Goal: Transaction & Acquisition: Obtain resource

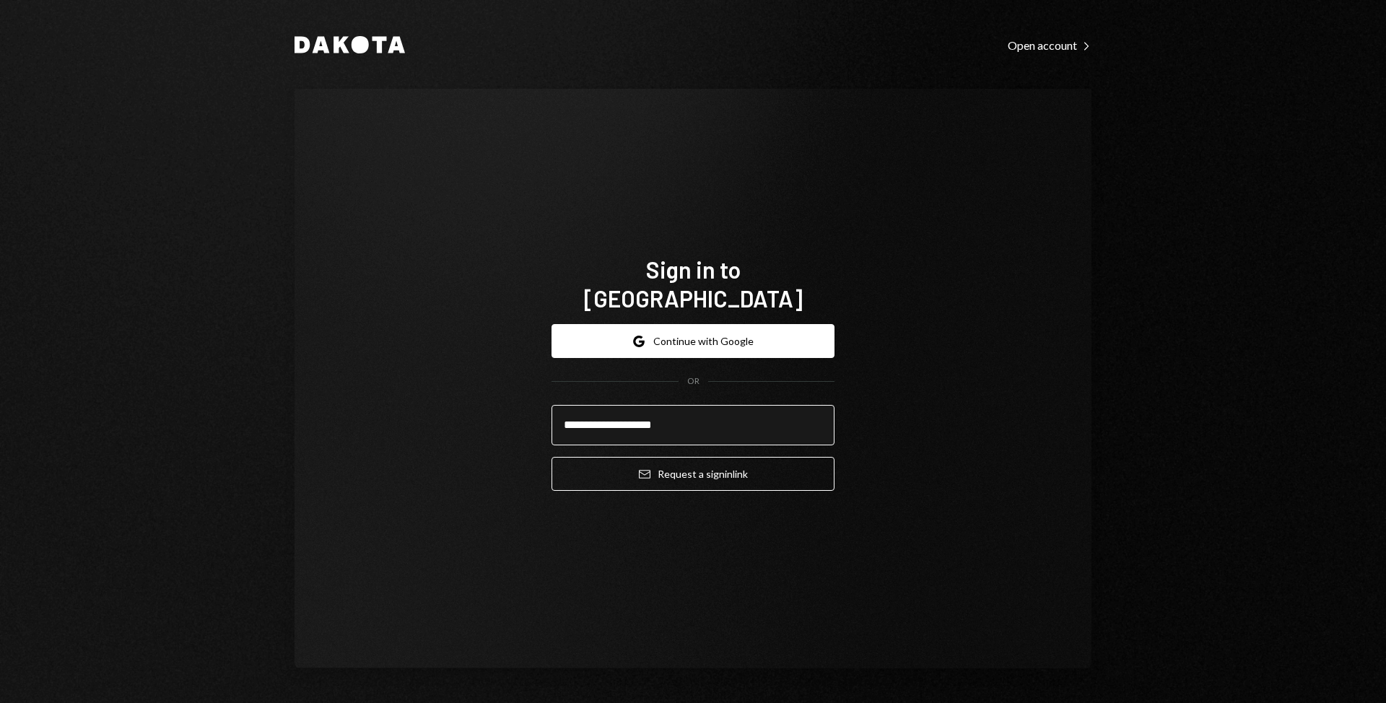
type input "**********"
click at [552, 457] on button "Email Request a sign in link" at bounding box center [693, 474] width 283 height 34
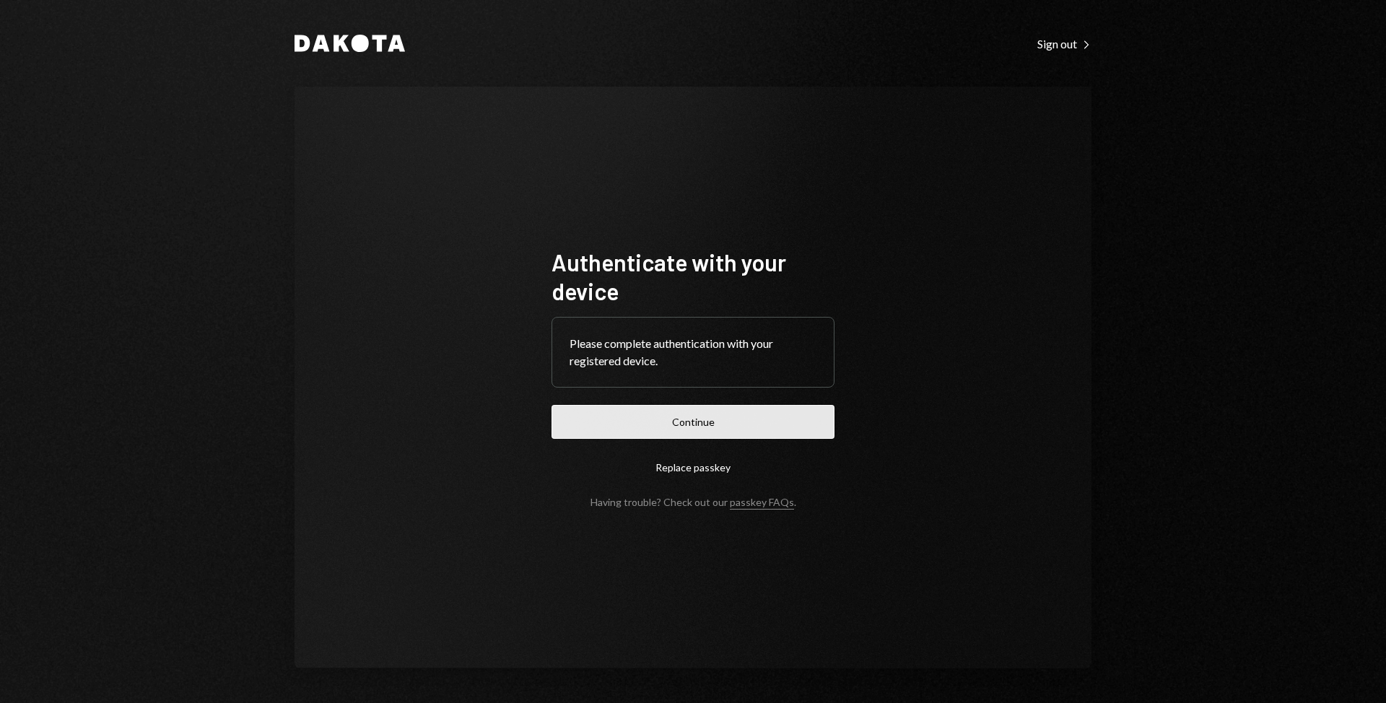
click at [634, 424] on button "Continue" at bounding box center [693, 422] width 283 height 34
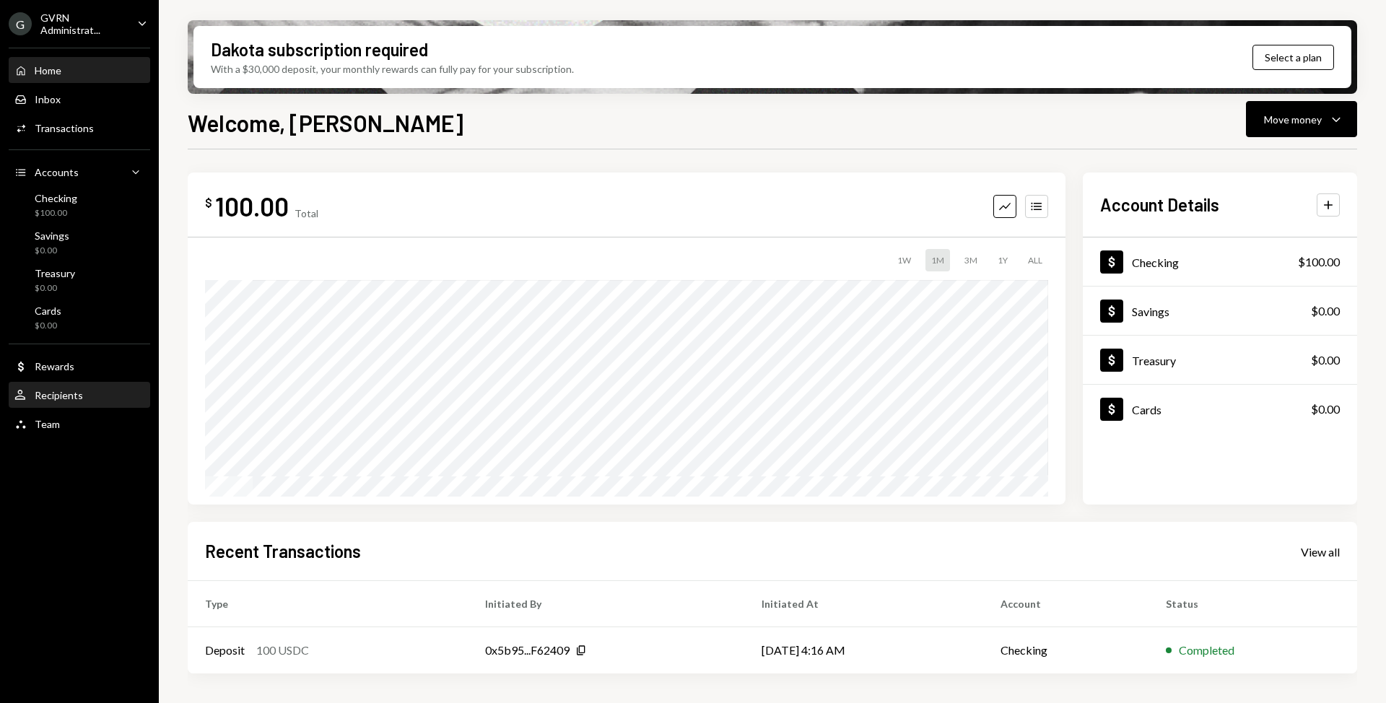
click at [86, 394] on div "User Recipients" at bounding box center [79, 395] width 130 height 13
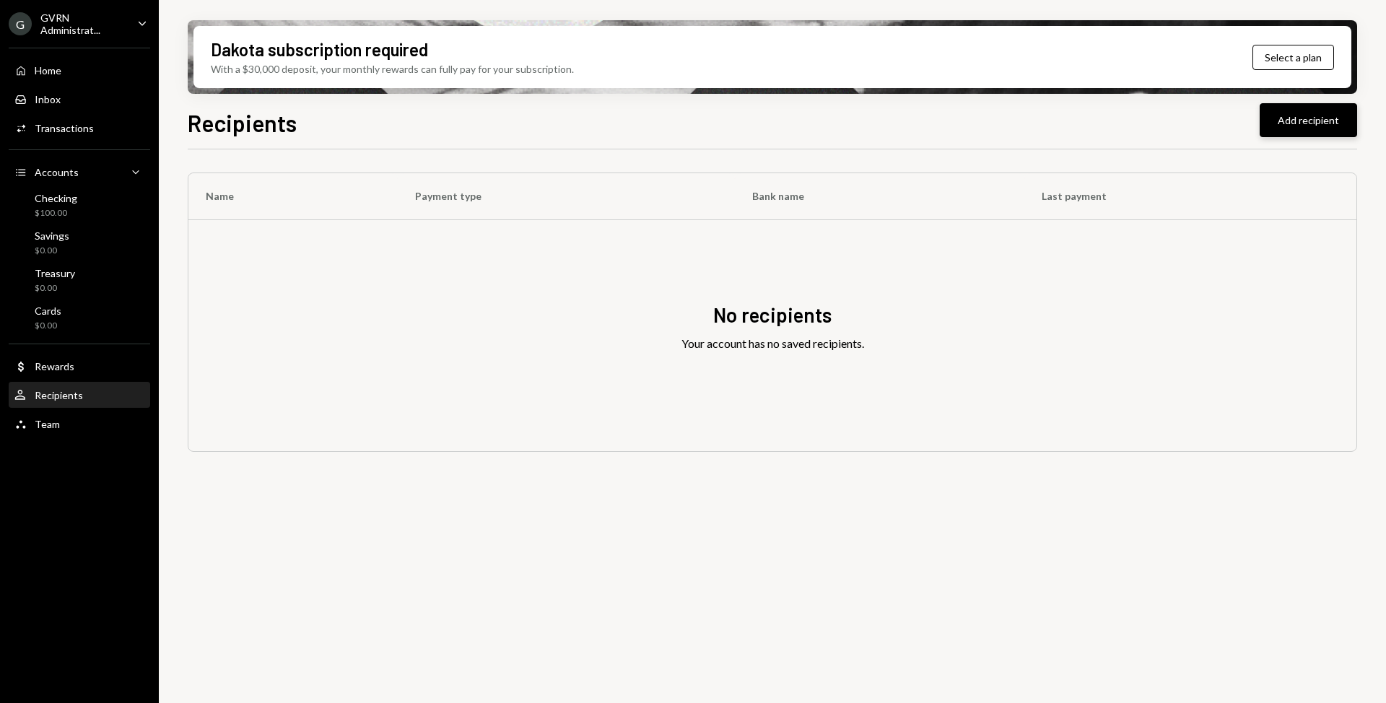
click at [1340, 120] on button "Add recipient" at bounding box center [1308, 120] width 97 height 34
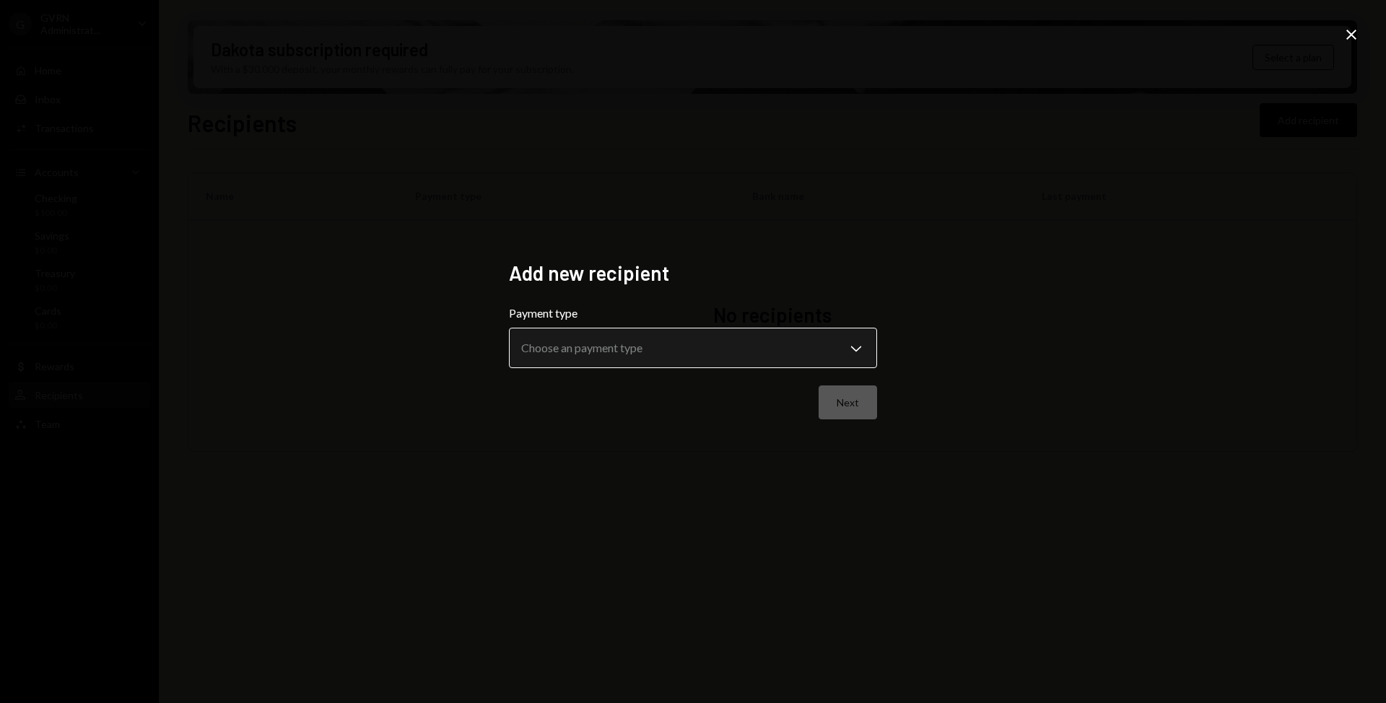
click at [606, 334] on body "**********" at bounding box center [693, 351] width 1386 height 703
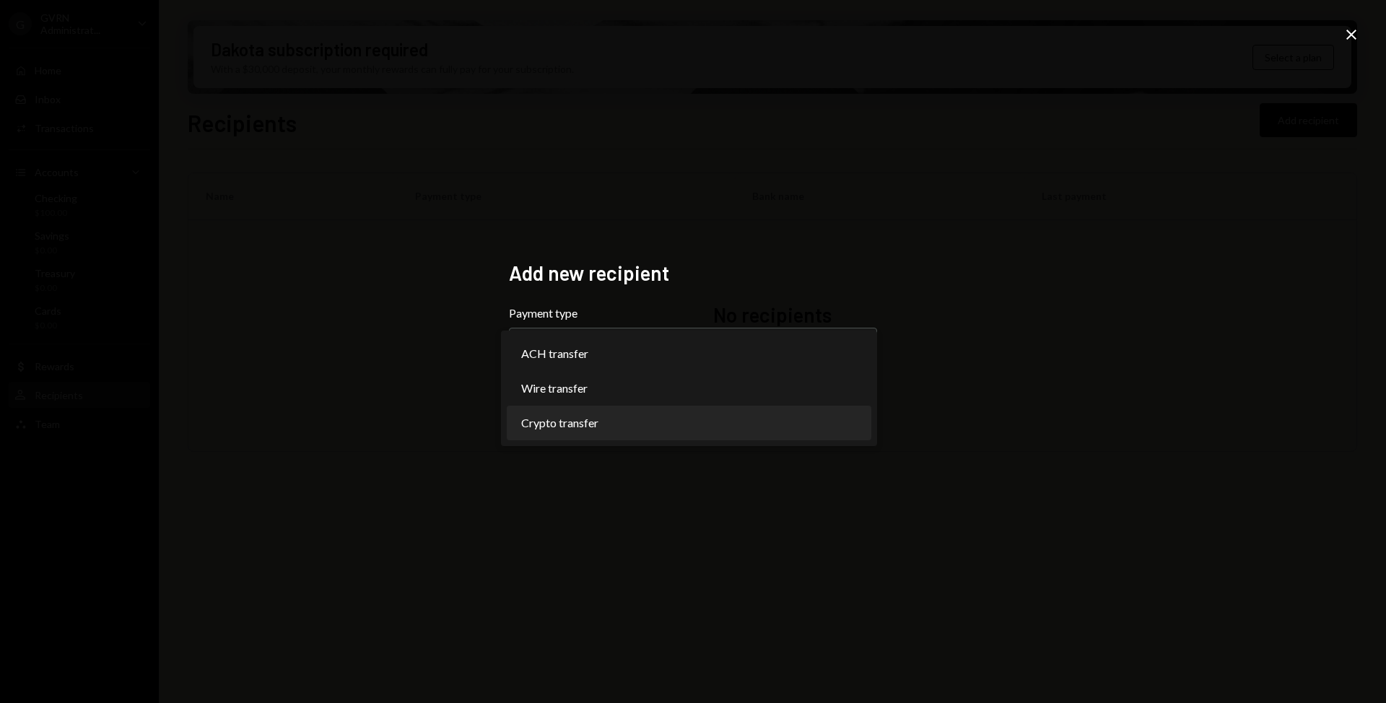
select select "******"
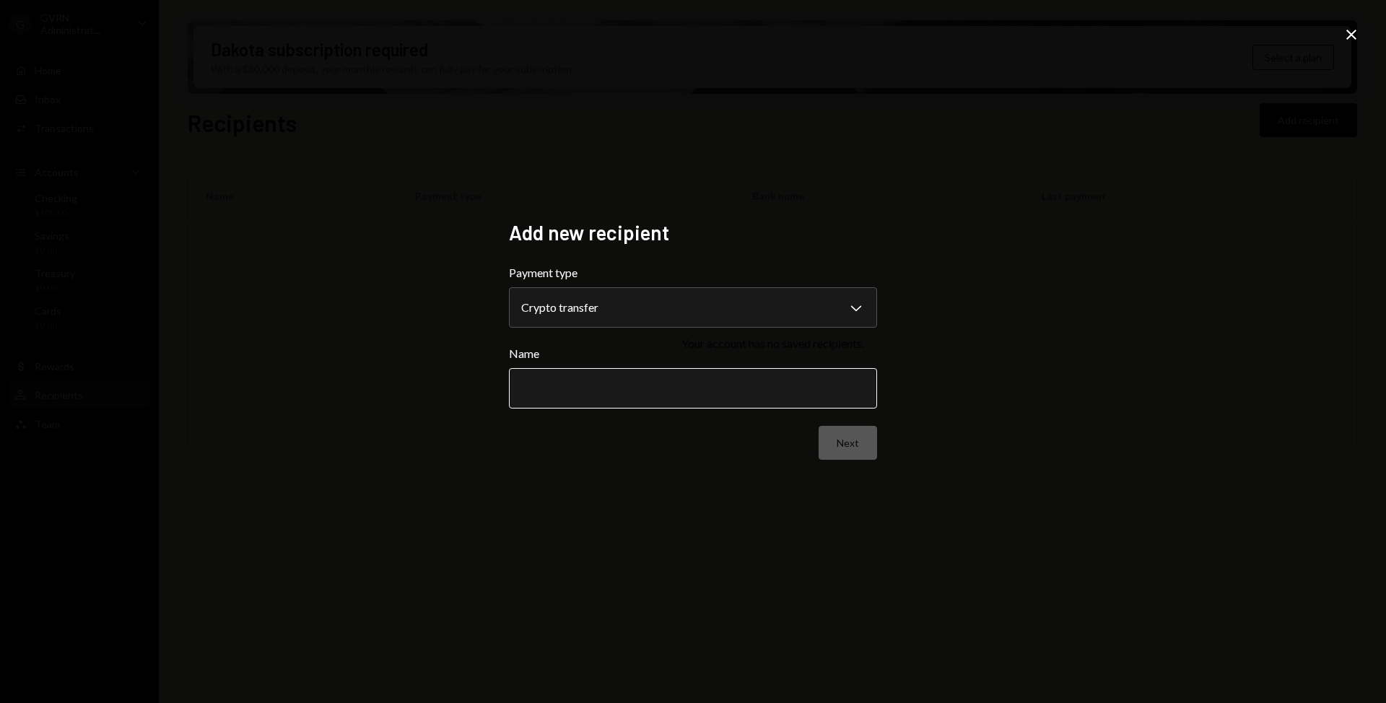
click at [608, 393] on input "Name" at bounding box center [693, 388] width 368 height 40
type input "****"
click at [851, 445] on button "Next" at bounding box center [848, 443] width 58 height 34
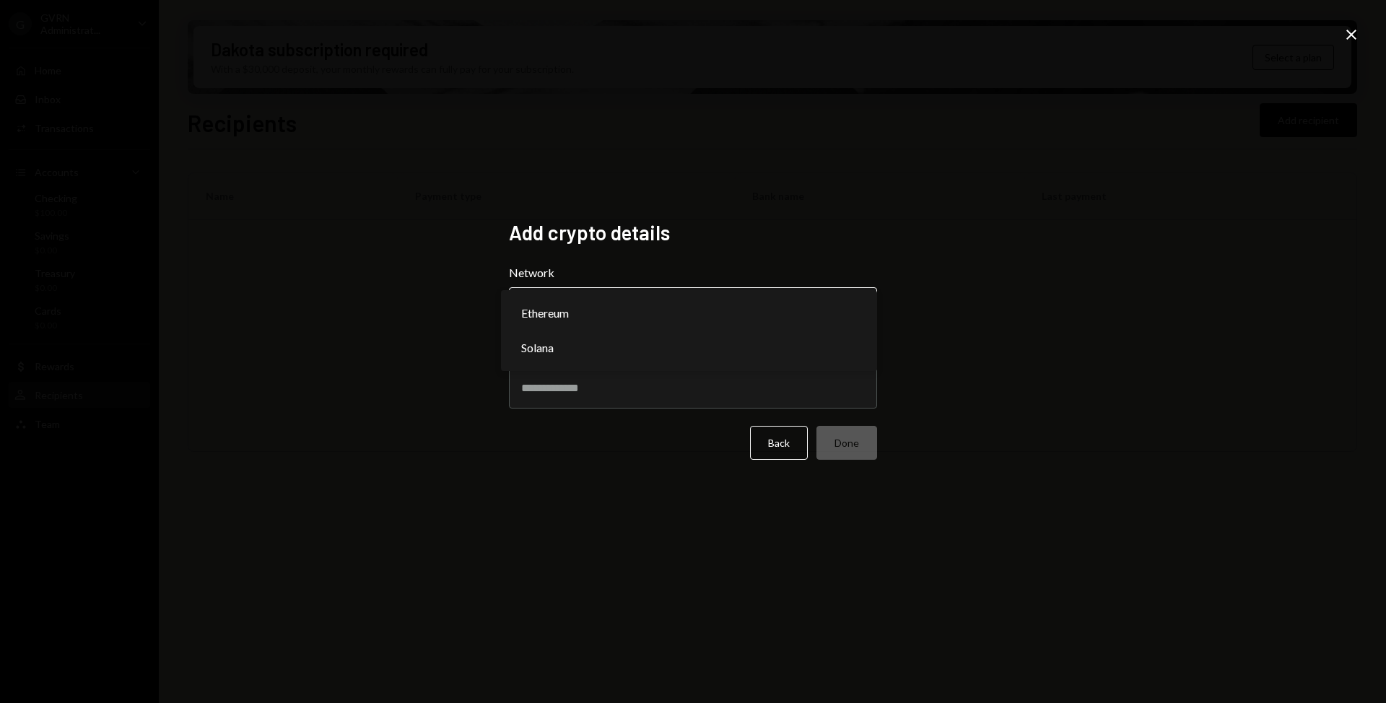
click at [687, 300] on body "G GVRN Administrat... Caret Down Home Home Inbox Inbox Activities Transactions …" at bounding box center [693, 351] width 1386 height 703
select select "**********"
click at [666, 384] on input "Address" at bounding box center [693, 388] width 368 height 40
paste input "**********"
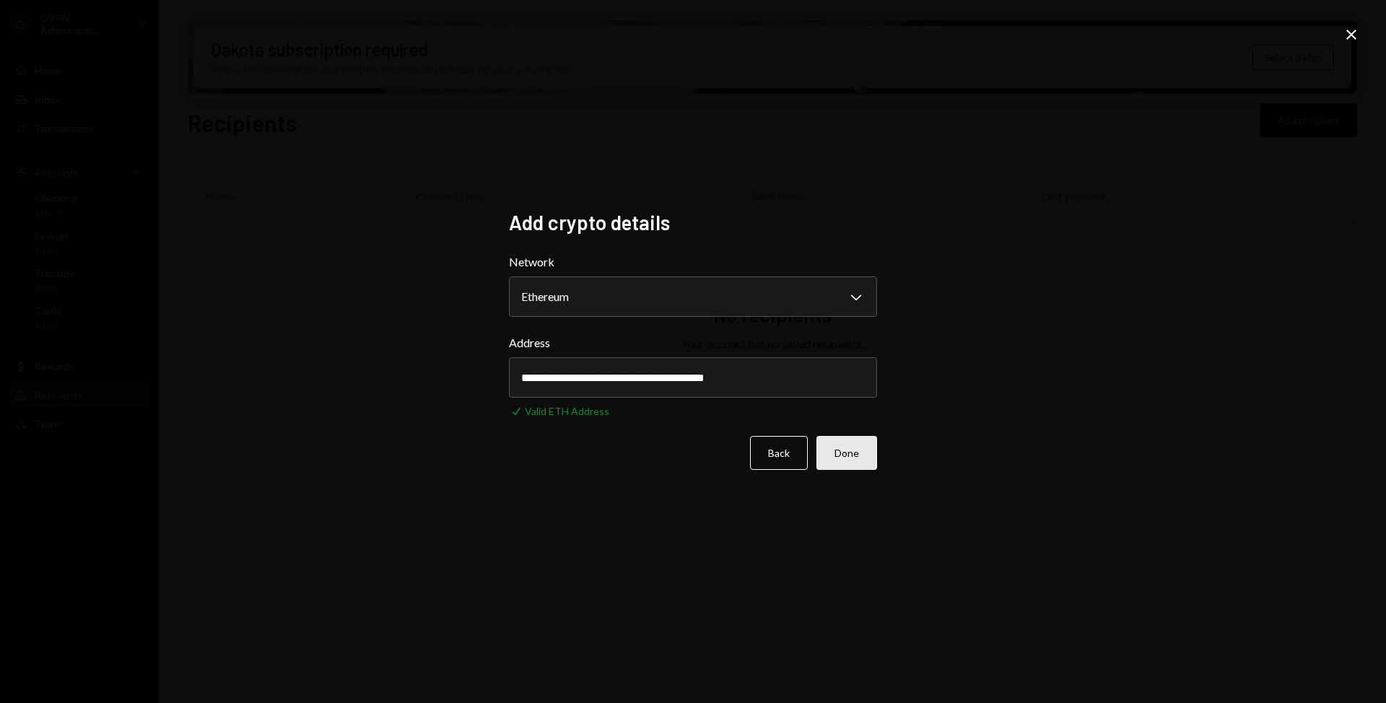
type input "**********"
click at [849, 454] on button "Done" at bounding box center [847, 453] width 61 height 34
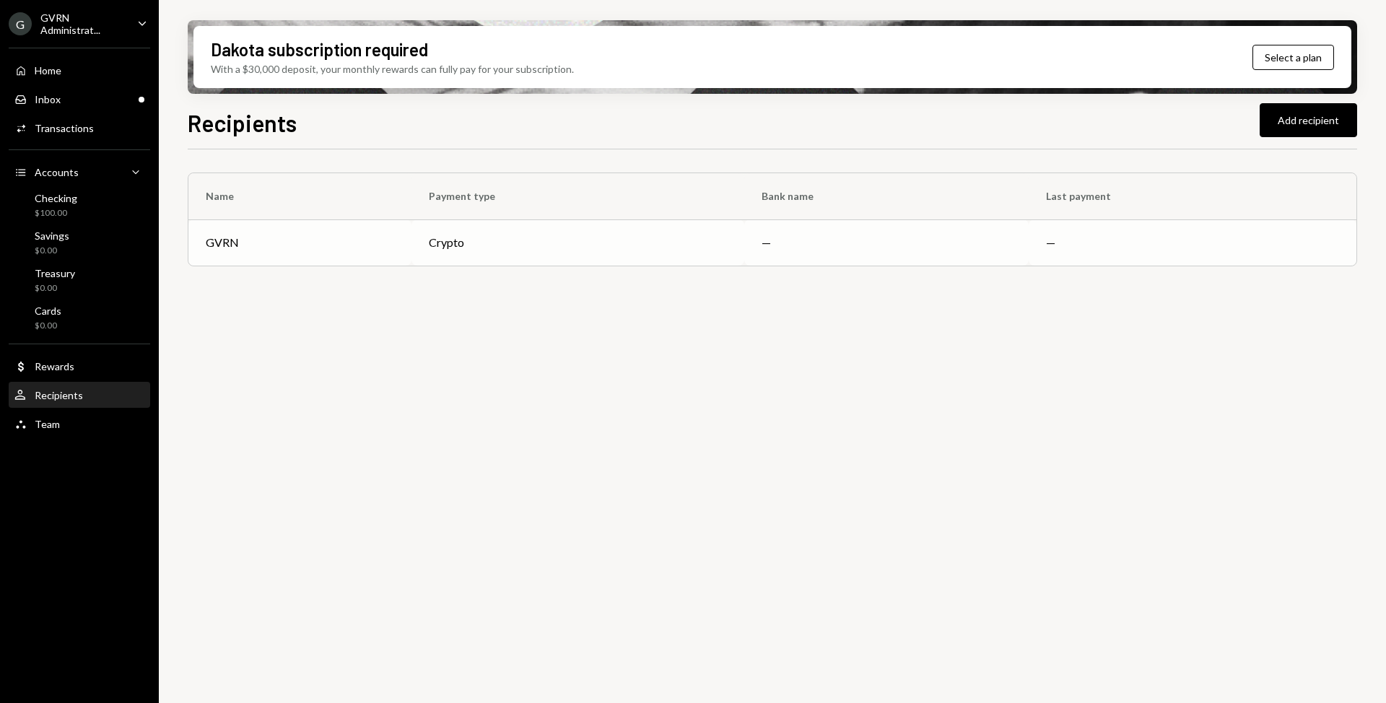
click at [347, 242] on div "GVRN" at bounding box center [300, 242] width 188 height 17
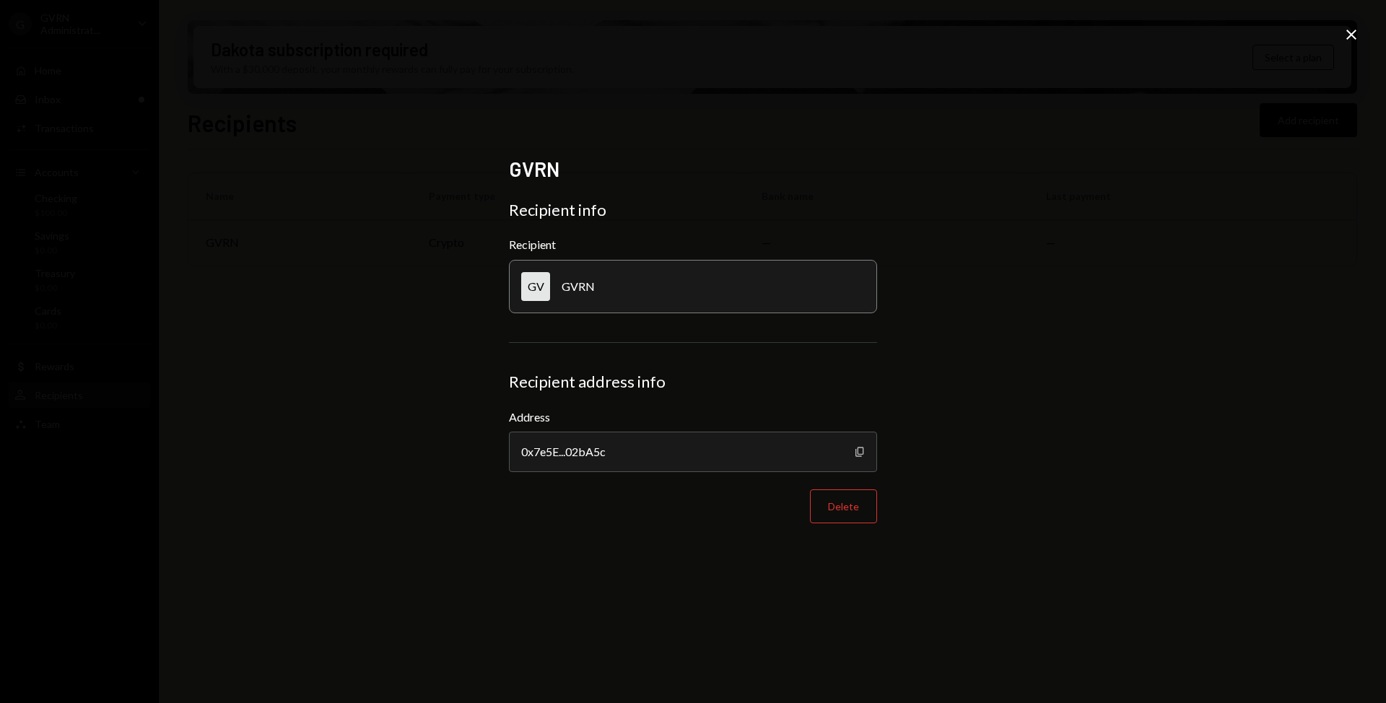
click at [856, 450] on icon "Copy" at bounding box center [860, 452] width 12 height 12
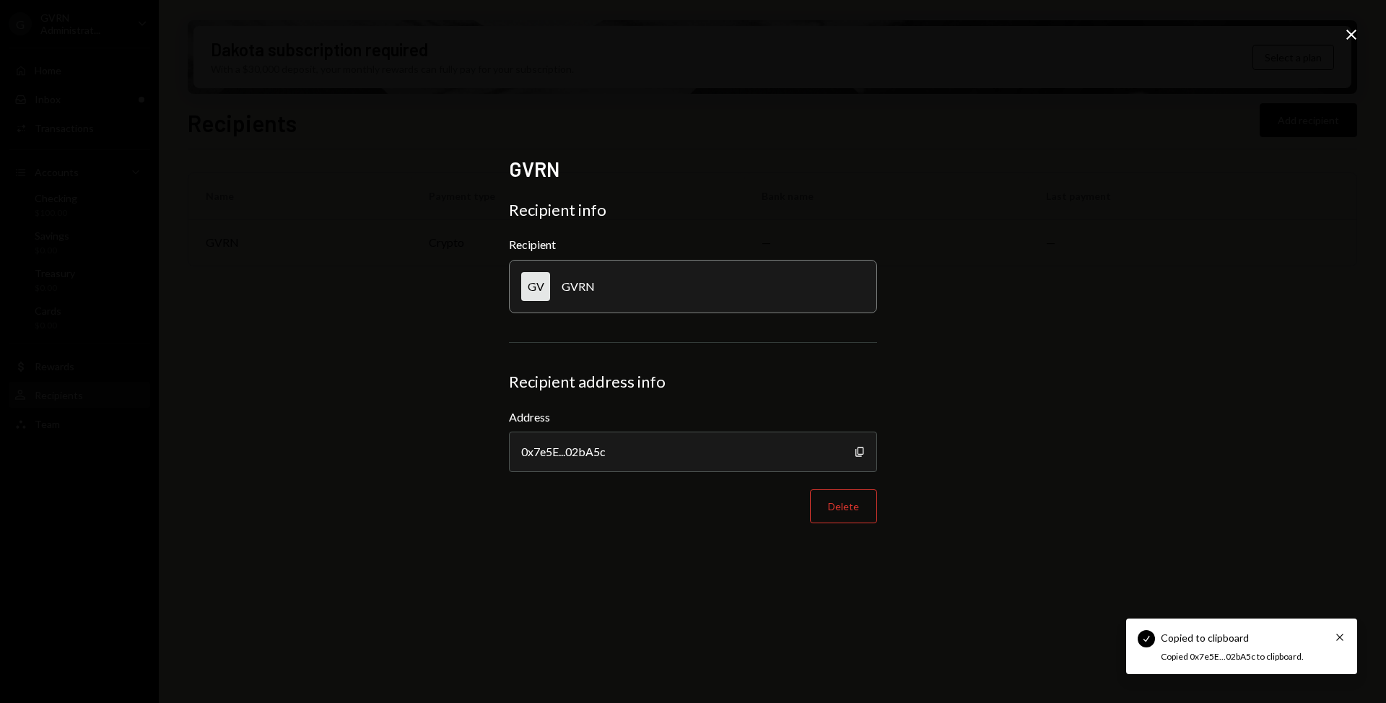
click at [380, 437] on div "GVRN Recipient info Recipient GV GVRN Recipient address info Address 0x7e5E...0…" at bounding box center [693, 351] width 1386 height 703
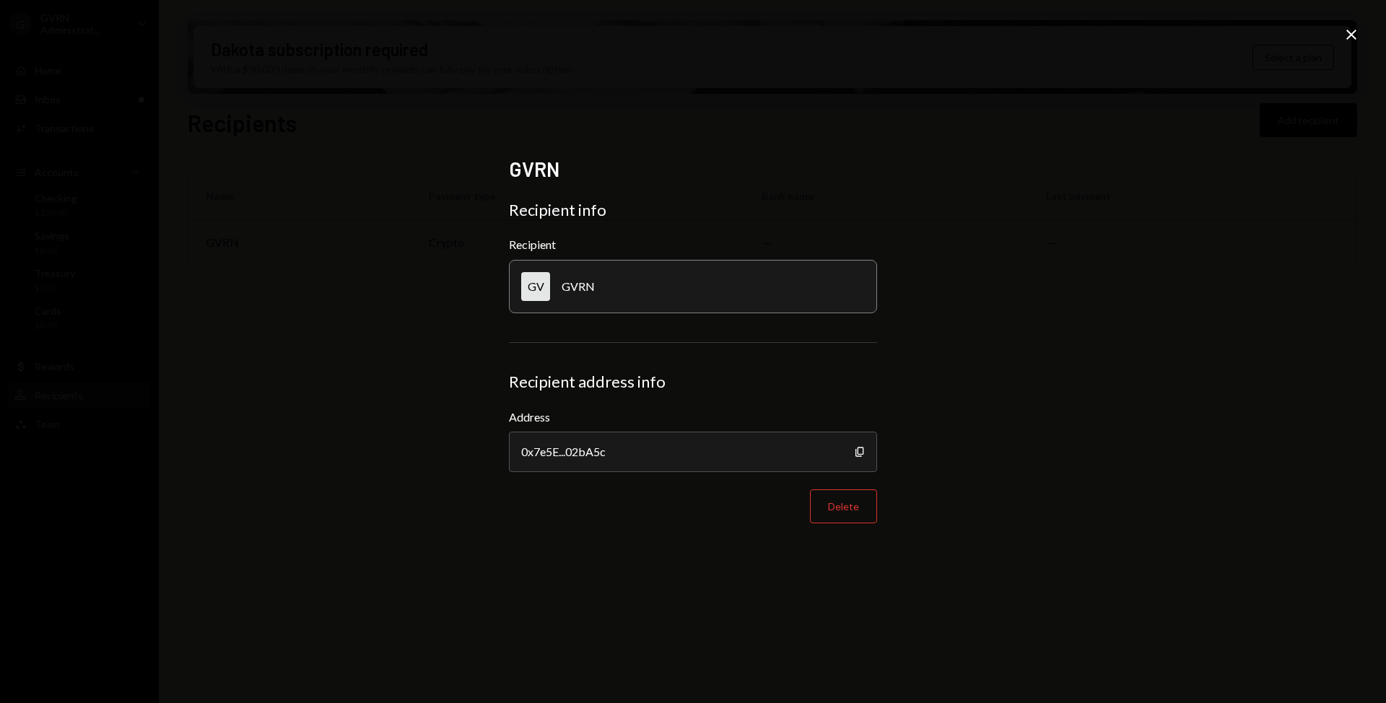
click at [1344, 35] on icon "Close" at bounding box center [1351, 34] width 17 height 17
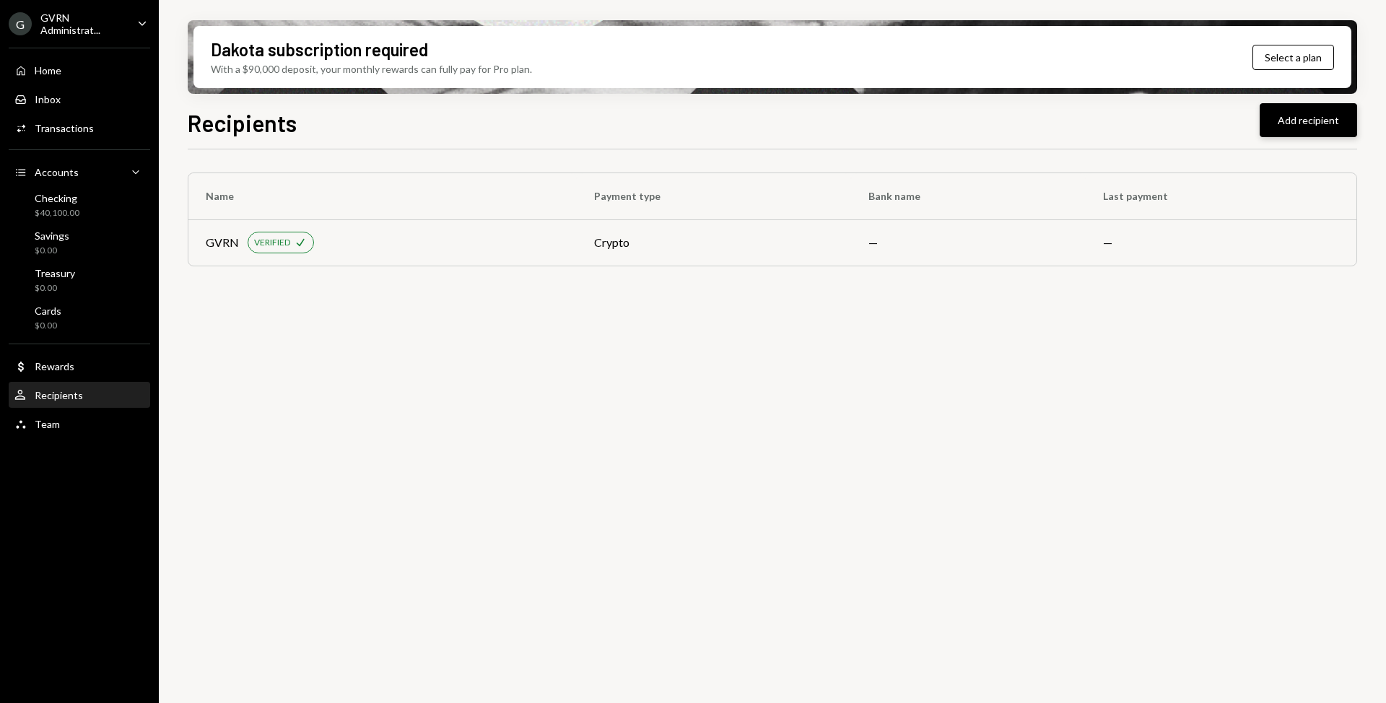
click at [1310, 129] on button "Add recipient" at bounding box center [1308, 120] width 97 height 34
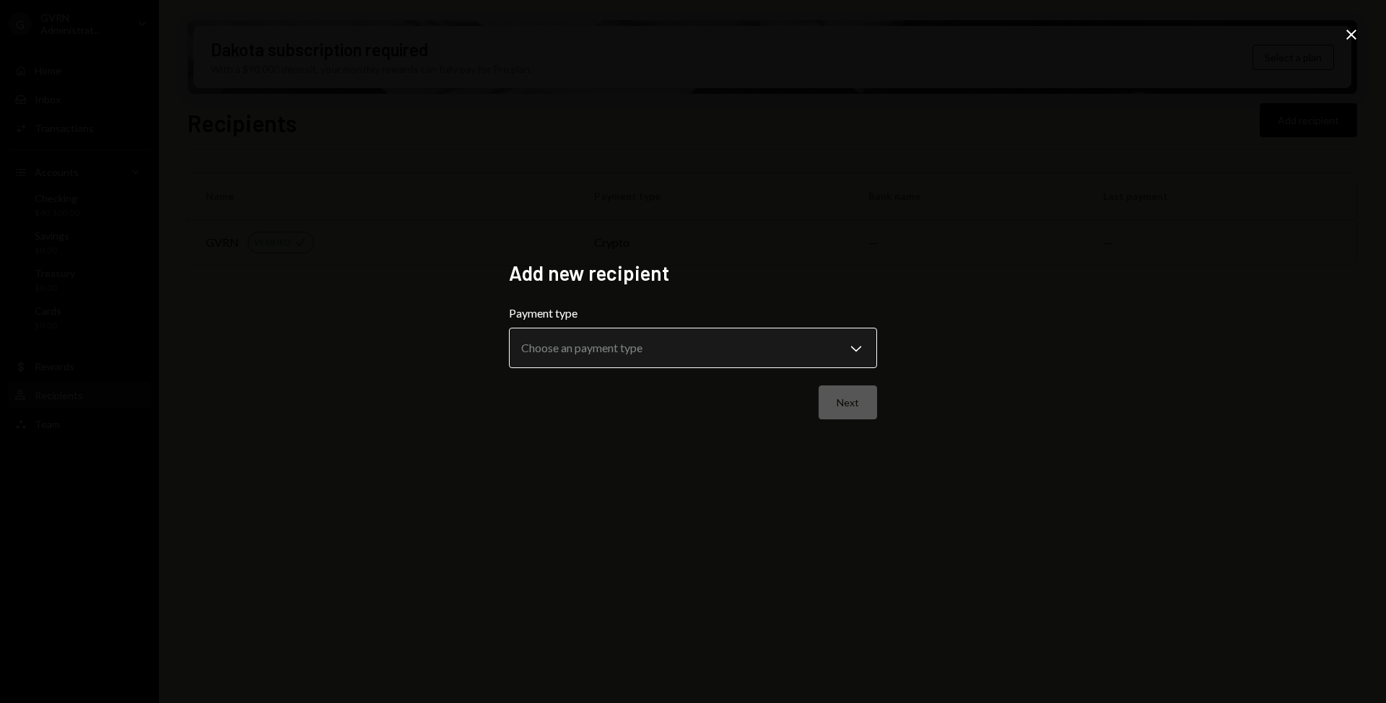
click at [625, 347] on body "**********" at bounding box center [693, 351] width 1386 height 703
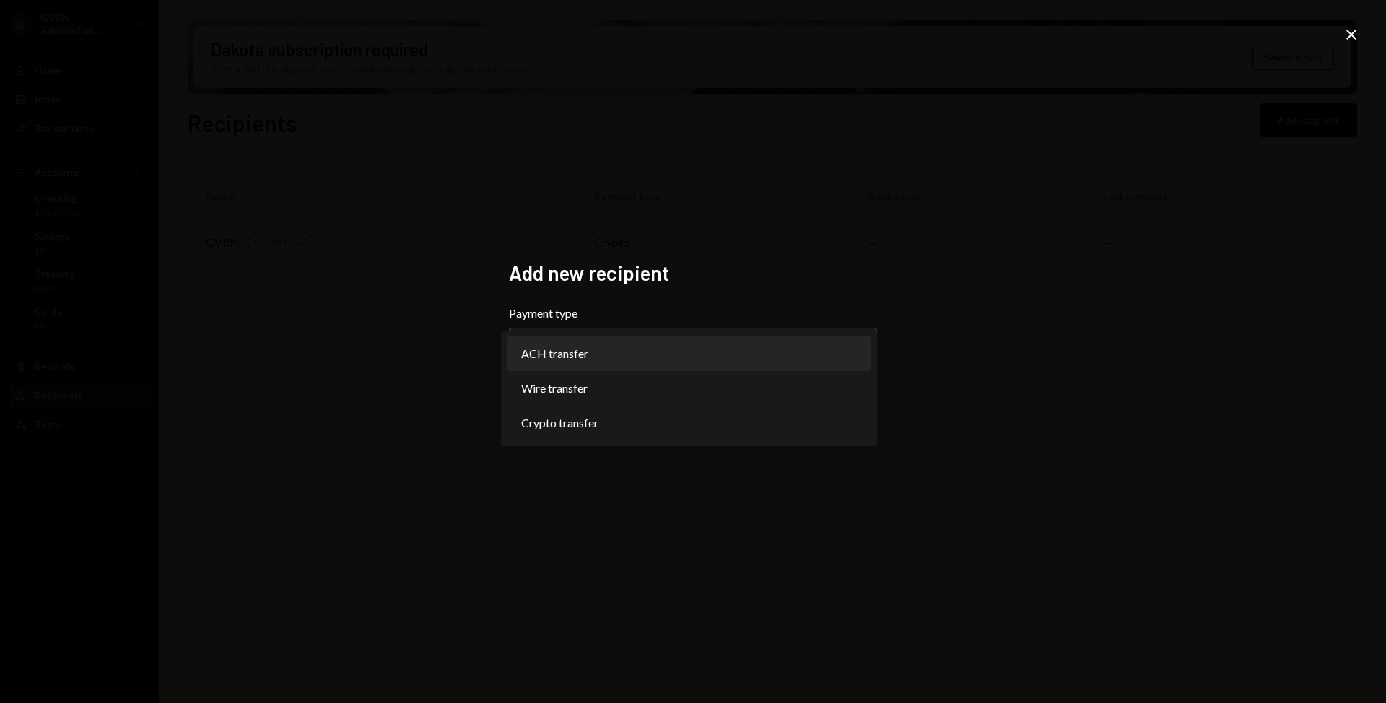
select select "***"
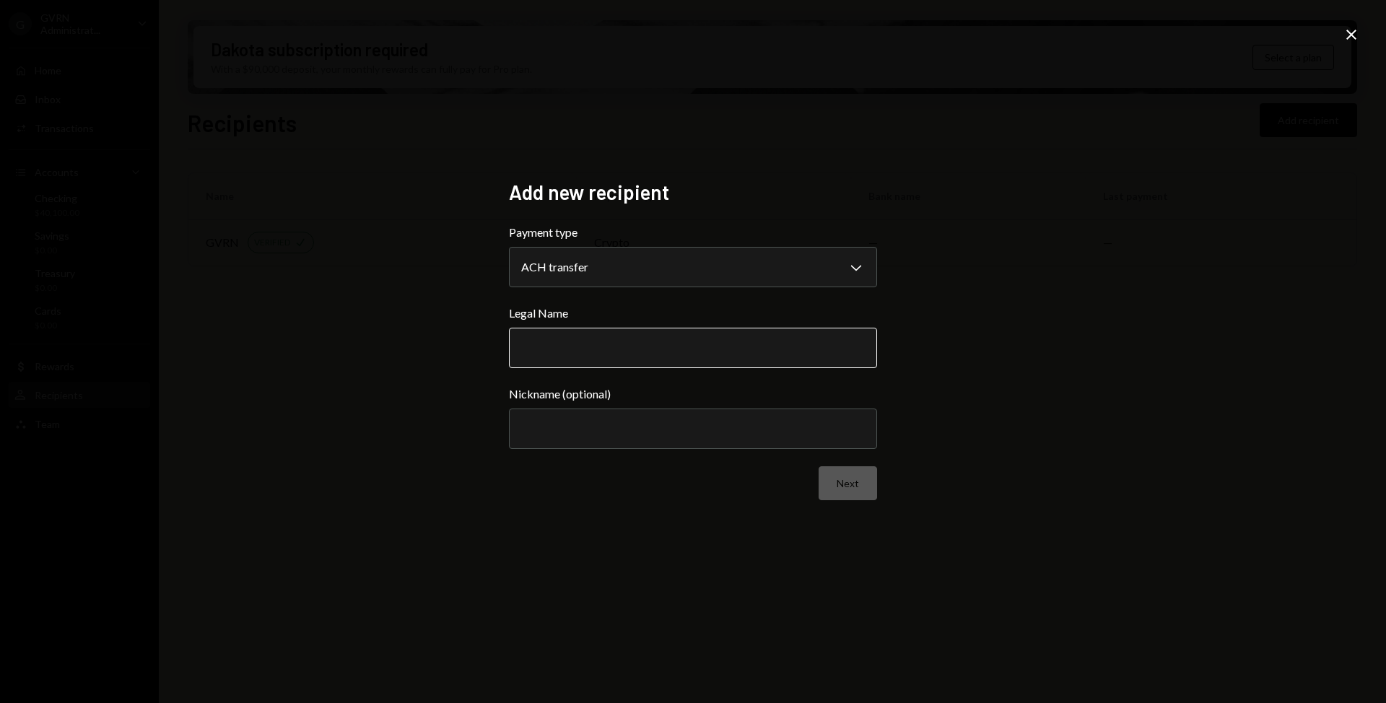
click at [602, 355] on input "Legal Name" at bounding box center [693, 348] width 368 height 40
type input "**********"
click at [863, 484] on button "Next" at bounding box center [848, 483] width 58 height 34
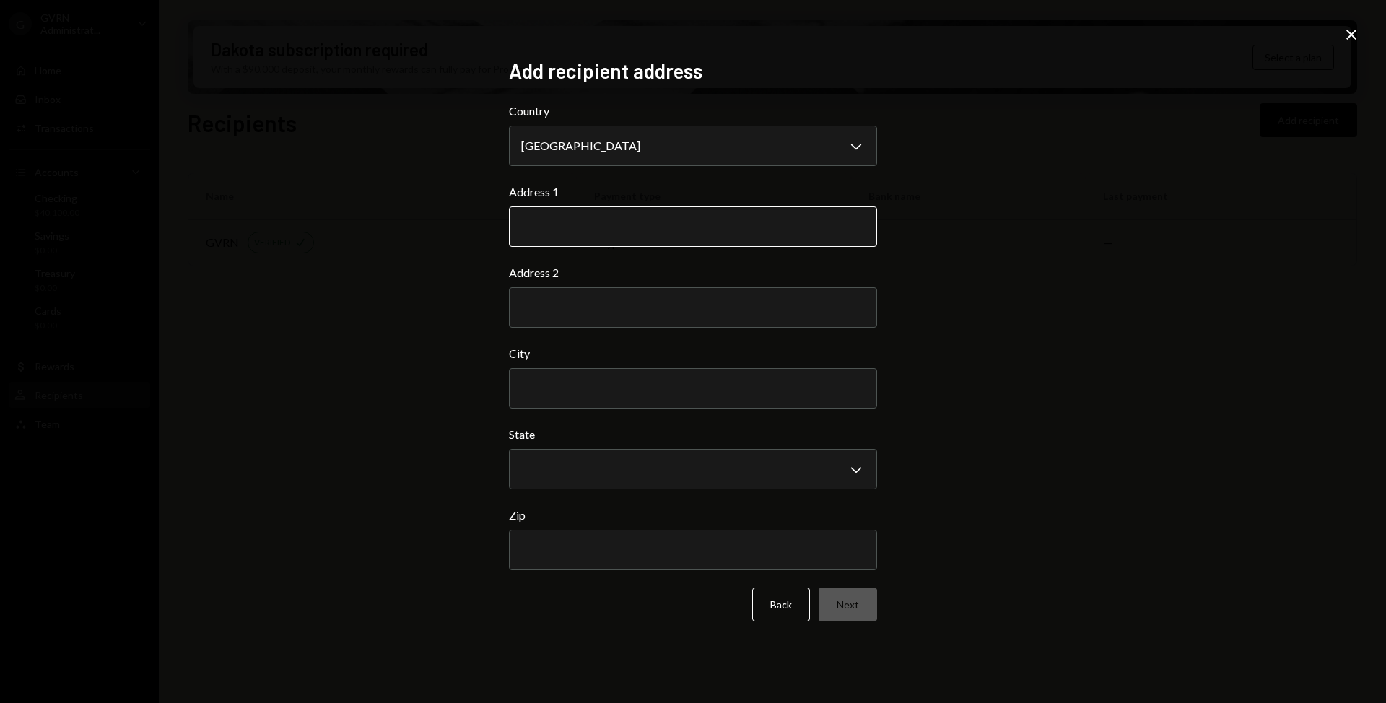
click at [655, 226] on input "Address 1" at bounding box center [693, 226] width 368 height 40
type input "**********"
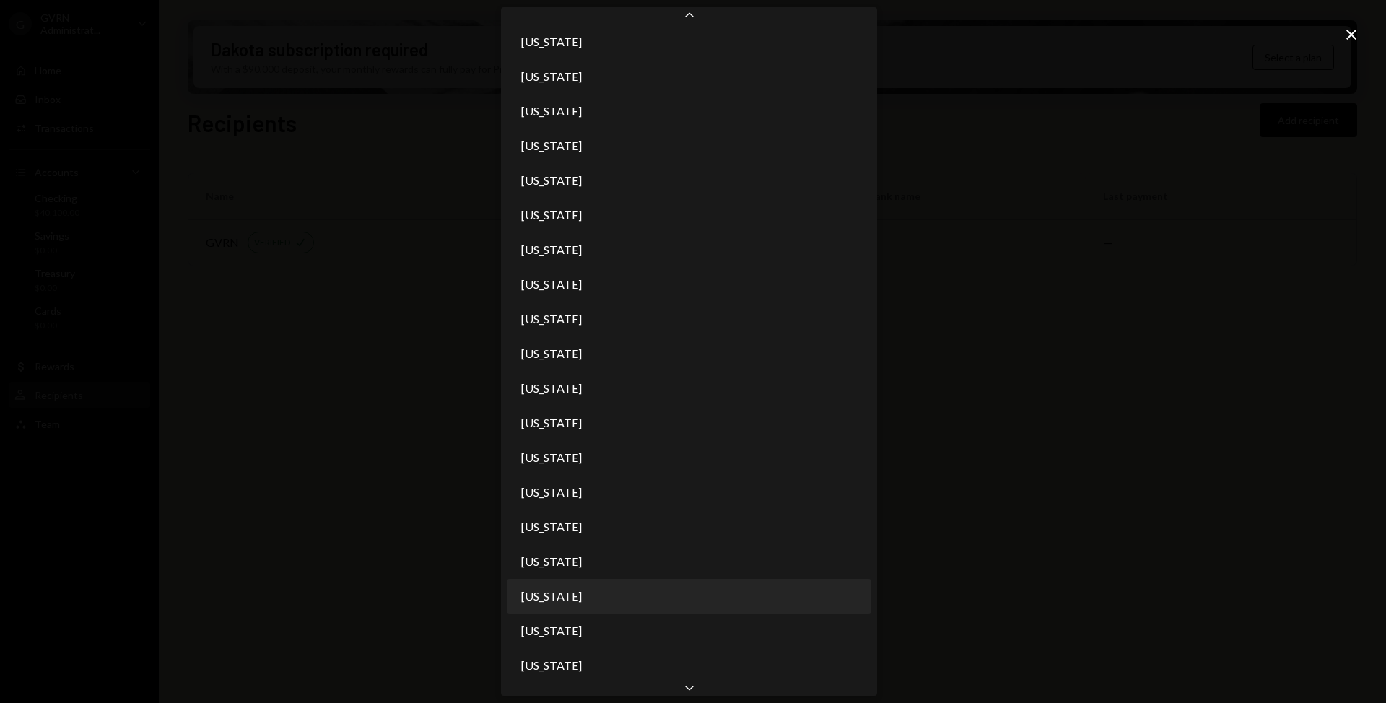
scroll to position [699, 0]
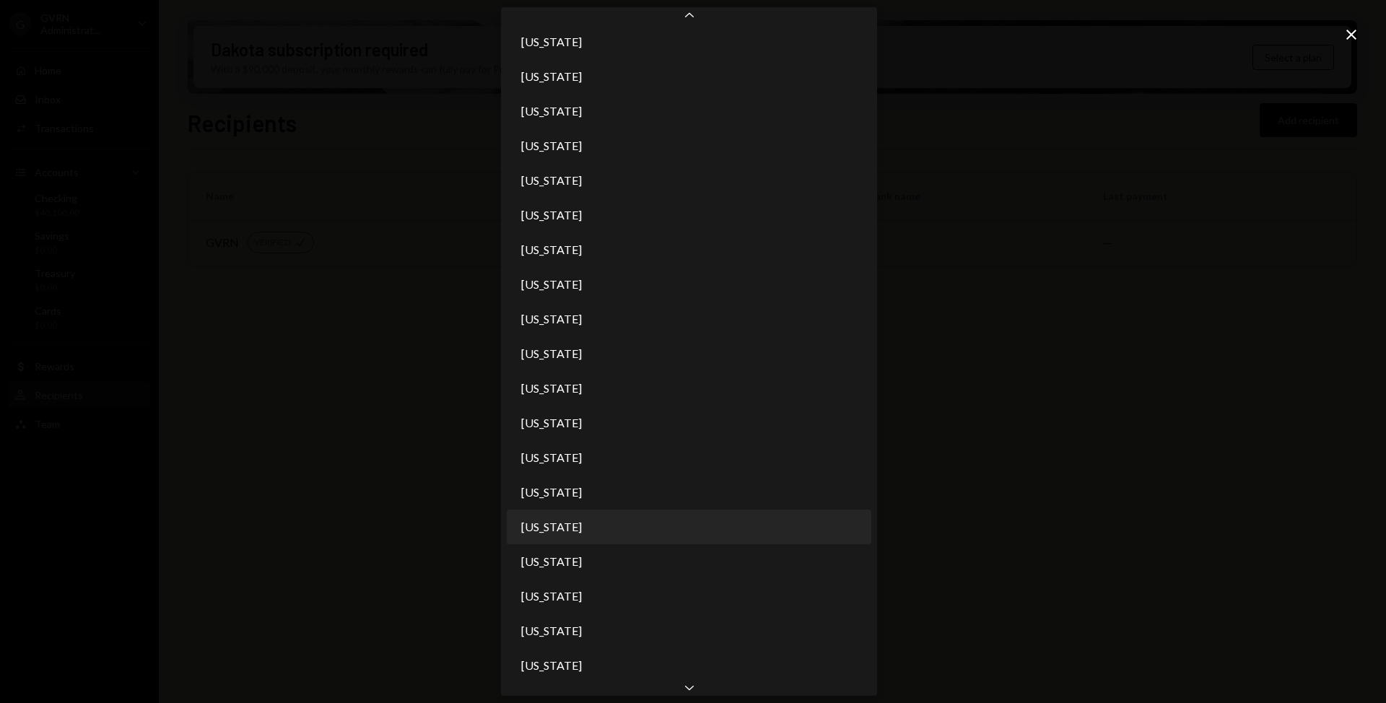
select select "**"
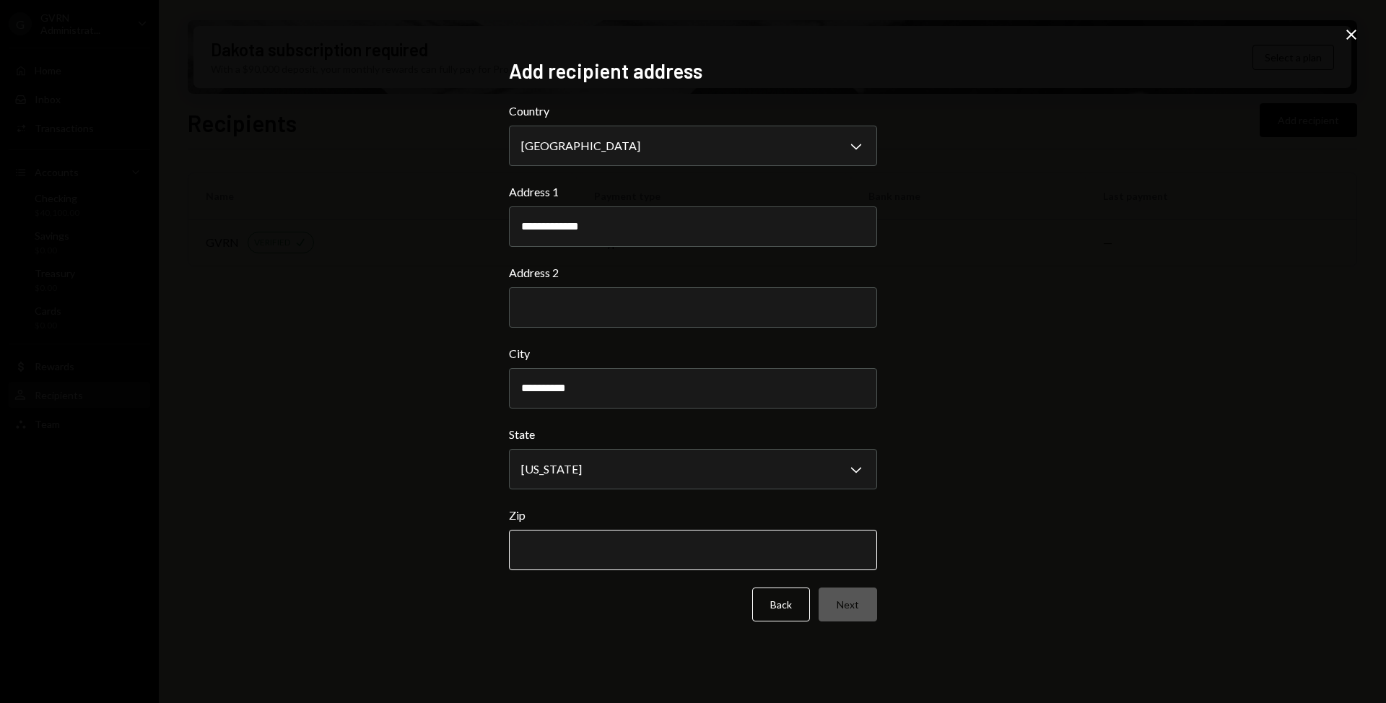
click at [593, 552] on input "Zip" at bounding box center [693, 550] width 368 height 40
type input "*****"
click at [849, 604] on button "Next" at bounding box center [848, 605] width 58 height 34
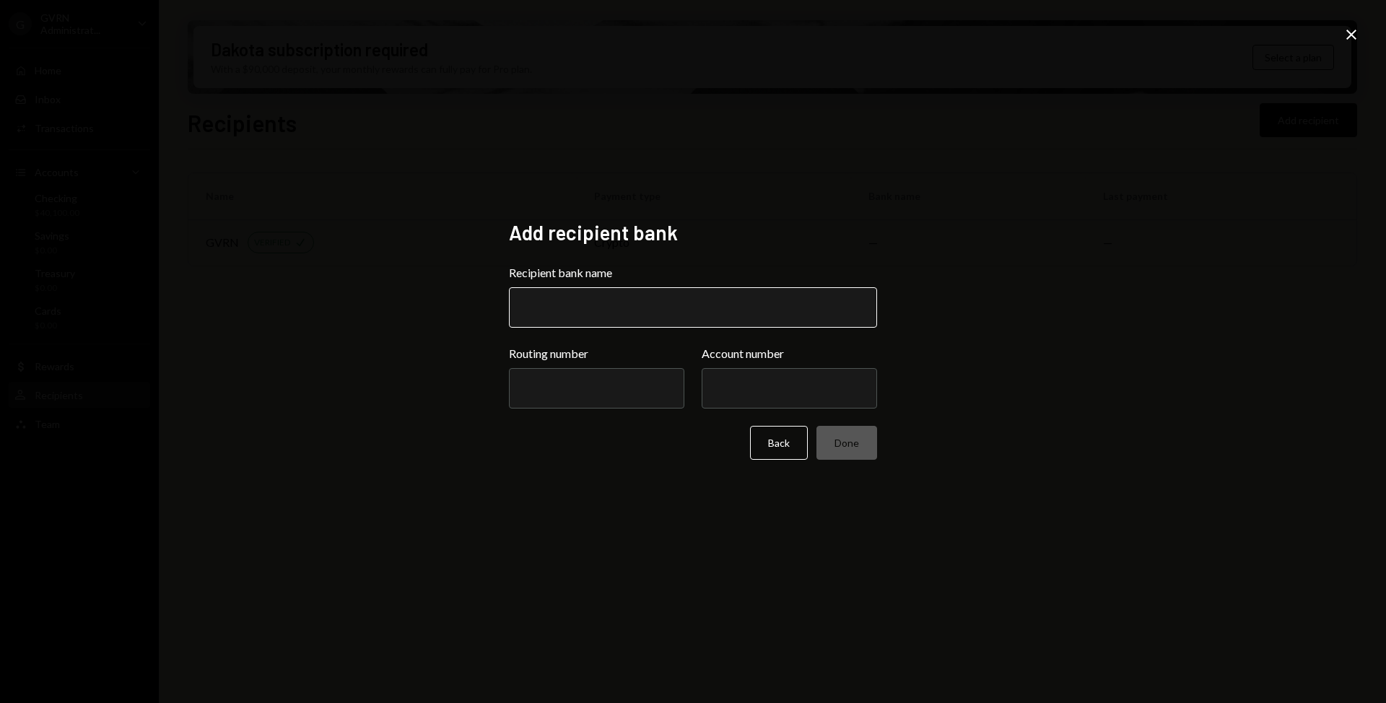
click at [614, 305] on input "Recipient bank name" at bounding box center [693, 307] width 368 height 40
type input "**********"
type input "*********"
click at [922, 292] on div "**********" at bounding box center [693, 351] width 1386 height 703
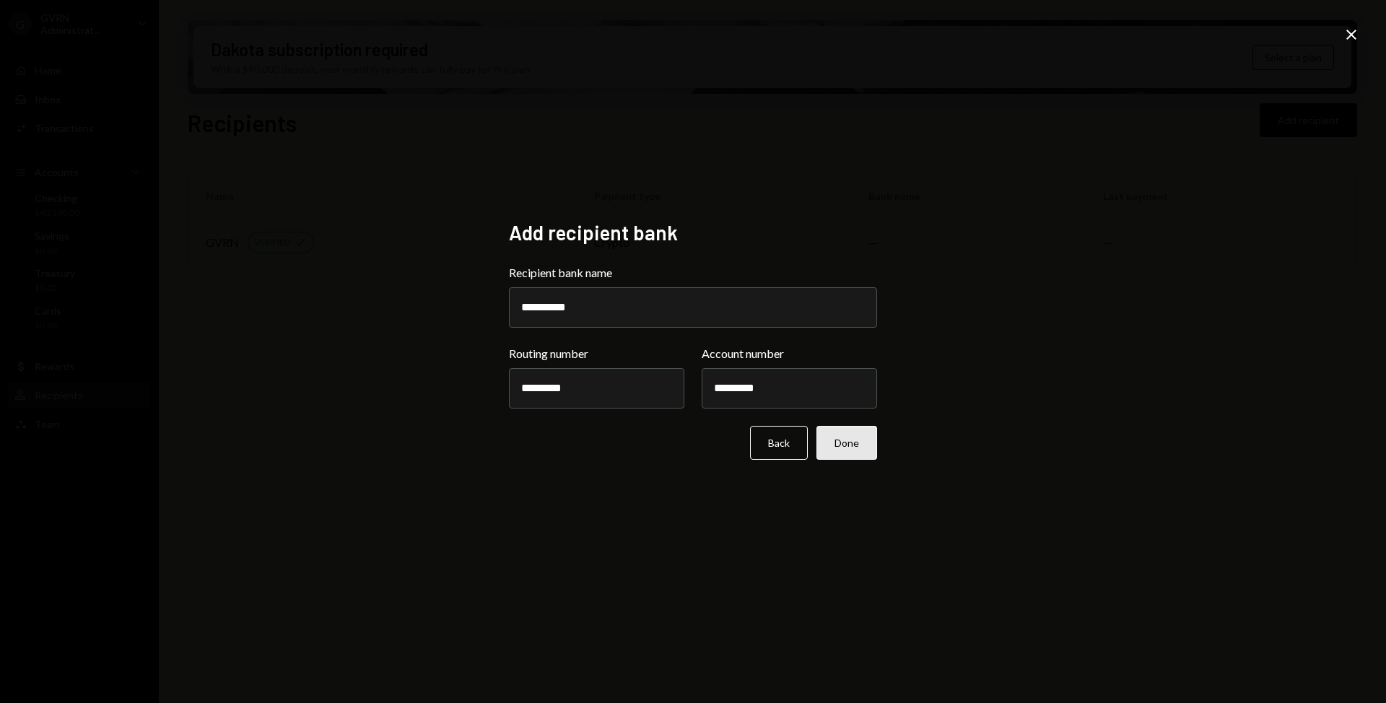
click at [861, 449] on button "Done" at bounding box center [847, 443] width 61 height 34
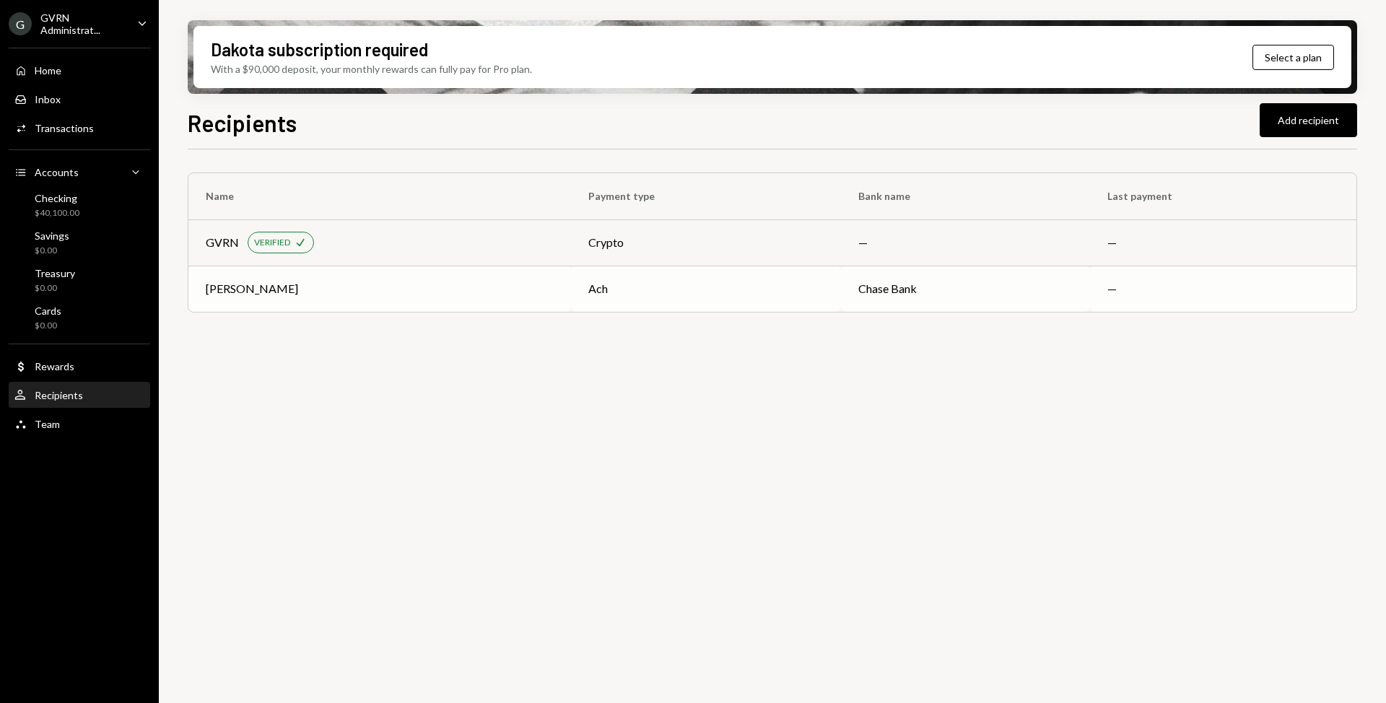
click at [453, 288] on div "[PERSON_NAME]" at bounding box center [380, 288] width 348 height 17
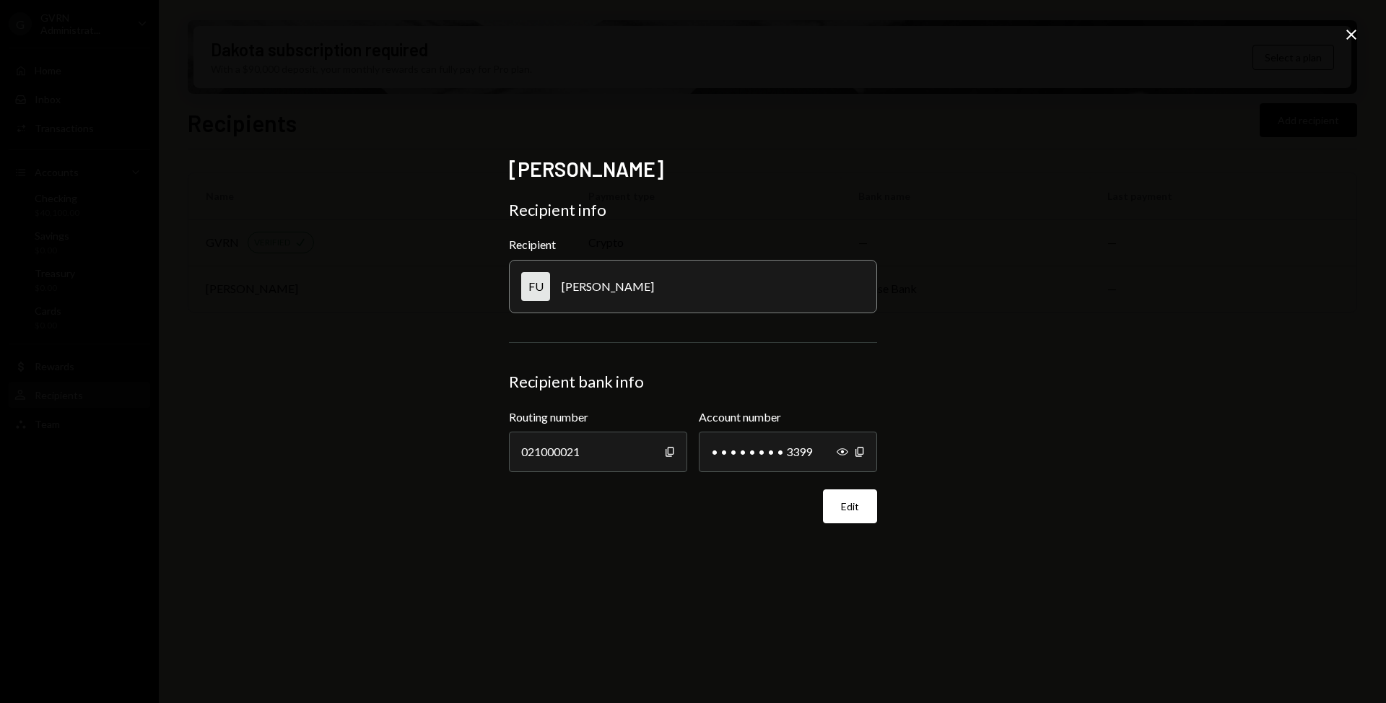
click at [366, 396] on div "Frasher Ulaj Recipient info Recipient FU Frasher Ulaj Recipient bank info Routi…" at bounding box center [693, 351] width 1386 height 703
click at [1350, 33] on icon at bounding box center [1352, 35] width 10 height 10
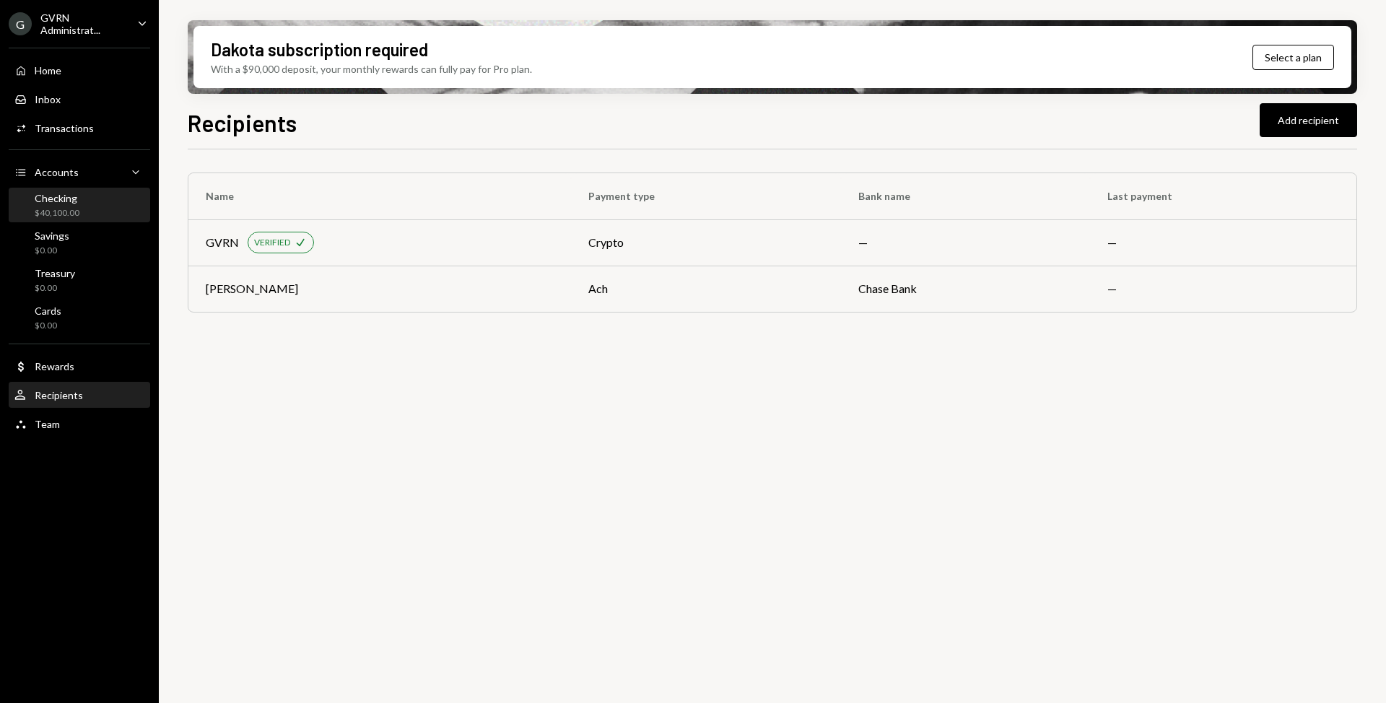
click at [94, 214] on div "Checking $40,100.00" at bounding box center [79, 205] width 130 height 27
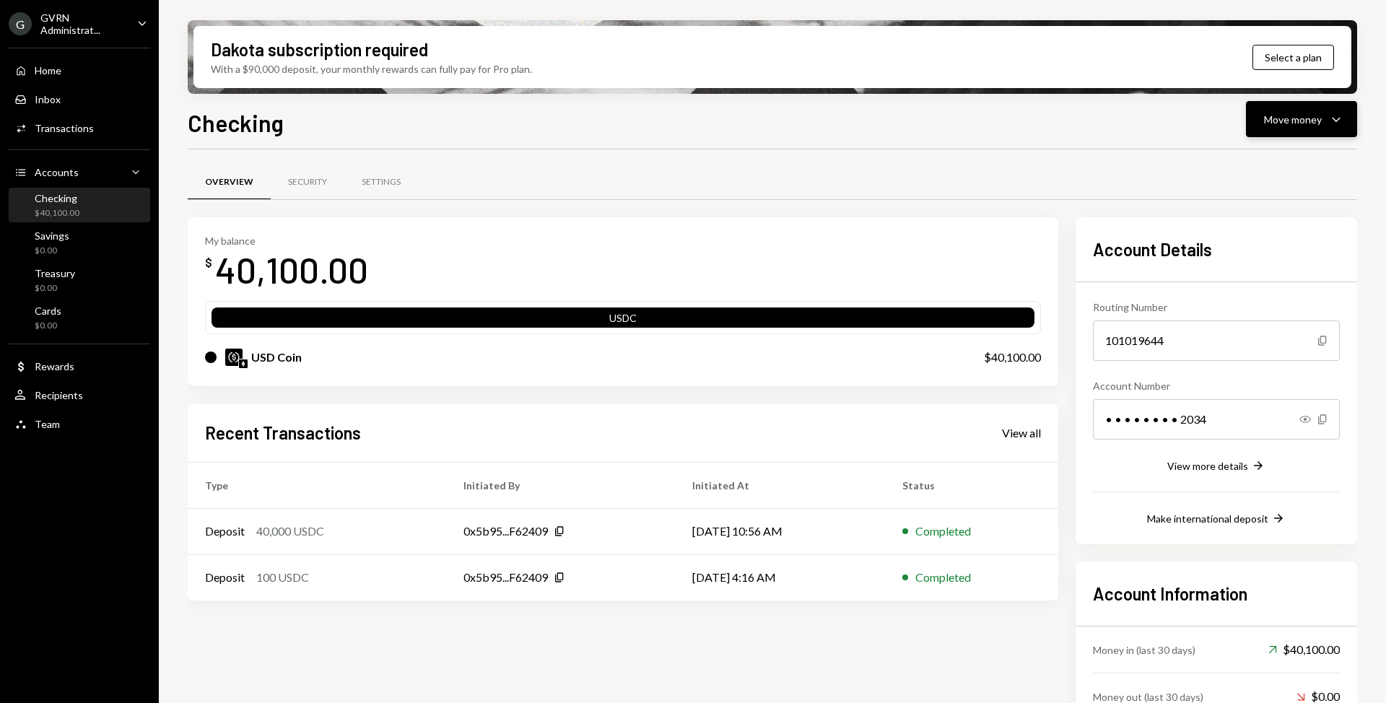
click at [1329, 121] on icon "Caret Down" at bounding box center [1336, 118] width 17 height 17
click at [1279, 161] on div "Send" at bounding box center [1290, 162] width 105 height 15
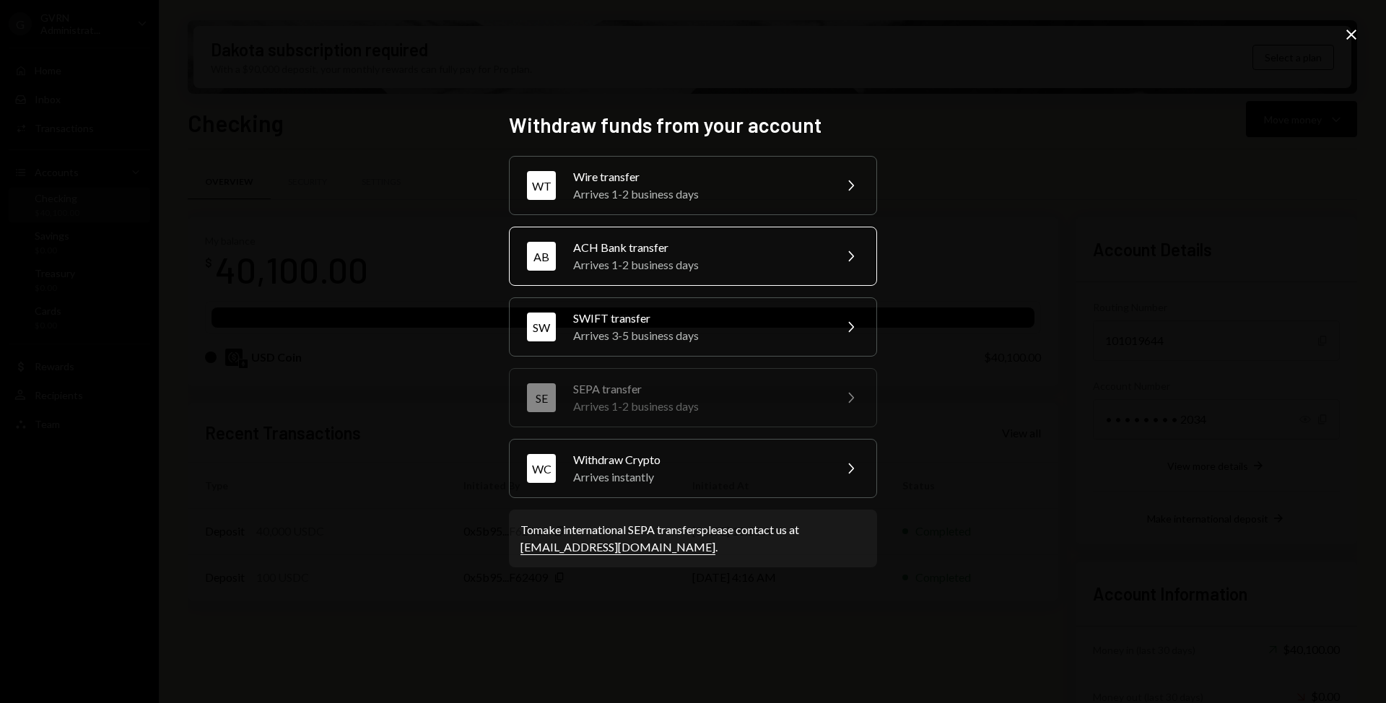
click at [713, 253] on div "ACH Bank transfer" at bounding box center [698, 247] width 251 height 17
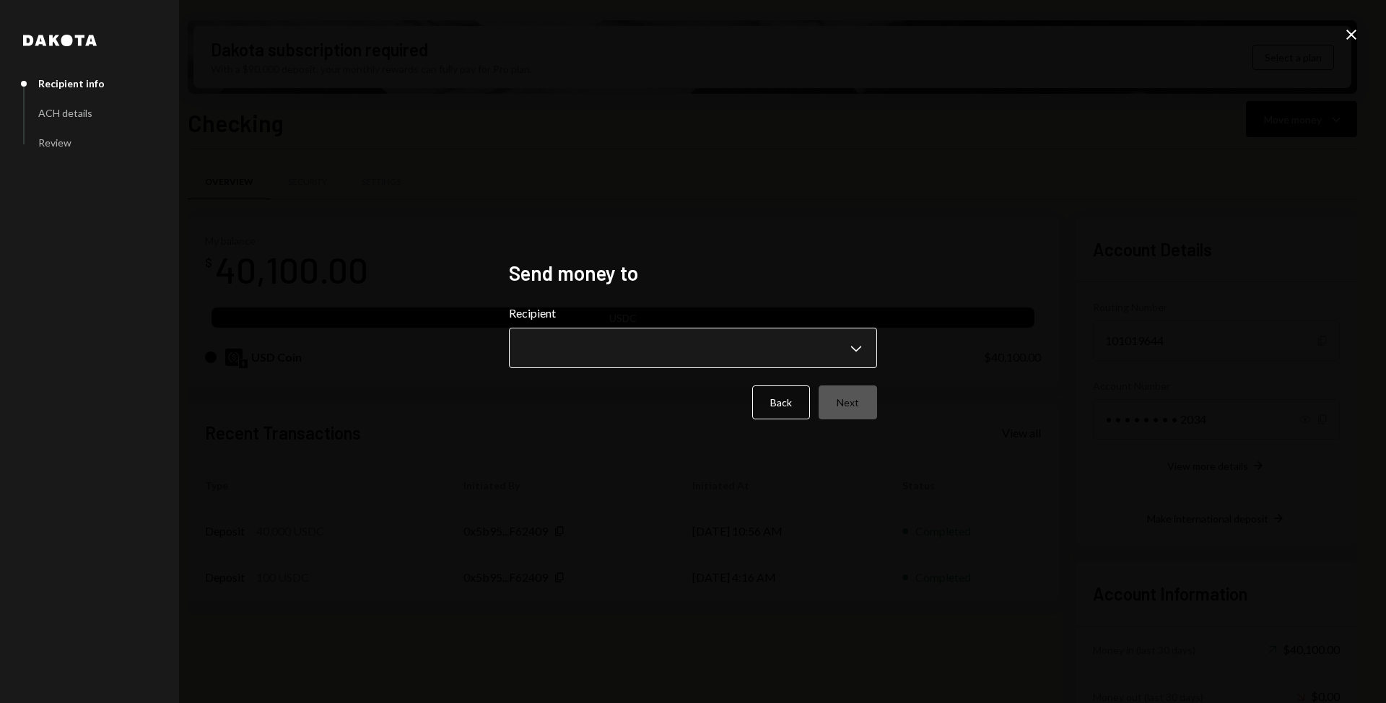
click at [747, 365] on body "G GVRN Administrat... Caret Down Home Home Inbox Inbox Activities Transactions …" at bounding box center [693, 351] width 1386 height 703
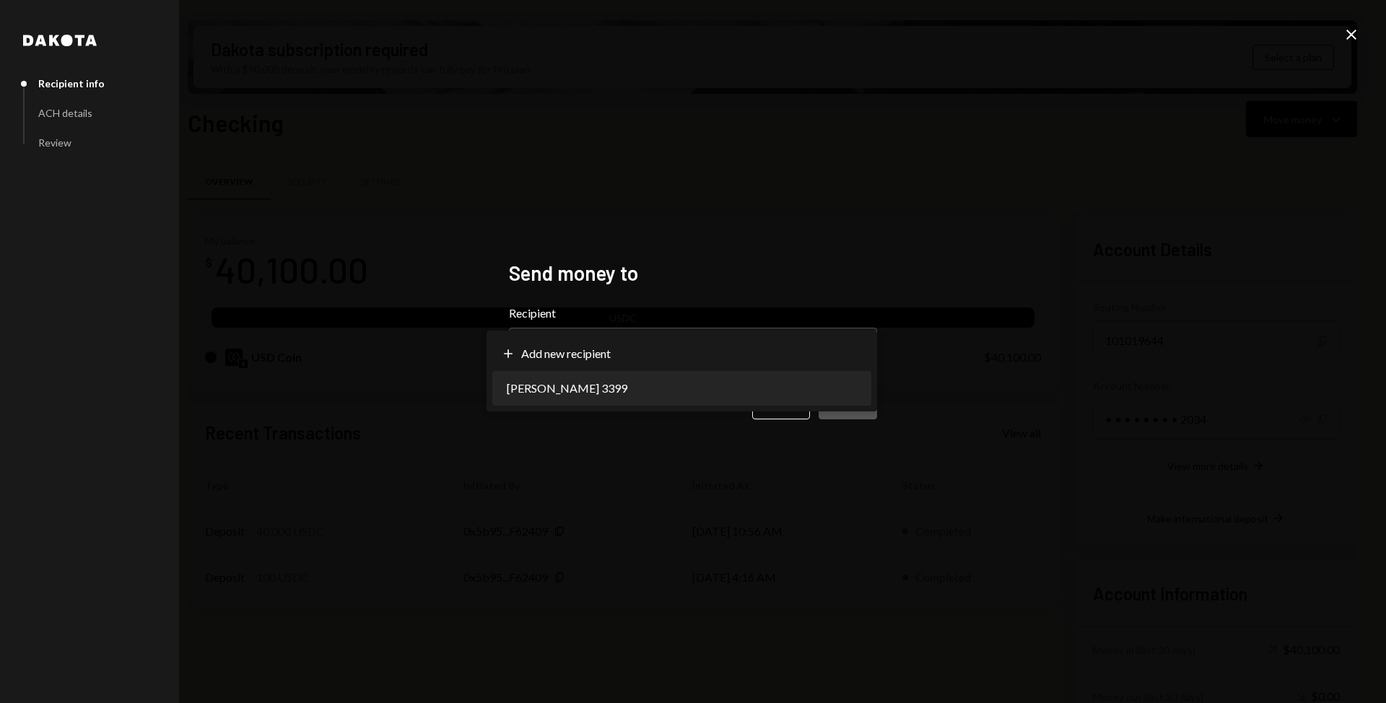
select select "**********"
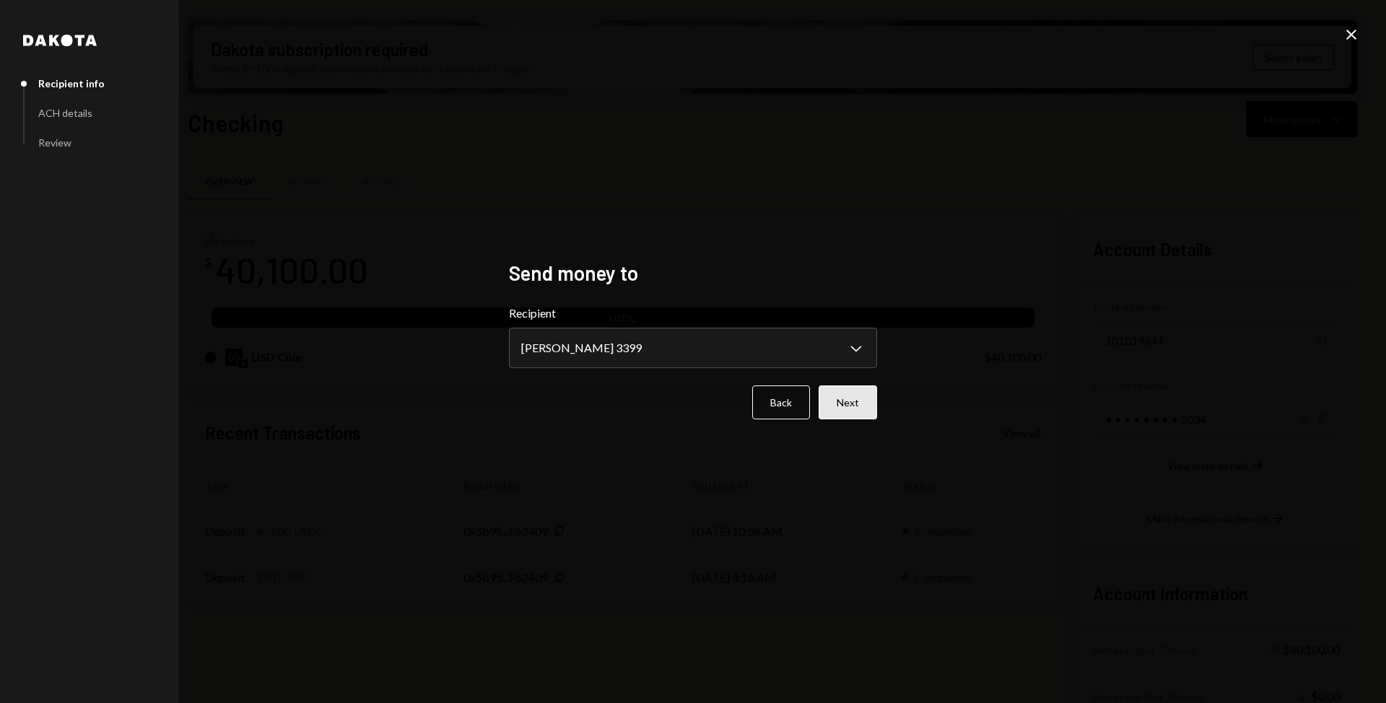
click at [859, 404] on button "Next" at bounding box center [848, 403] width 58 height 34
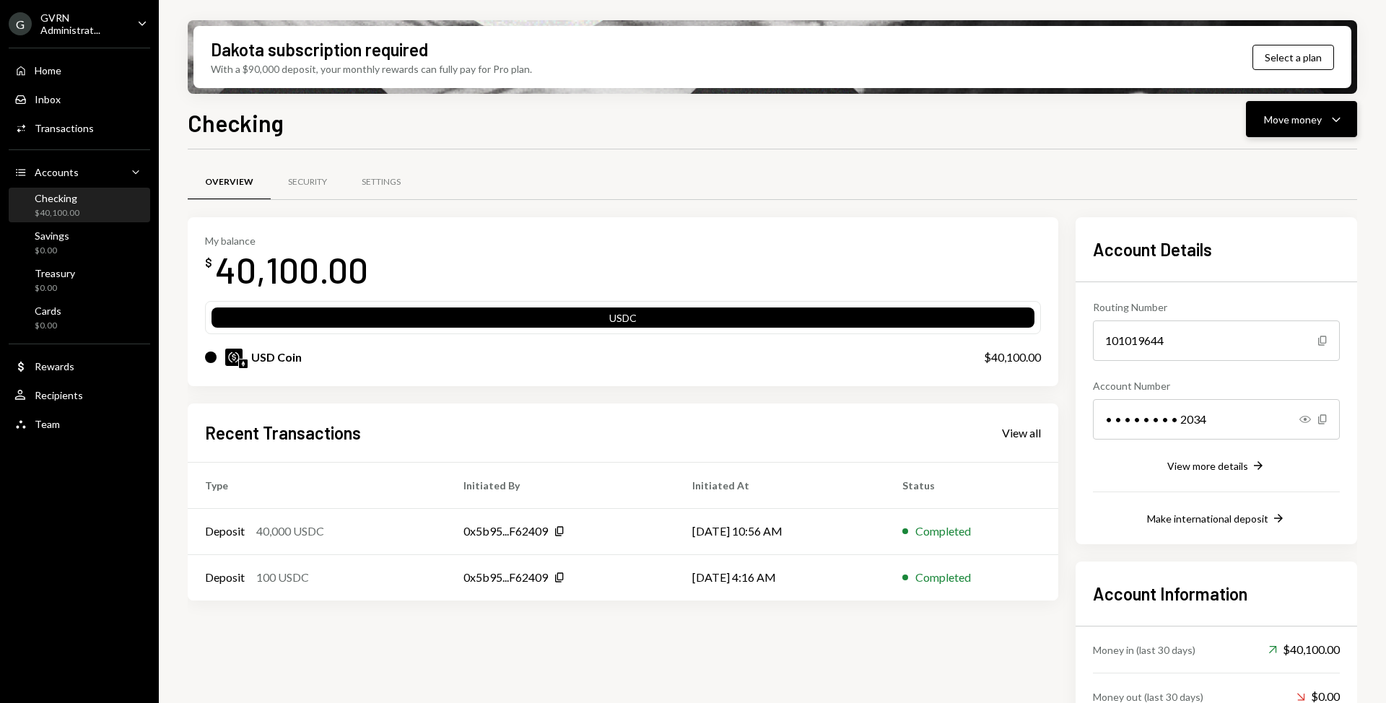
click at [1287, 121] on div "Move money" at bounding box center [1293, 119] width 58 height 15
click at [1240, 264] on div "Swap Swap stablecoins" at bounding box center [1279, 272] width 144 height 32
click at [1281, 134] on button "Move money Caret Down" at bounding box center [1301, 119] width 111 height 36
click at [1274, 278] on div "Swap stablecoins" at bounding box center [1290, 272] width 105 height 15
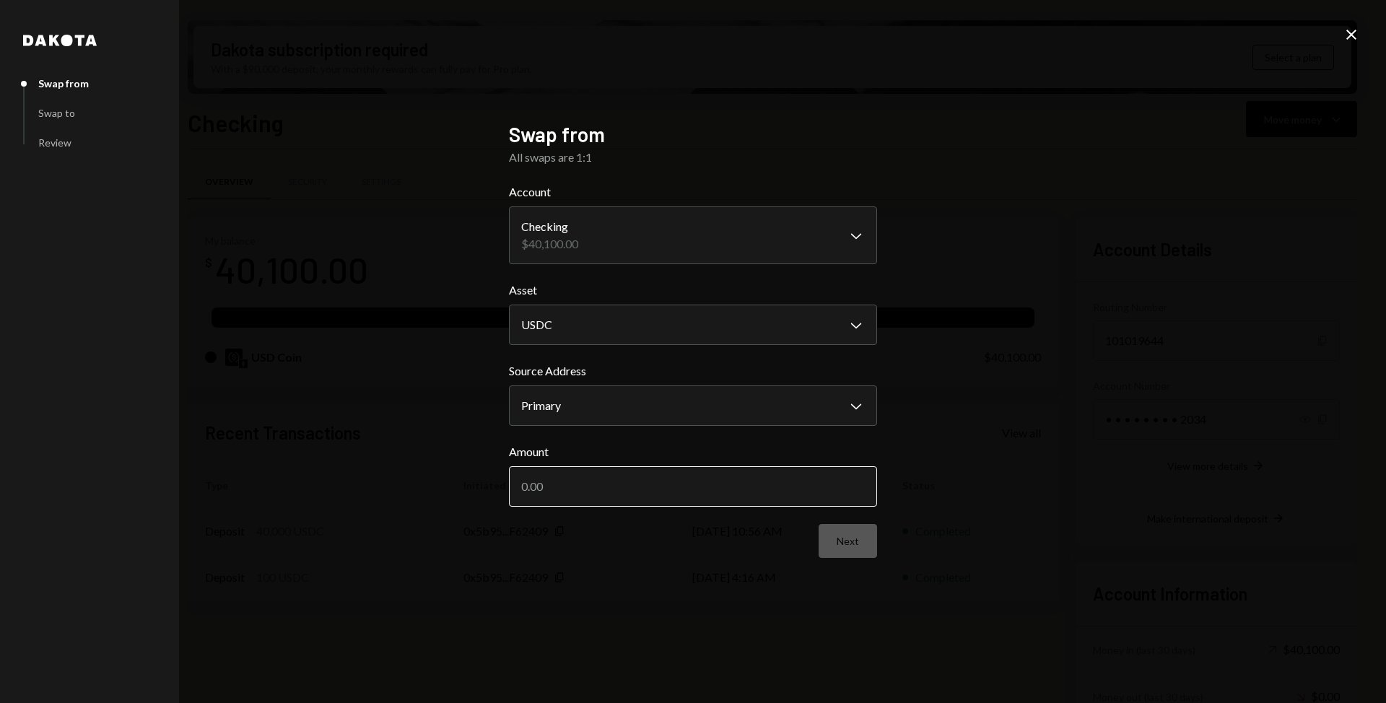
click at [635, 496] on input "Amount" at bounding box center [693, 486] width 368 height 40
type input "12200"
click at [854, 539] on button "Next" at bounding box center [848, 541] width 58 height 34
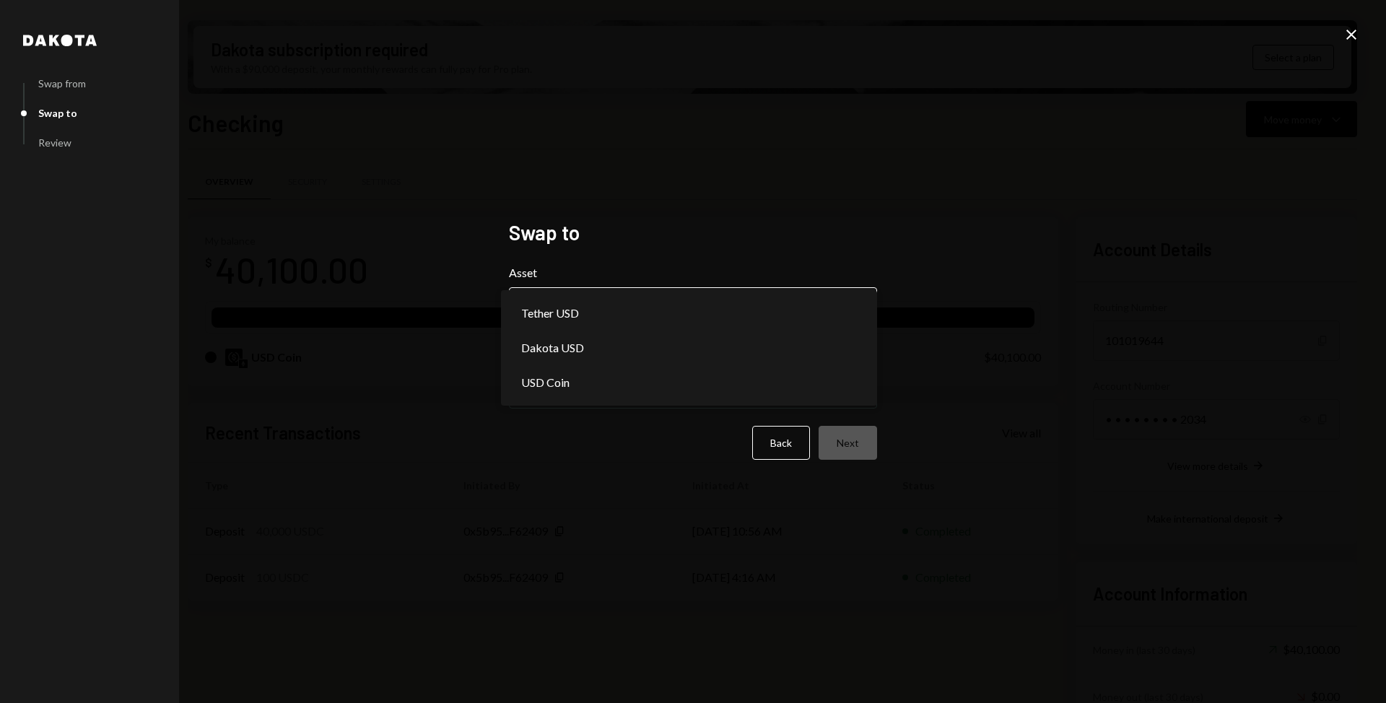
click at [671, 289] on button "Choose an asset Chevron Down" at bounding box center [693, 307] width 368 height 40
select select "*****"
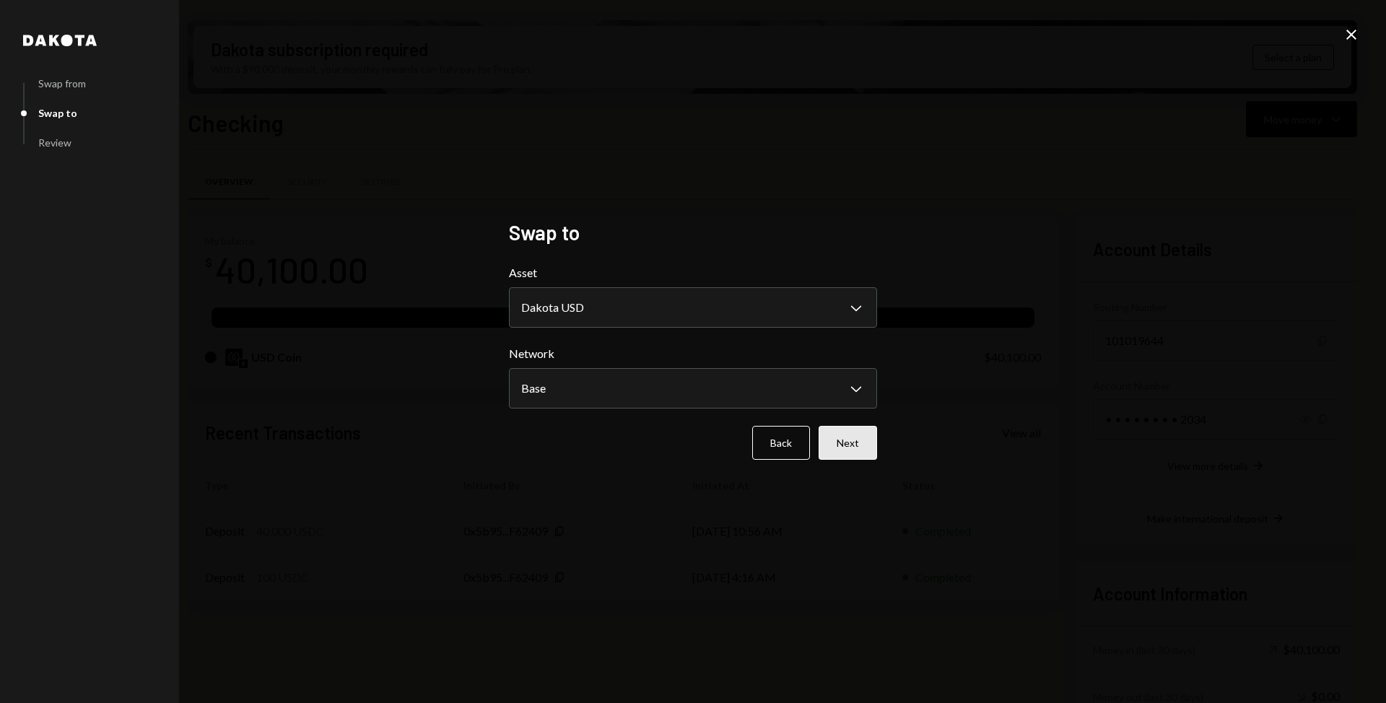
click at [852, 443] on button "Next" at bounding box center [848, 443] width 58 height 34
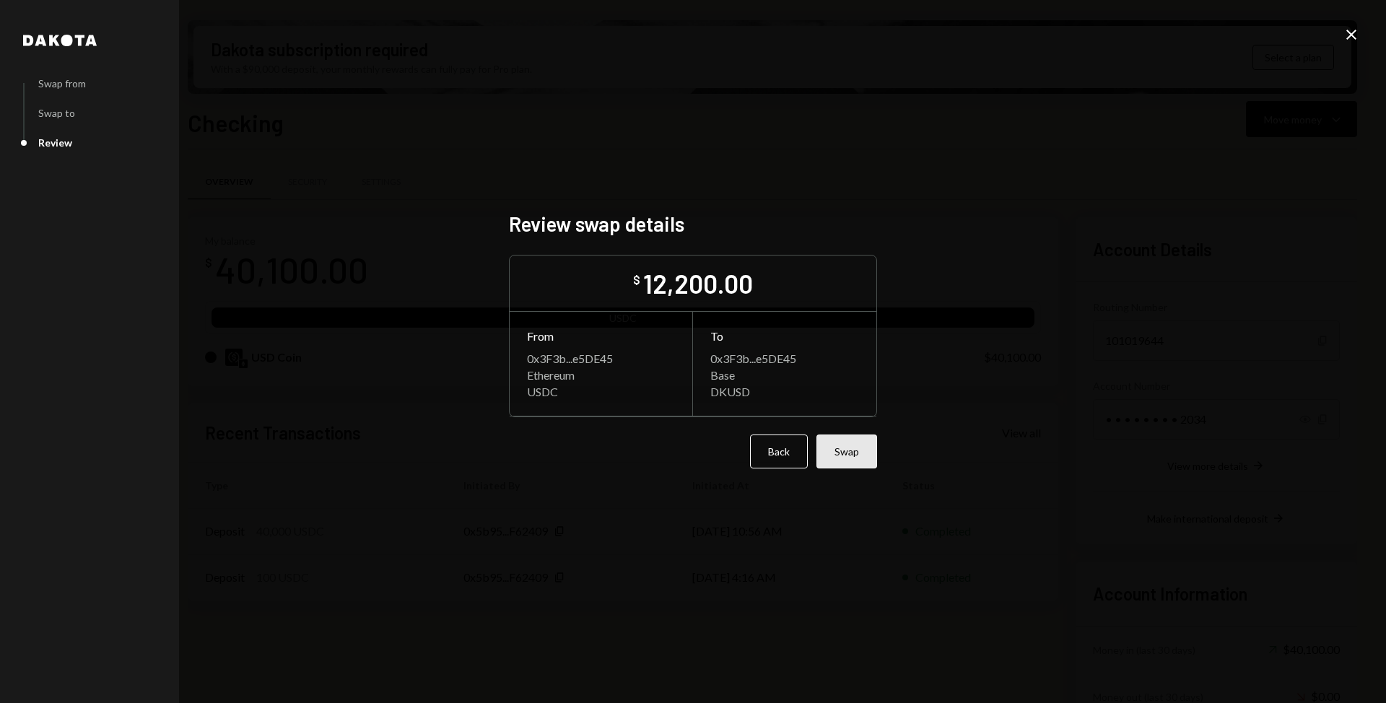
click at [853, 450] on button "Swap" at bounding box center [847, 452] width 61 height 34
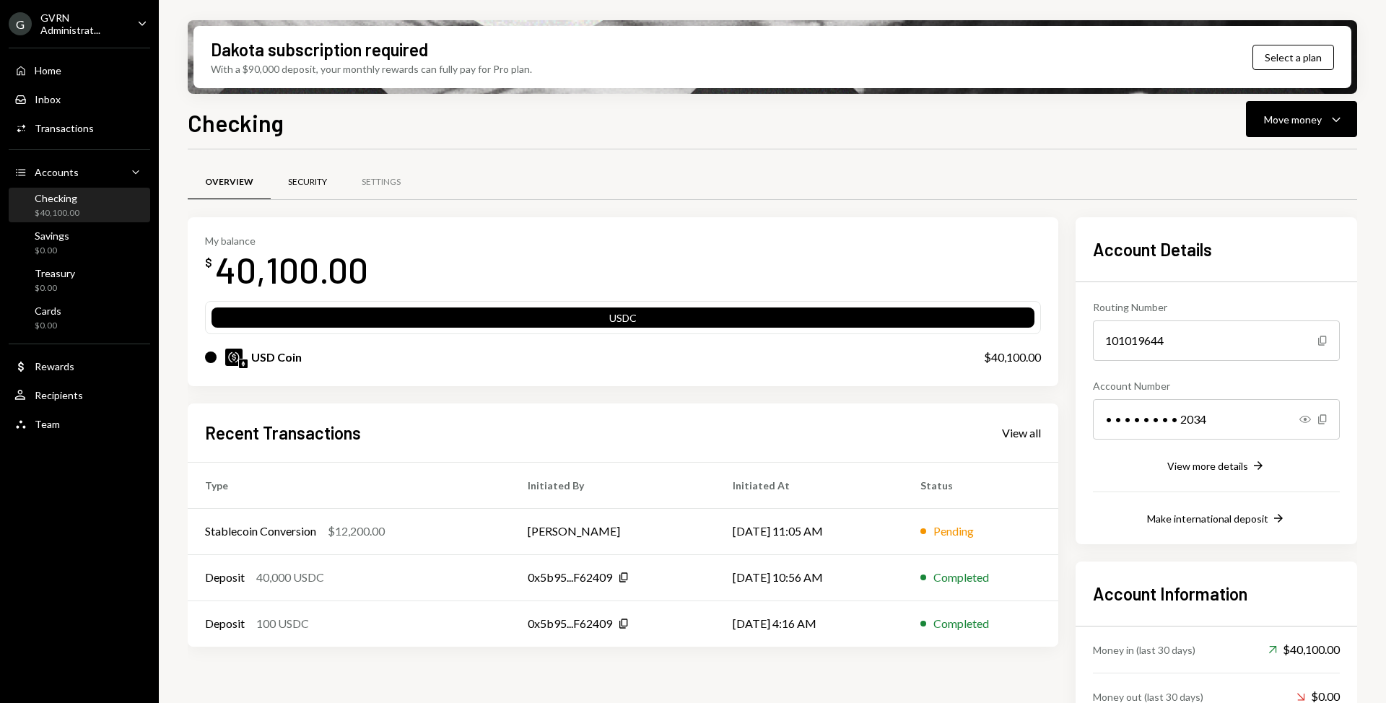
click at [311, 182] on div "Security" at bounding box center [307, 182] width 39 height 12
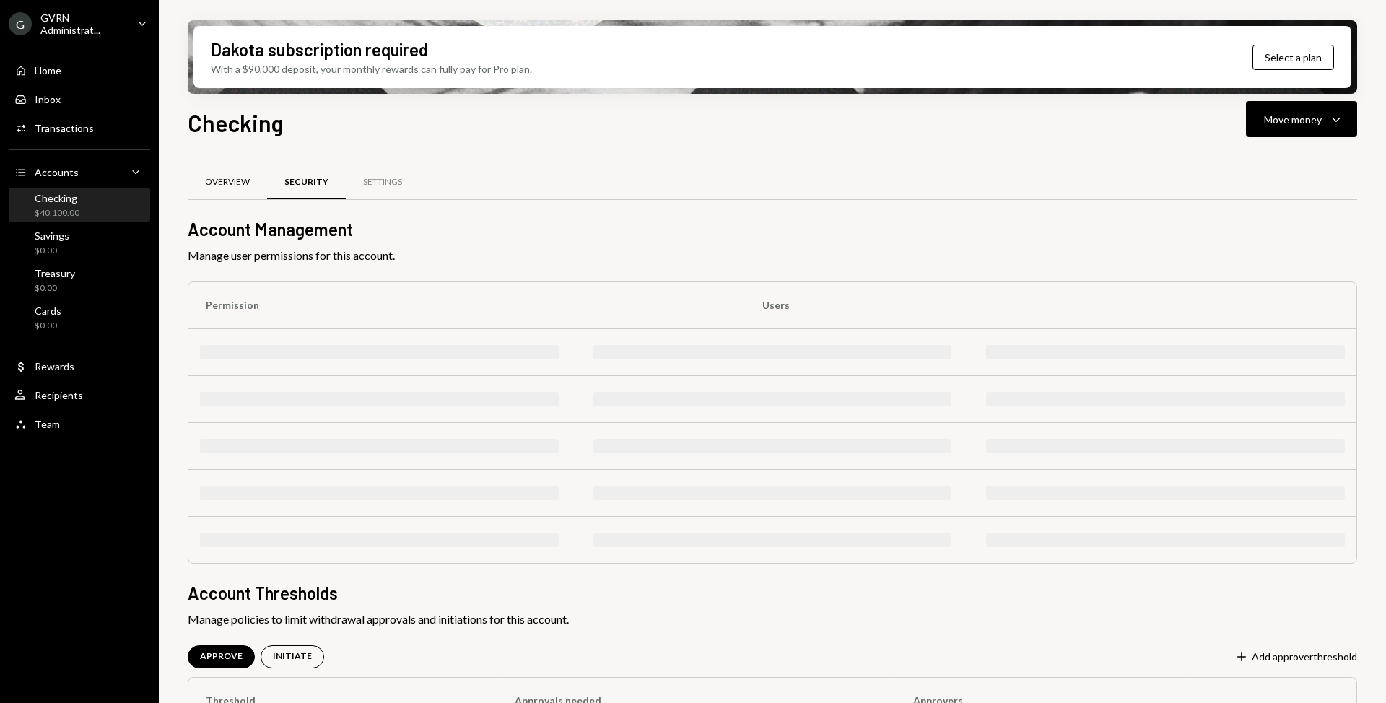
click at [241, 188] on div "Overview" at bounding box center [227, 182] width 79 height 35
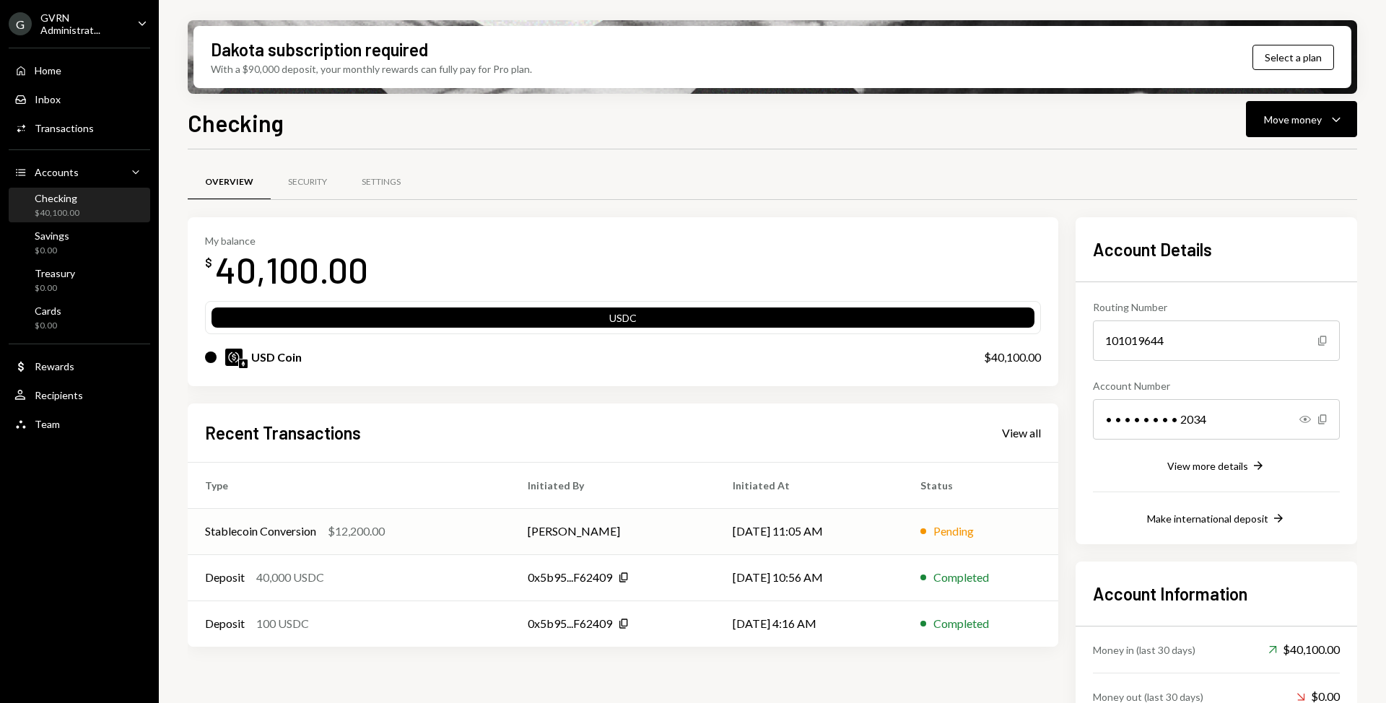
click at [417, 525] on div "Stablecoin Conversion $12,200.00" at bounding box center [349, 531] width 288 height 17
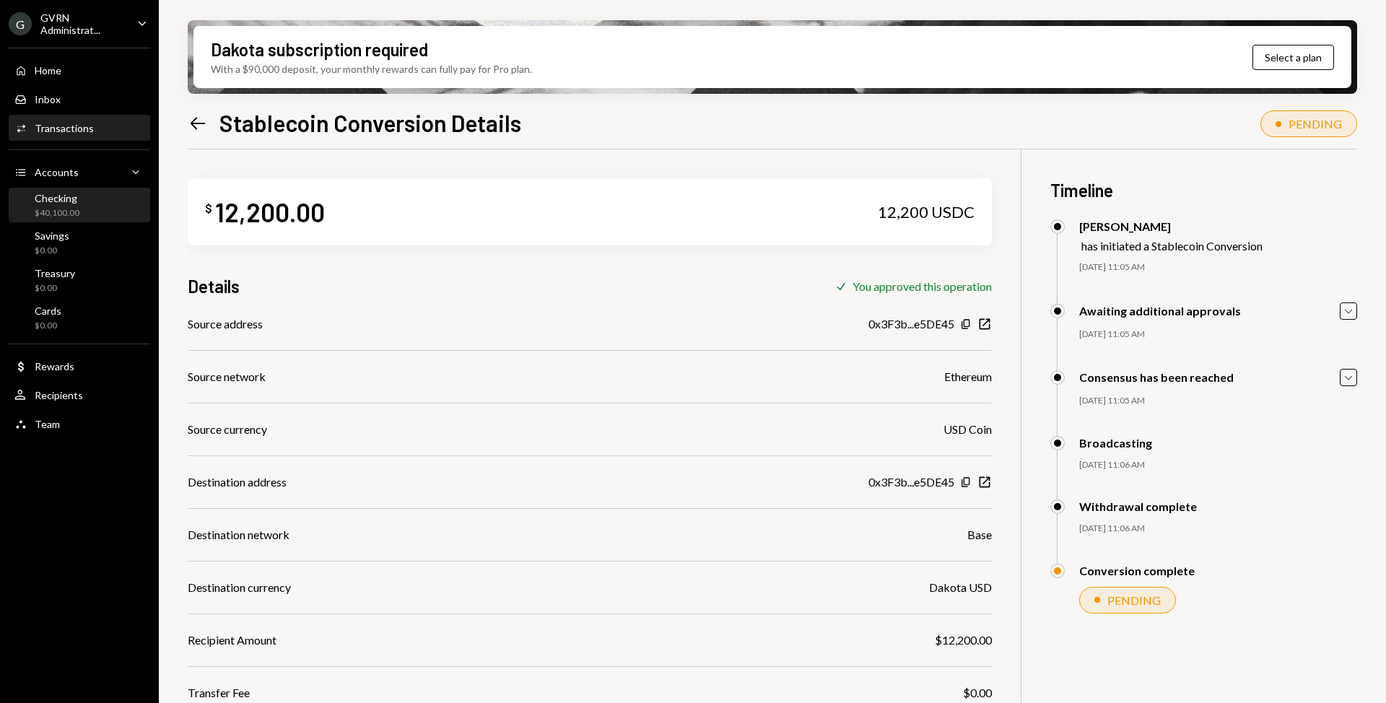
click at [75, 222] on div "Checking $40,100.00" at bounding box center [79, 205] width 130 height 33
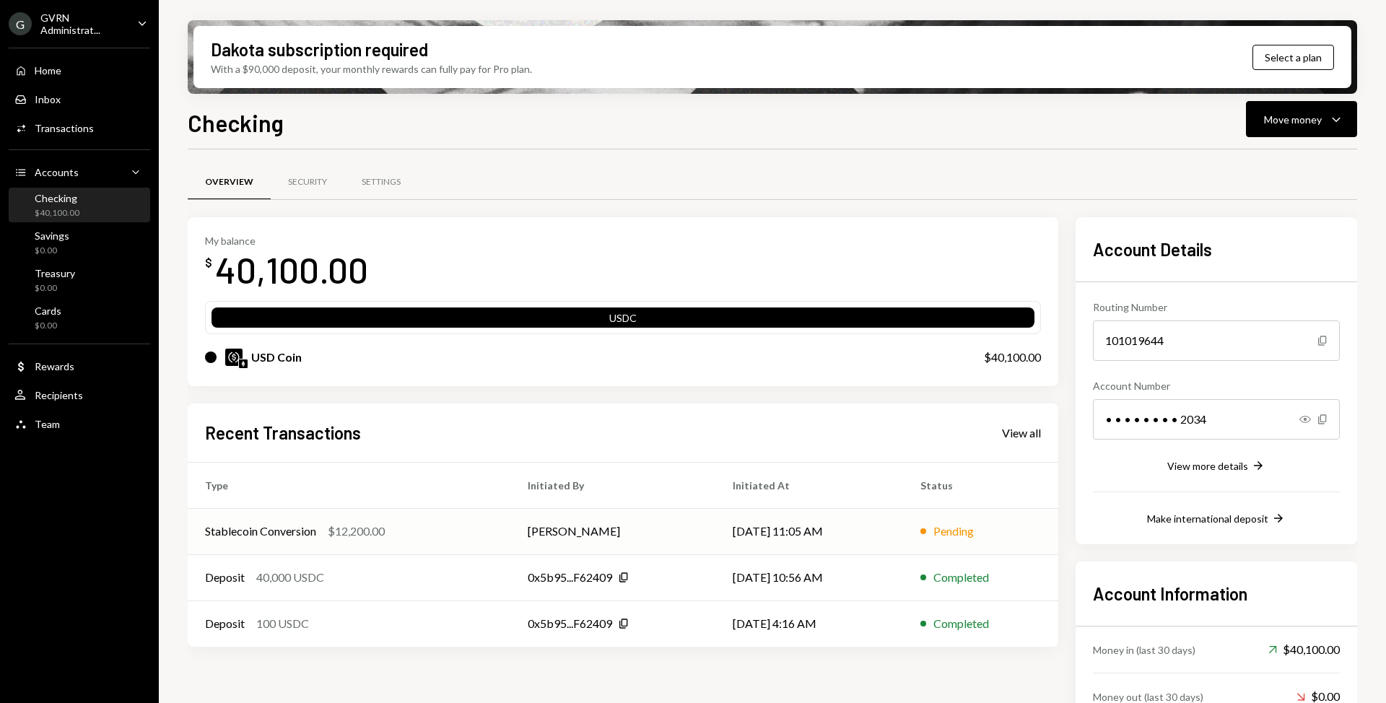
scroll to position [1, 0]
click at [547, 536] on td "[PERSON_NAME]" at bounding box center [612, 531] width 205 height 46
click at [485, 514] on td "Stablecoin Conversion $12,200.00" at bounding box center [349, 531] width 323 height 46
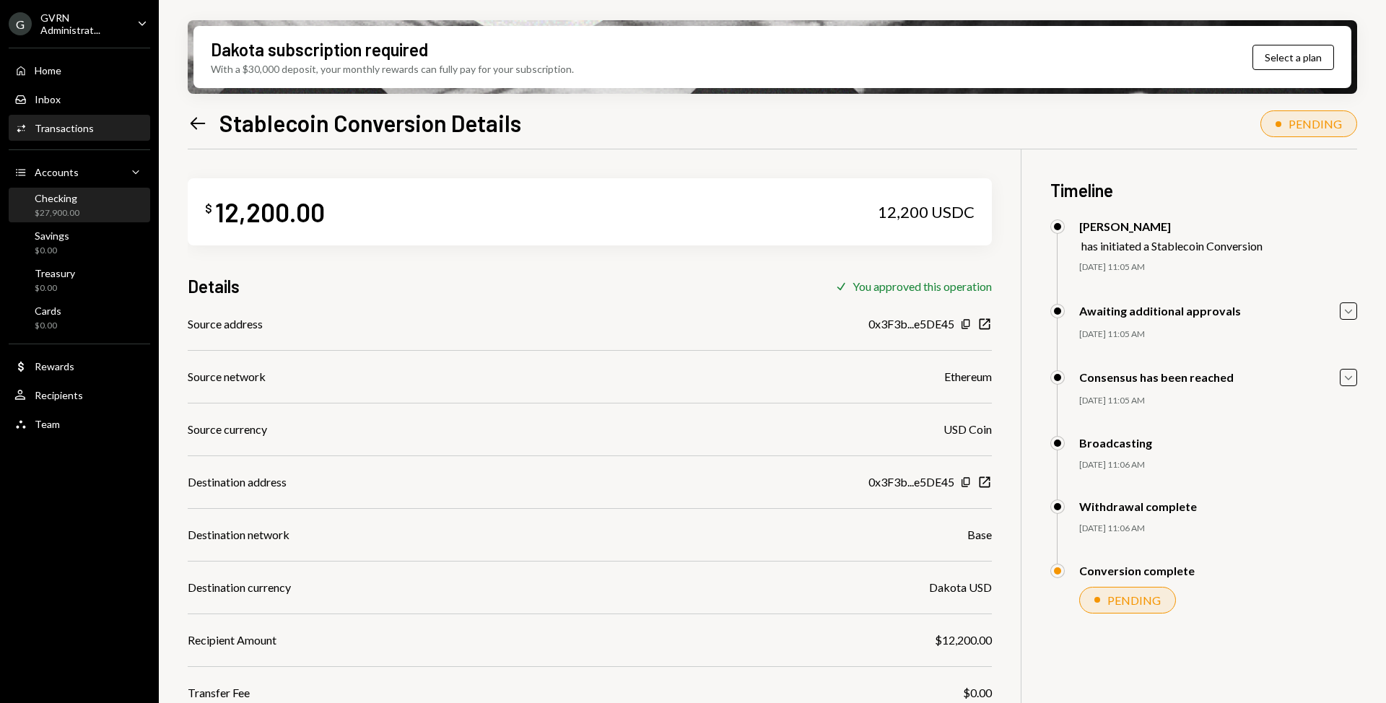
click at [89, 214] on div "Checking $27,900.00" at bounding box center [79, 205] width 130 height 27
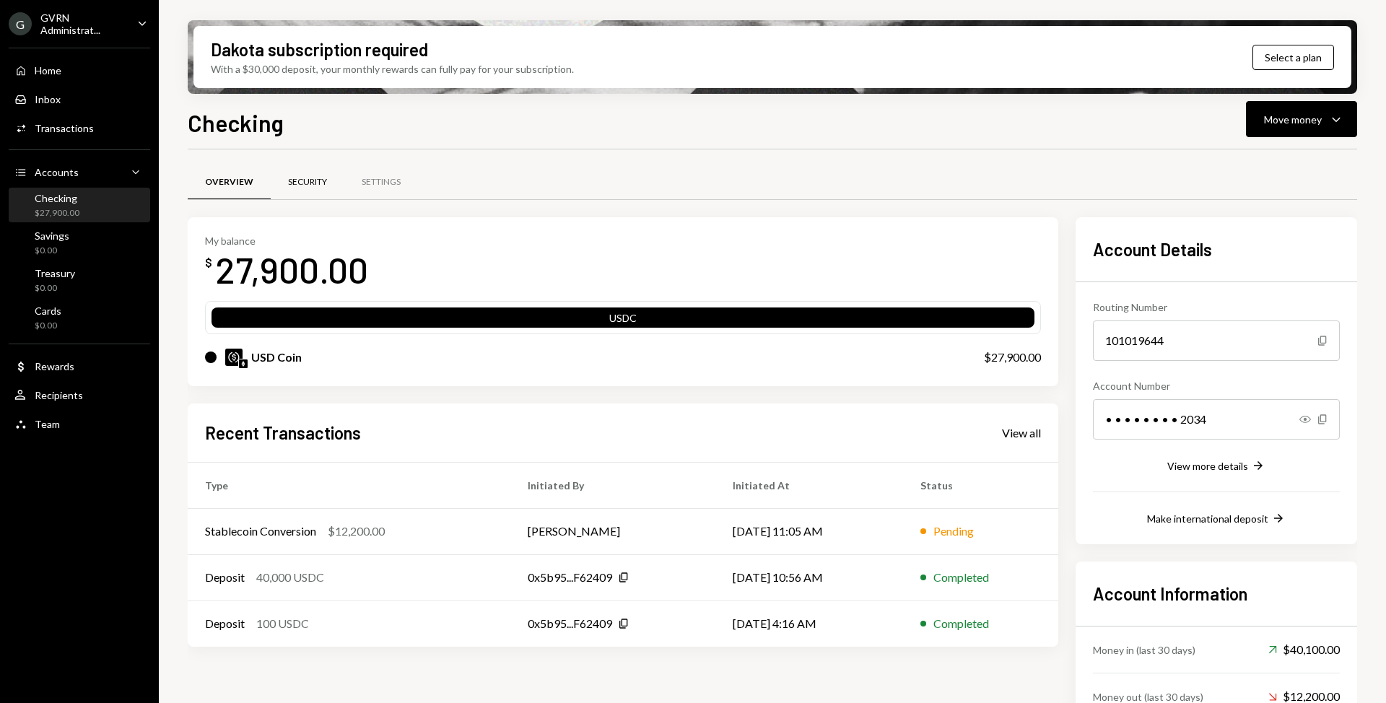
click at [283, 192] on div "Security" at bounding box center [308, 182] width 74 height 35
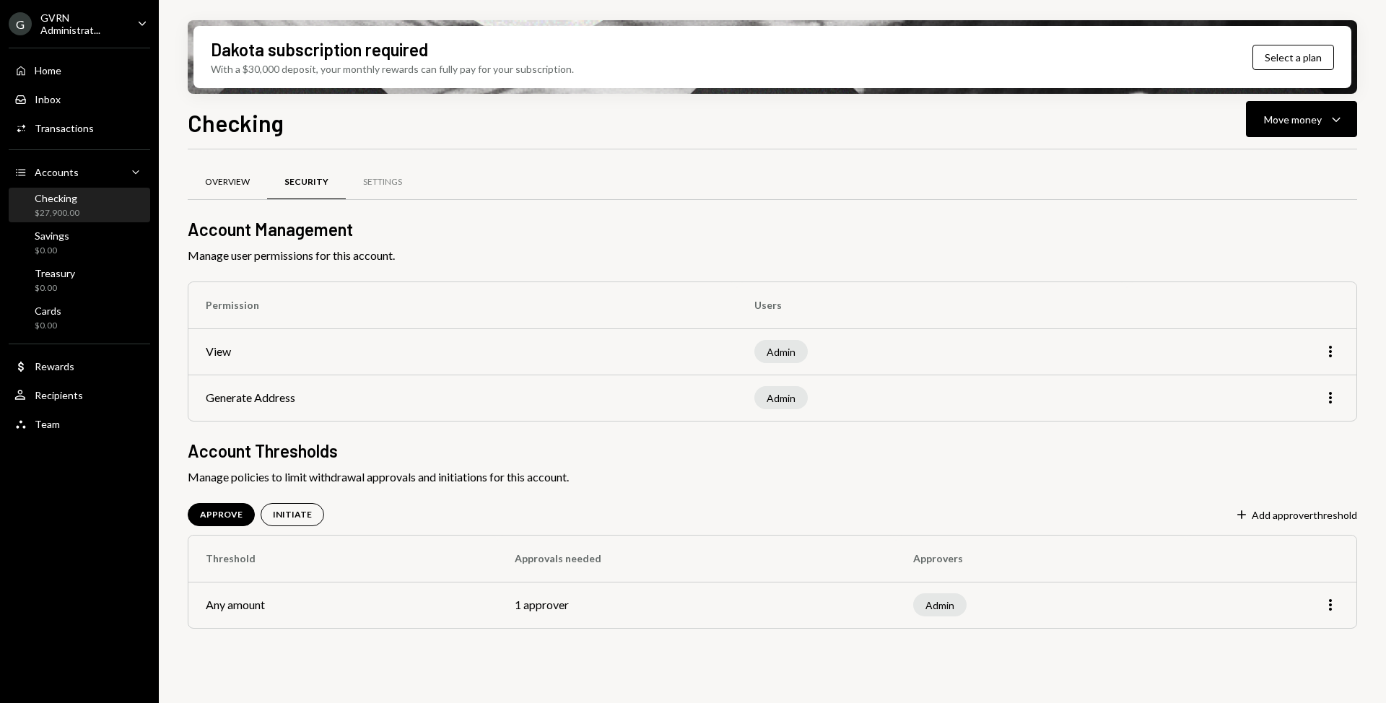
click at [241, 189] on div "Overview" at bounding box center [227, 182] width 79 height 35
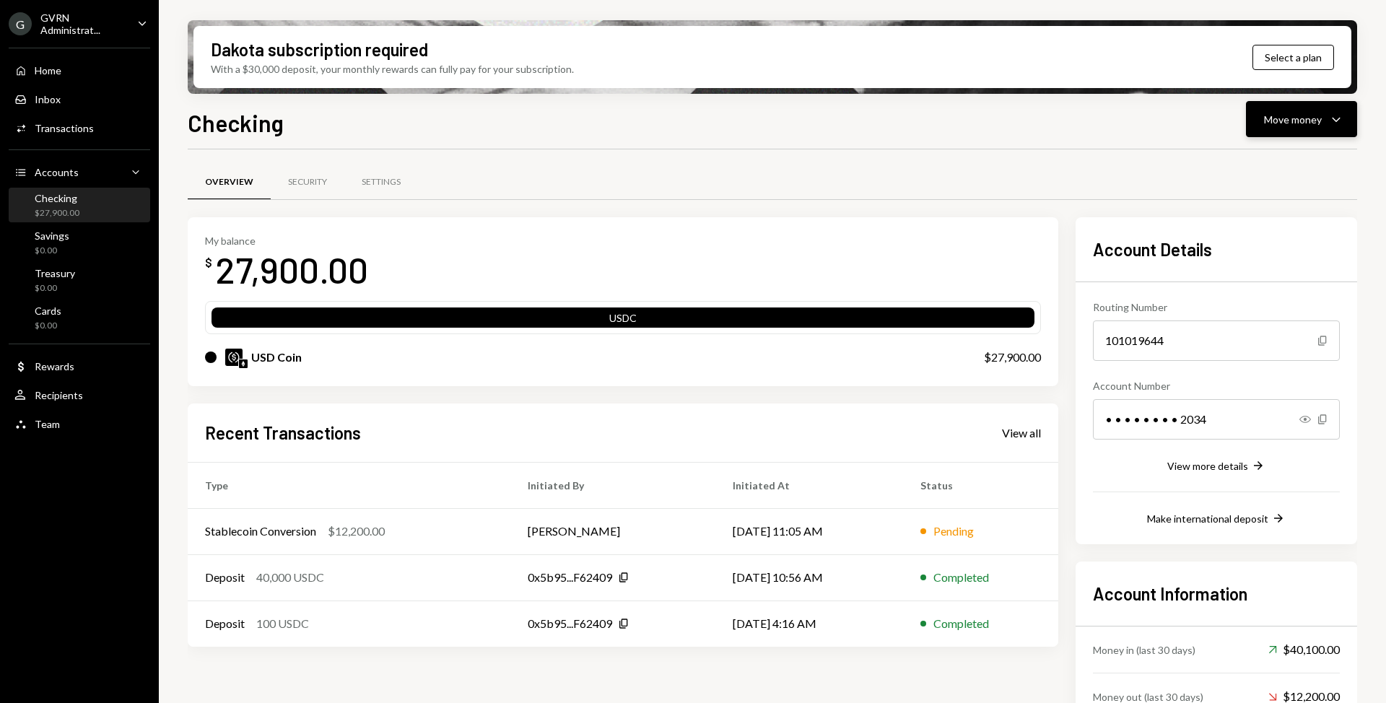
click at [1303, 127] on div "Move money Caret Down" at bounding box center [1301, 118] width 75 height 17
click at [1264, 164] on div "Send" at bounding box center [1290, 162] width 105 height 15
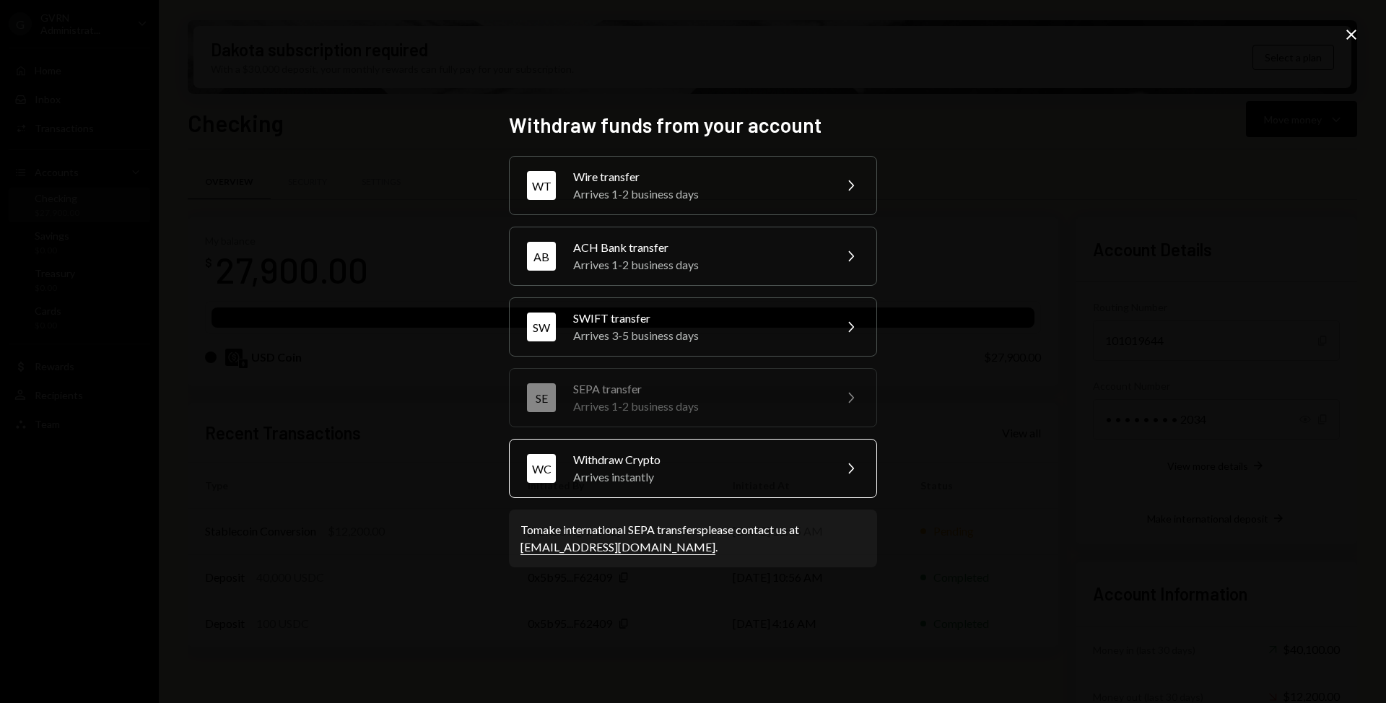
click at [711, 462] on div "Withdraw Crypto" at bounding box center [698, 459] width 251 height 17
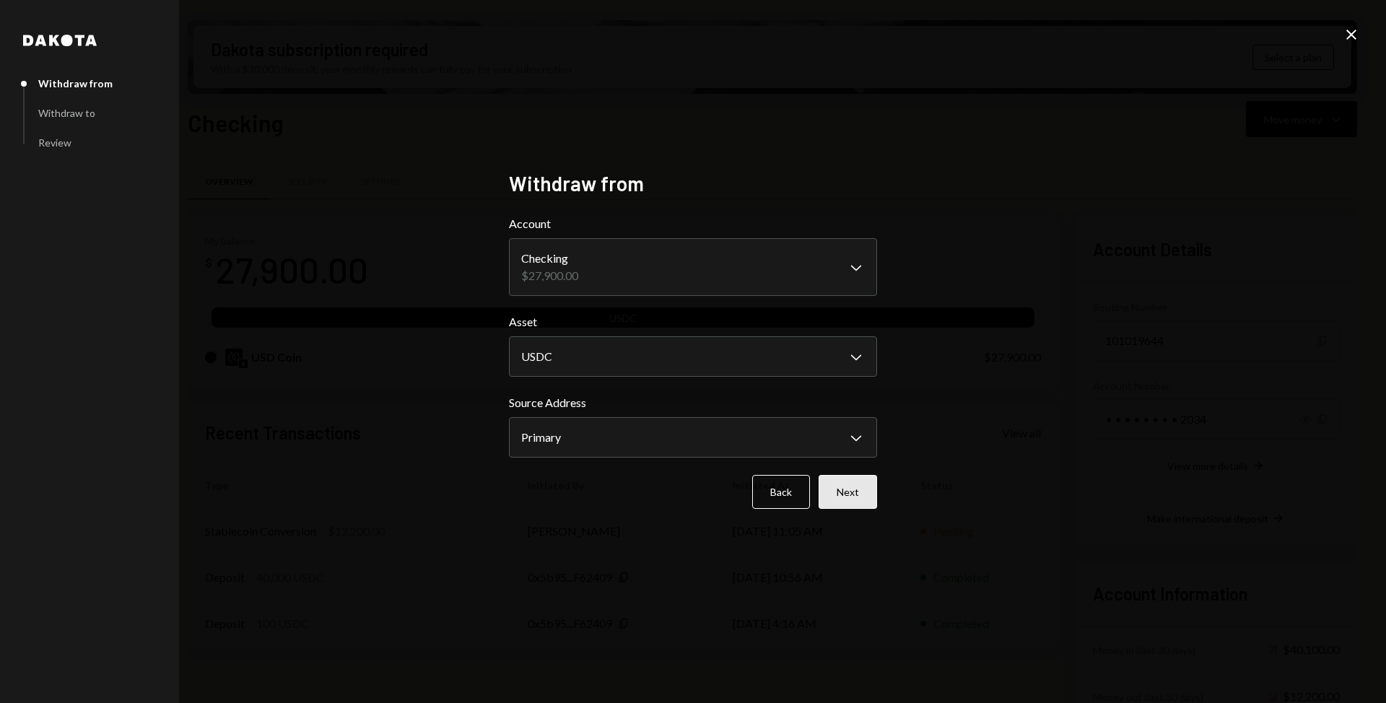
click at [854, 486] on button "Next" at bounding box center [848, 492] width 58 height 34
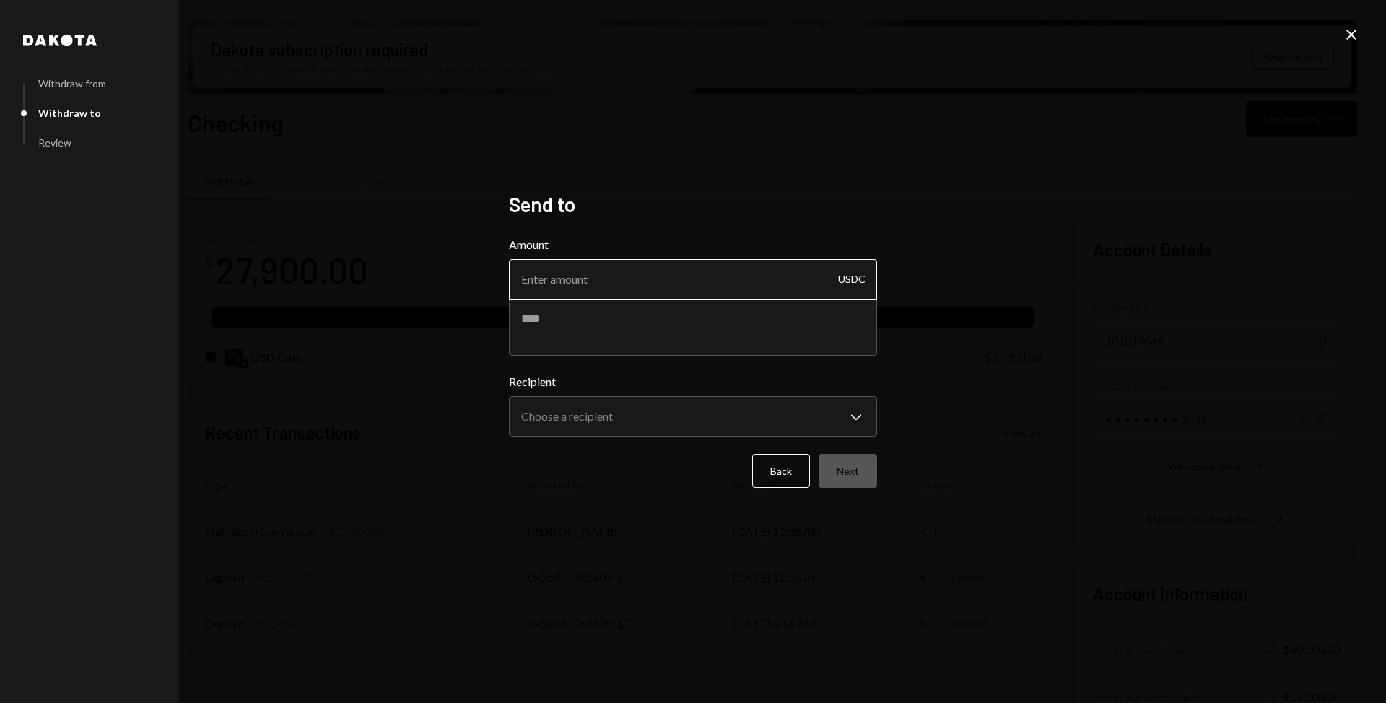
click at [738, 294] on input "Amount" at bounding box center [693, 279] width 368 height 40
type input "10"
click at [830, 421] on body "G GVRN Administrat... Caret Down Home Home Inbox Inbox Activities Transactions …" at bounding box center [693, 351] width 1386 height 703
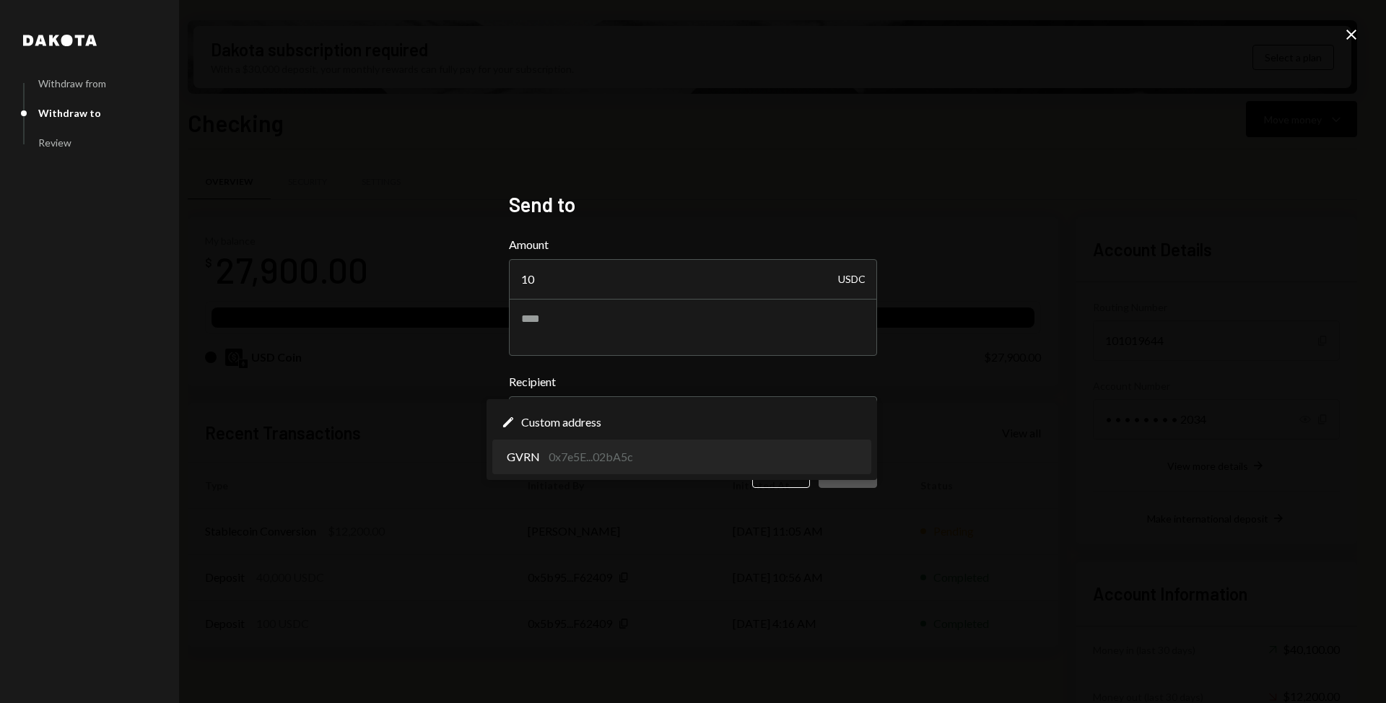
select select "**********"
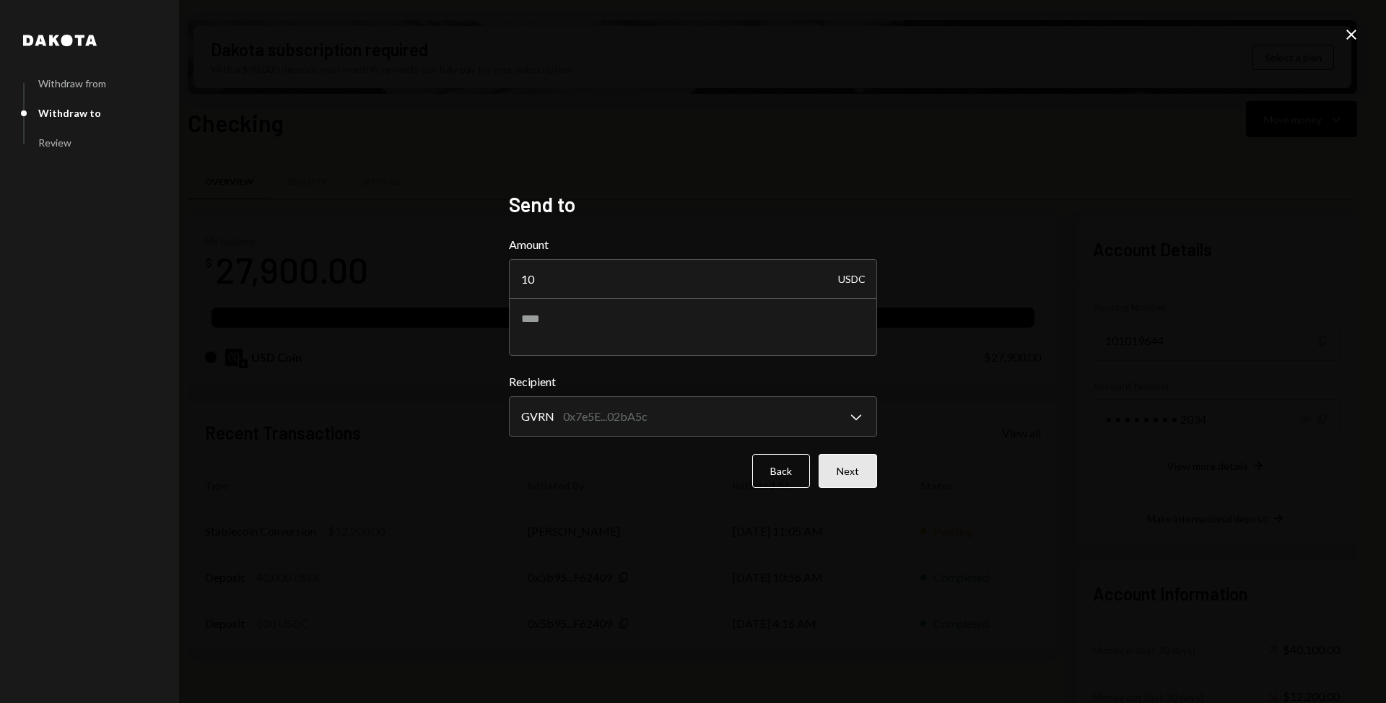
click at [843, 475] on button "Next" at bounding box center [848, 471] width 58 height 34
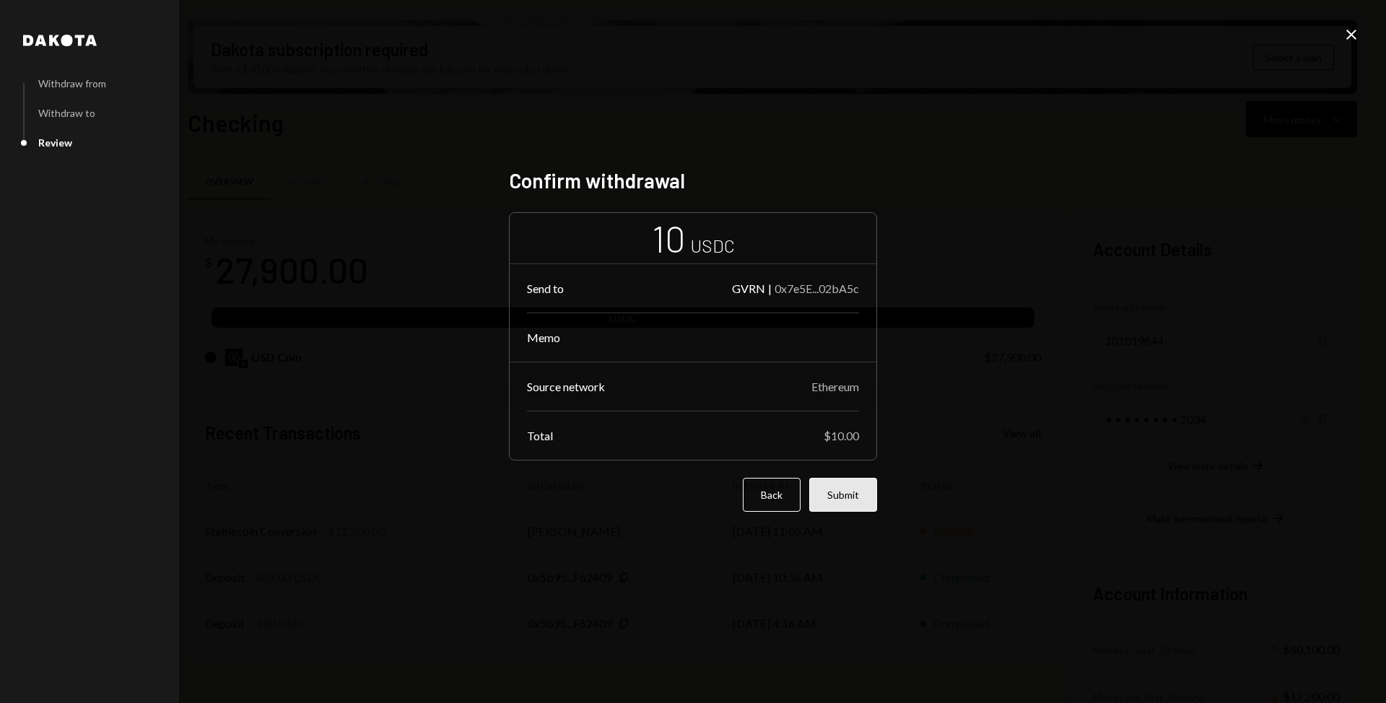
click at [860, 488] on button "Submit" at bounding box center [843, 495] width 68 height 34
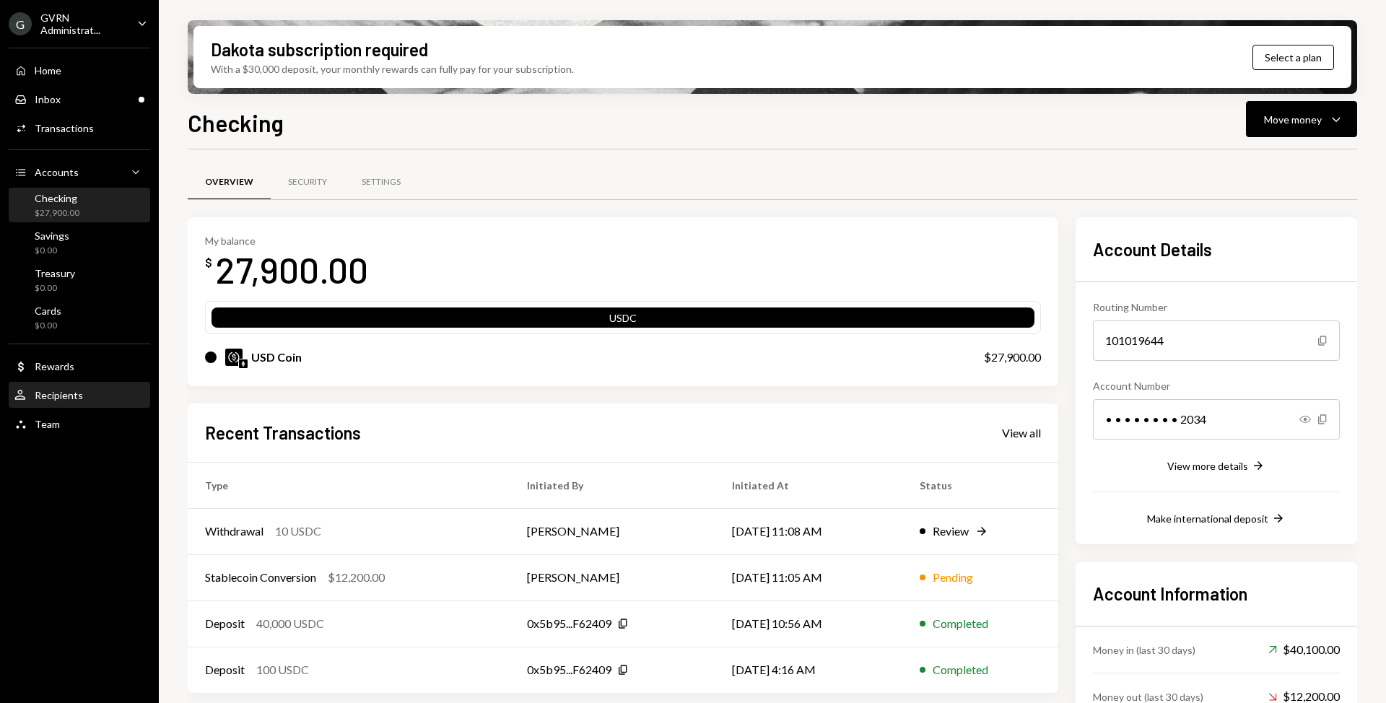
click at [84, 400] on div "User Recipients" at bounding box center [79, 395] width 130 height 13
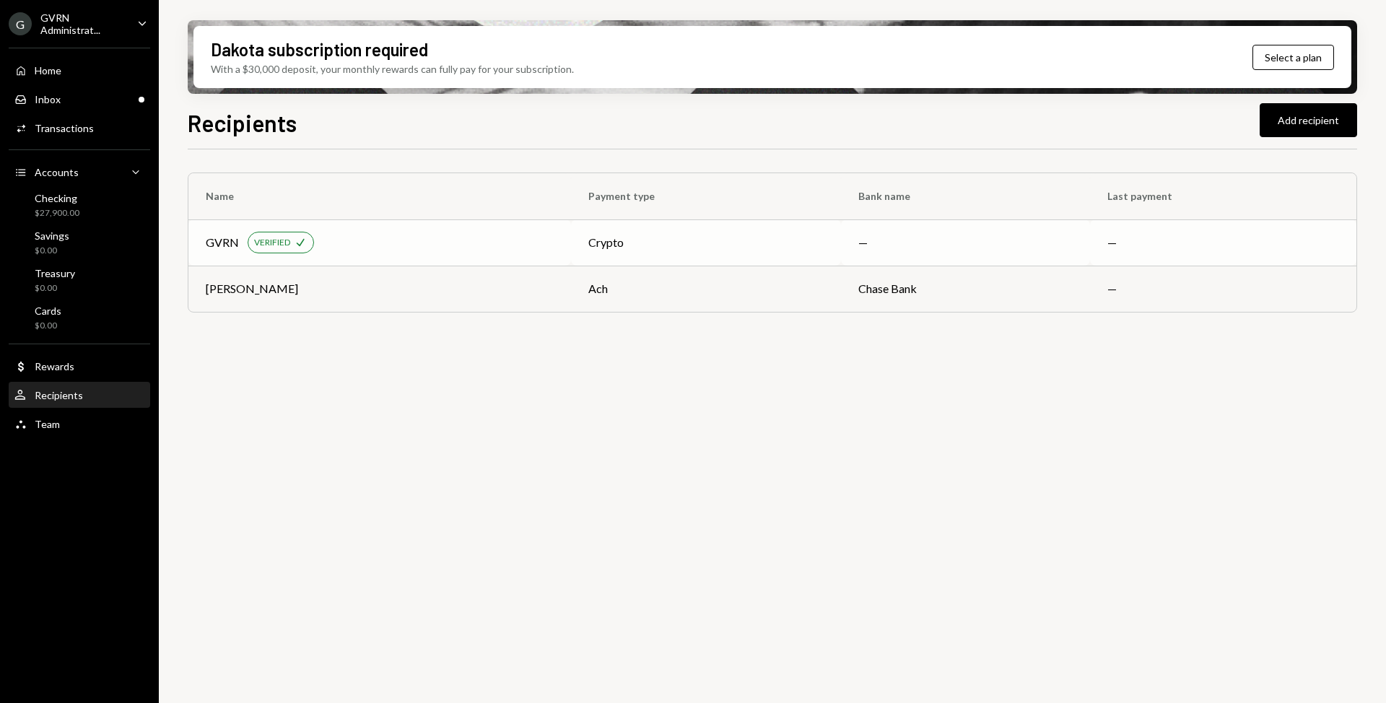
click at [464, 238] on div "GVRN VERIFIED Check" at bounding box center [380, 243] width 348 height 22
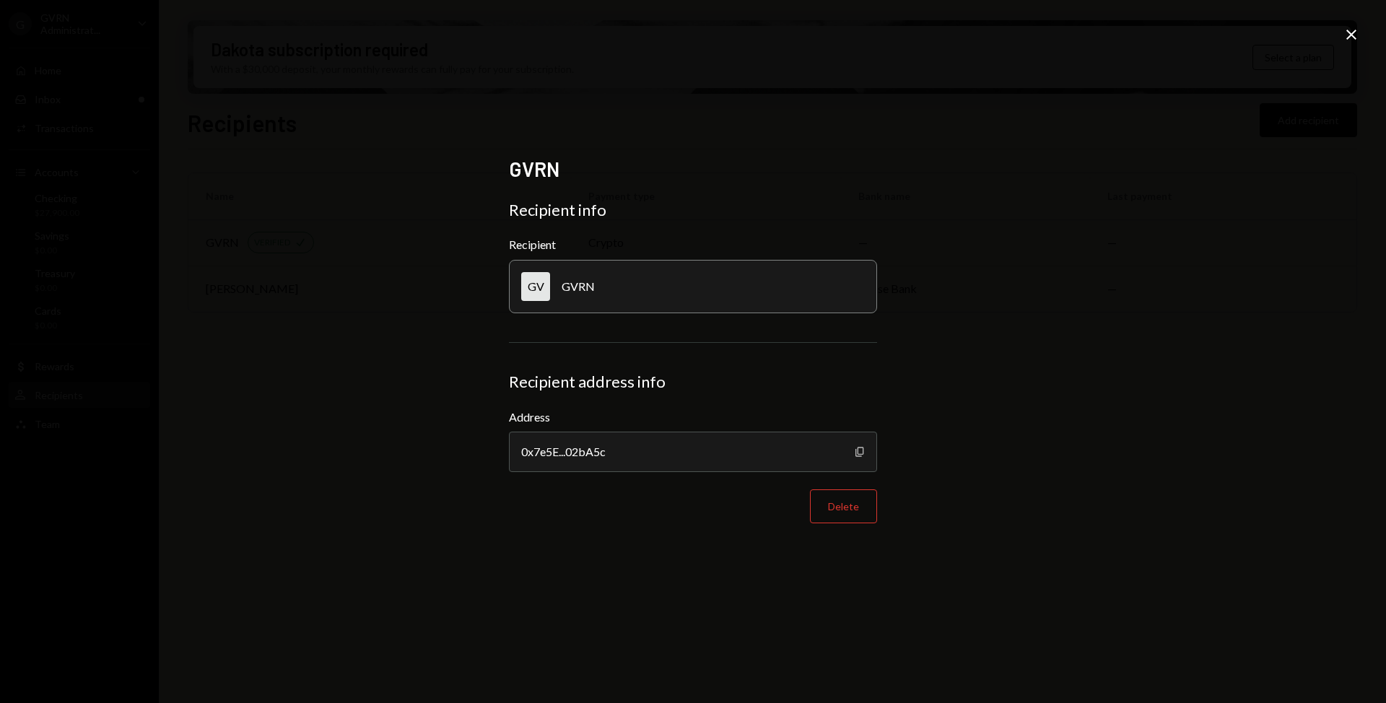
click at [861, 456] on icon "Copy" at bounding box center [860, 452] width 12 height 12
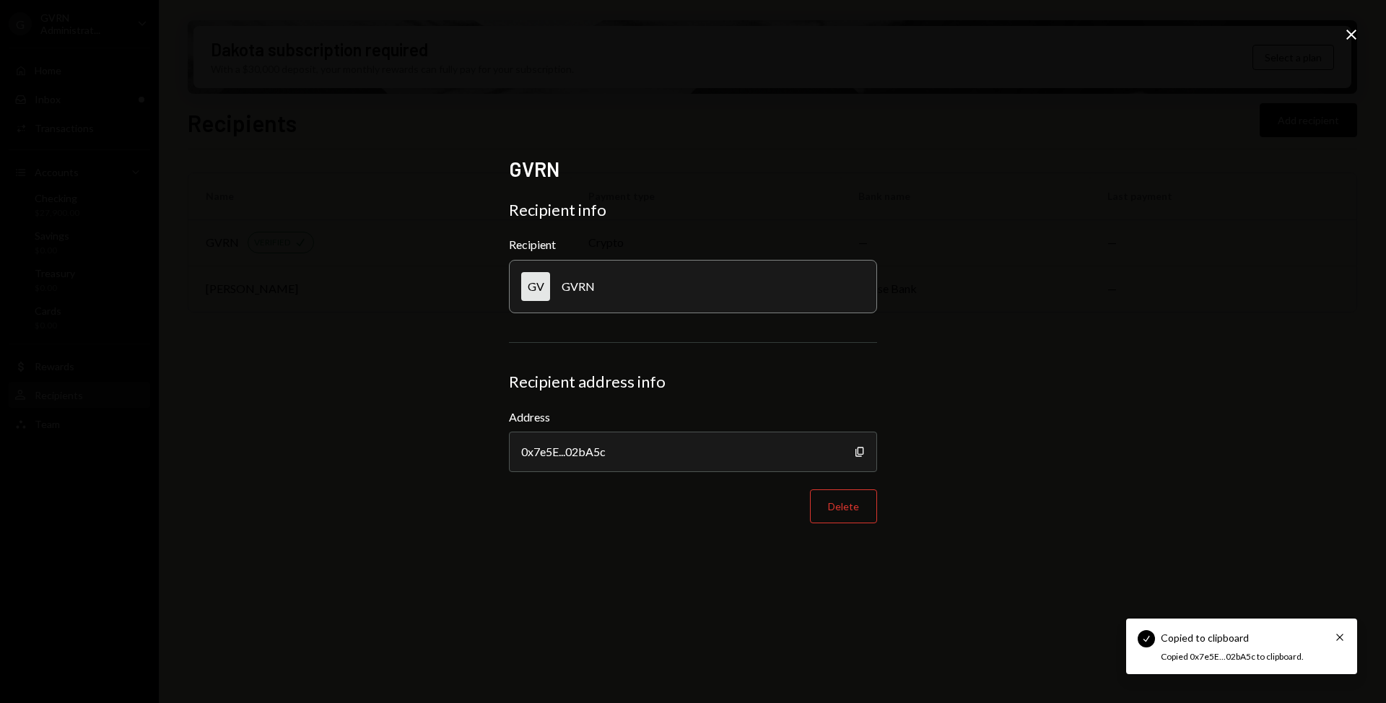
click at [1350, 31] on icon "Close" at bounding box center [1351, 34] width 17 height 17
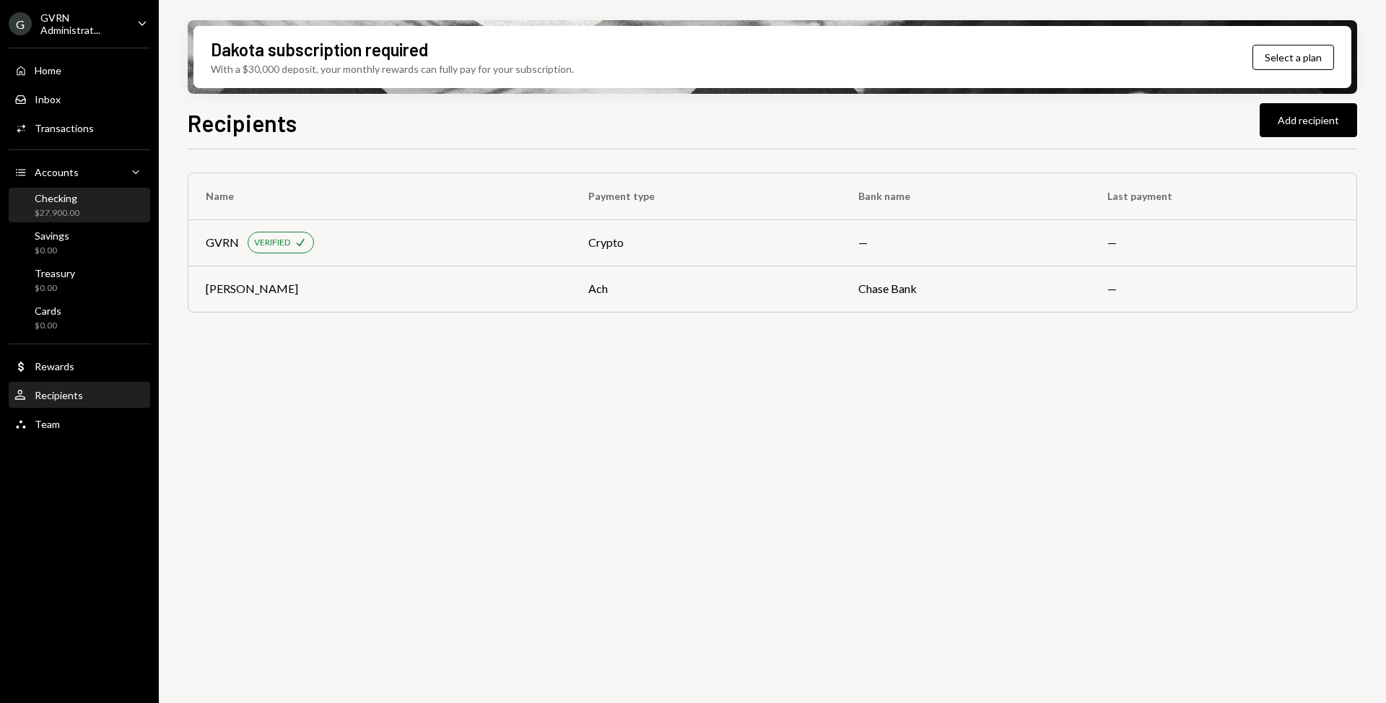
click at [84, 201] on div "Checking $27,900.00" at bounding box center [79, 205] width 130 height 27
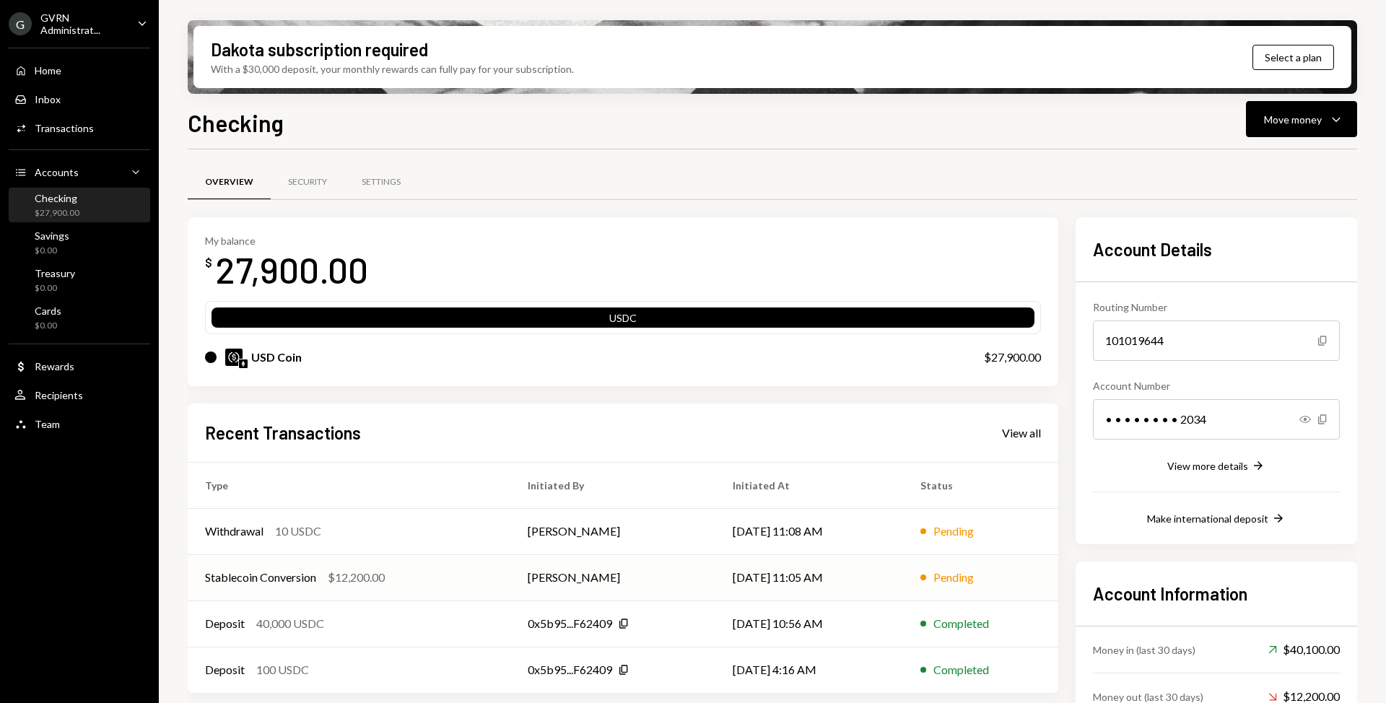
click at [456, 569] on div "Stablecoin Conversion $12,200.00" at bounding box center [349, 577] width 288 height 17
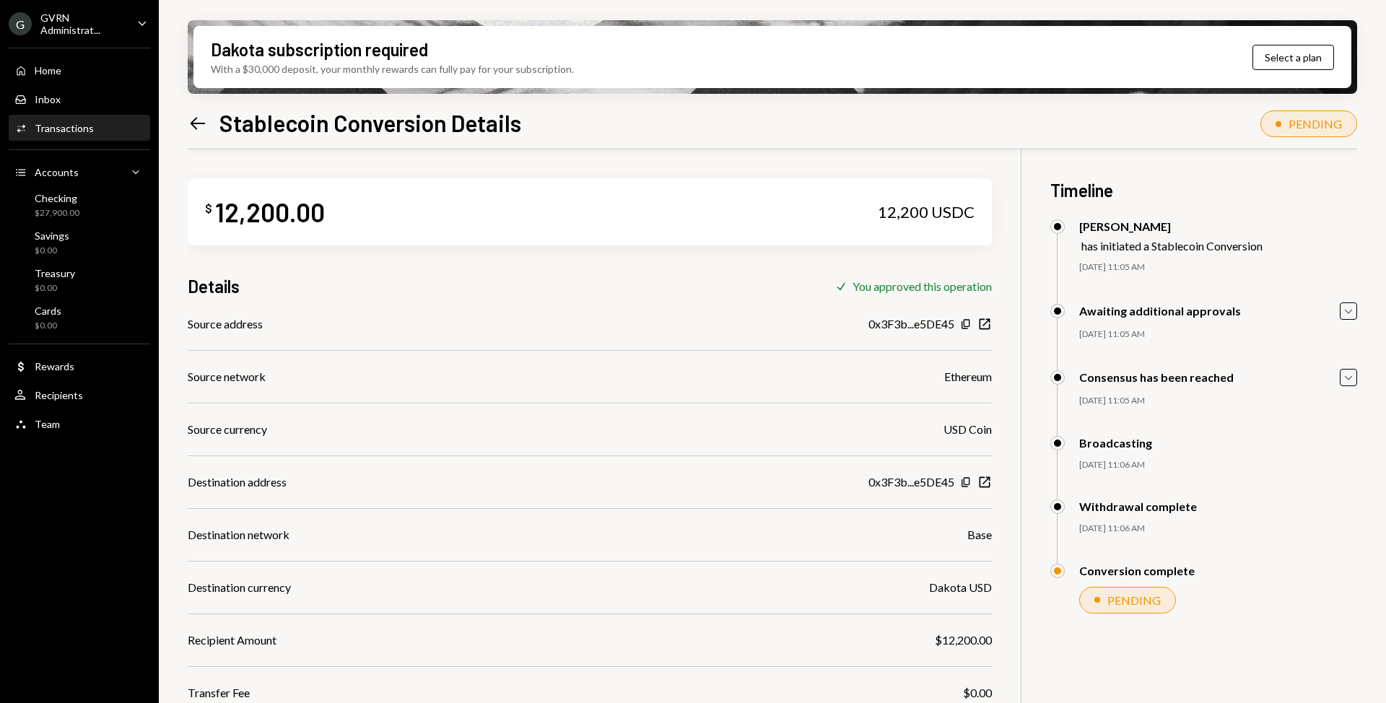
scroll to position [116, 0]
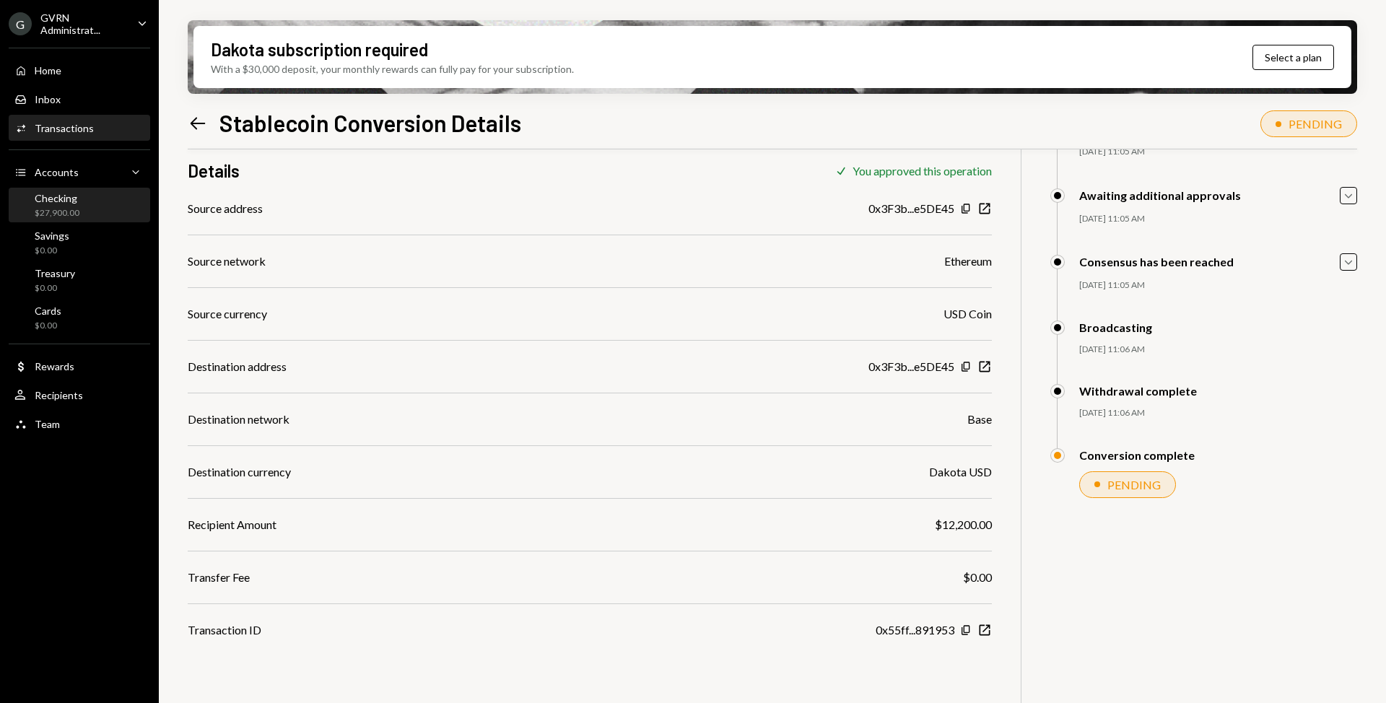
click at [47, 212] on div "$27,900.00" at bounding box center [57, 213] width 45 height 12
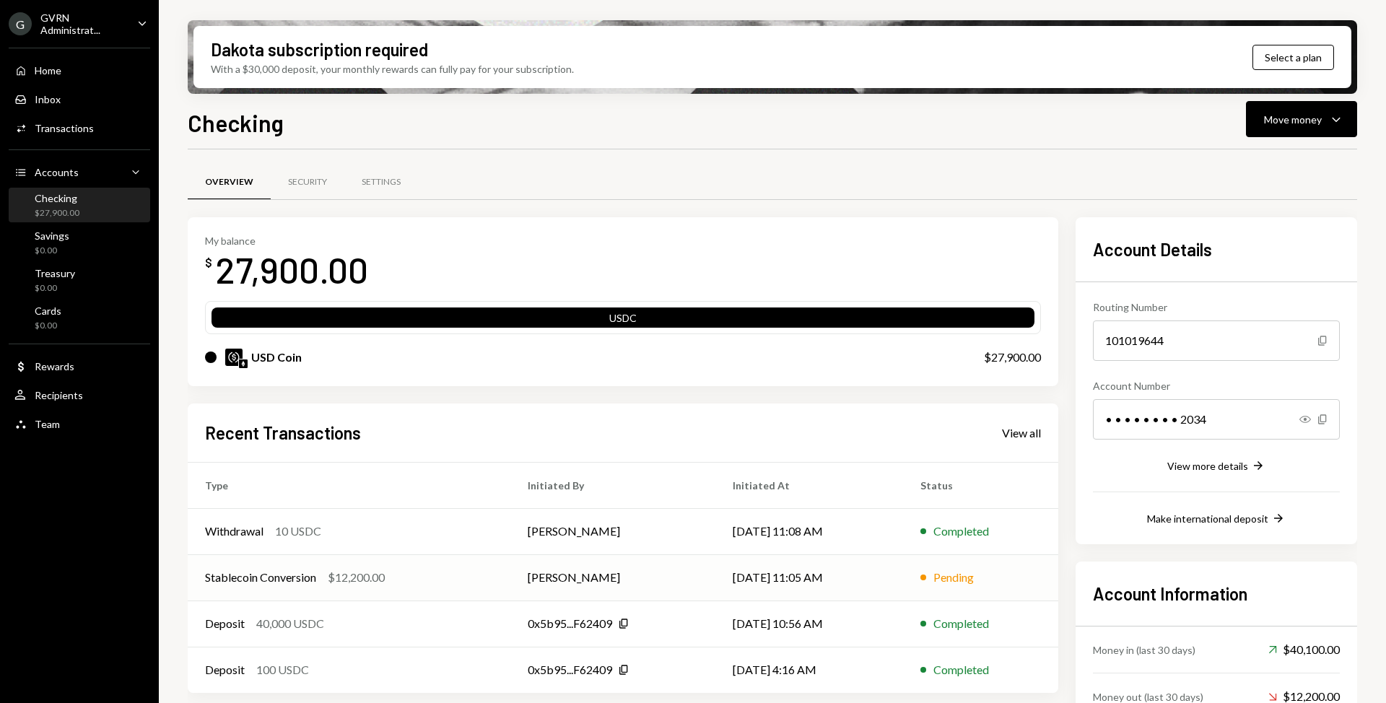
click at [420, 566] on td "Stablecoin Conversion $12,200.00" at bounding box center [349, 577] width 323 height 46
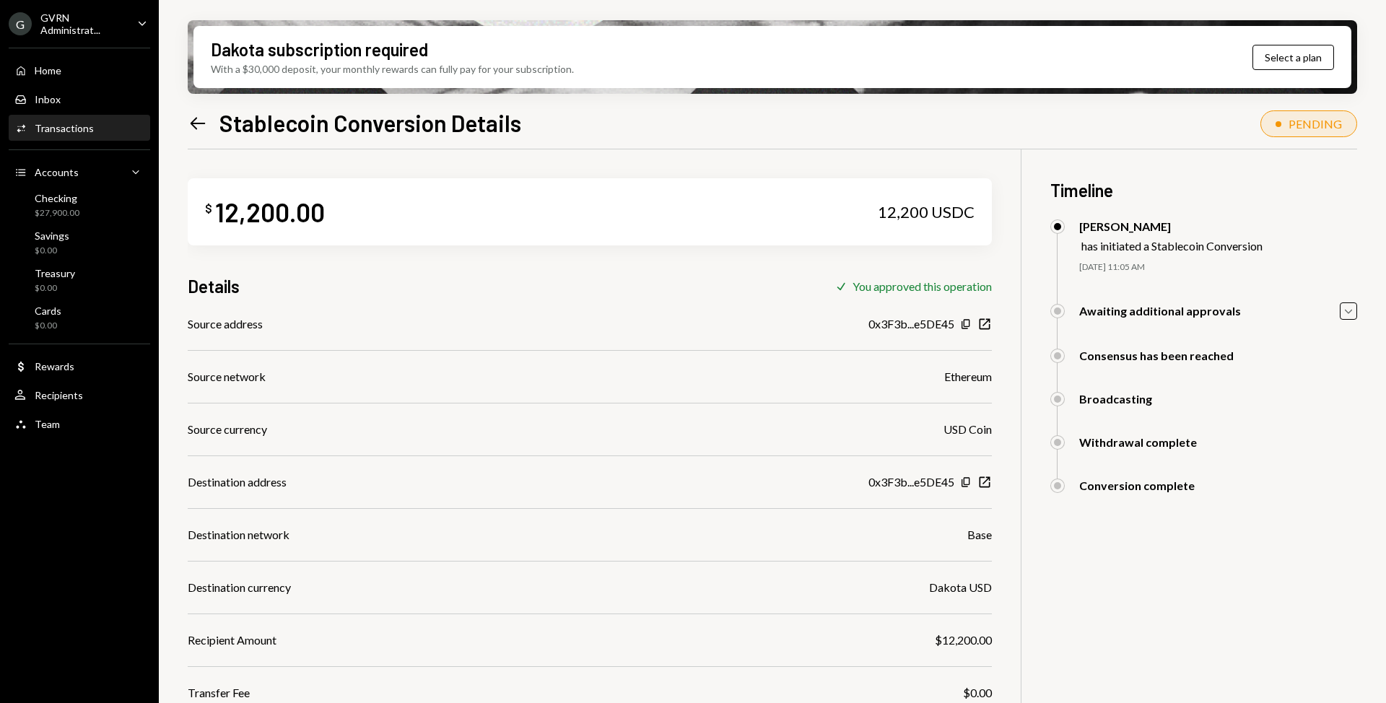
scroll to position [116, 0]
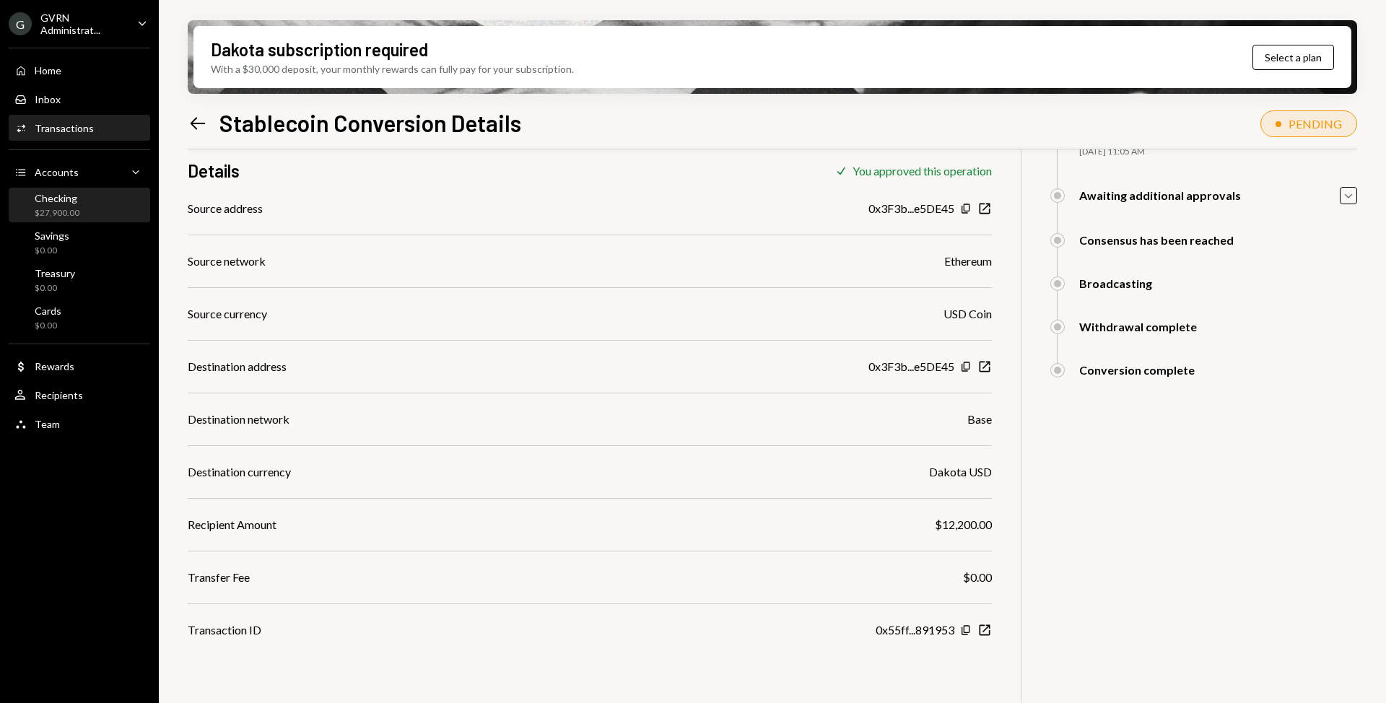
click at [76, 214] on div "$27,900.00" at bounding box center [57, 213] width 45 height 12
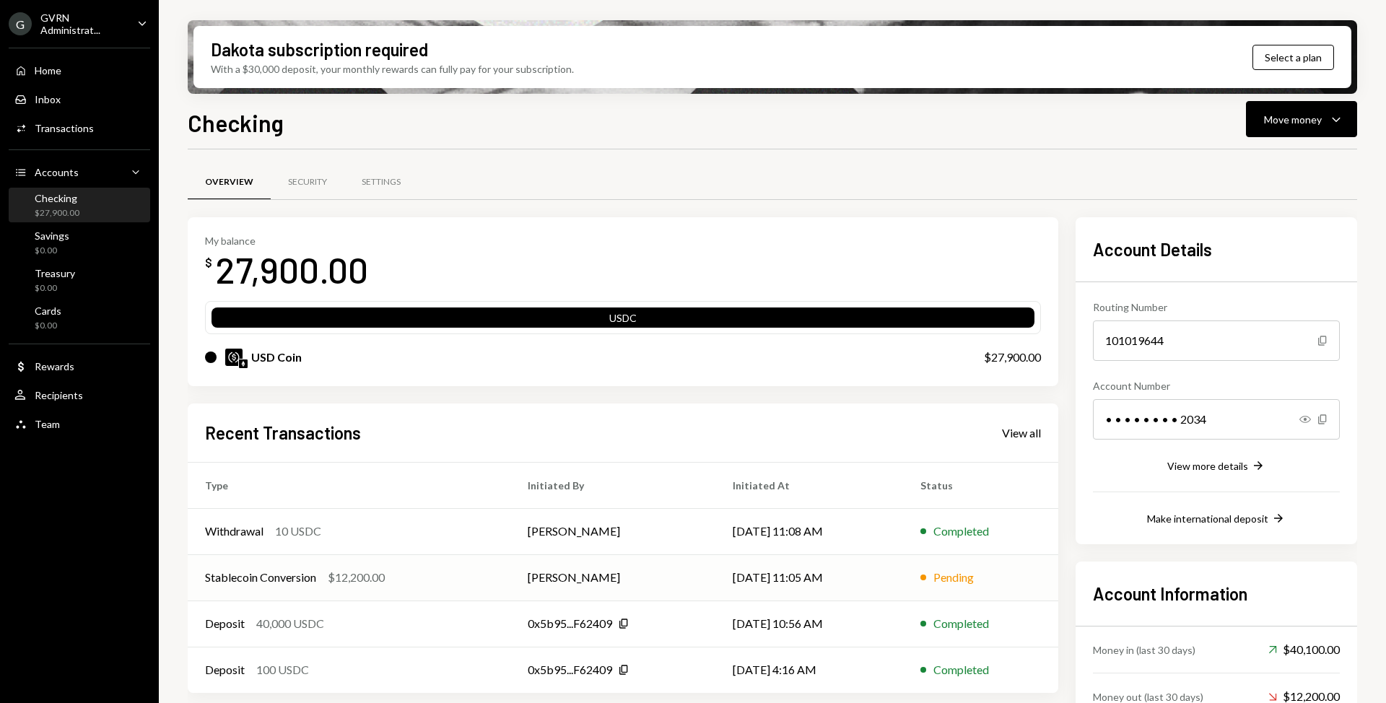
click at [434, 575] on div "Stablecoin Conversion $12,200.00" at bounding box center [349, 577] width 288 height 17
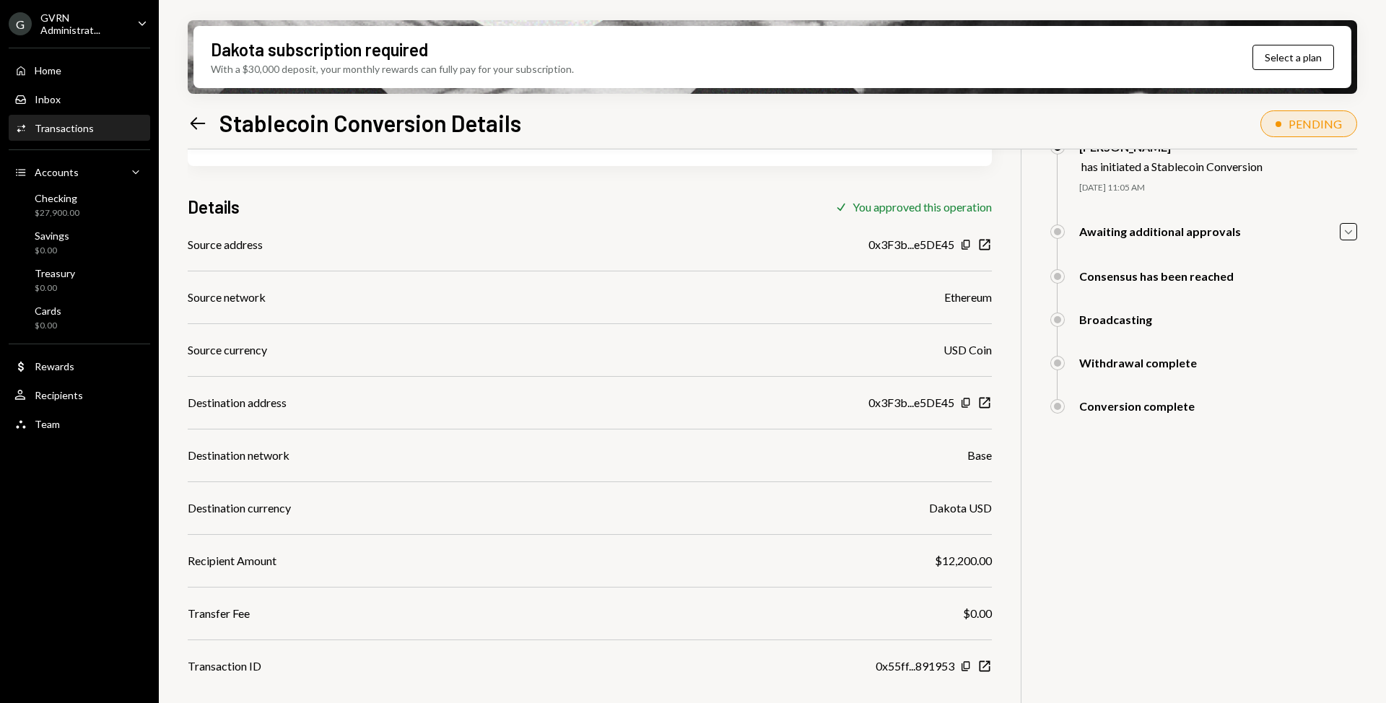
scroll to position [116, 0]
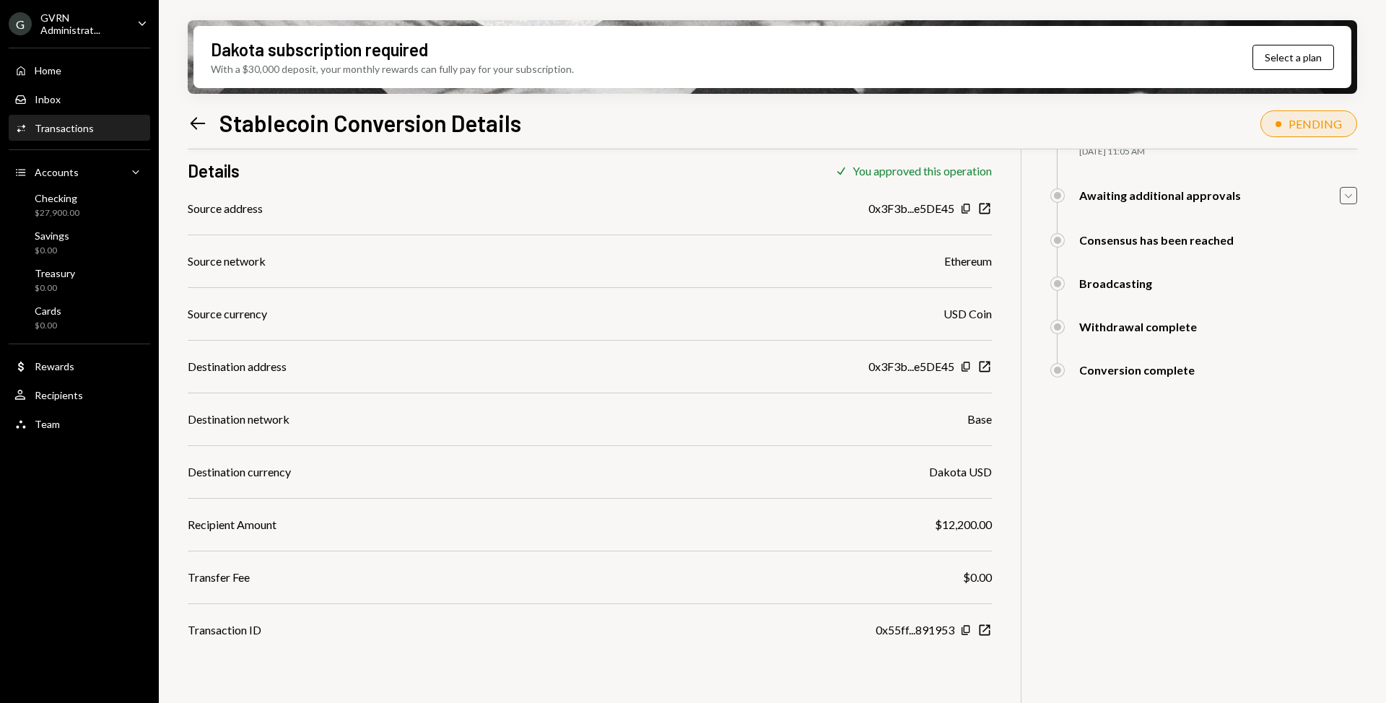
click at [1342, 197] on icon "Caret Down" at bounding box center [1349, 196] width 16 height 16
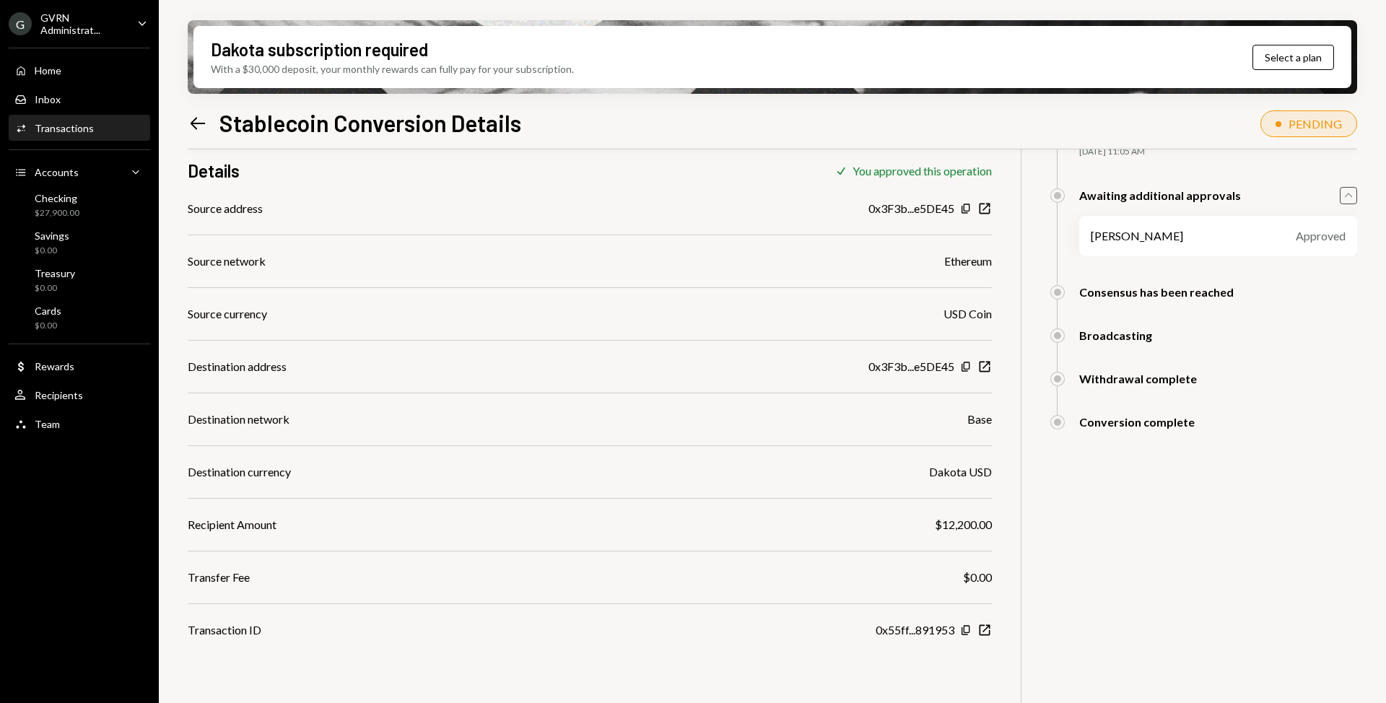
click at [1245, 286] on div "Consensus has been reached" at bounding box center [1204, 292] width 307 height 14
click at [1135, 362] on div "Broadcasting Frasher Ulaj Approved Frasher Ulaj Approved" at bounding box center [1204, 350] width 307 height 43
click at [1138, 422] on div "Conversion complete" at bounding box center [1137, 422] width 116 height 14
click at [15, 207] on div "Checking $27,900.00" at bounding box center [46, 205] width 65 height 27
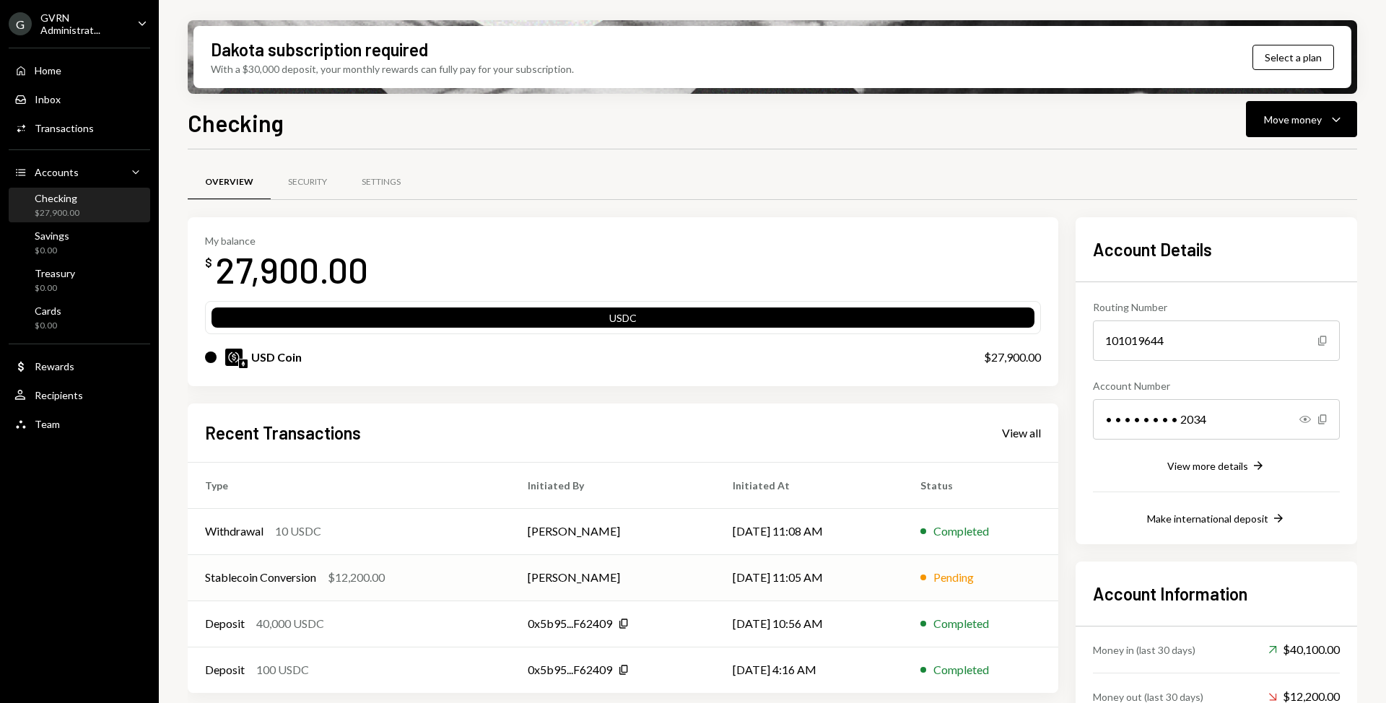
click at [635, 582] on td "[PERSON_NAME]" at bounding box center [612, 577] width 205 height 46
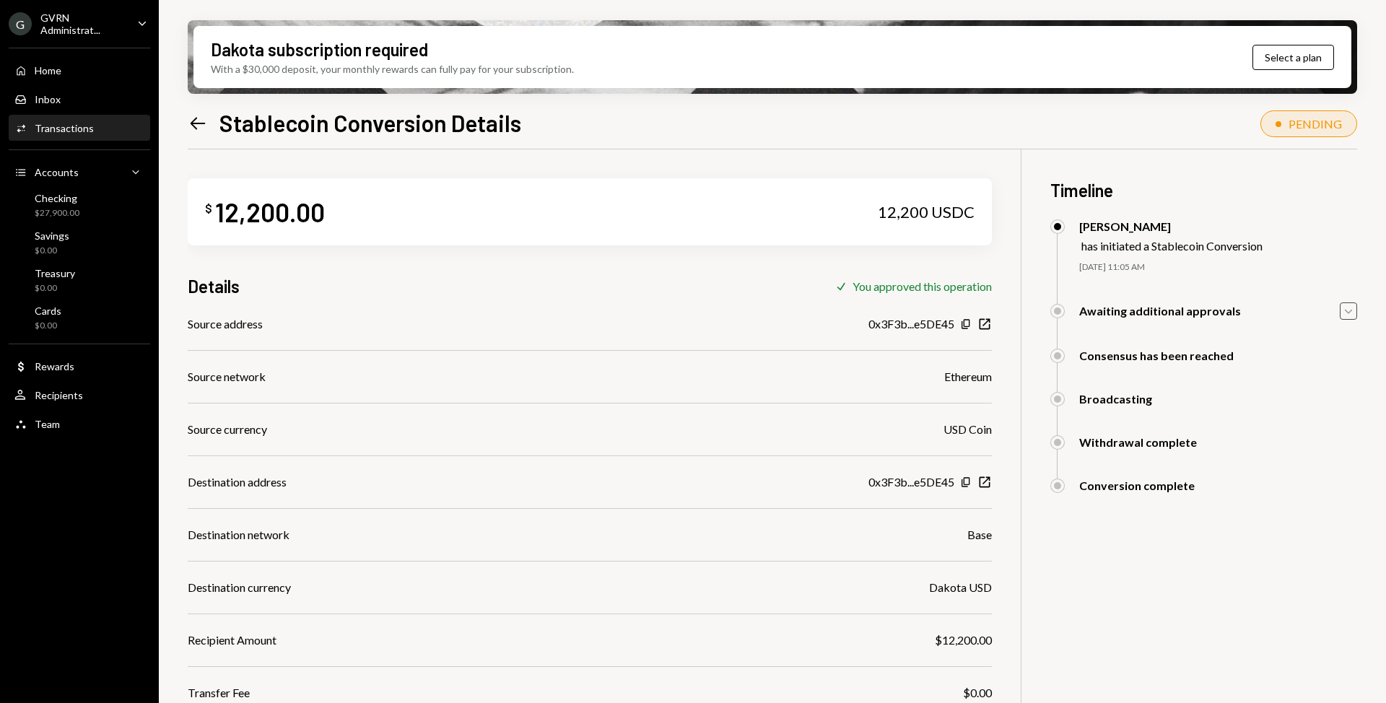
click at [1347, 310] on icon "Caret Down" at bounding box center [1349, 311] width 16 height 16
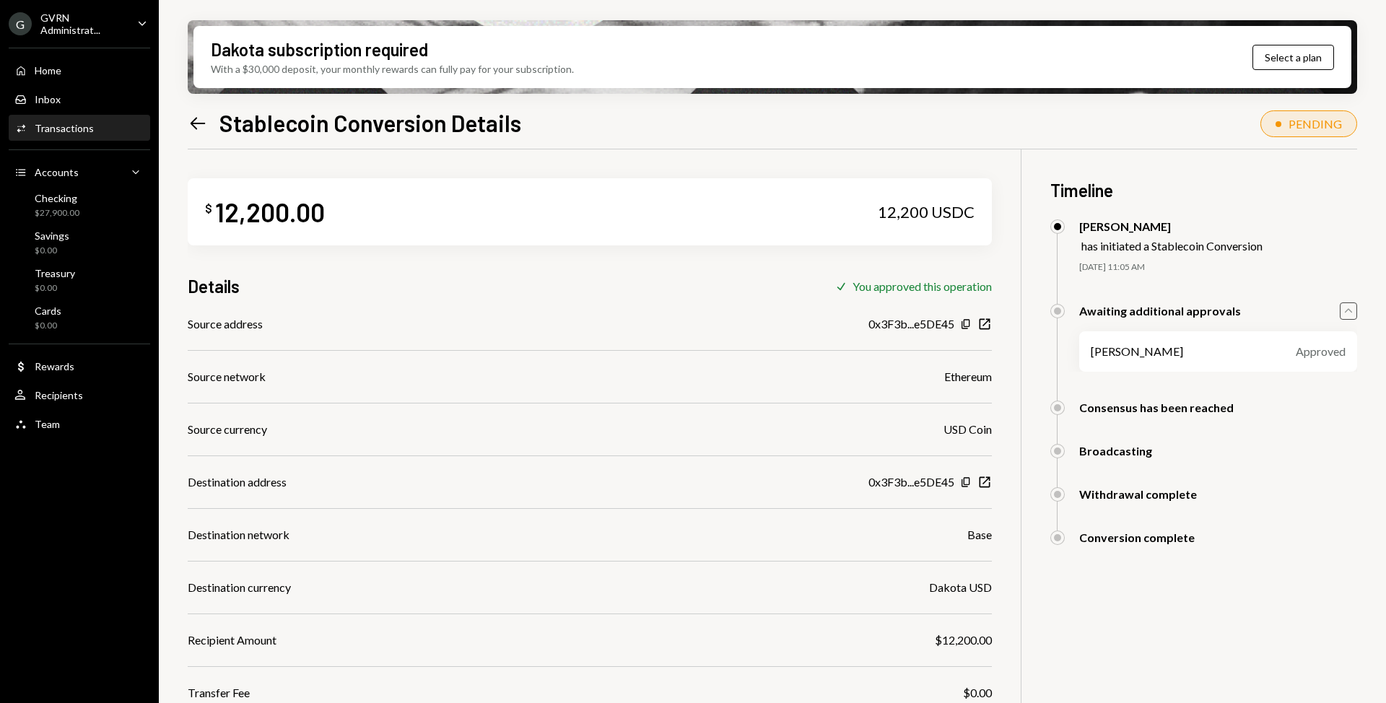
click at [1142, 361] on div "[PERSON_NAME] Approved" at bounding box center [1218, 351] width 278 height 40
click at [105, 79] on div "Home Home" at bounding box center [79, 70] width 130 height 25
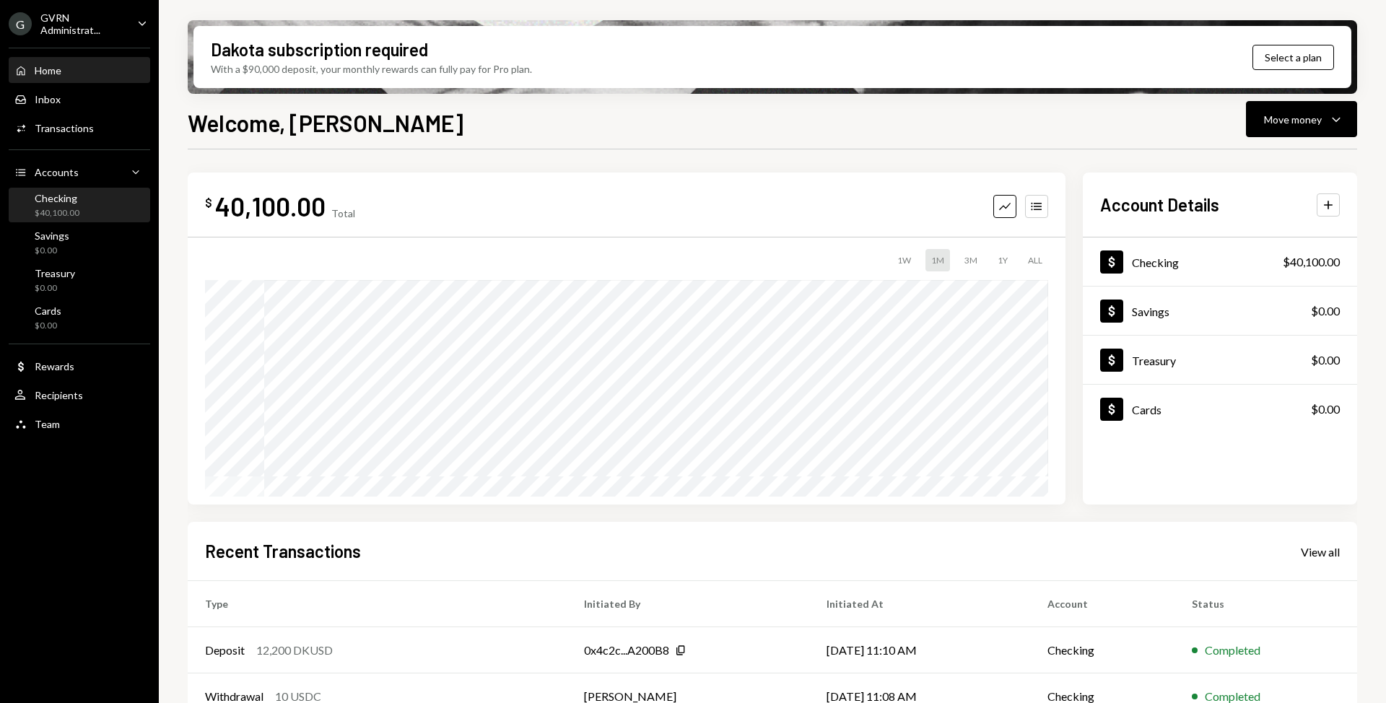
click at [59, 200] on div "Checking" at bounding box center [57, 198] width 45 height 12
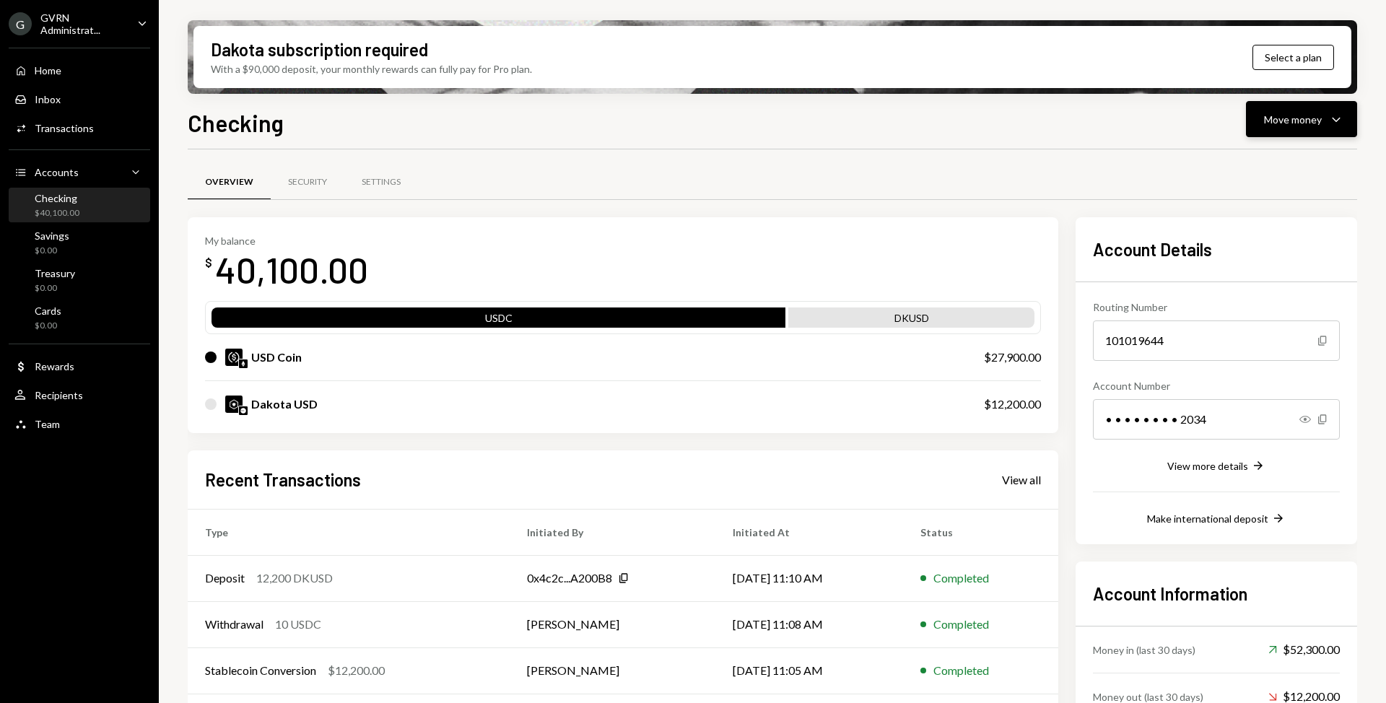
click at [1287, 121] on div "Move money" at bounding box center [1293, 119] width 58 height 15
click at [1273, 163] on div "Send" at bounding box center [1290, 162] width 105 height 15
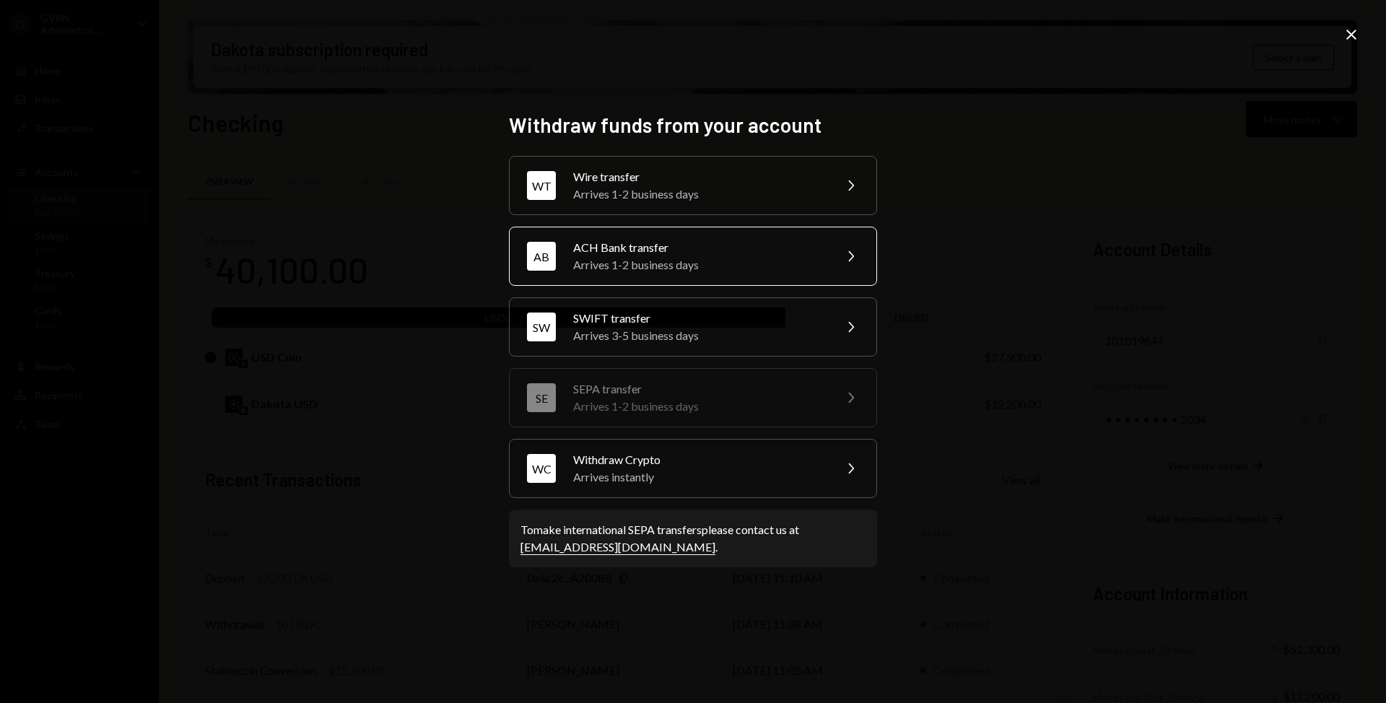
click at [788, 269] on div "Arrives 1-2 business days" at bounding box center [698, 264] width 251 height 17
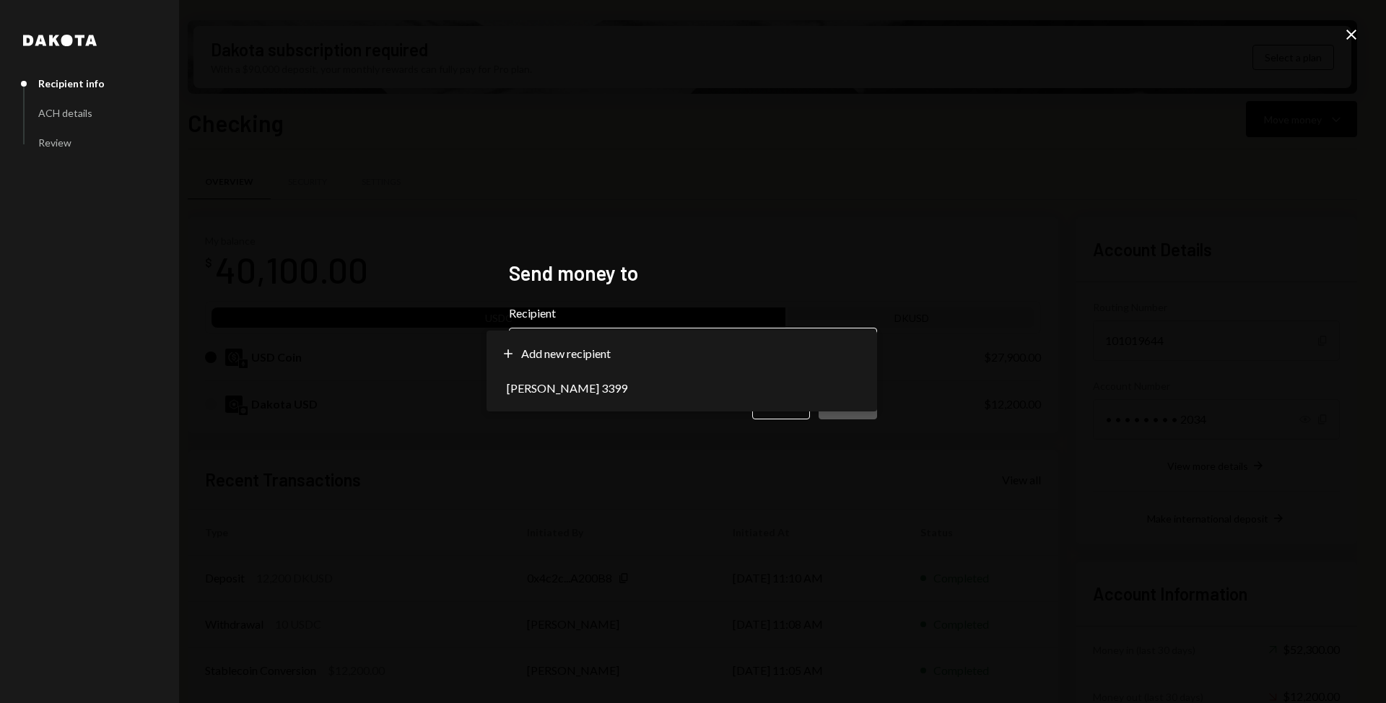
click at [752, 365] on body "G GVRN Administrat... Caret Down Home Home Inbox Inbox Activities Transactions …" at bounding box center [693, 351] width 1386 height 703
select select "**********"
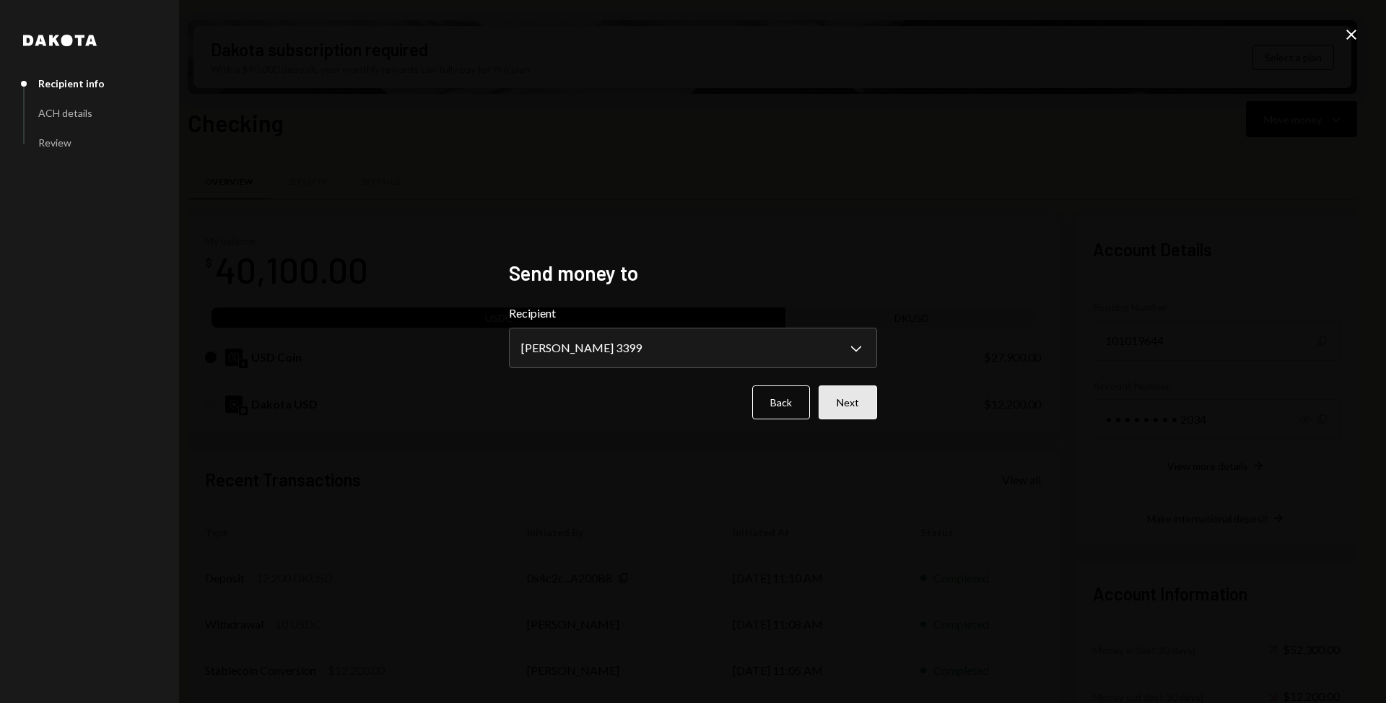
click at [853, 398] on button "Next" at bounding box center [848, 403] width 58 height 34
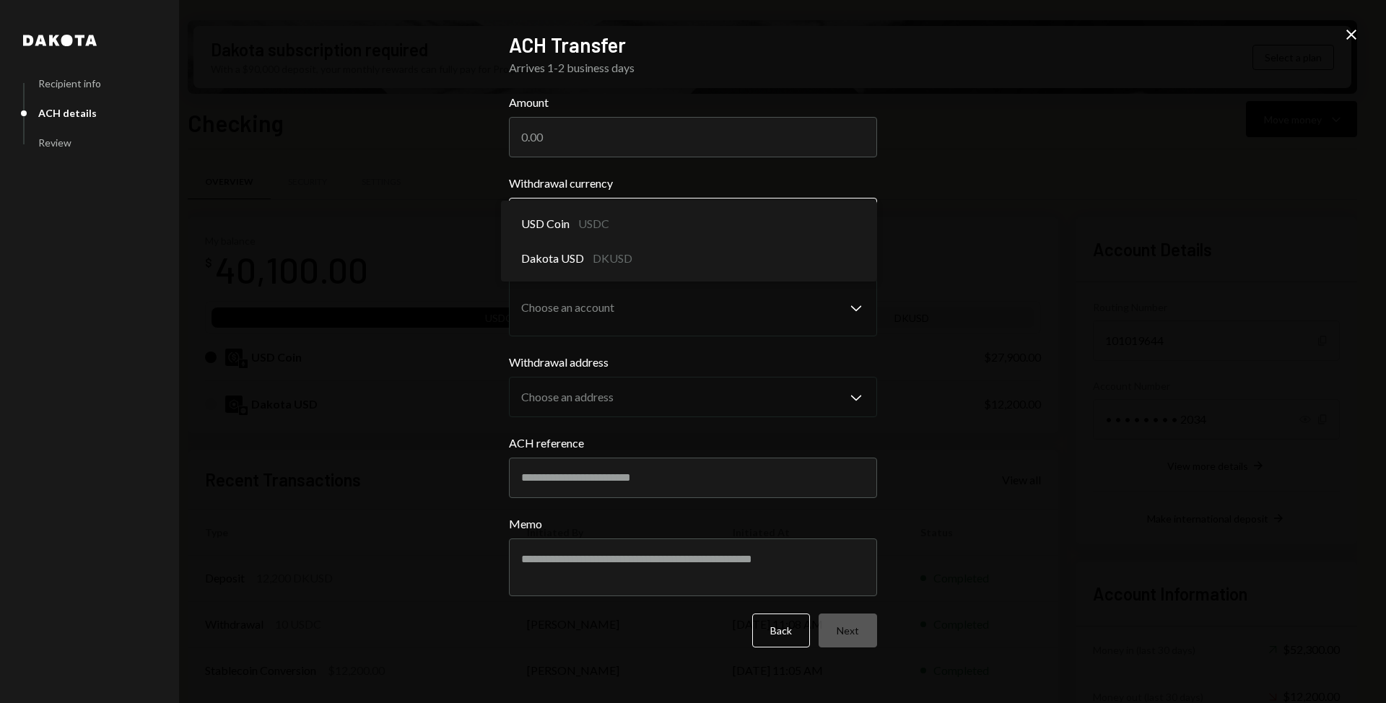
click at [580, 222] on body "G GVRN Administrat... Caret Down Home Home Inbox Inbox Activities Transactions …" at bounding box center [693, 351] width 1386 height 703
select select "*****"
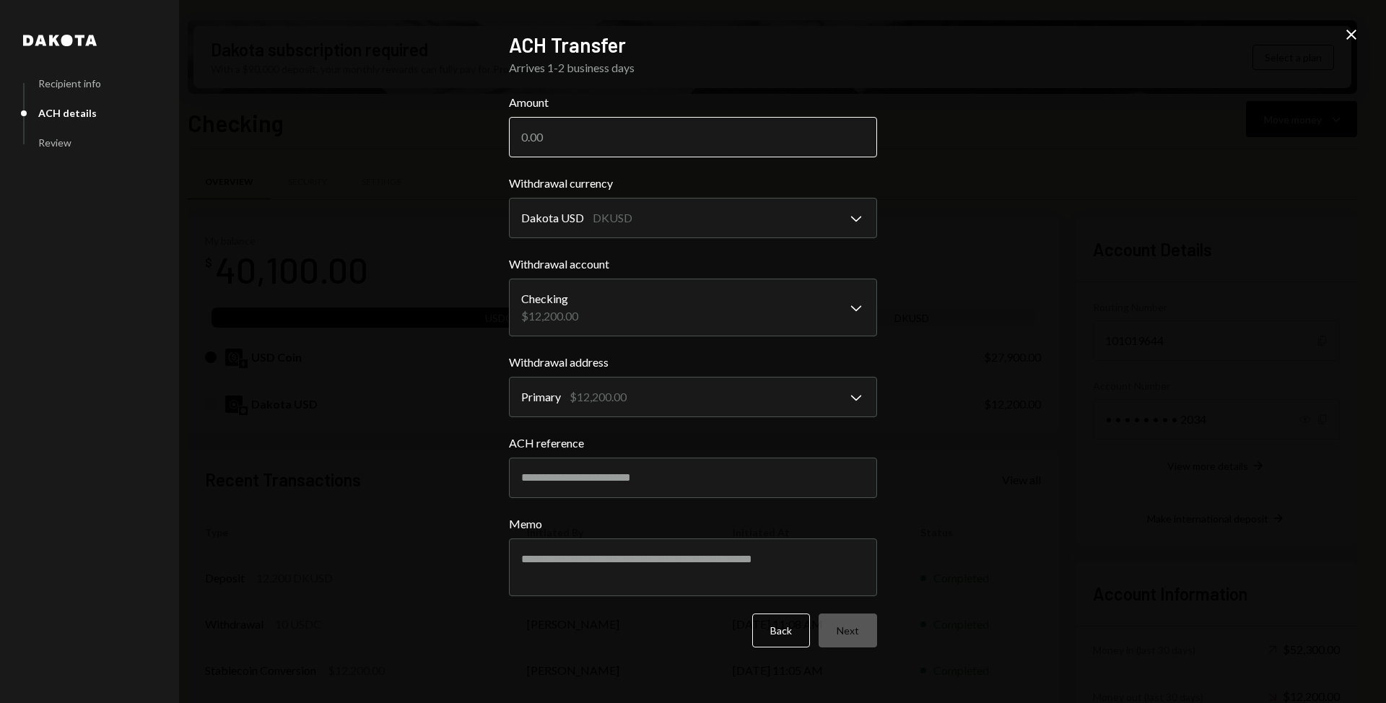
click at [578, 138] on input "Amount" at bounding box center [693, 137] width 368 height 40
type input "8648.4"
click at [858, 630] on button "Next" at bounding box center [848, 631] width 58 height 34
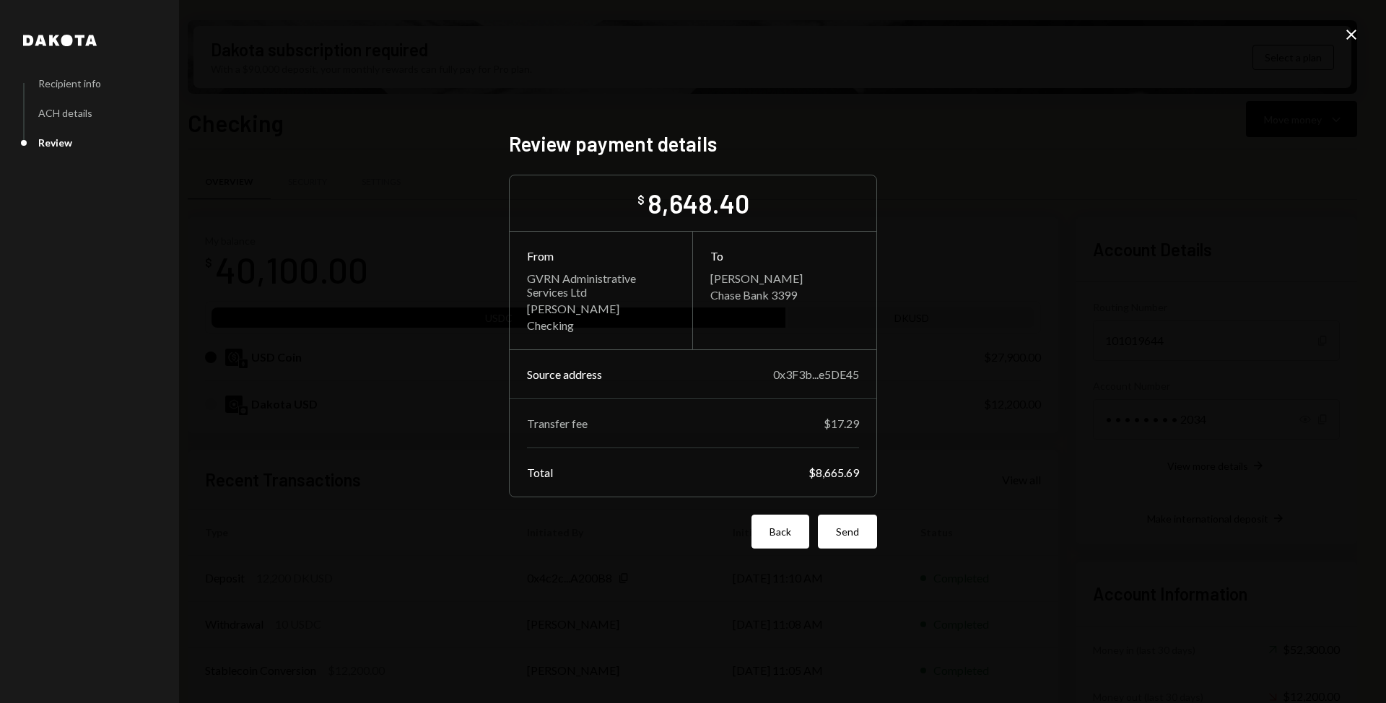
click at [788, 539] on button "Back" at bounding box center [781, 532] width 58 height 34
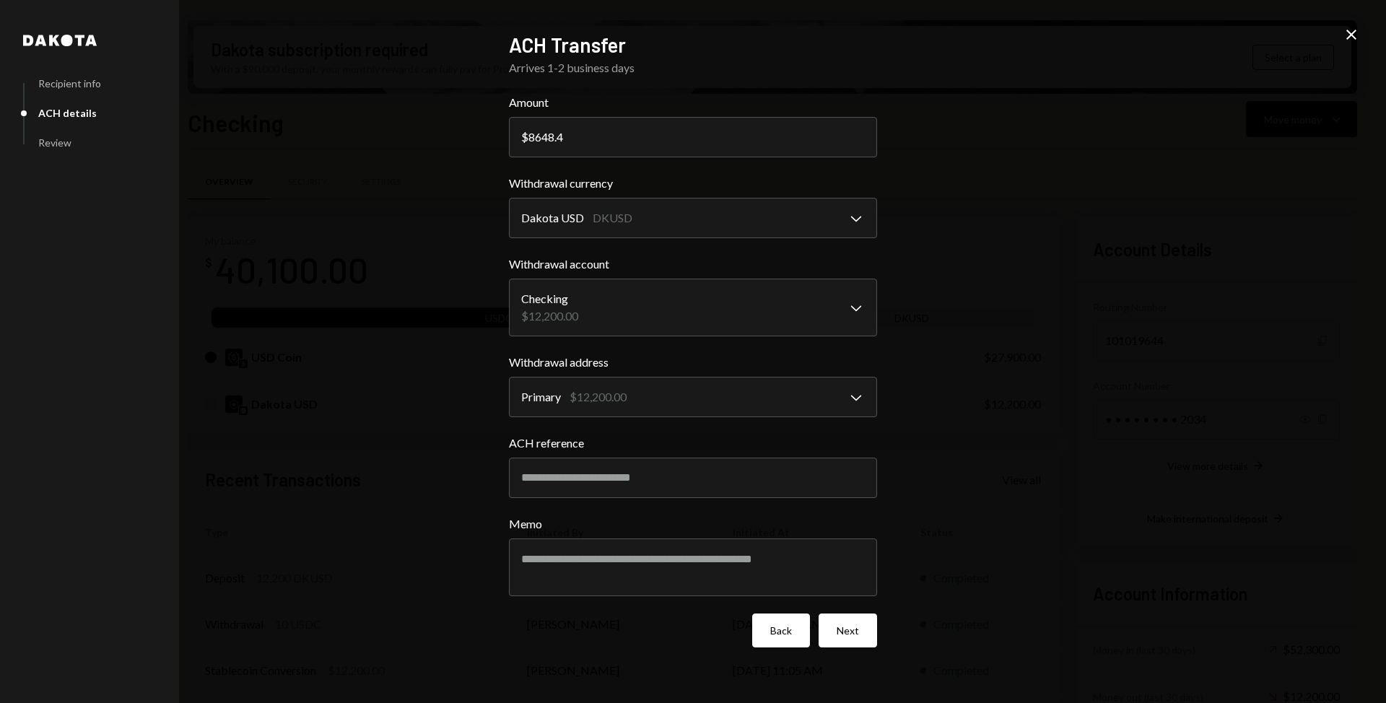
click at [772, 635] on button "Back" at bounding box center [781, 631] width 58 height 34
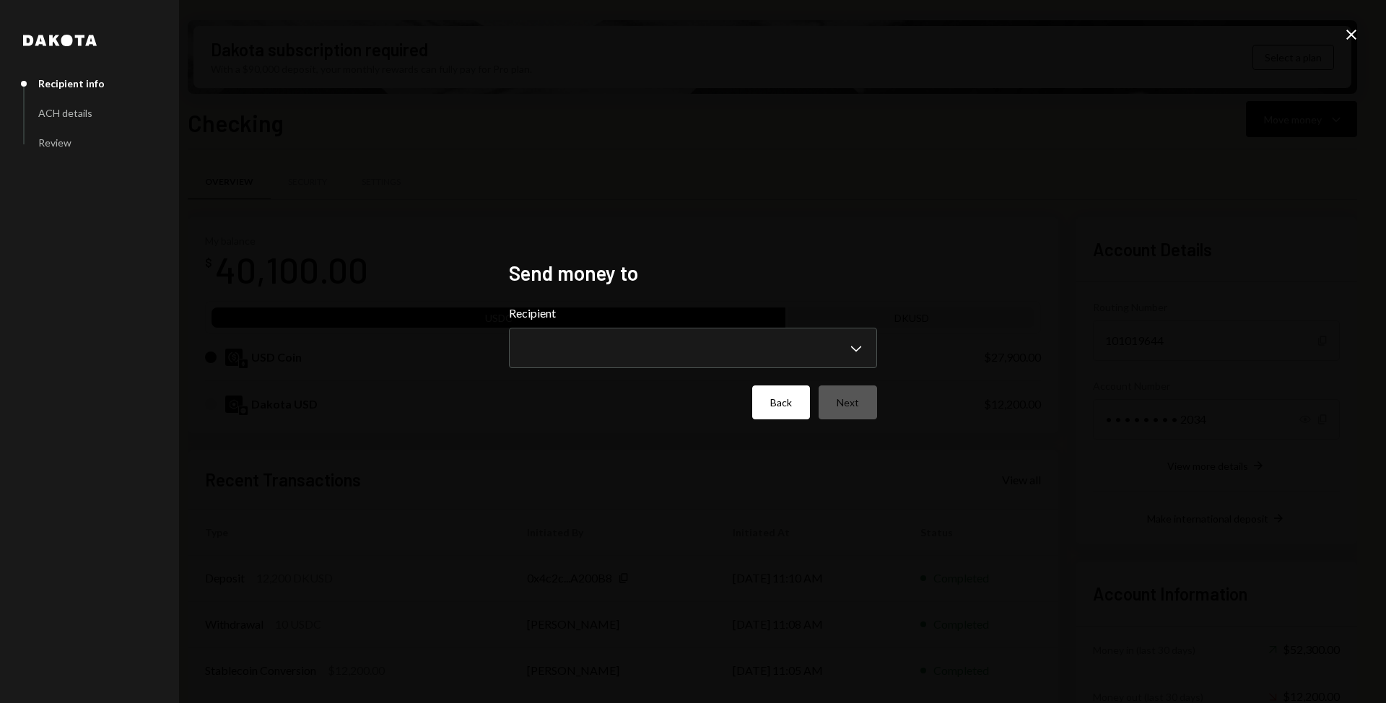
click at [791, 401] on button "Back" at bounding box center [781, 403] width 58 height 34
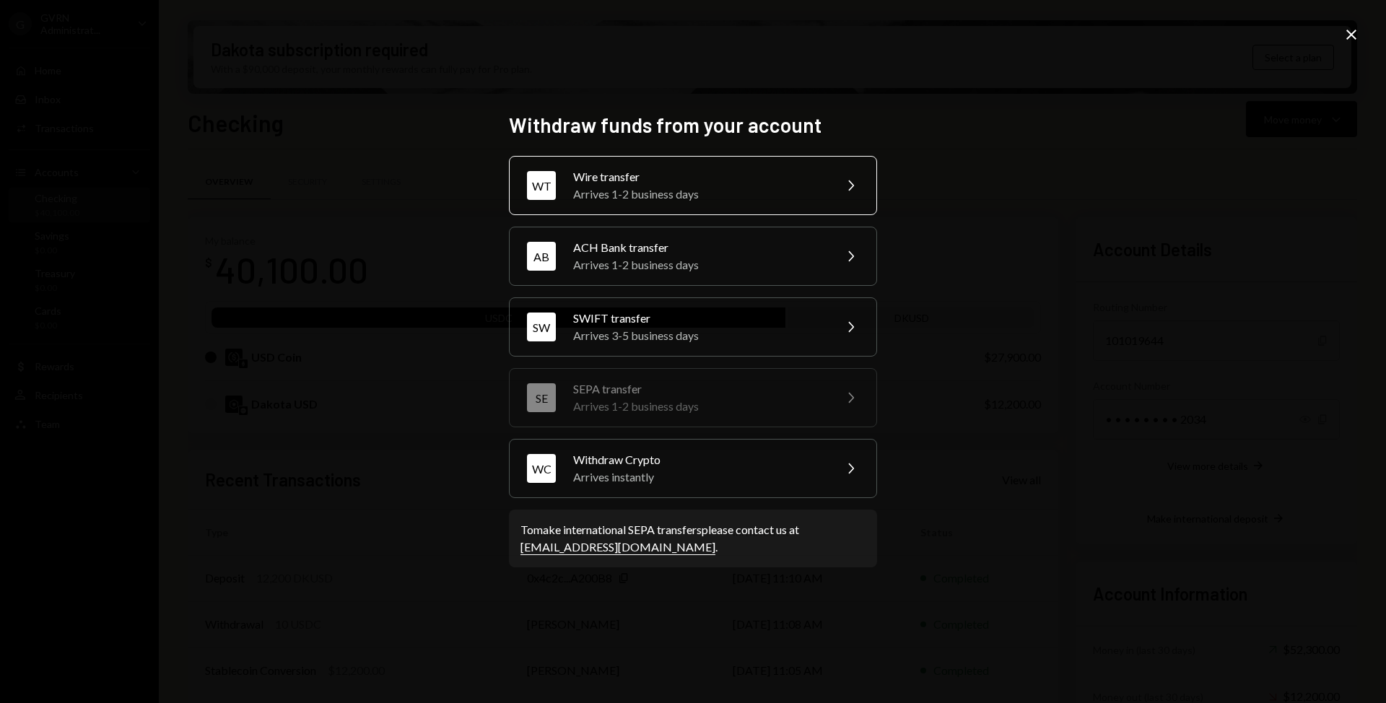
click at [725, 184] on div "Wire transfer" at bounding box center [698, 176] width 251 height 17
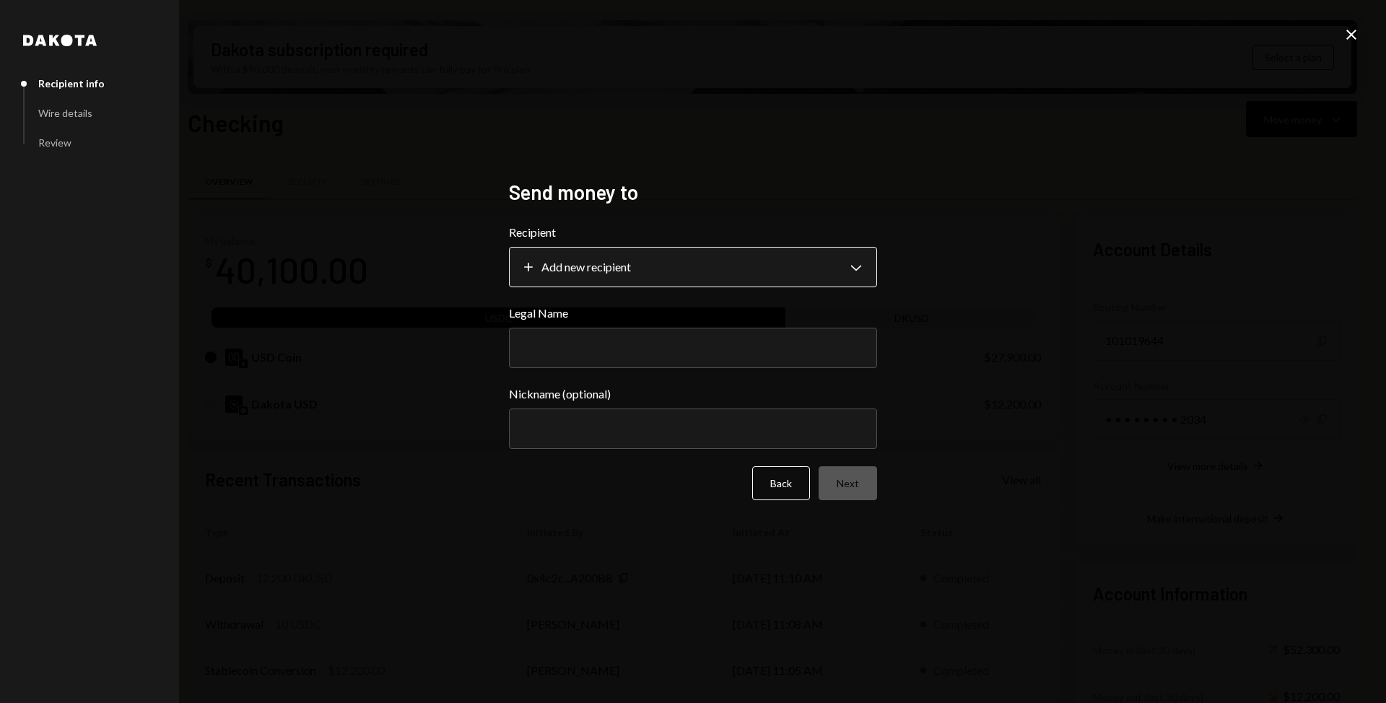
click at [709, 267] on body "G GVRN Administrat... Caret Down Home Home Inbox Inbox Activities Transactions …" at bounding box center [693, 351] width 1386 height 703
click at [326, 222] on div "**********" at bounding box center [693, 351] width 1386 height 703
click at [781, 496] on button "Back" at bounding box center [781, 483] width 58 height 34
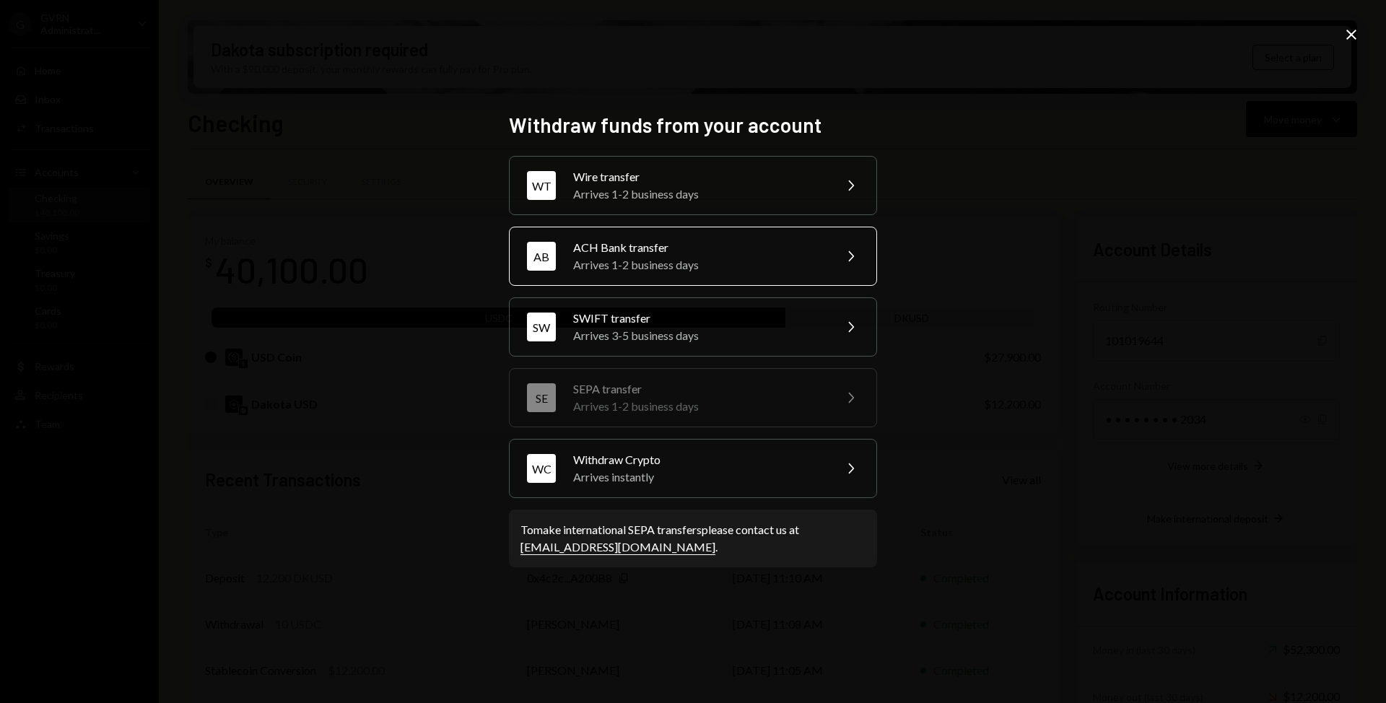
click at [644, 254] on div "ACH Bank transfer" at bounding box center [698, 247] width 251 height 17
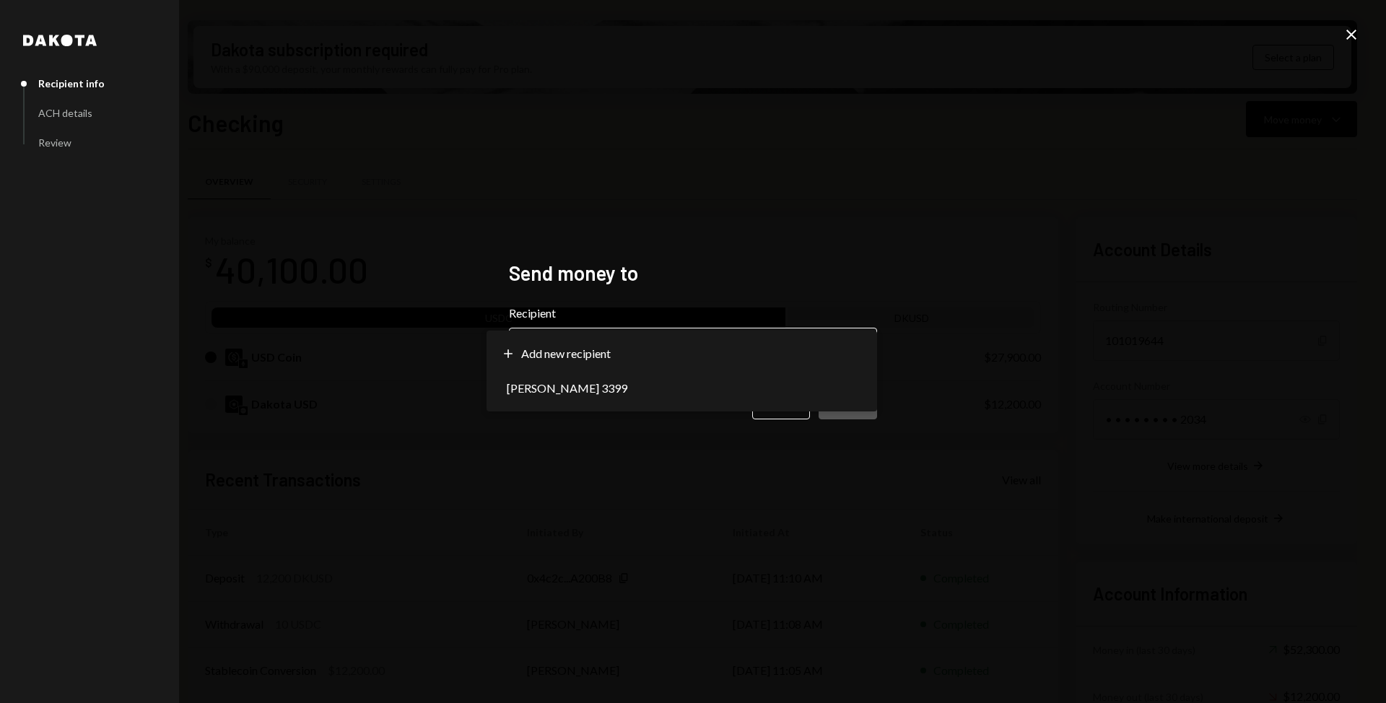
click at [630, 367] on body "G GVRN Administrat... Caret Down Home Home Inbox Inbox Activities Transactions …" at bounding box center [693, 351] width 1386 height 703
select select "**********"
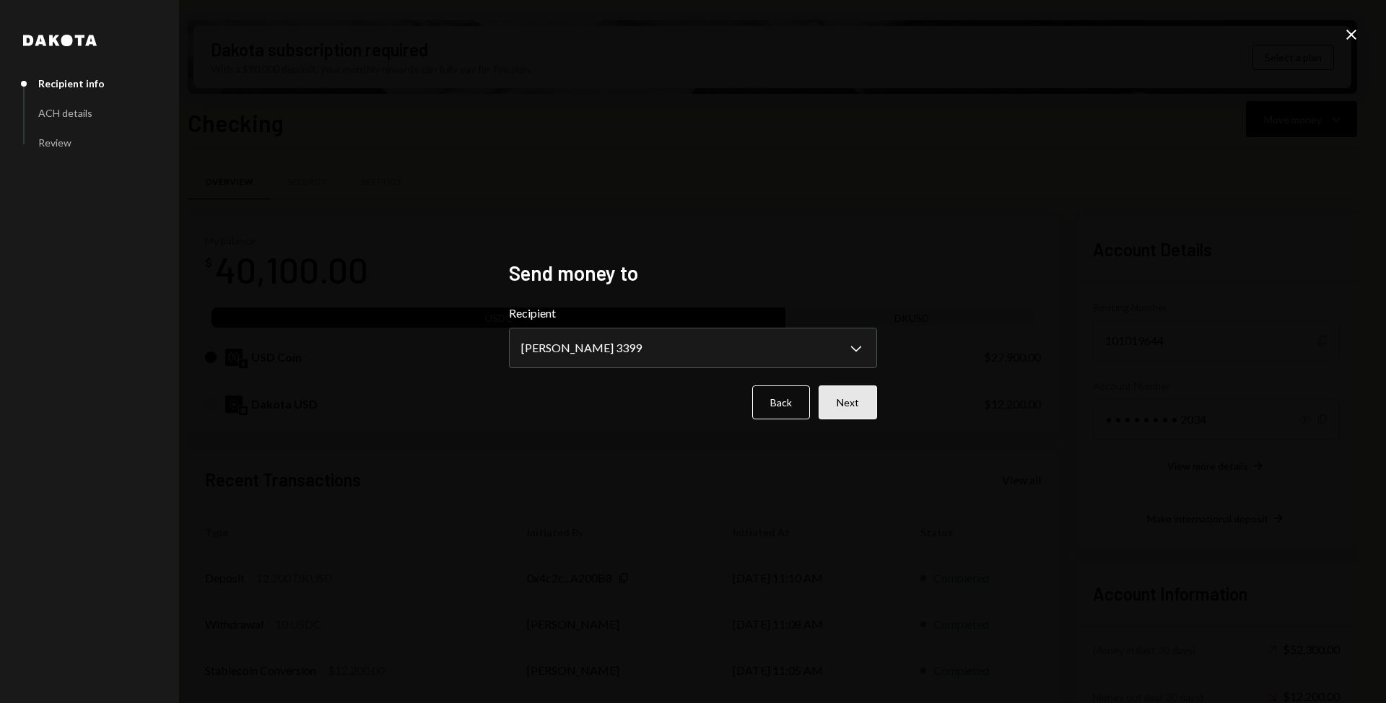
click at [845, 414] on button "Next" at bounding box center [848, 403] width 58 height 34
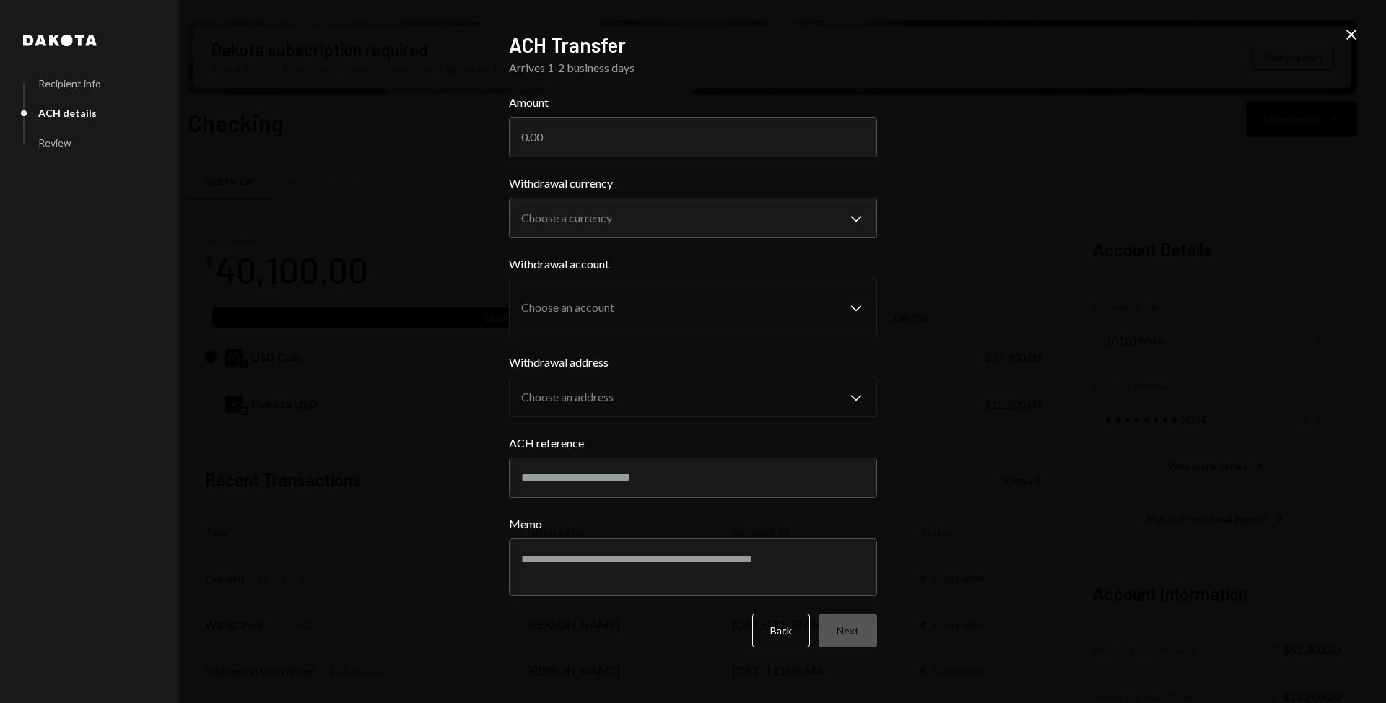
click at [1353, 36] on icon at bounding box center [1352, 35] width 10 height 10
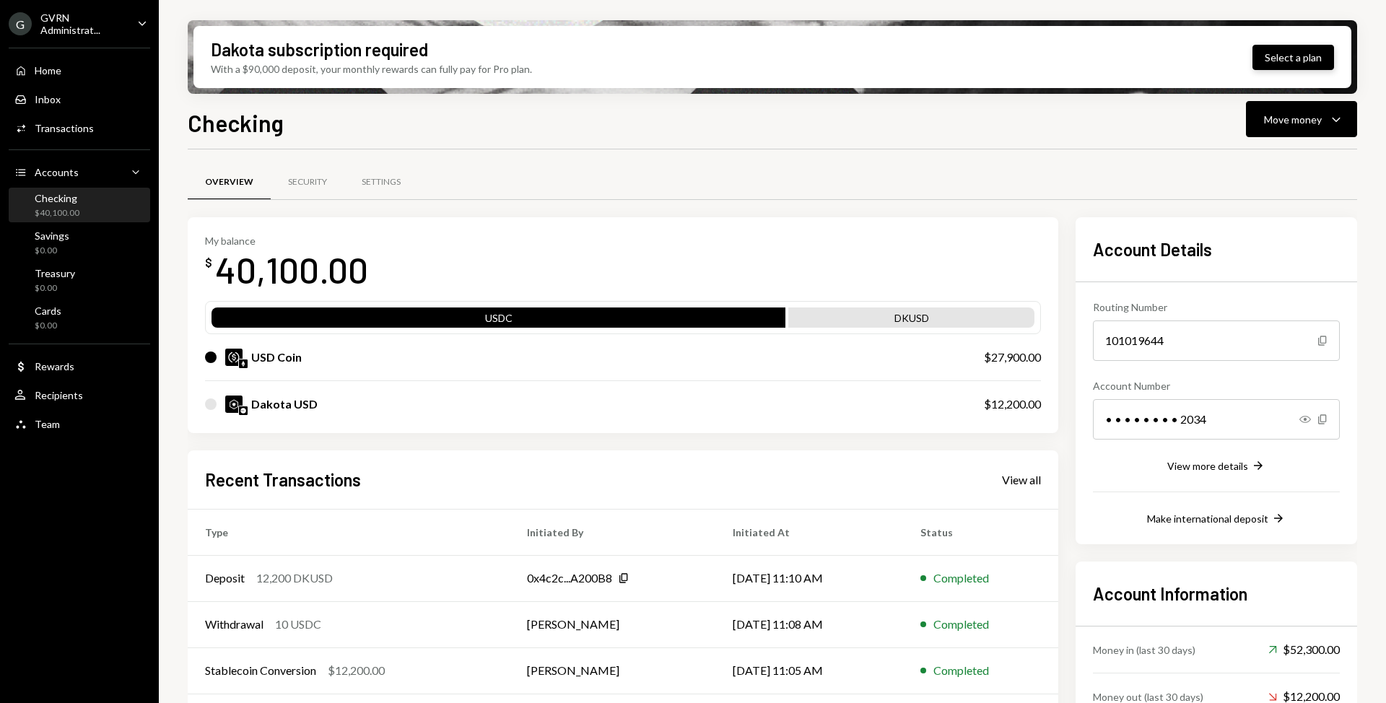
click at [1292, 53] on button "Select a plan" at bounding box center [1294, 57] width 82 height 25
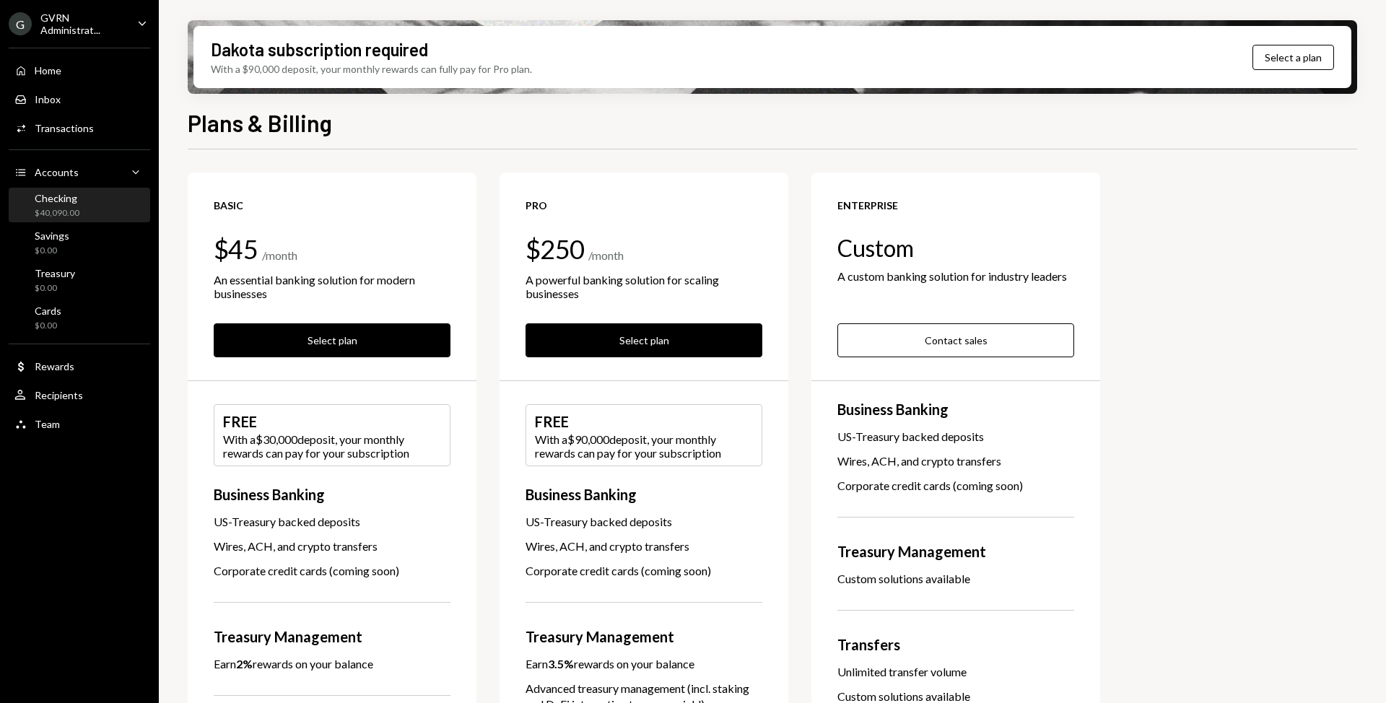
click at [61, 204] on div "Checking" at bounding box center [57, 198] width 45 height 12
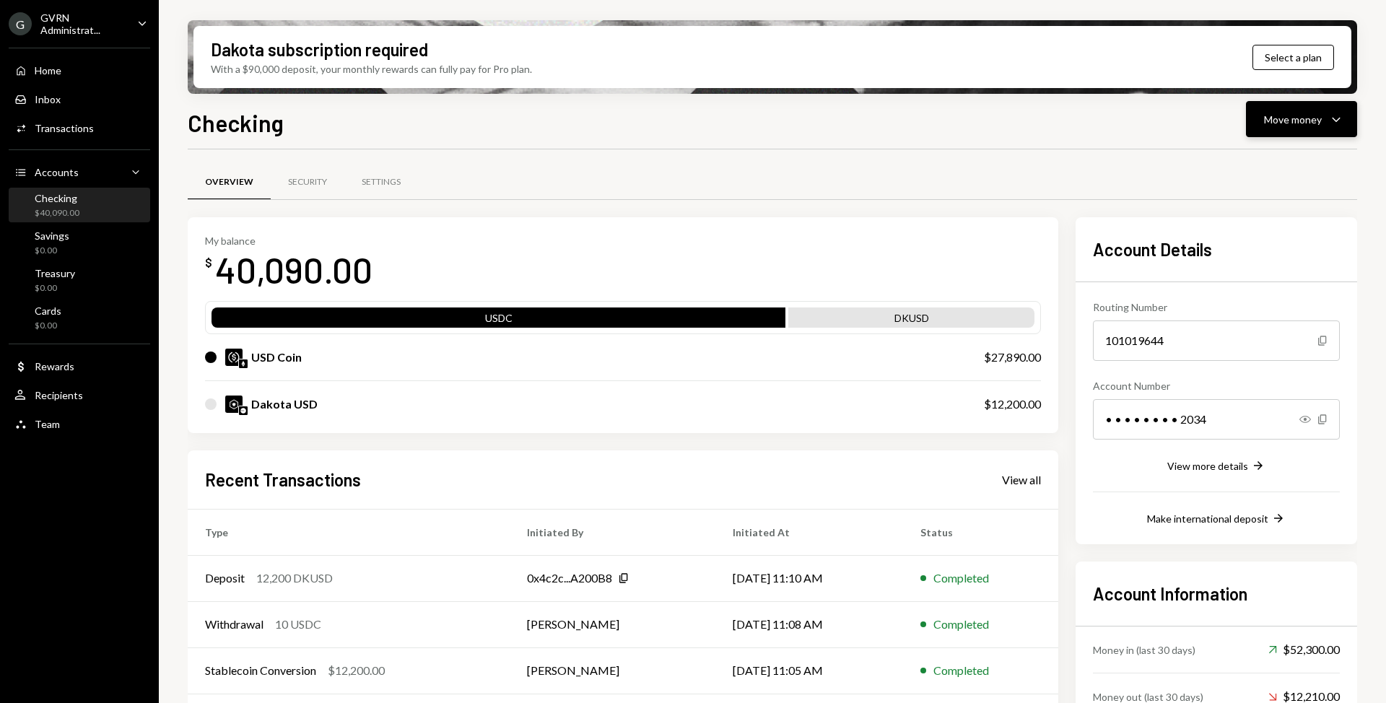
click at [1287, 123] on div "Move money" at bounding box center [1293, 119] width 58 height 15
click at [1263, 269] on div "Swap stablecoins" at bounding box center [1290, 272] width 105 height 15
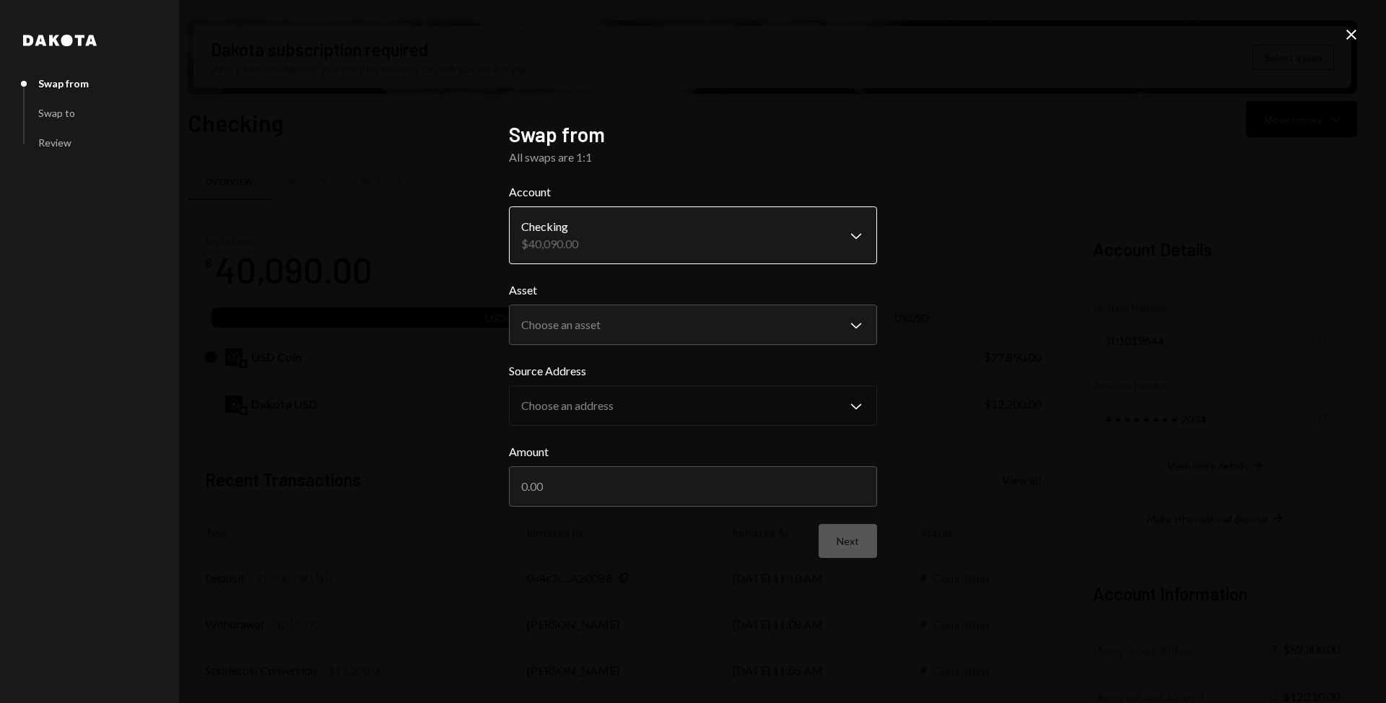
click at [771, 238] on body "G GVRN Administrat... Caret Down Home Home Inbox Inbox Activities Transactions …" at bounding box center [693, 351] width 1386 height 703
click at [936, 274] on div "**********" at bounding box center [693, 351] width 1386 height 703
click at [819, 248] on body "G GVRN Administrat... Caret Down Home Home Inbox Inbox Activities Transactions …" at bounding box center [693, 351] width 1386 height 703
click at [752, 324] on body "G GVRN Administrat... Caret Down Home Home Inbox Inbox Activities Transactions …" at bounding box center [693, 351] width 1386 height 703
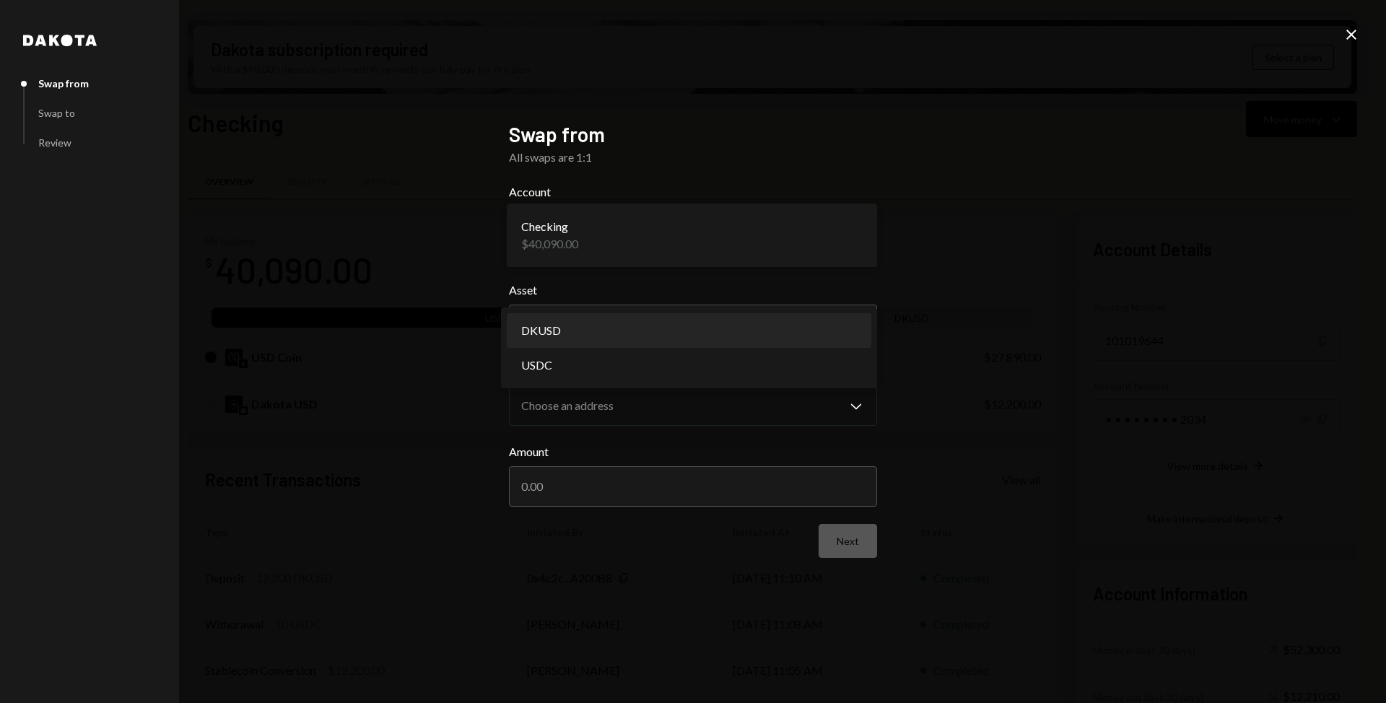
select select "*****"
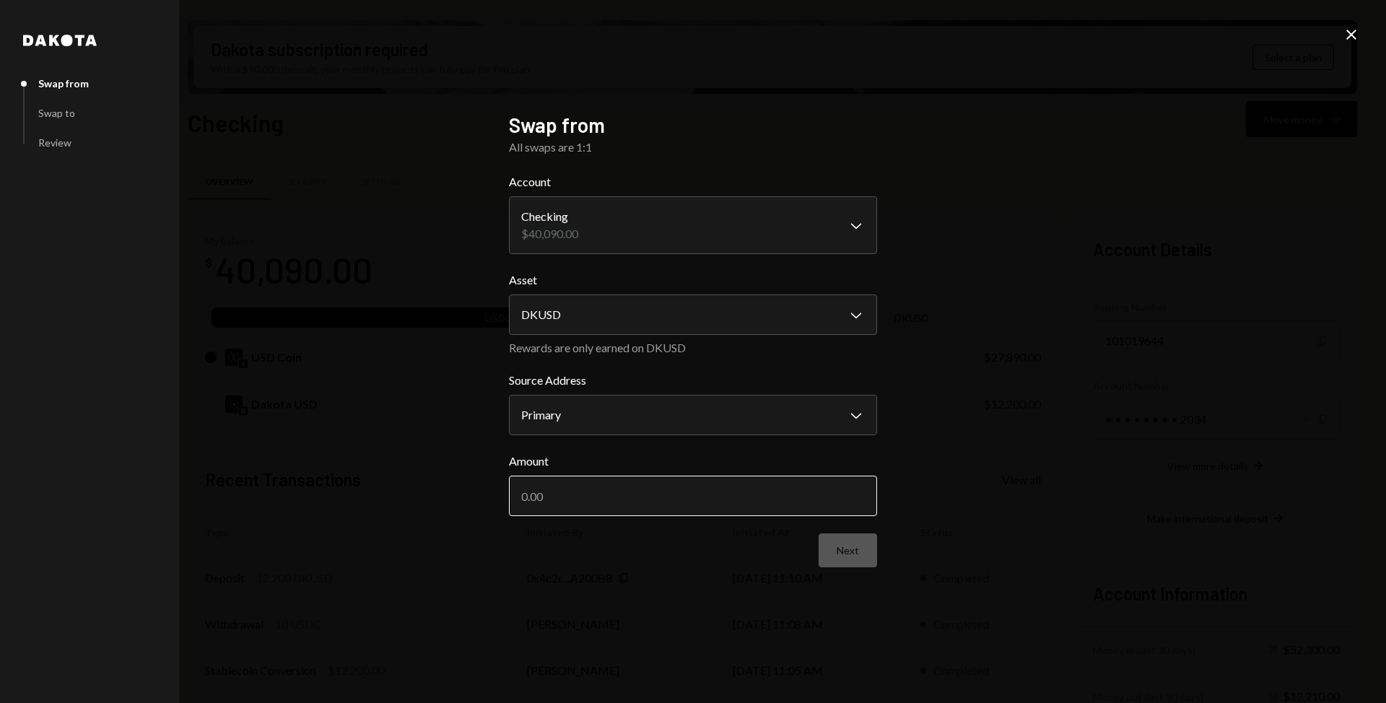
click at [640, 505] on input "Amount" at bounding box center [693, 496] width 368 height 40
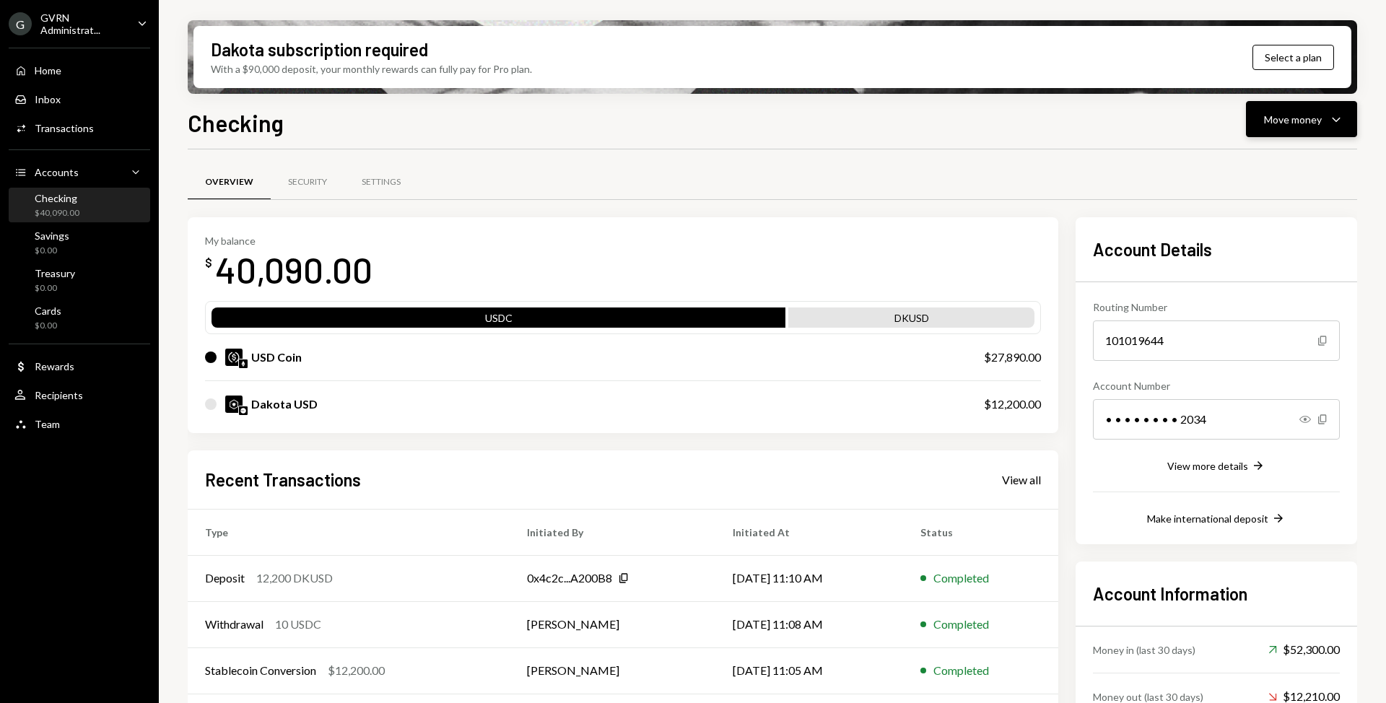
click at [1275, 123] on div "Move money" at bounding box center [1293, 119] width 58 height 15
click at [1266, 160] on div "Send" at bounding box center [1290, 162] width 105 height 15
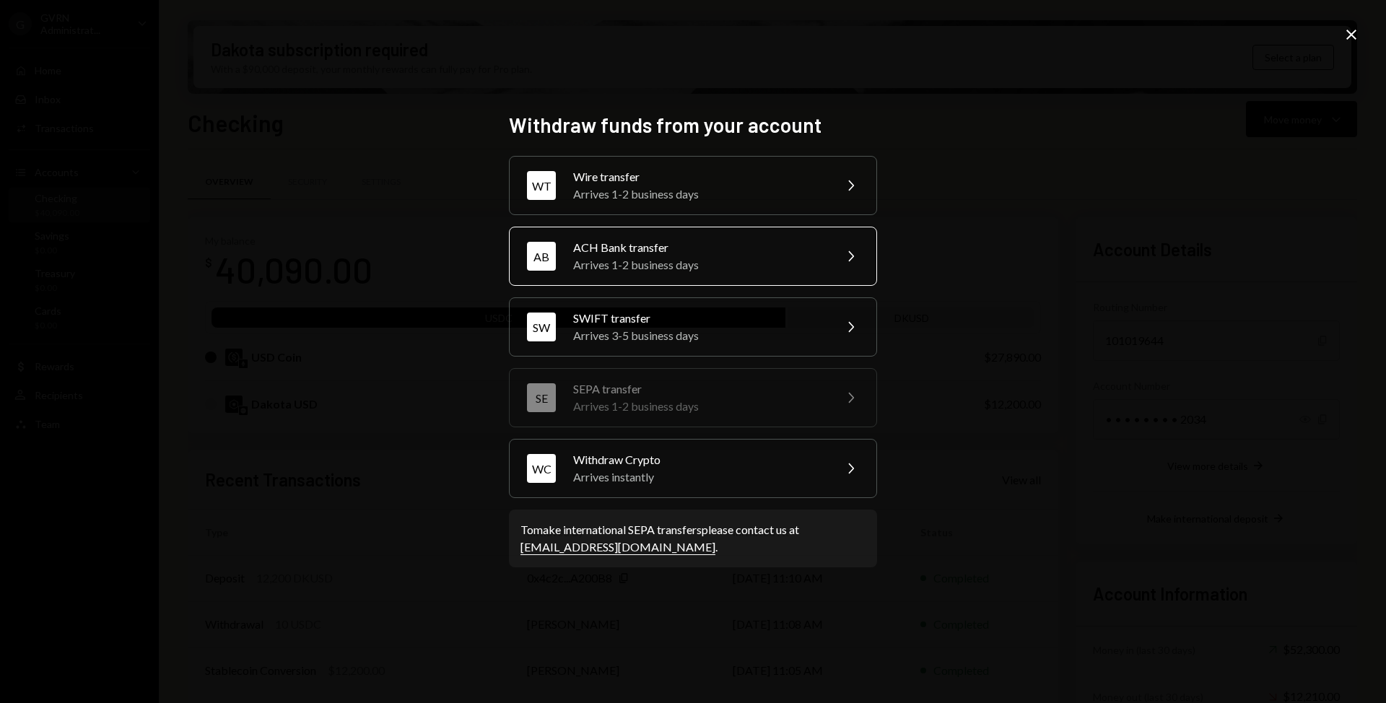
click at [703, 255] on div "ACH Bank transfer" at bounding box center [698, 247] width 251 height 17
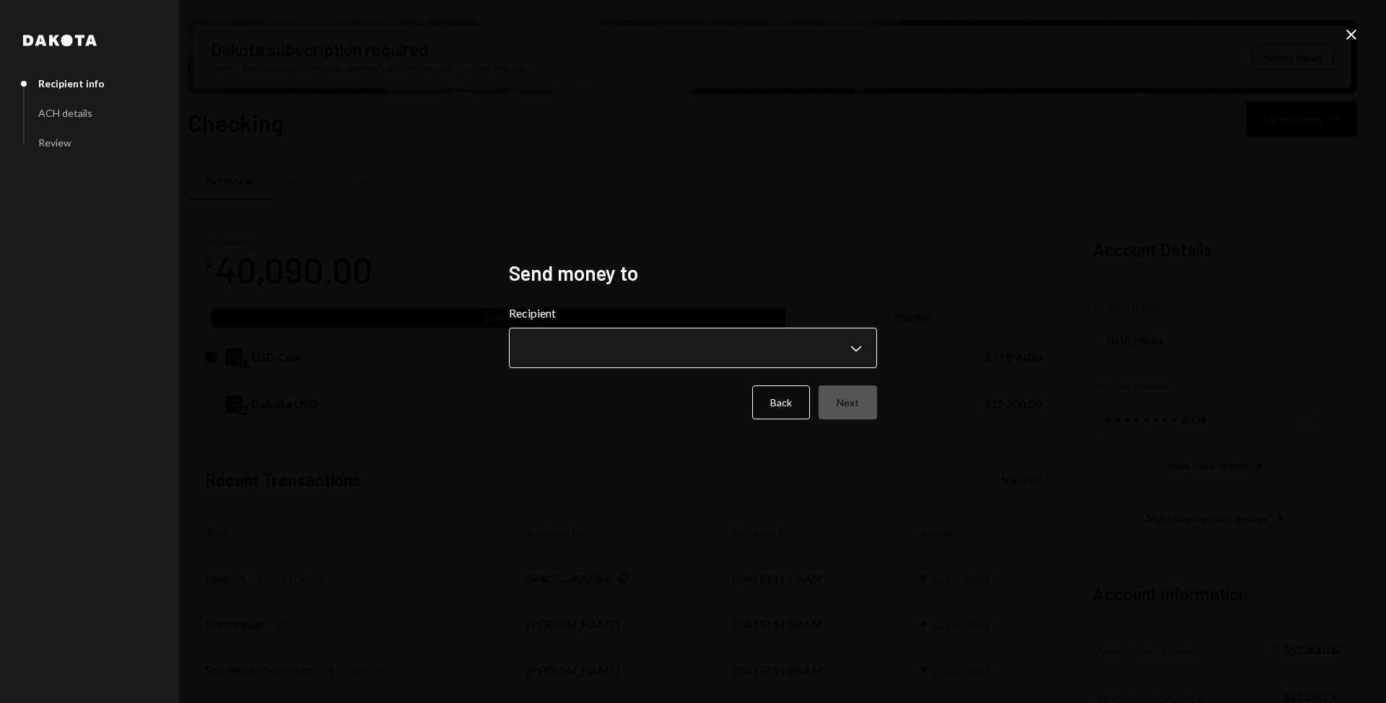
click at [681, 364] on body "G GVRN Administrat... Caret Down Home Home Inbox Inbox Activities Transactions …" at bounding box center [693, 351] width 1386 height 703
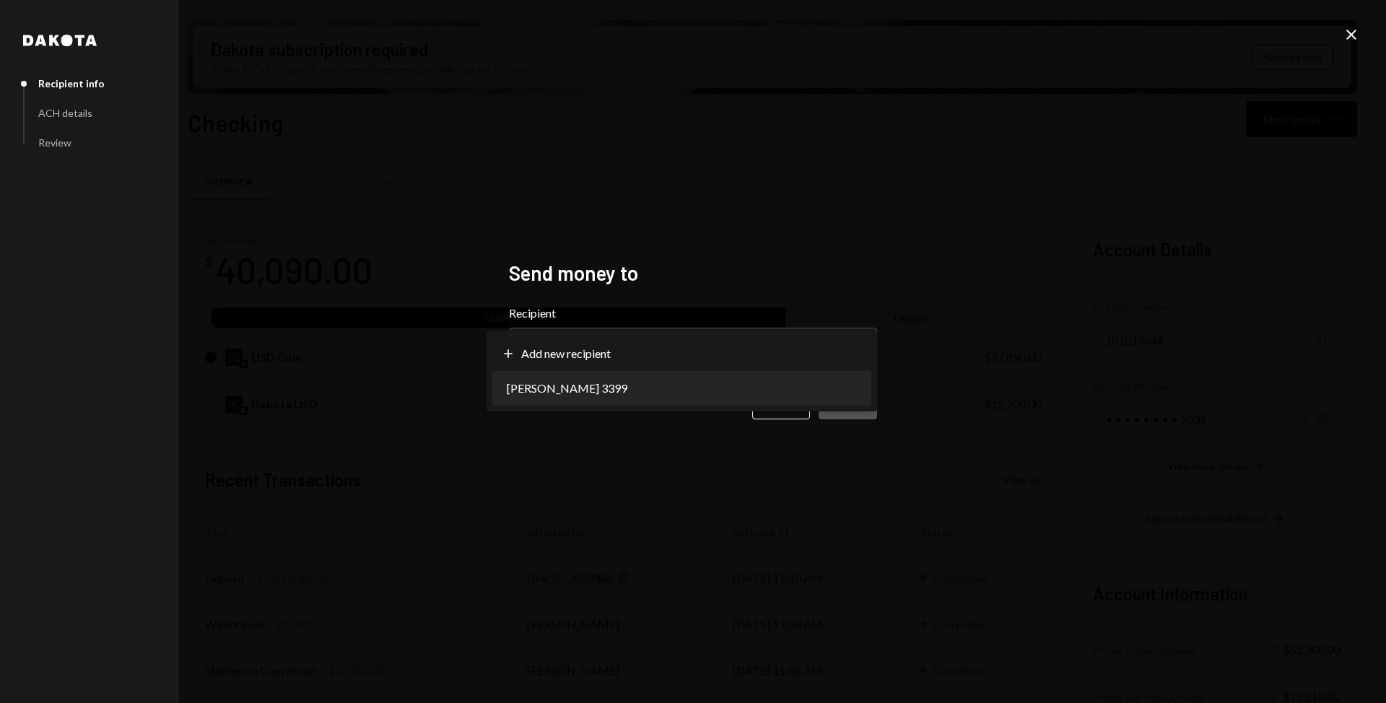
select select "**********"
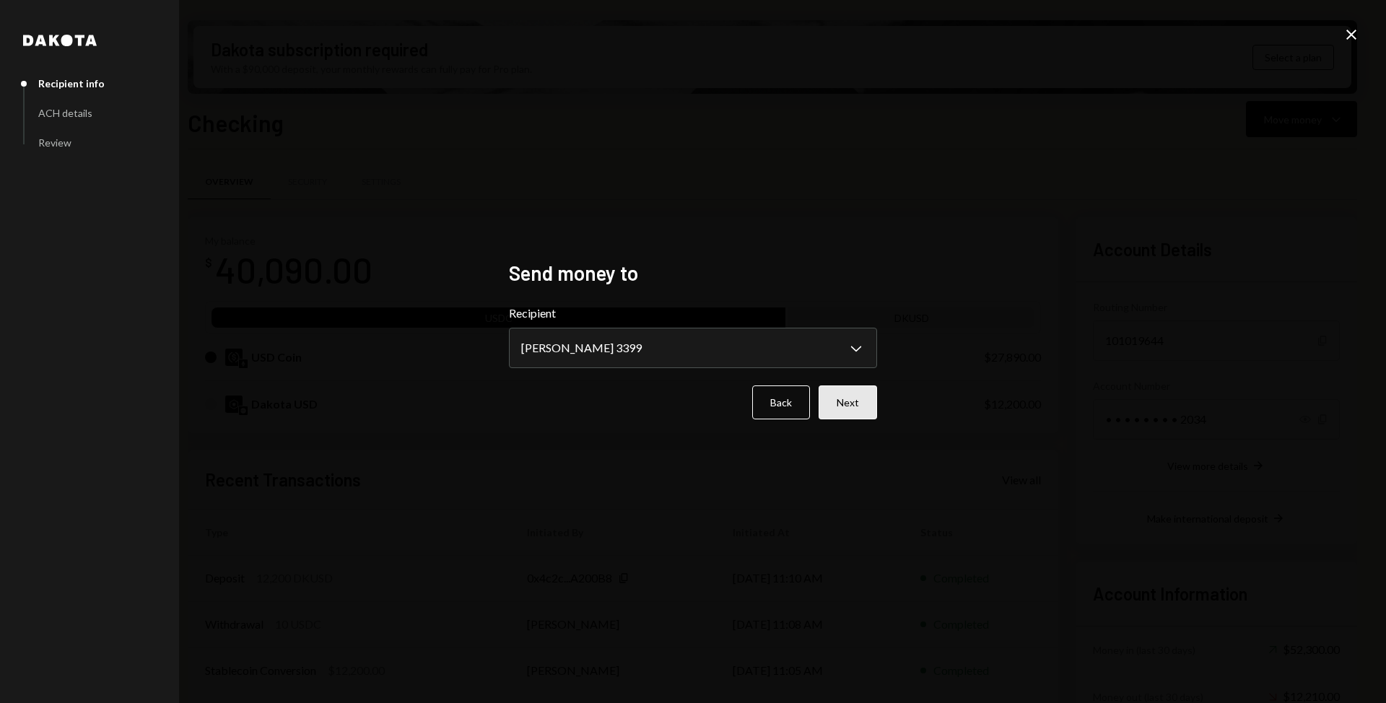
click at [866, 407] on button "Next" at bounding box center [848, 403] width 58 height 34
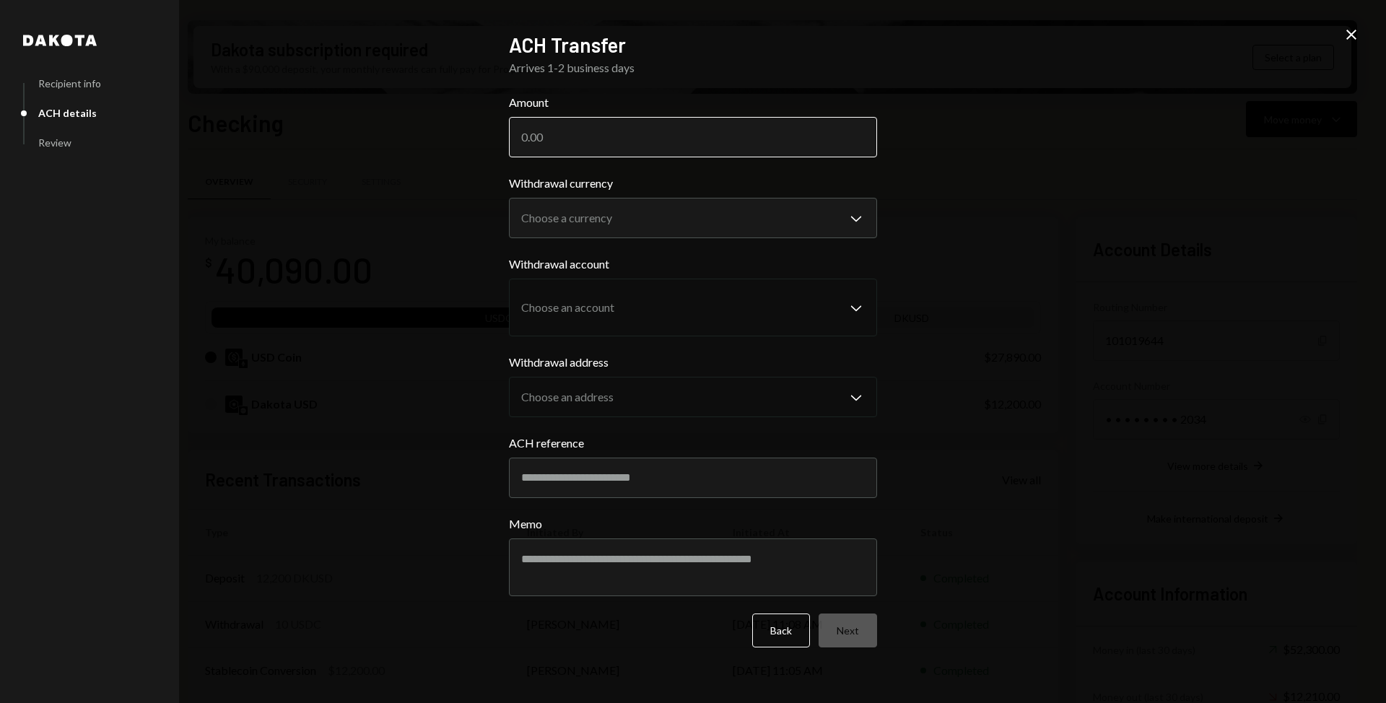
click at [598, 133] on input "Amount" at bounding box center [693, 137] width 368 height 40
type input "8630.4"
click at [561, 212] on body "G GVRN Administrat... Caret Down Home Home Inbox Inbox Activities Transactions …" at bounding box center [693, 351] width 1386 height 703
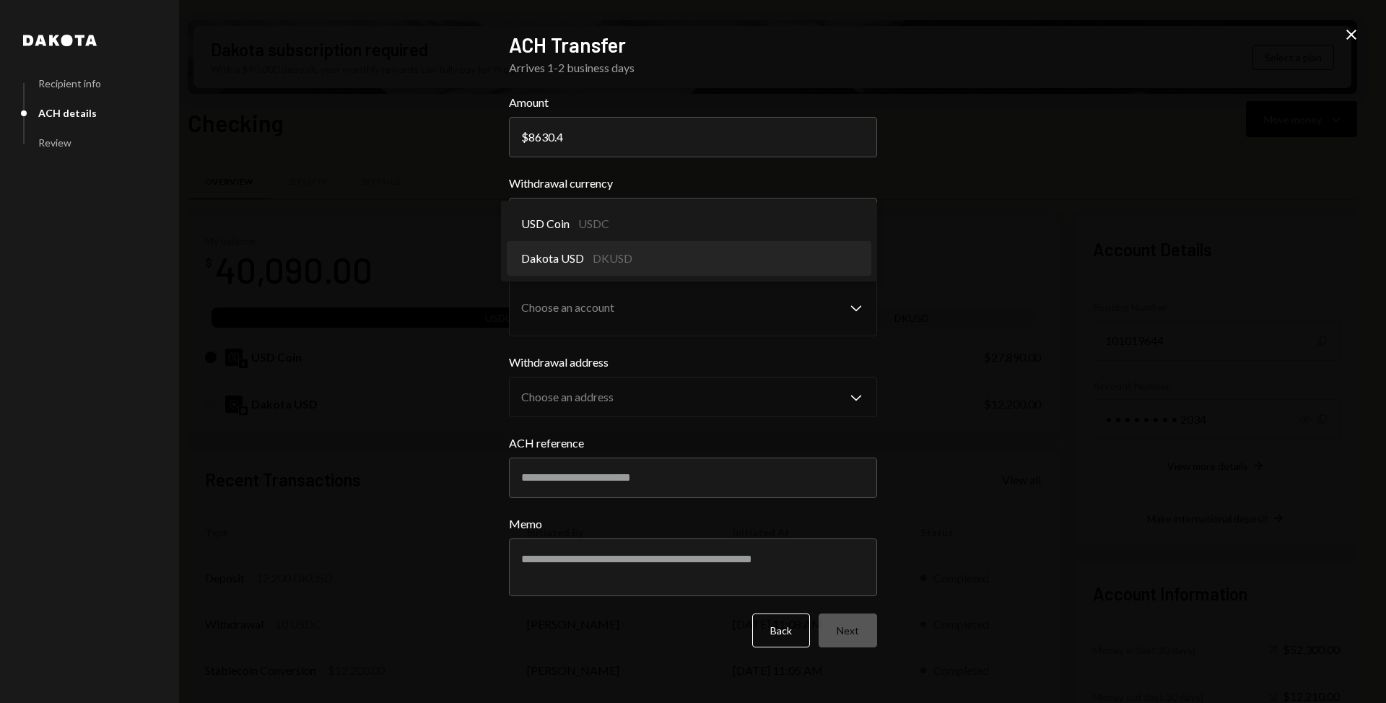
select select "*****"
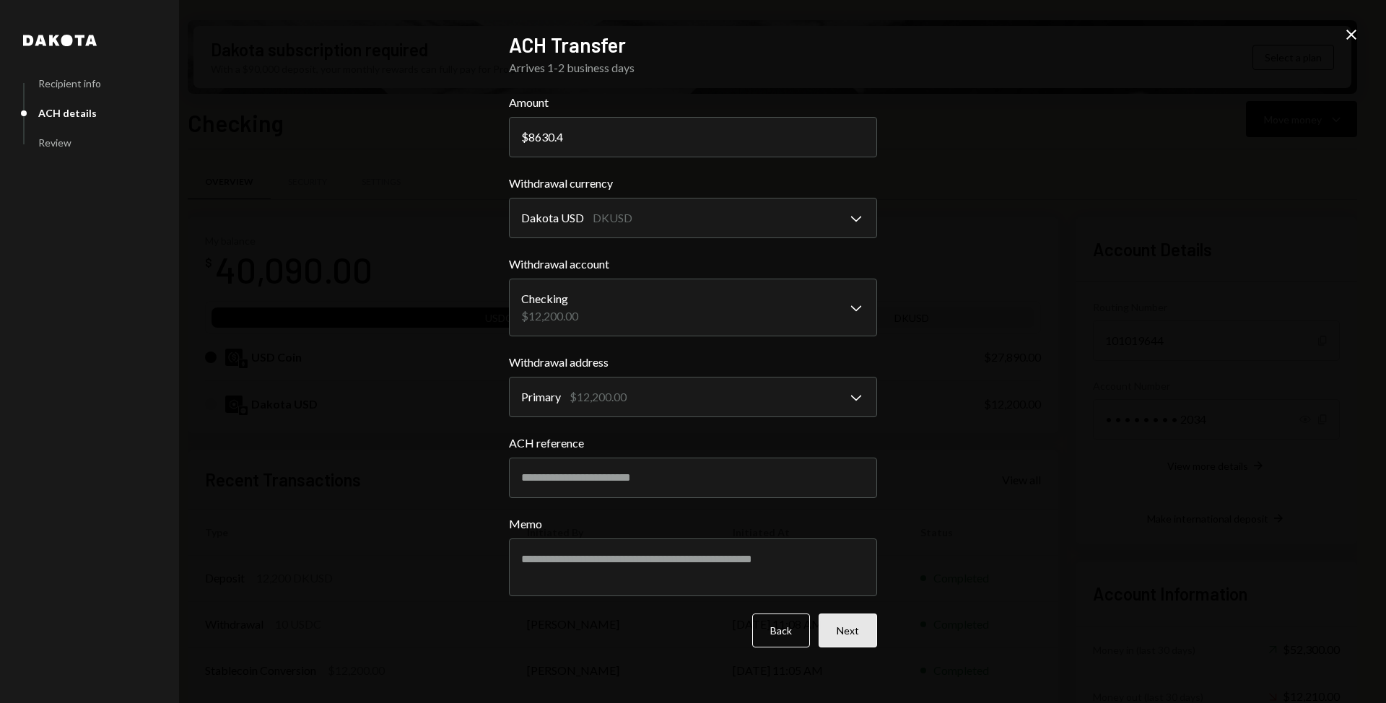
click at [843, 632] on button "Next" at bounding box center [848, 631] width 58 height 34
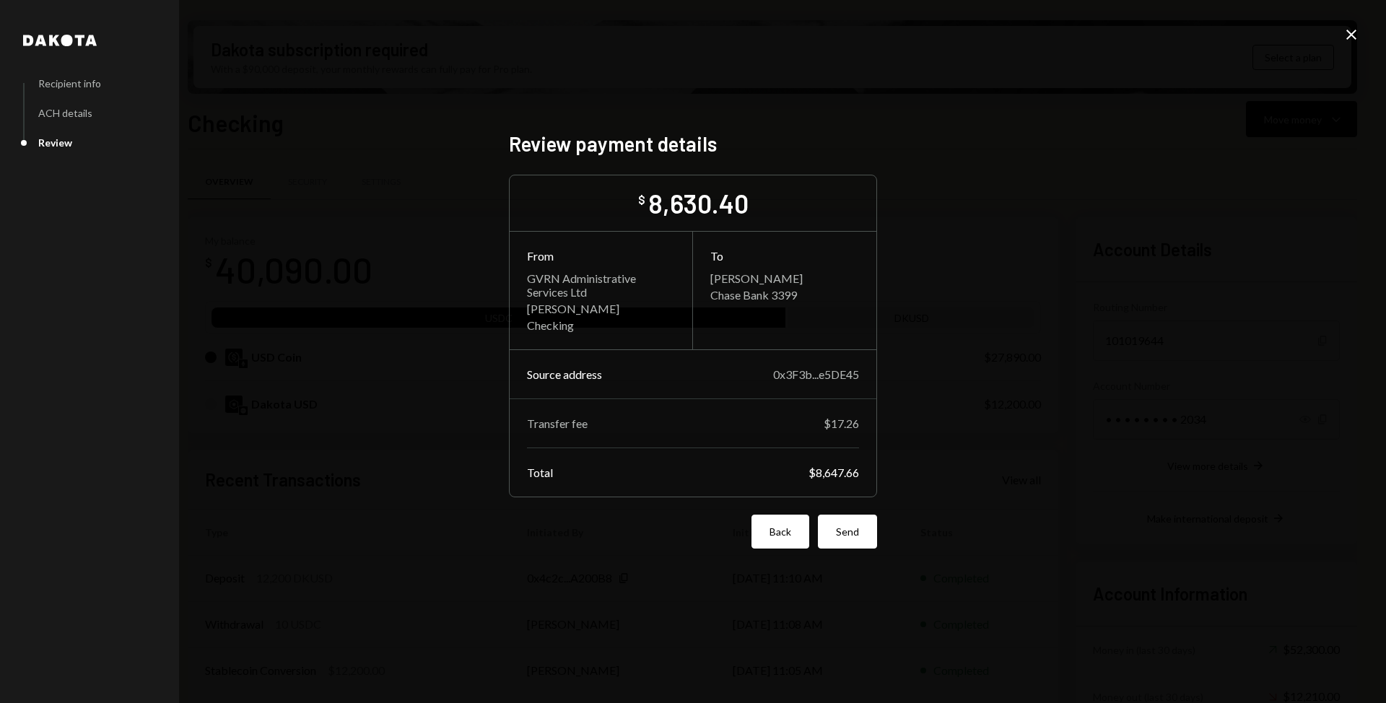
click at [793, 538] on button "Back" at bounding box center [781, 532] width 58 height 34
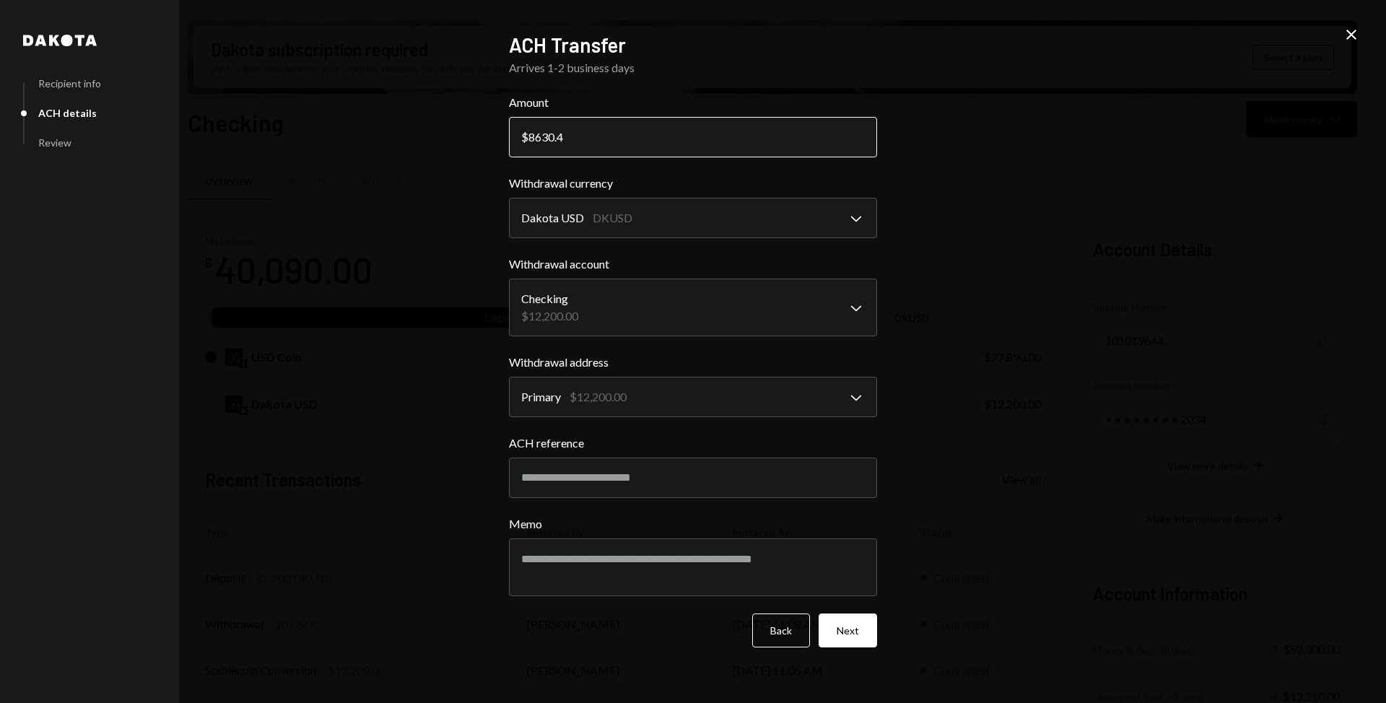
click at [572, 141] on input "8630.4" at bounding box center [693, 137] width 368 height 40
type input "8629.4"
click at [859, 625] on button "Next" at bounding box center [848, 631] width 58 height 34
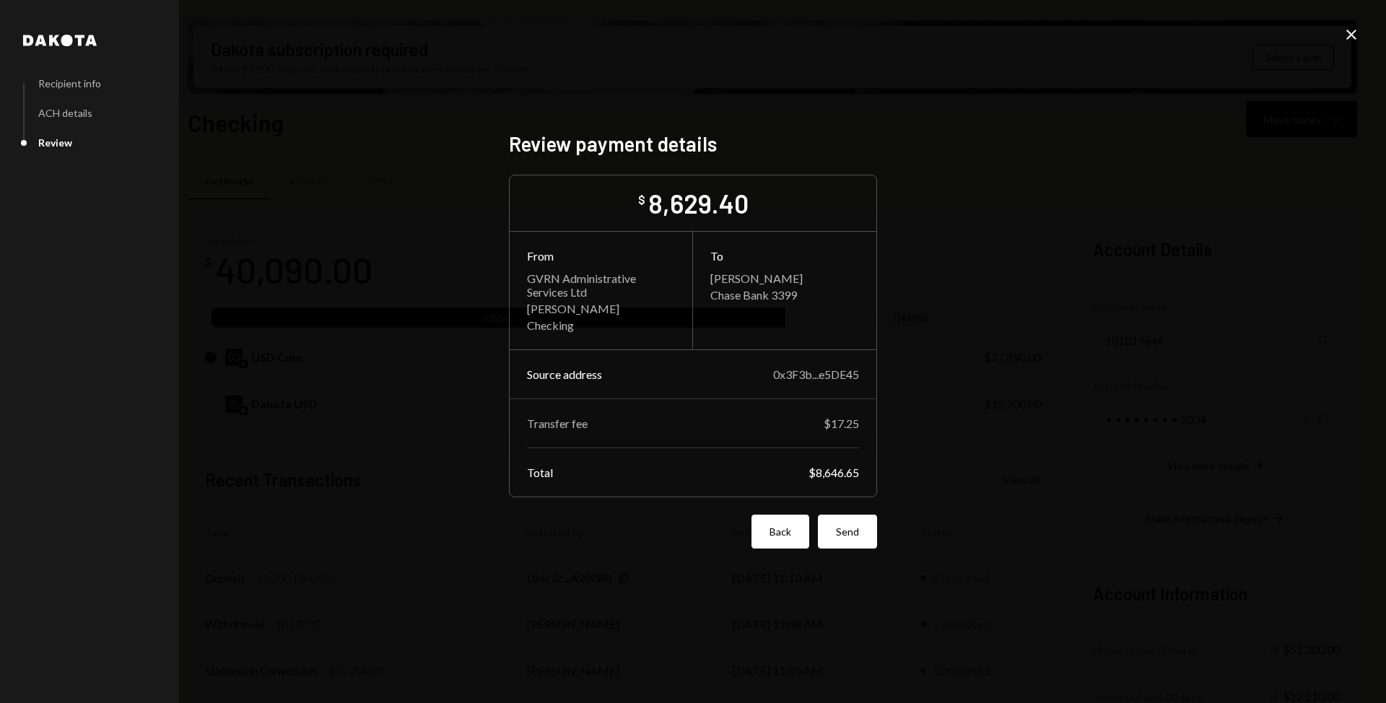
click at [788, 530] on button "Back" at bounding box center [781, 532] width 58 height 34
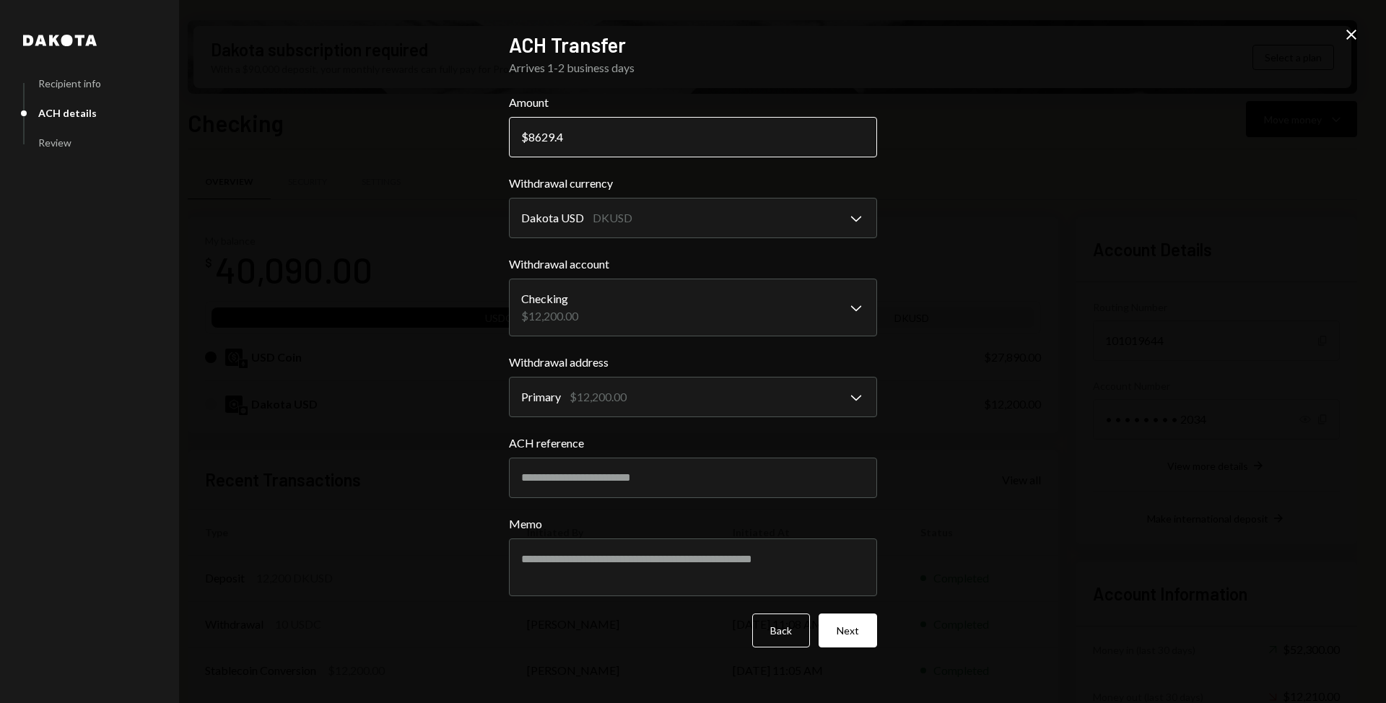
click at [552, 139] on input "8629.4" at bounding box center [693, 137] width 368 height 40
type input "8628.4"
click at [852, 629] on button "Next" at bounding box center [848, 631] width 58 height 34
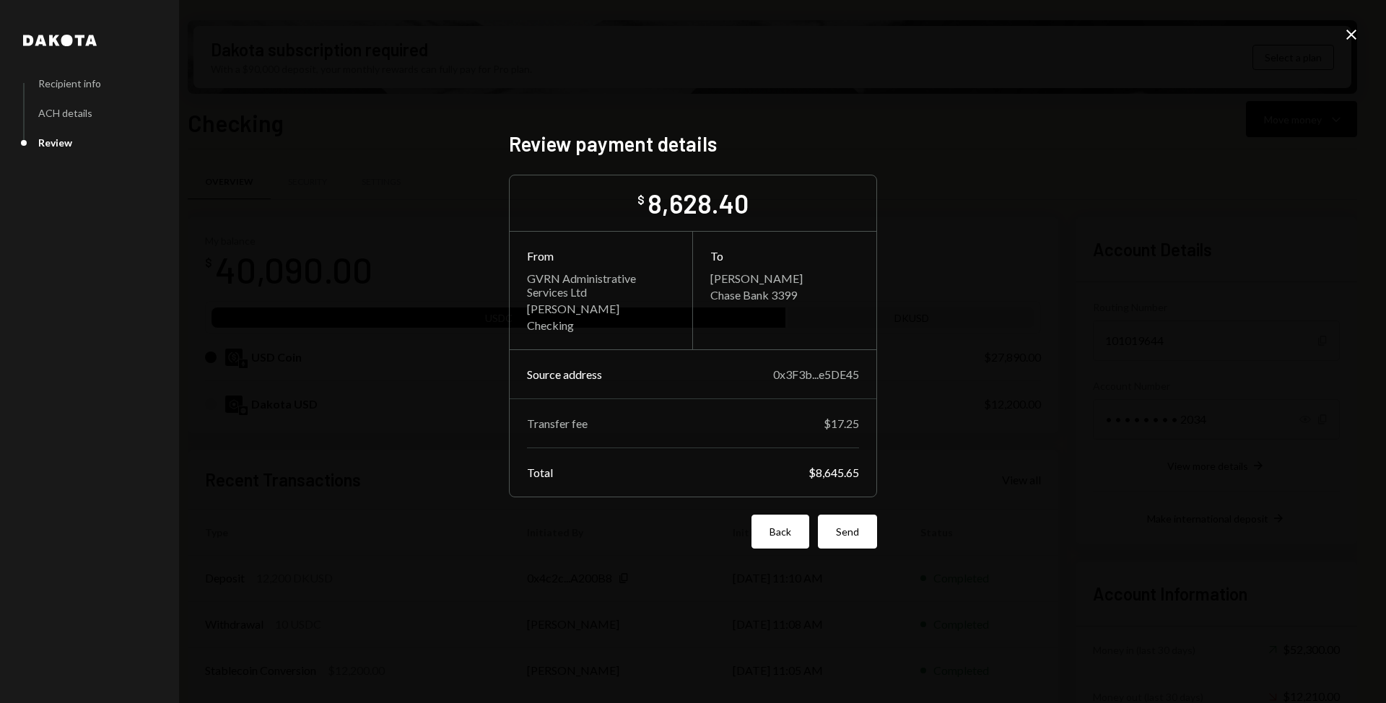
click at [791, 529] on button "Back" at bounding box center [781, 532] width 58 height 34
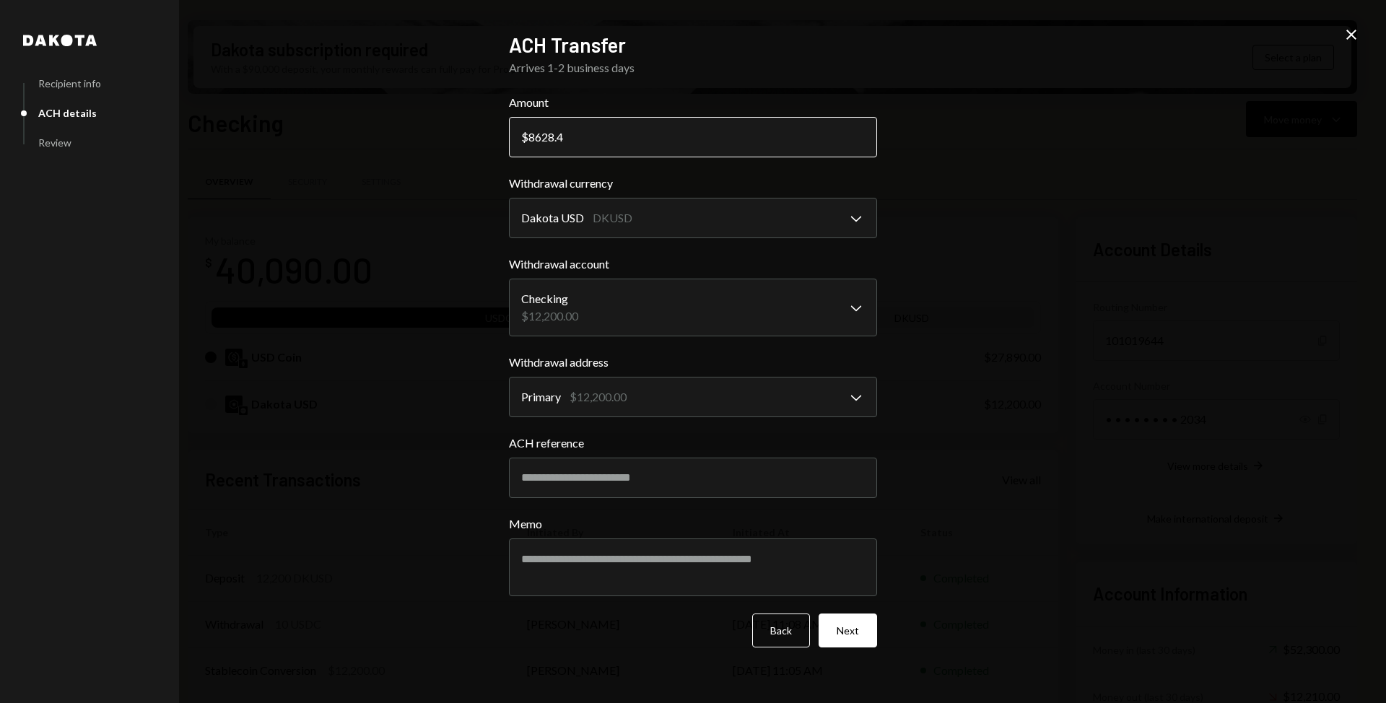
click at [551, 139] on input "8628.4" at bounding box center [693, 137] width 368 height 40
drag, startPoint x: 577, startPoint y: 139, endPoint x: 560, endPoint y: 139, distance: 17.3
click at [560, 139] on input "8628.4" at bounding box center [693, 137] width 368 height 40
type input "8631.15"
click at [837, 621] on button "Next" at bounding box center [848, 631] width 58 height 34
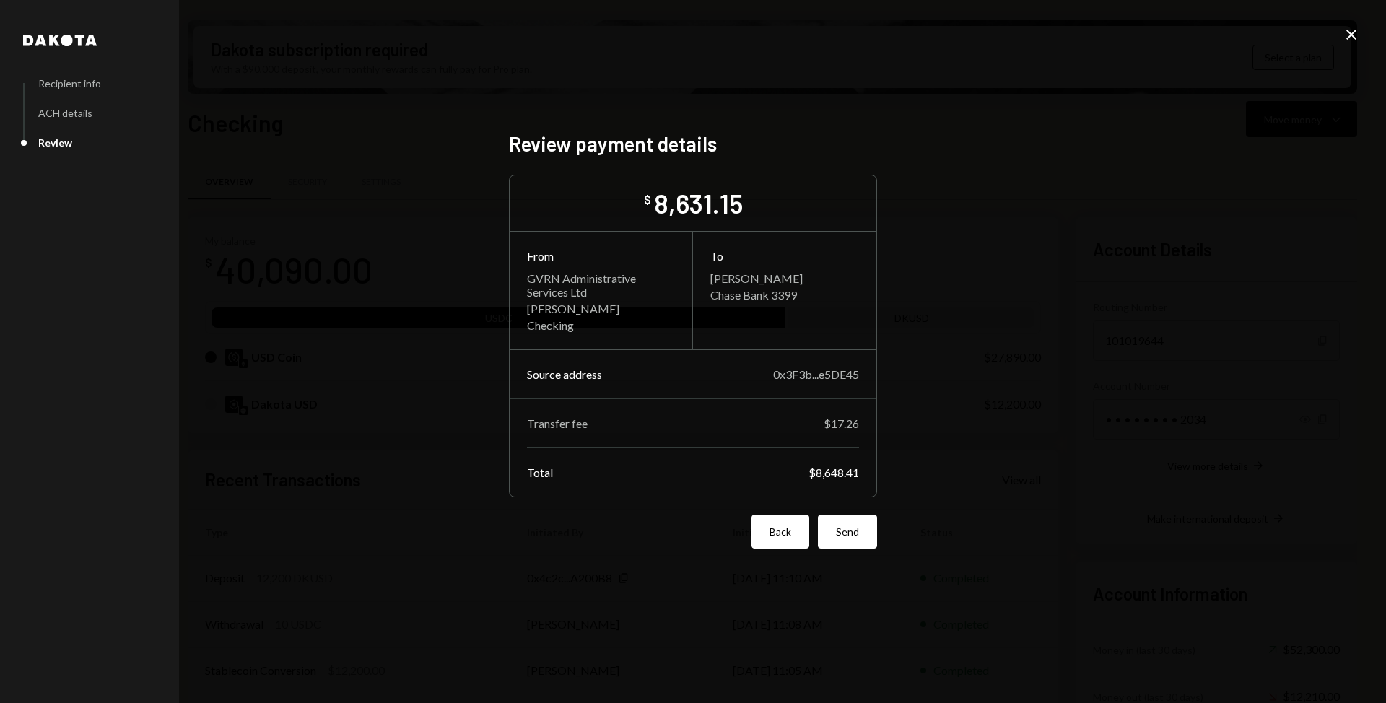
click at [782, 534] on button "Back" at bounding box center [781, 532] width 58 height 34
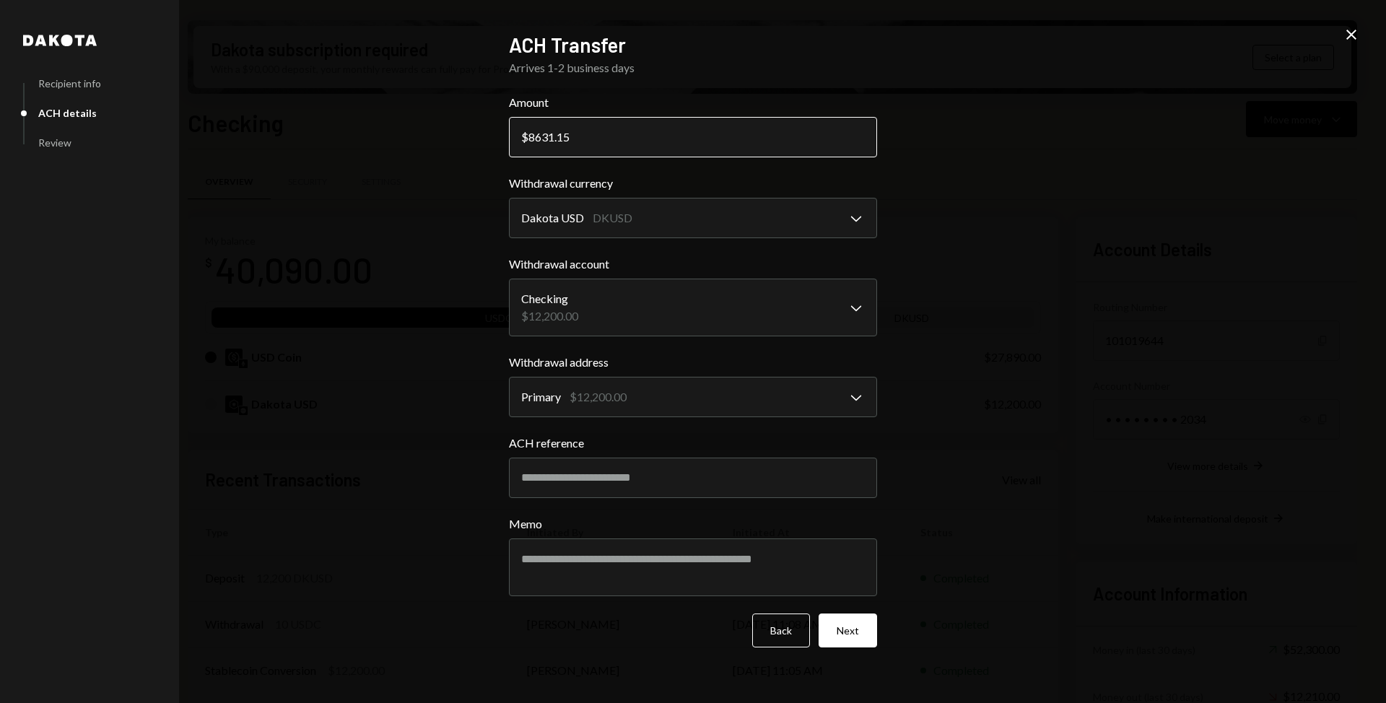
click at [652, 140] on input "8631.15" at bounding box center [693, 137] width 368 height 40
type input "8631.14"
click at [856, 626] on button "Next" at bounding box center [848, 631] width 58 height 34
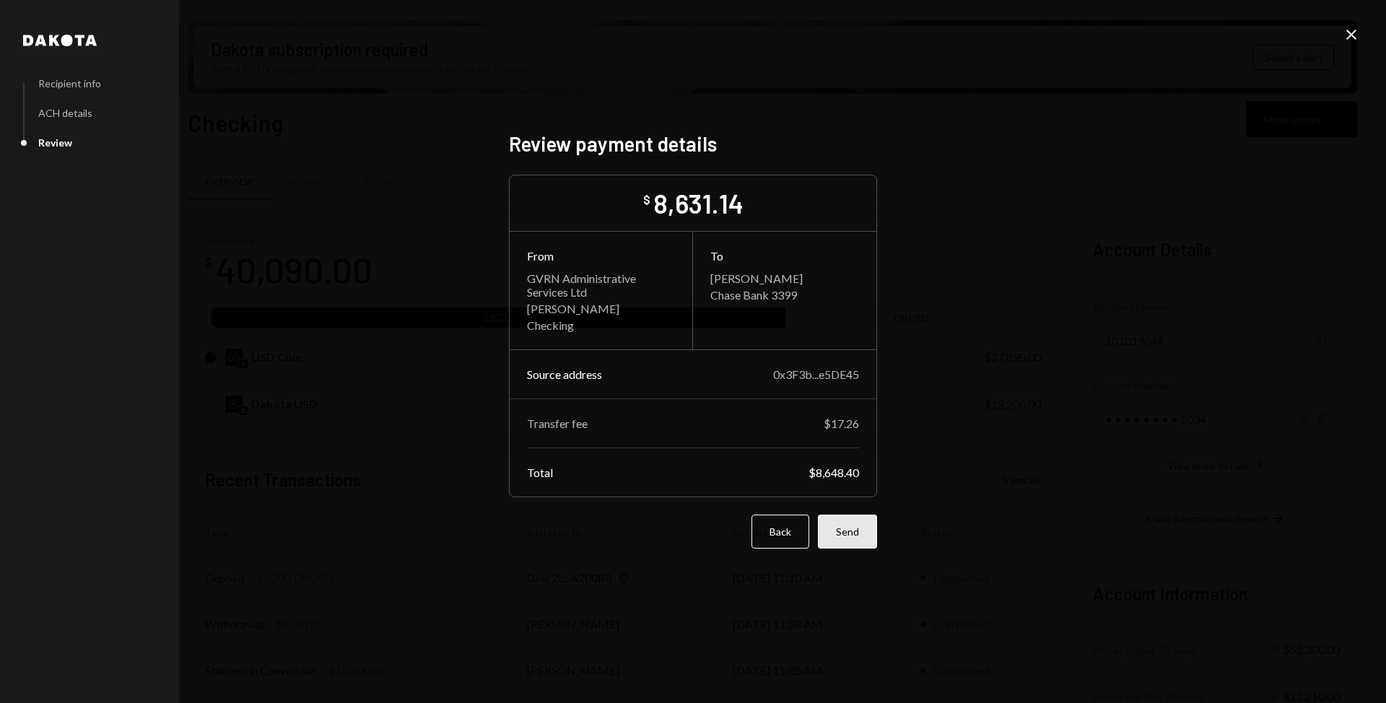
click at [863, 531] on button "Send" at bounding box center [847, 532] width 59 height 34
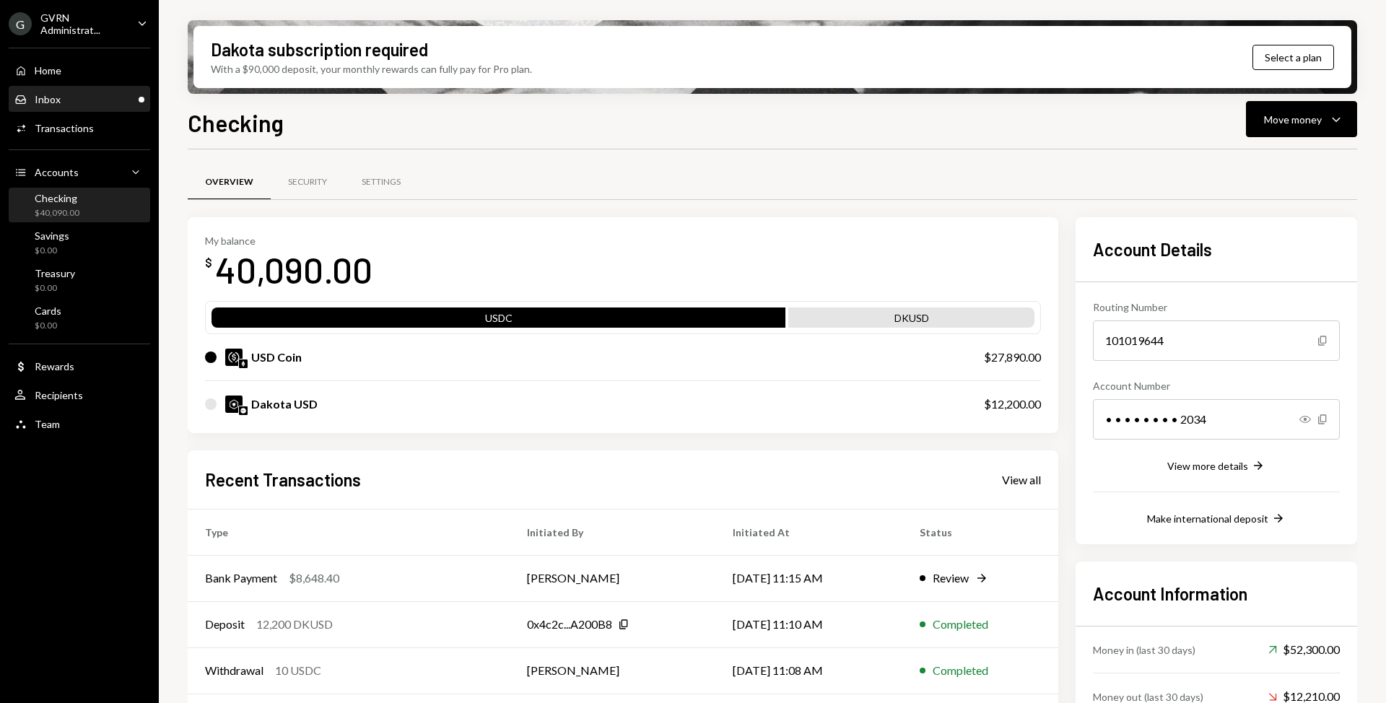
click at [92, 100] on div "Inbox Inbox" at bounding box center [79, 99] width 130 height 13
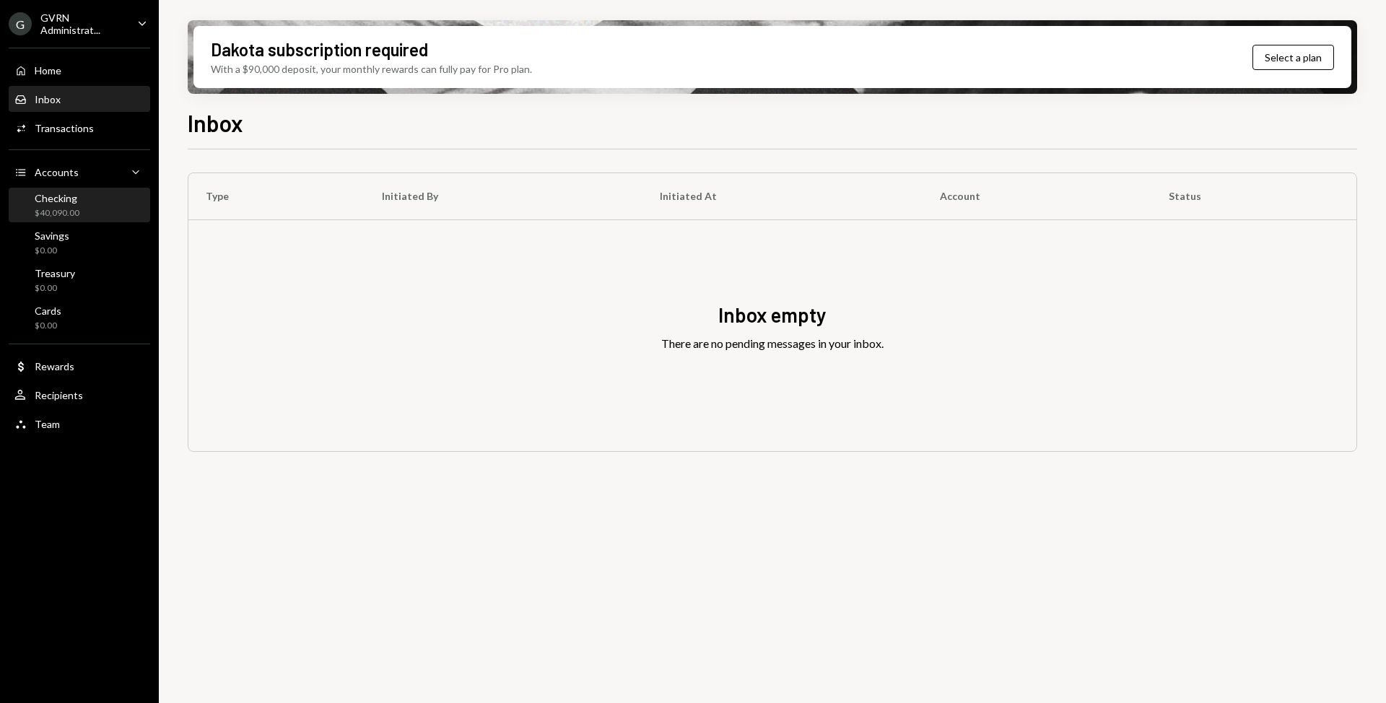
click at [98, 204] on div "Checking $40,090.00" at bounding box center [79, 205] width 130 height 27
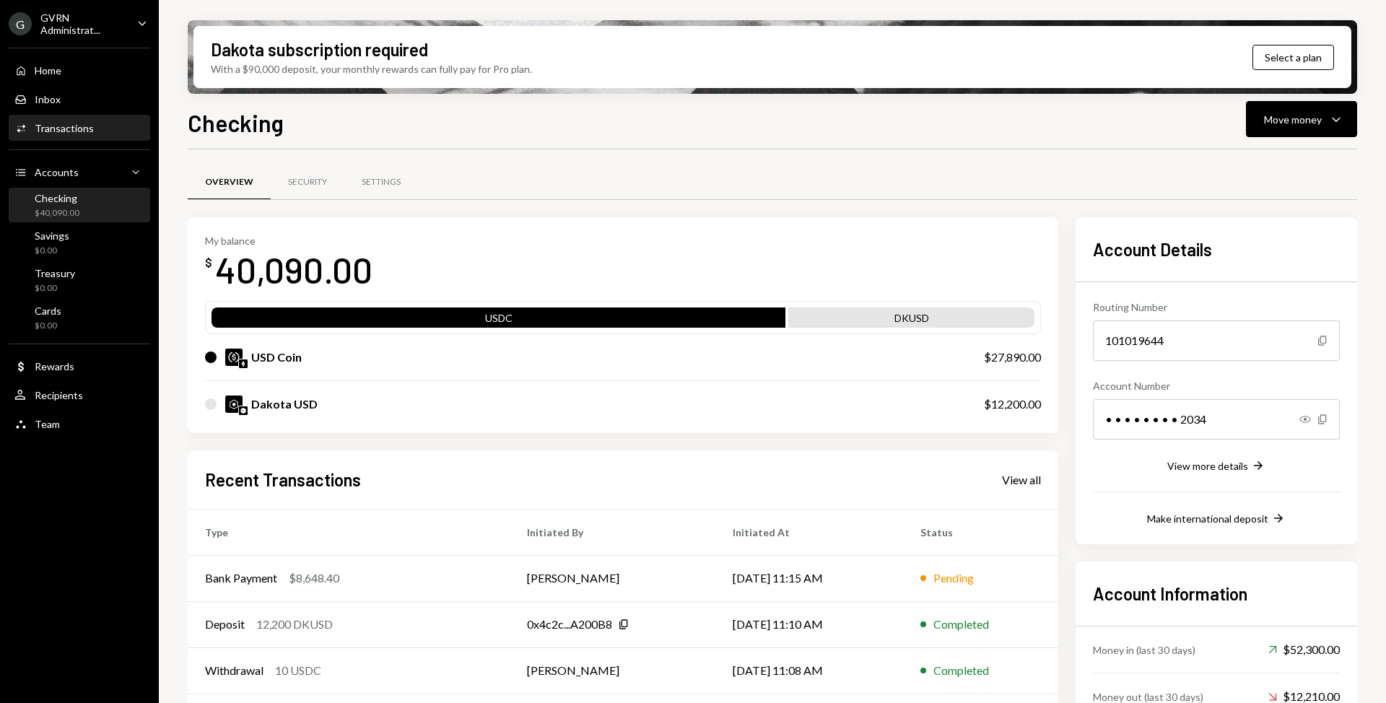
click at [95, 128] on div "Activities Transactions" at bounding box center [79, 128] width 130 height 13
click at [76, 323] on div "Cards $0.00" at bounding box center [79, 318] width 130 height 27
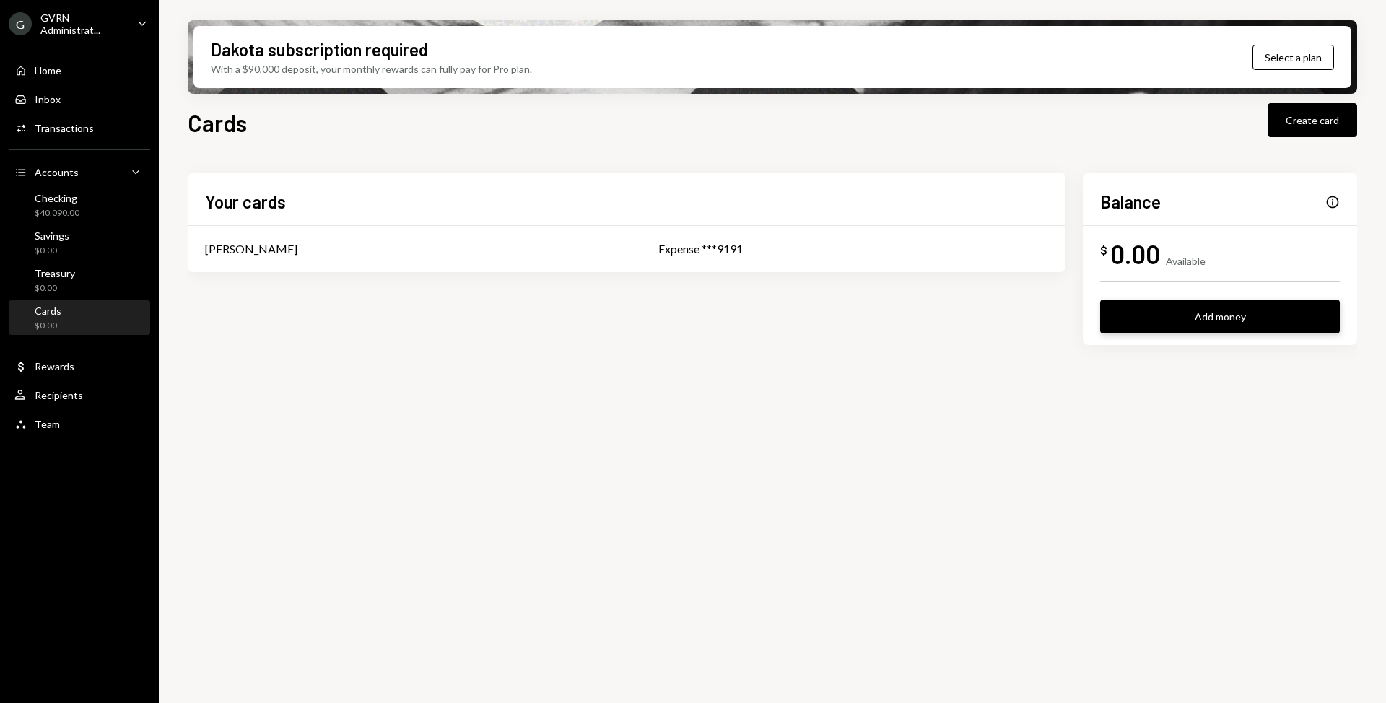
click at [1163, 316] on button "Add money" at bounding box center [1220, 317] width 240 height 34
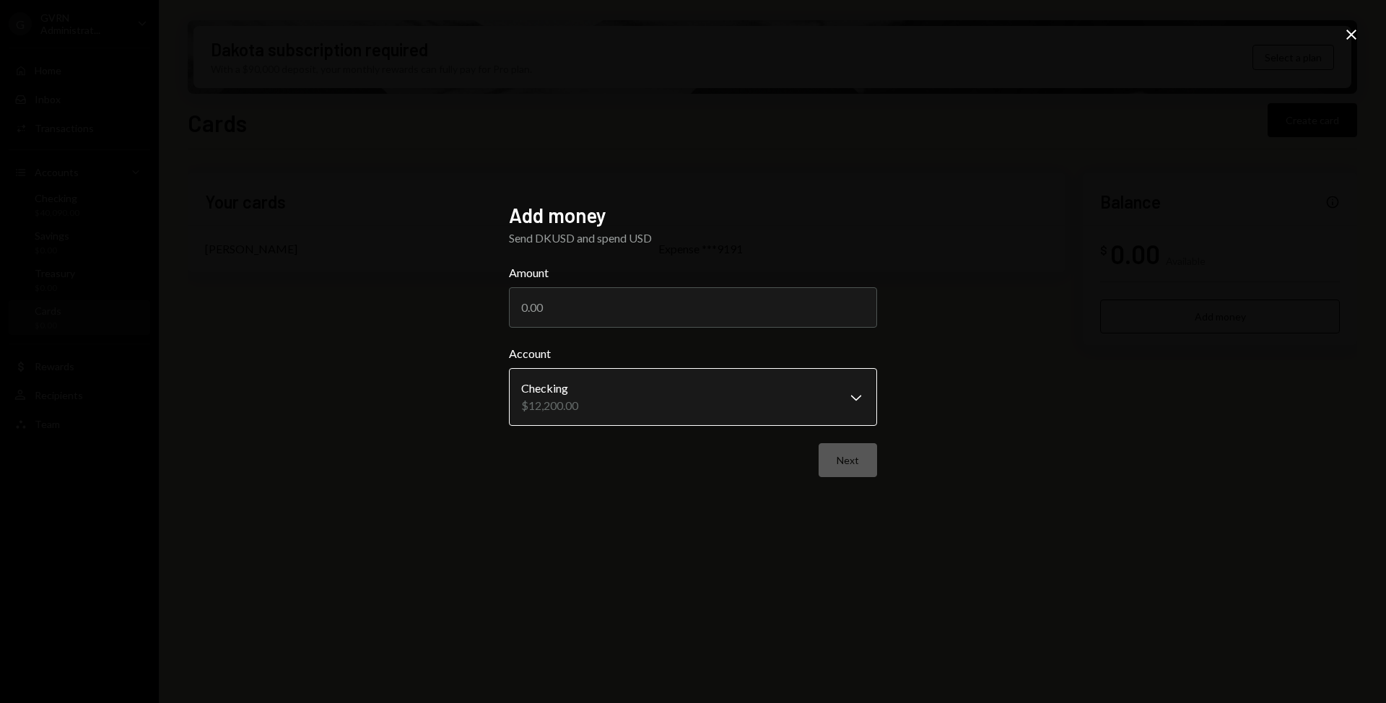
click at [681, 399] on body "**********" at bounding box center [693, 351] width 1386 height 703
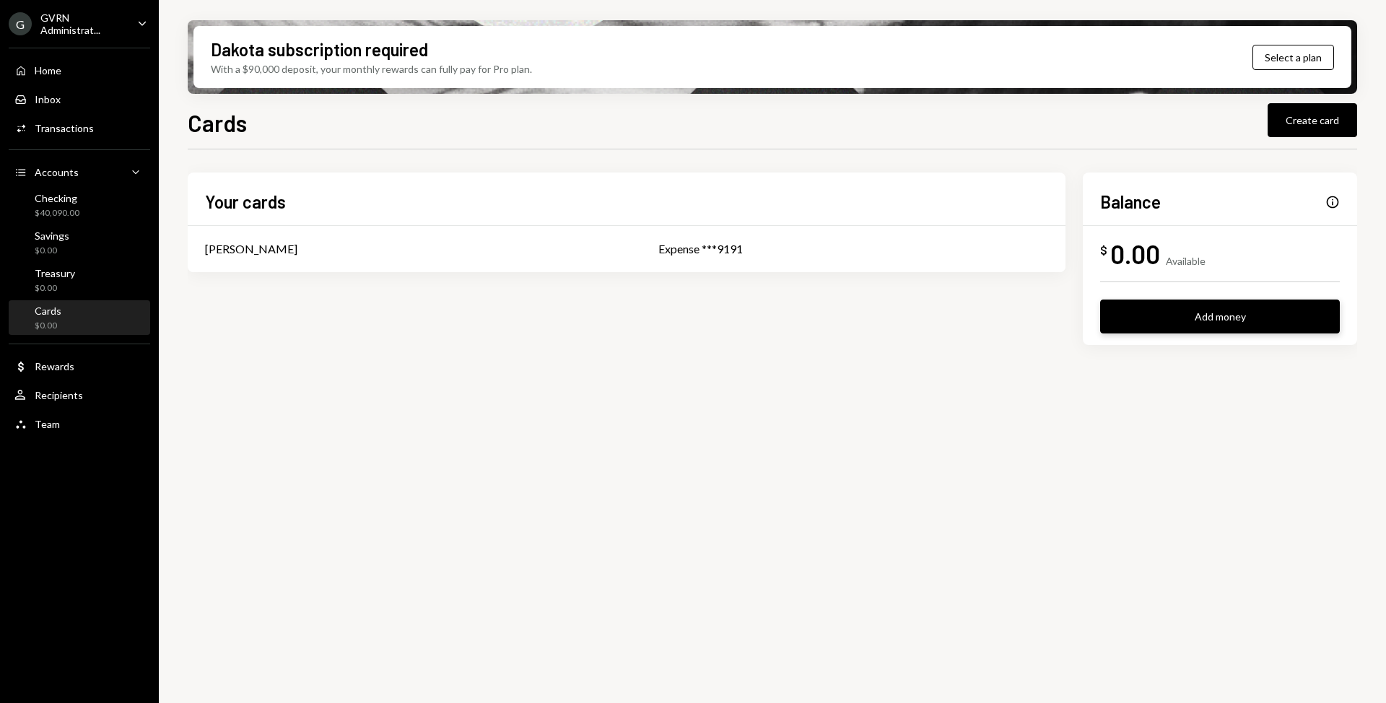
click at [1173, 313] on button "Add money" at bounding box center [1220, 317] width 240 height 34
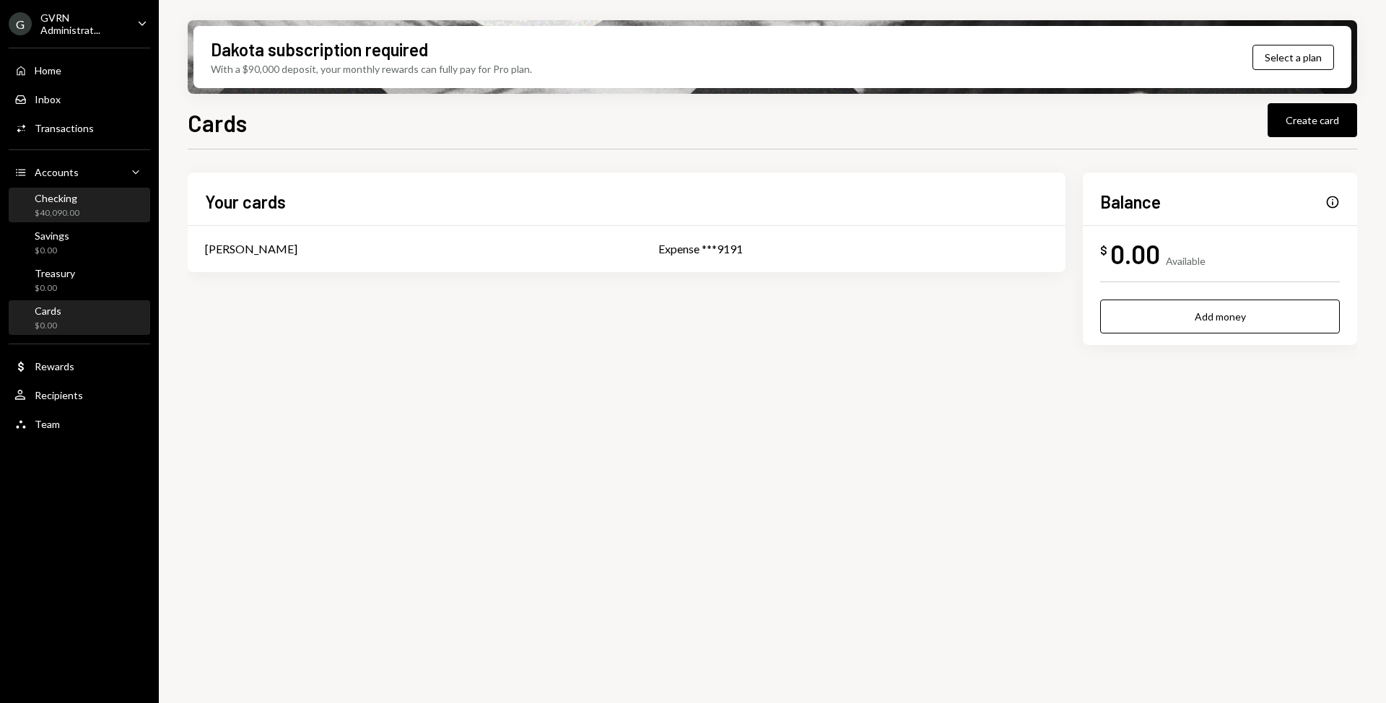
click at [68, 217] on div "$40,090.00" at bounding box center [57, 213] width 45 height 12
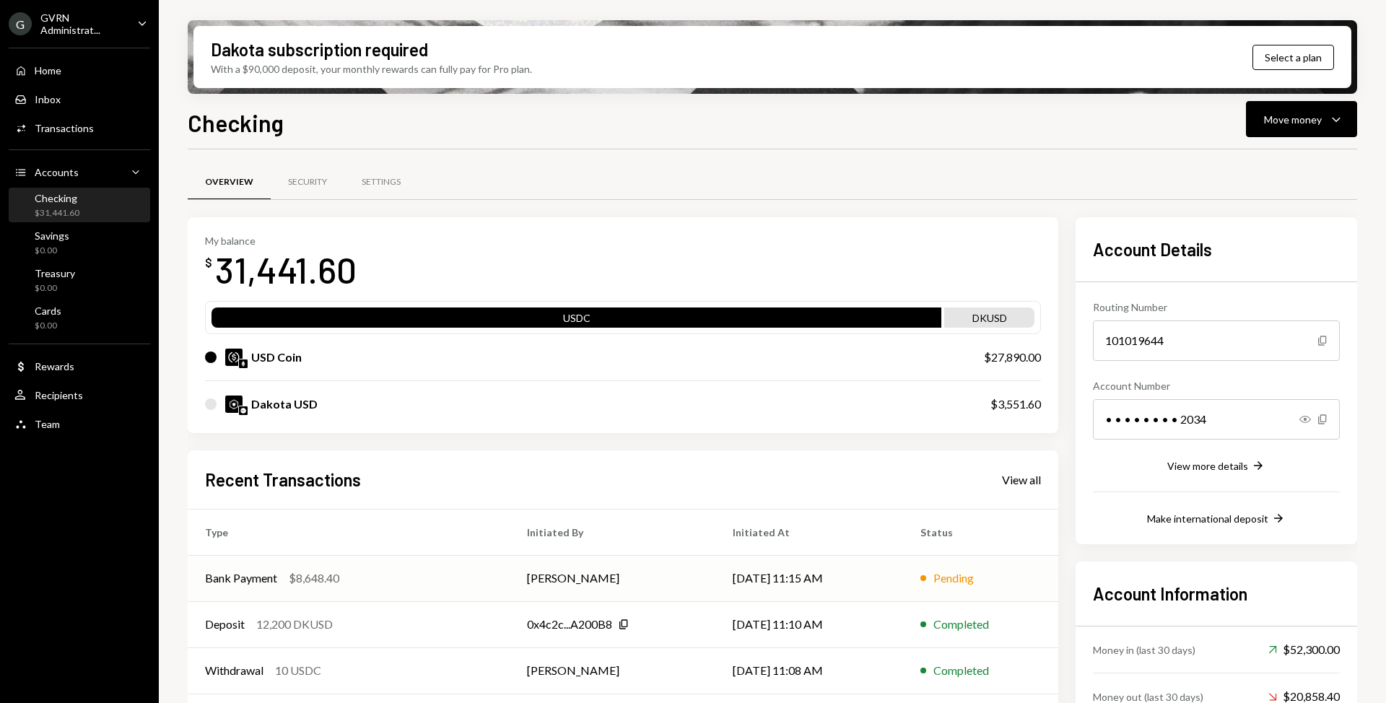
click at [461, 581] on div "Bank Payment $8,648.40" at bounding box center [348, 578] width 287 height 17
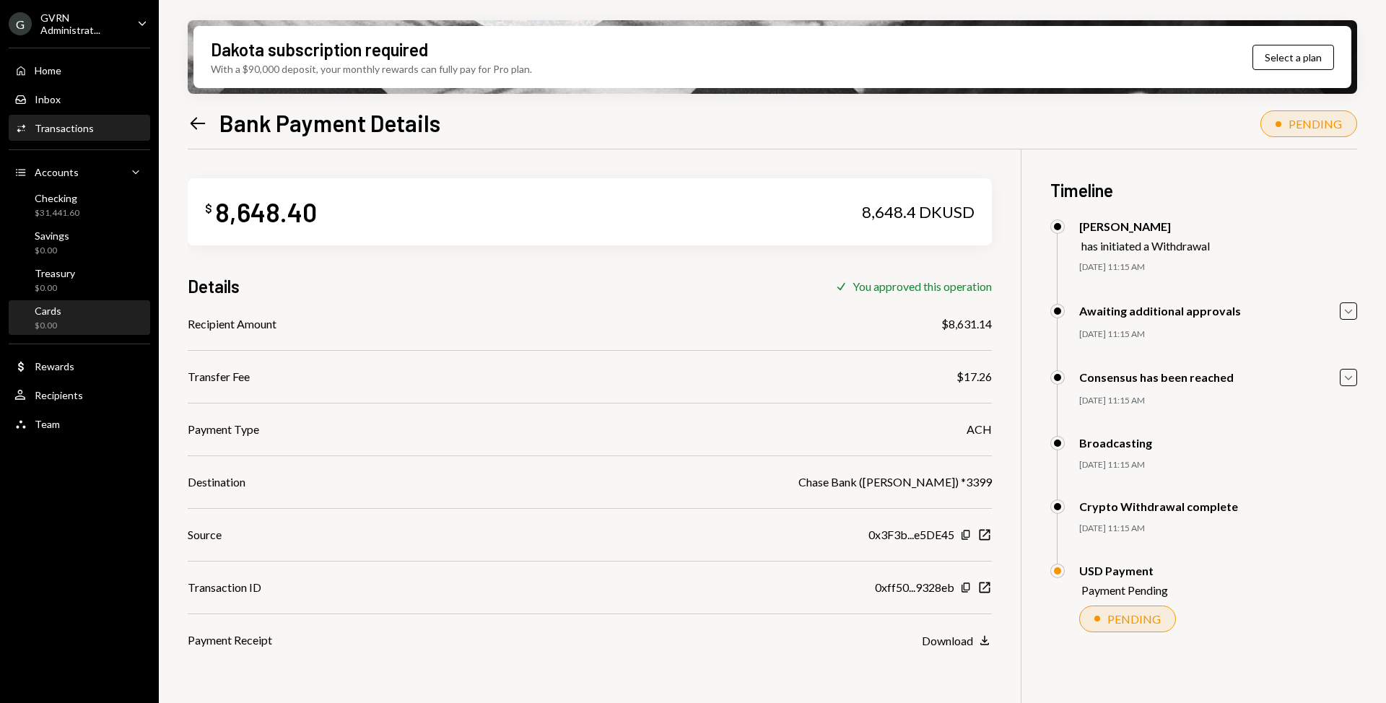
click at [73, 321] on div "Cards $0.00" at bounding box center [79, 318] width 130 height 27
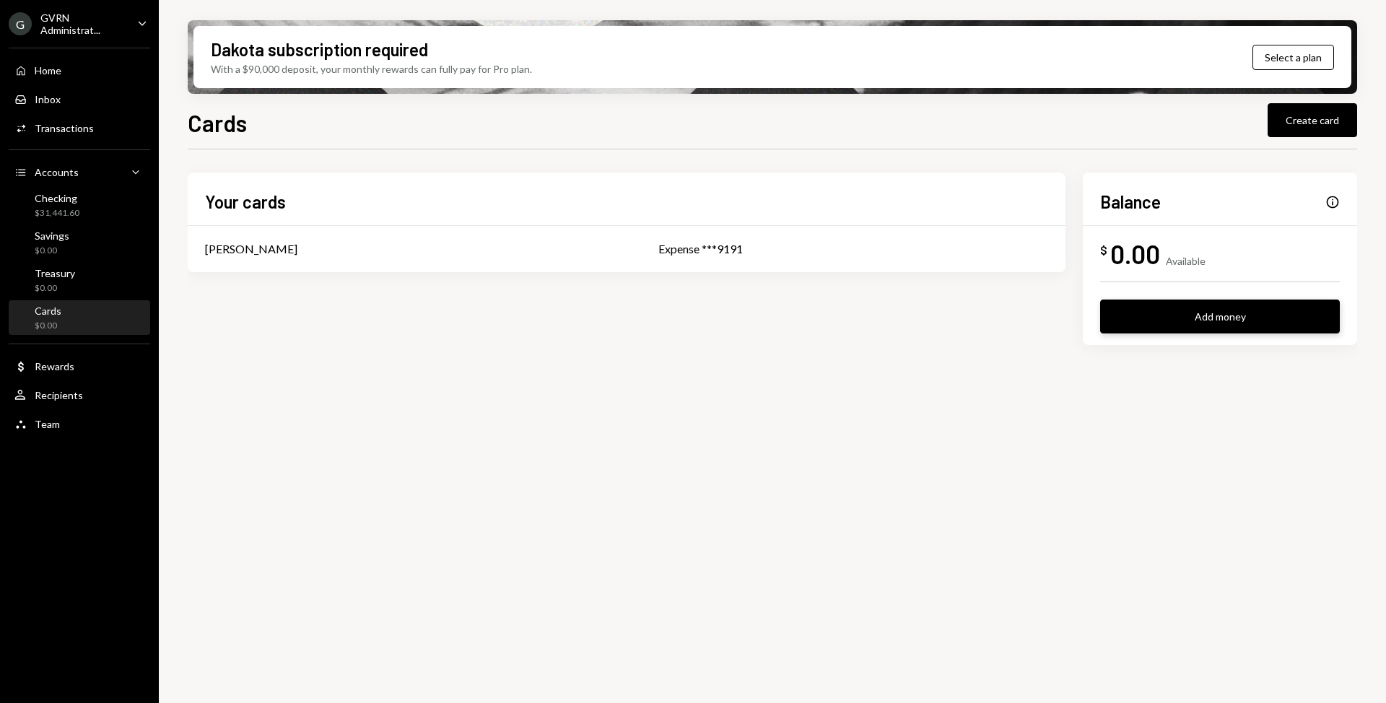
click at [1189, 327] on button "Add money" at bounding box center [1220, 317] width 240 height 34
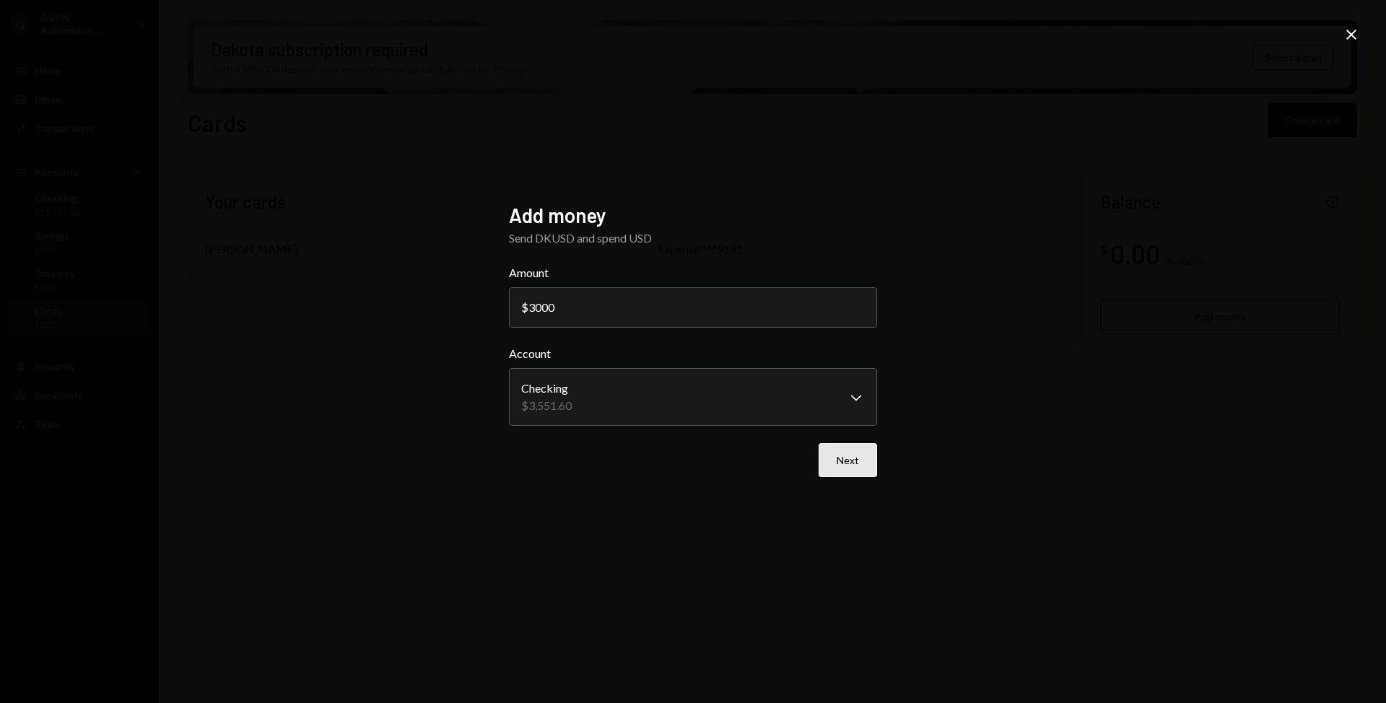
type input "3000"
click at [848, 457] on button "Next" at bounding box center [848, 460] width 58 height 34
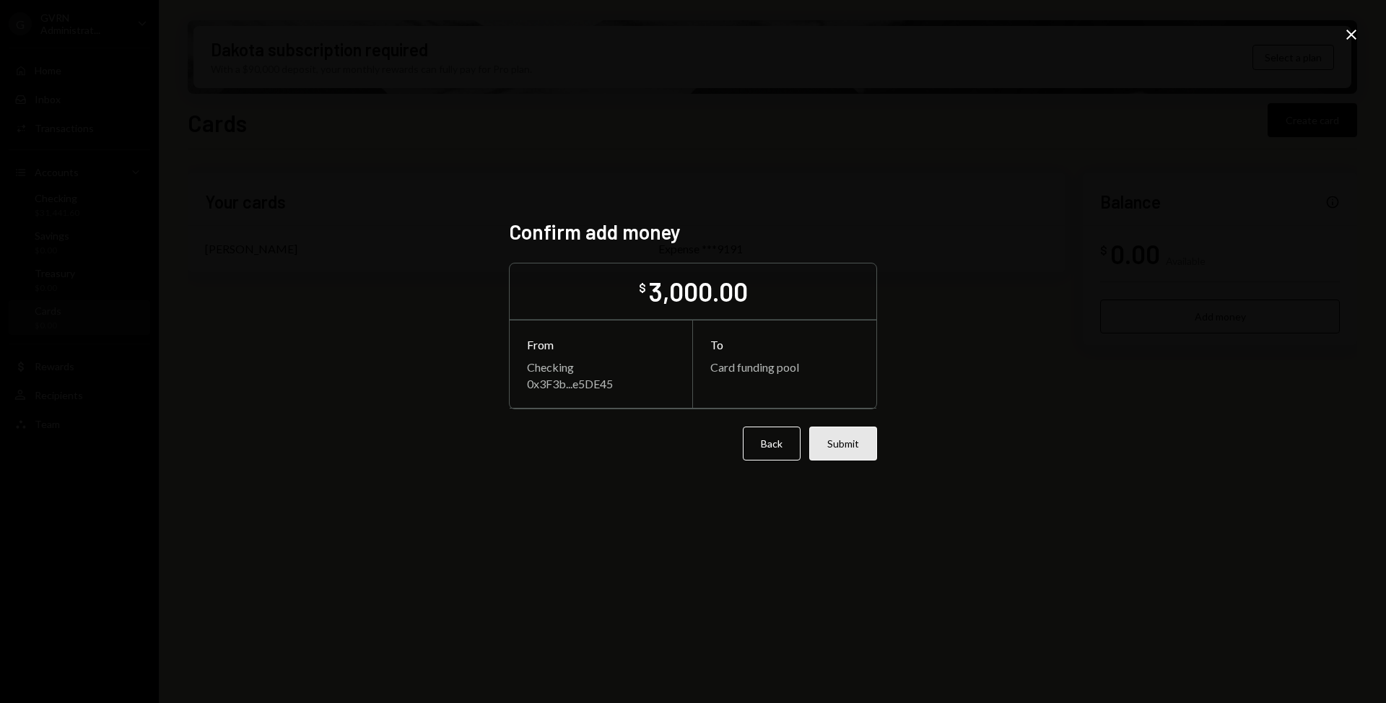
click at [859, 453] on button "Submit" at bounding box center [843, 444] width 68 height 34
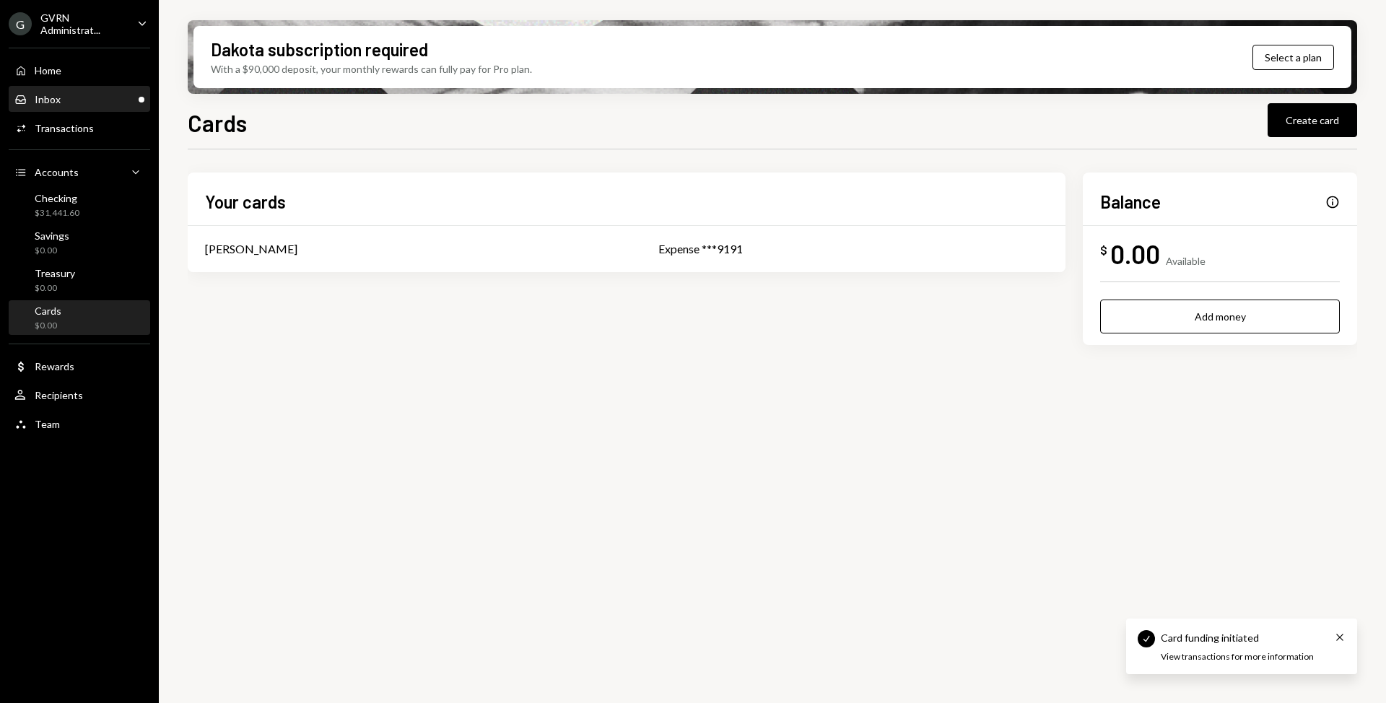
click at [104, 103] on div "Inbox Inbox" at bounding box center [79, 99] width 130 height 13
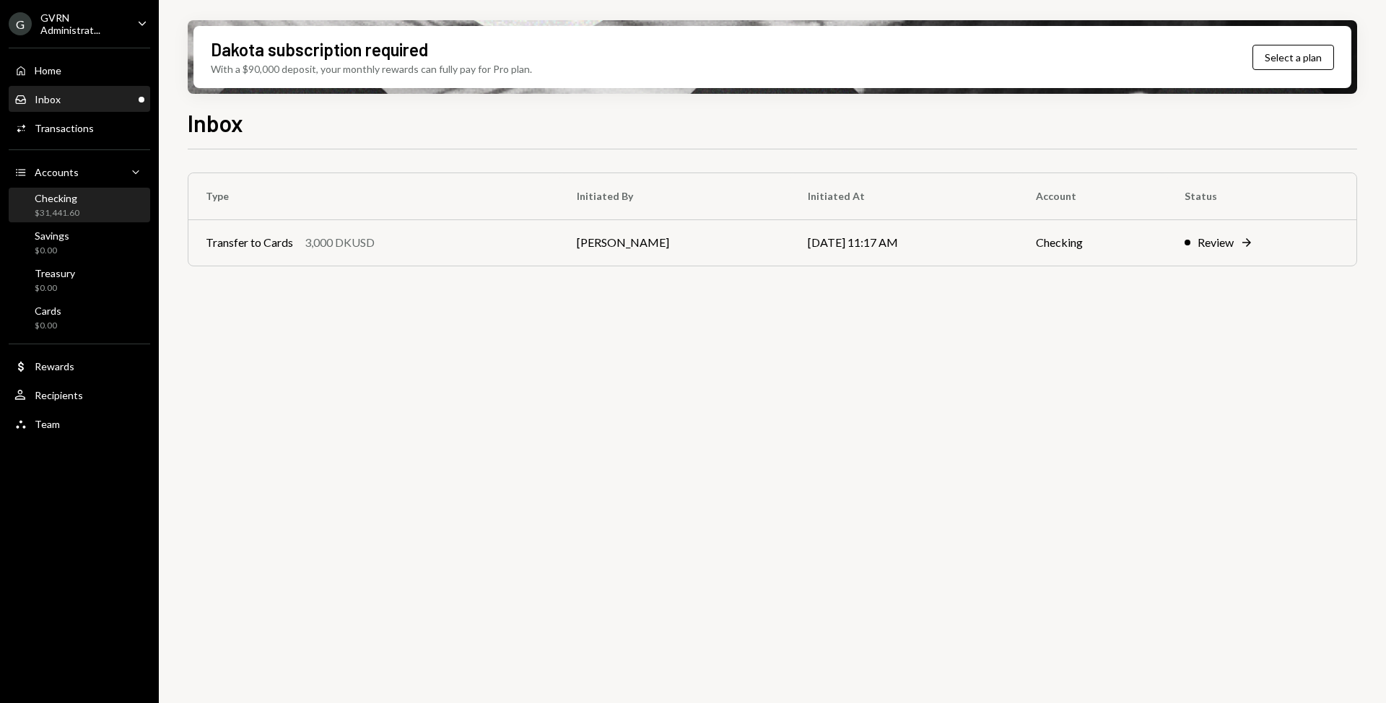
click at [99, 220] on div "Checking $31,441.60" at bounding box center [79, 205] width 130 height 33
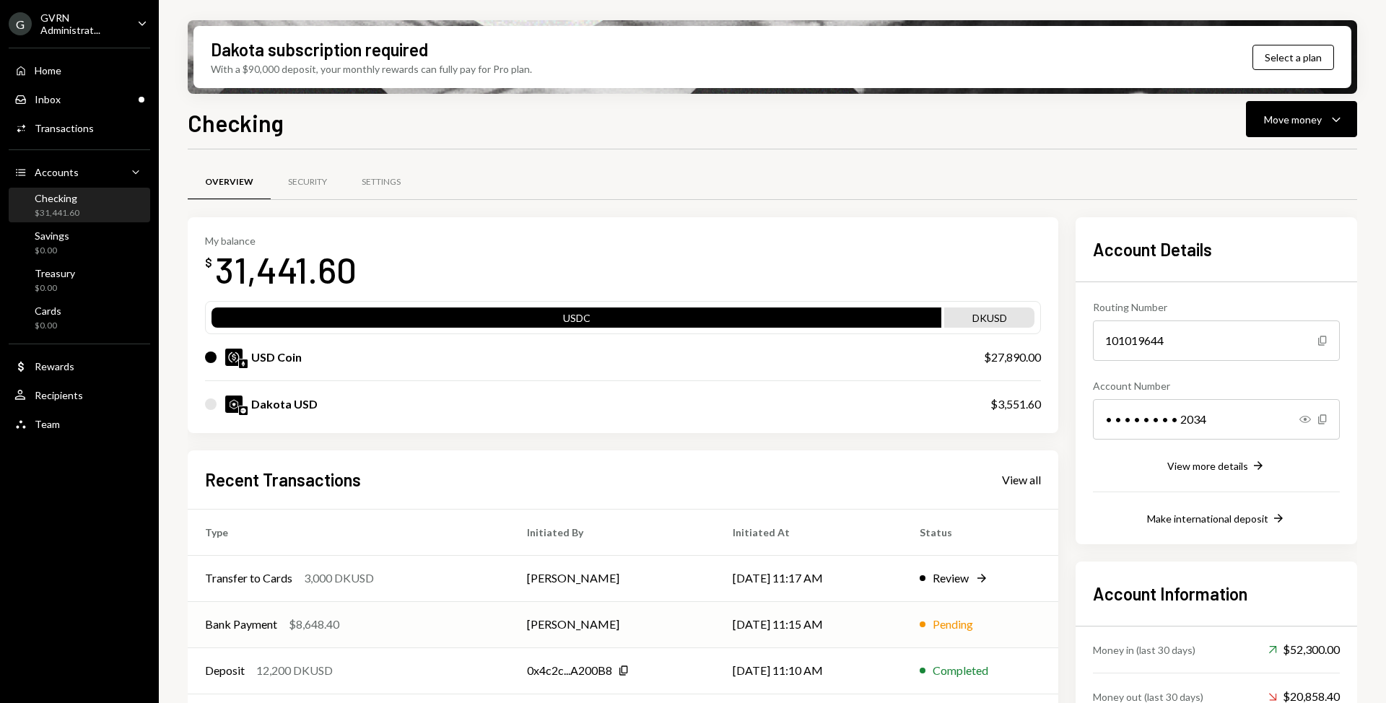
click at [447, 625] on div "Bank Payment $8,648.40" at bounding box center [348, 624] width 287 height 17
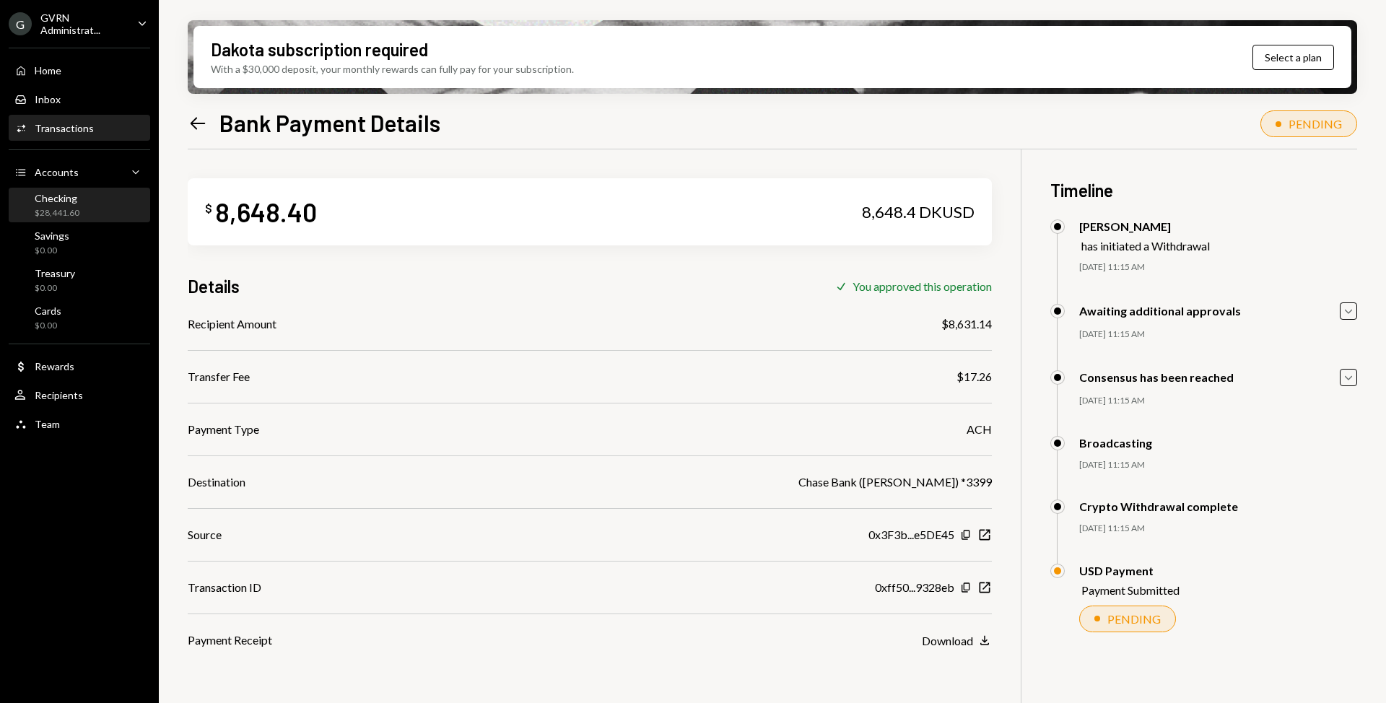
click at [71, 196] on div "Checking" at bounding box center [57, 198] width 45 height 12
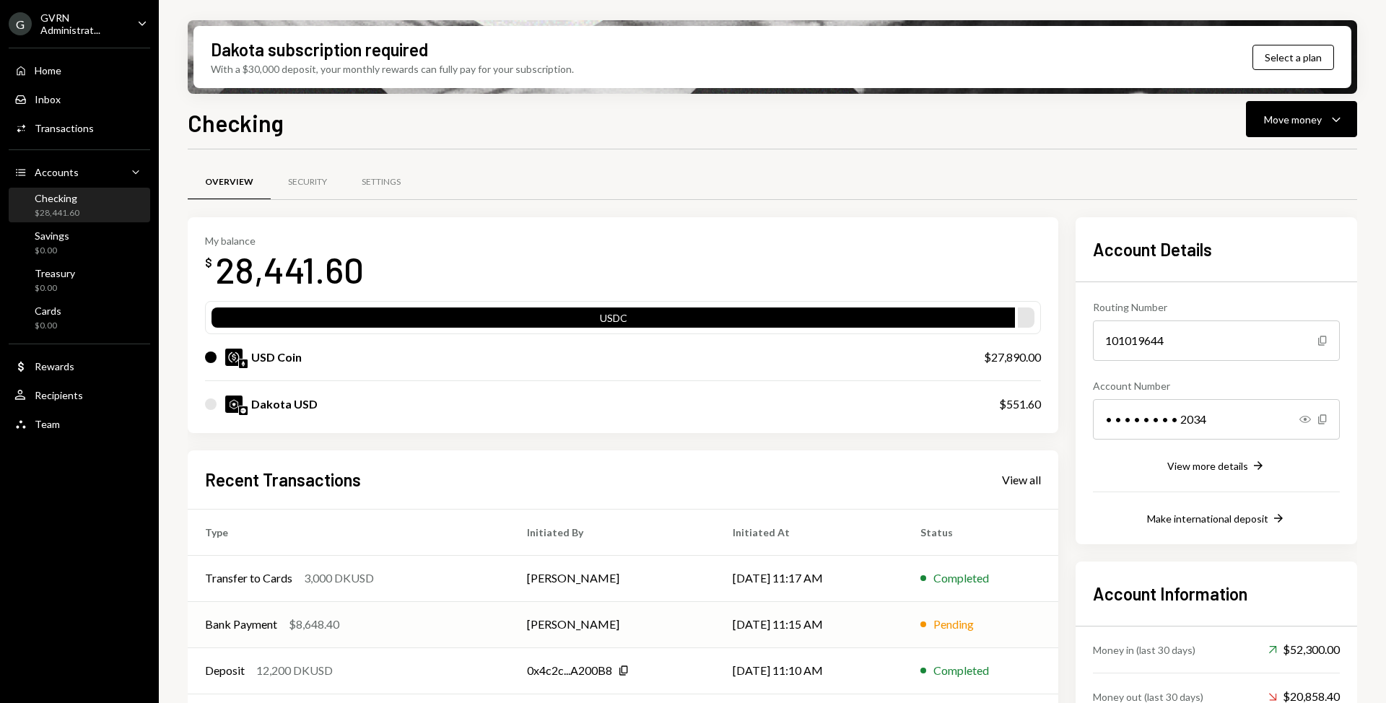
click at [469, 632] on div "Bank Payment $8,648.40" at bounding box center [348, 624] width 287 height 17
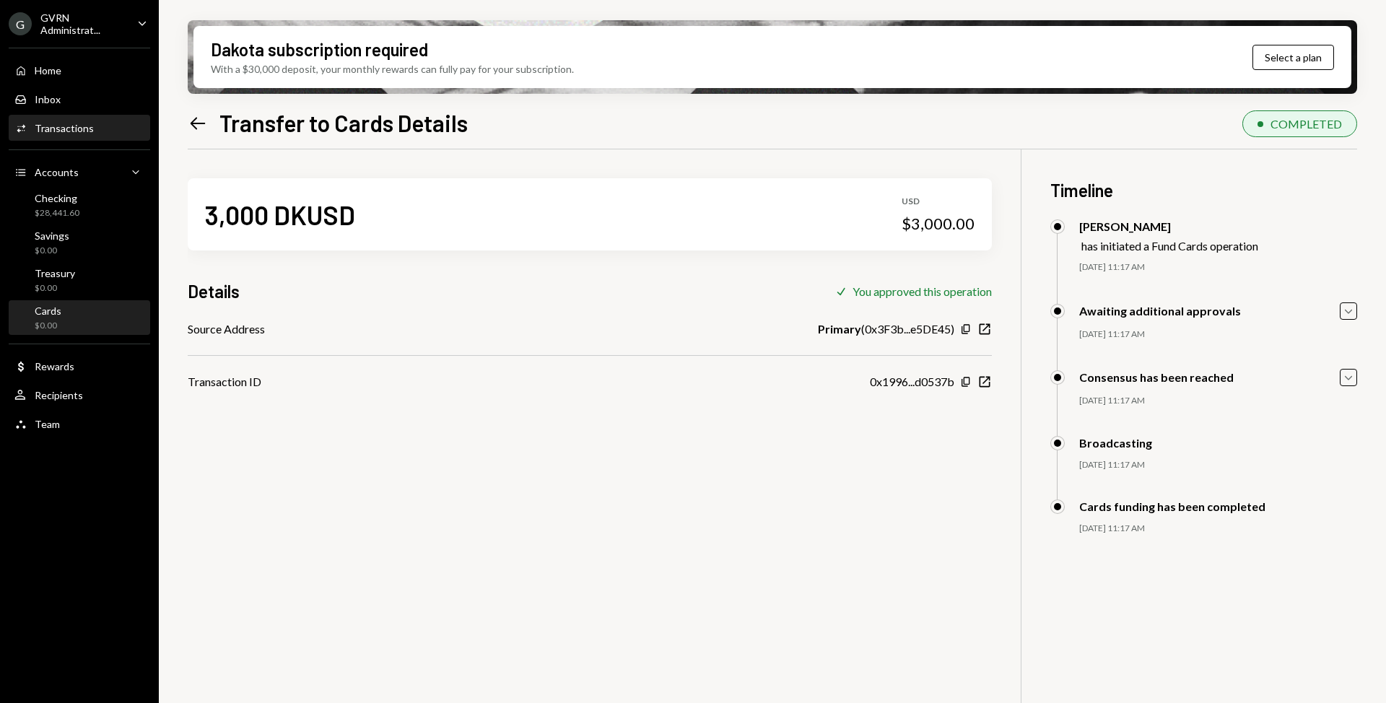
click at [88, 315] on div "Cards $0.00" at bounding box center [79, 318] width 130 height 27
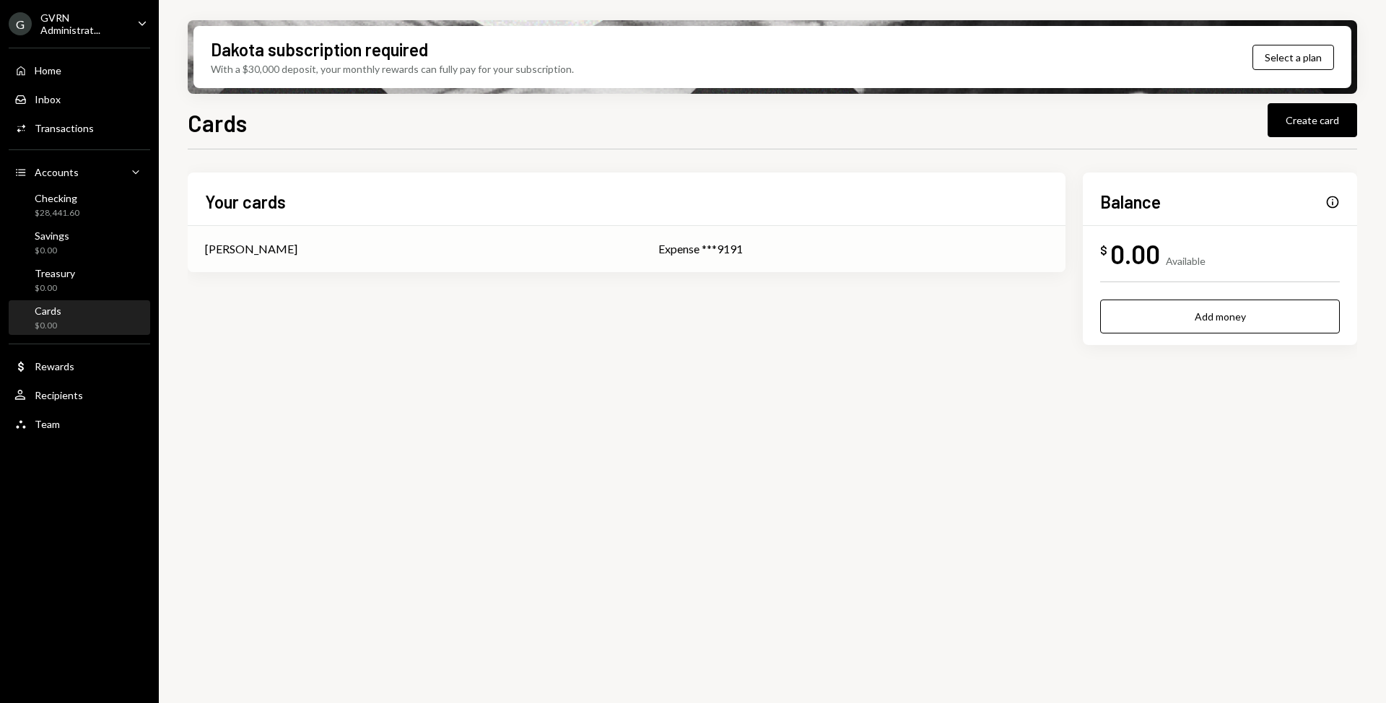
click at [394, 254] on div "[PERSON_NAME]" at bounding box center [414, 248] width 419 height 17
click at [66, 211] on div "$28,441.60" at bounding box center [57, 213] width 45 height 12
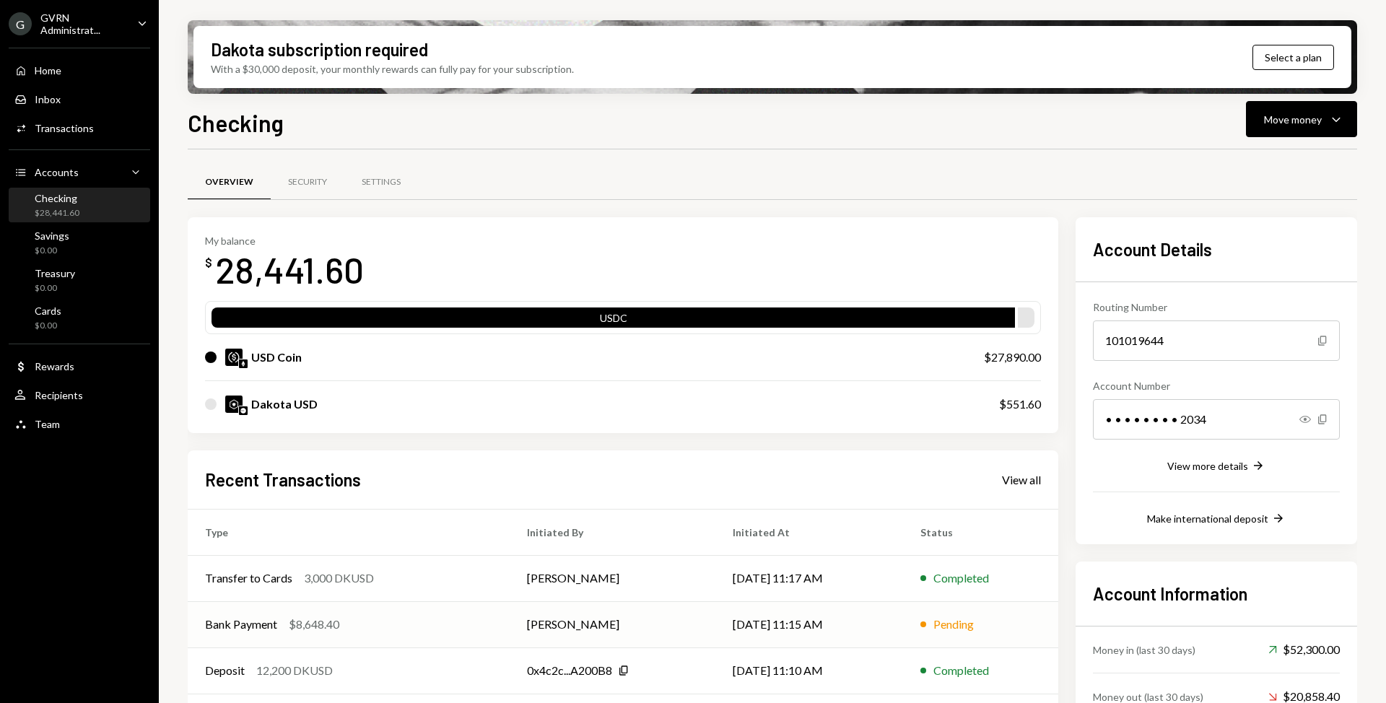
click at [433, 631] on div "Bank Payment $8,648.40" at bounding box center [348, 624] width 287 height 17
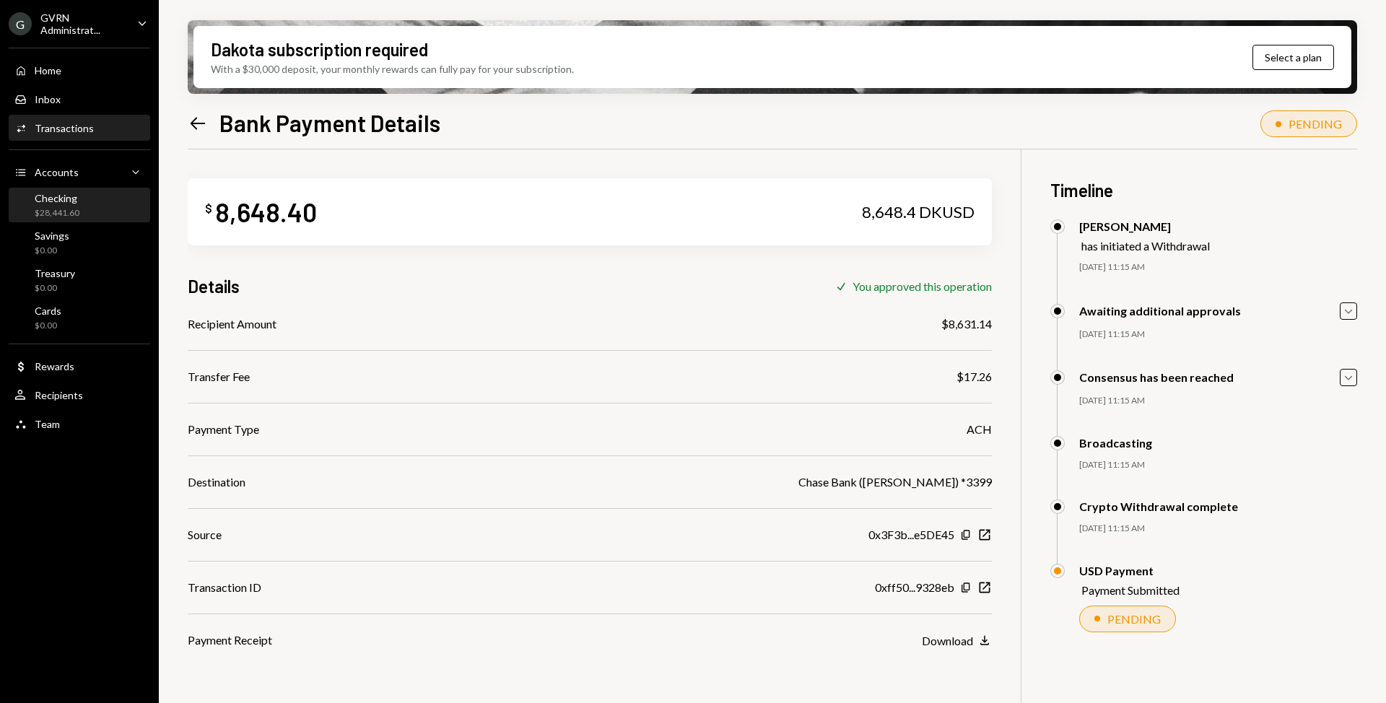
click at [81, 215] on div "Checking $28,441.60" at bounding box center [79, 205] width 130 height 27
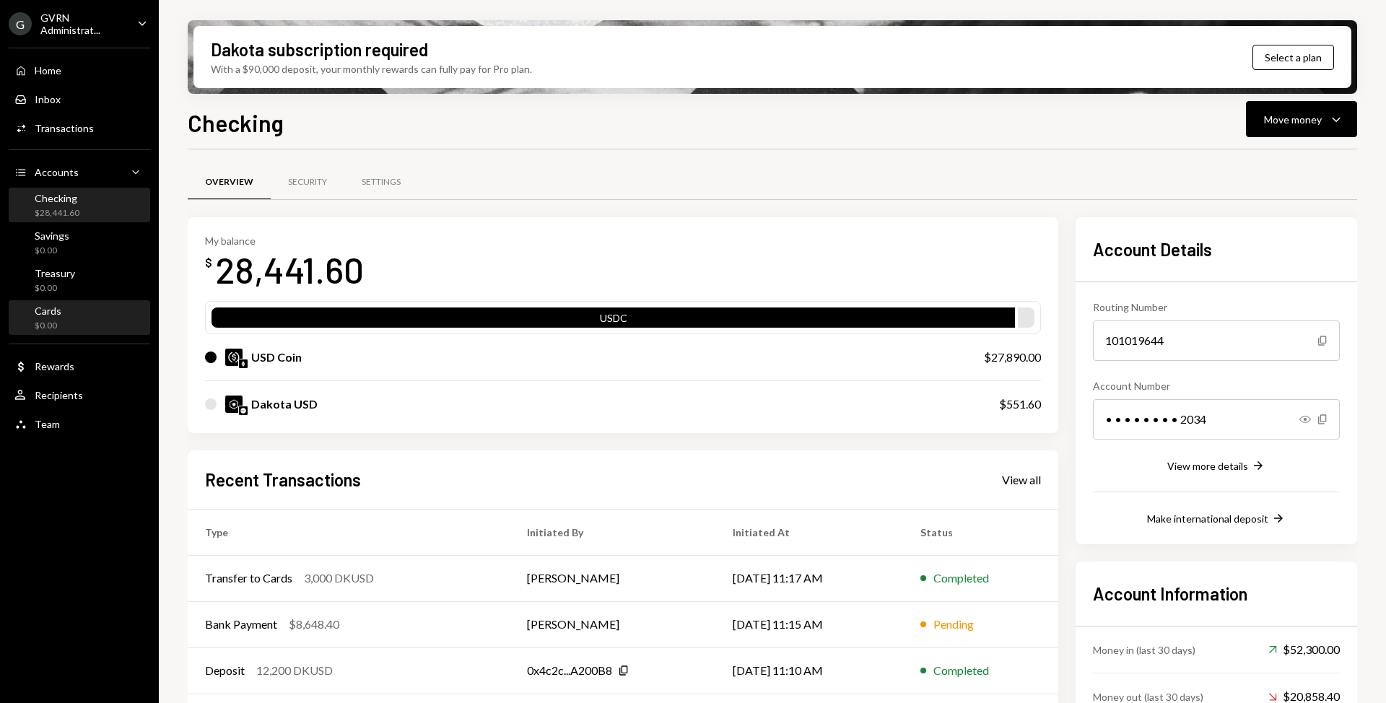
click at [72, 334] on div "Cards $0.00" at bounding box center [79, 318] width 130 height 33
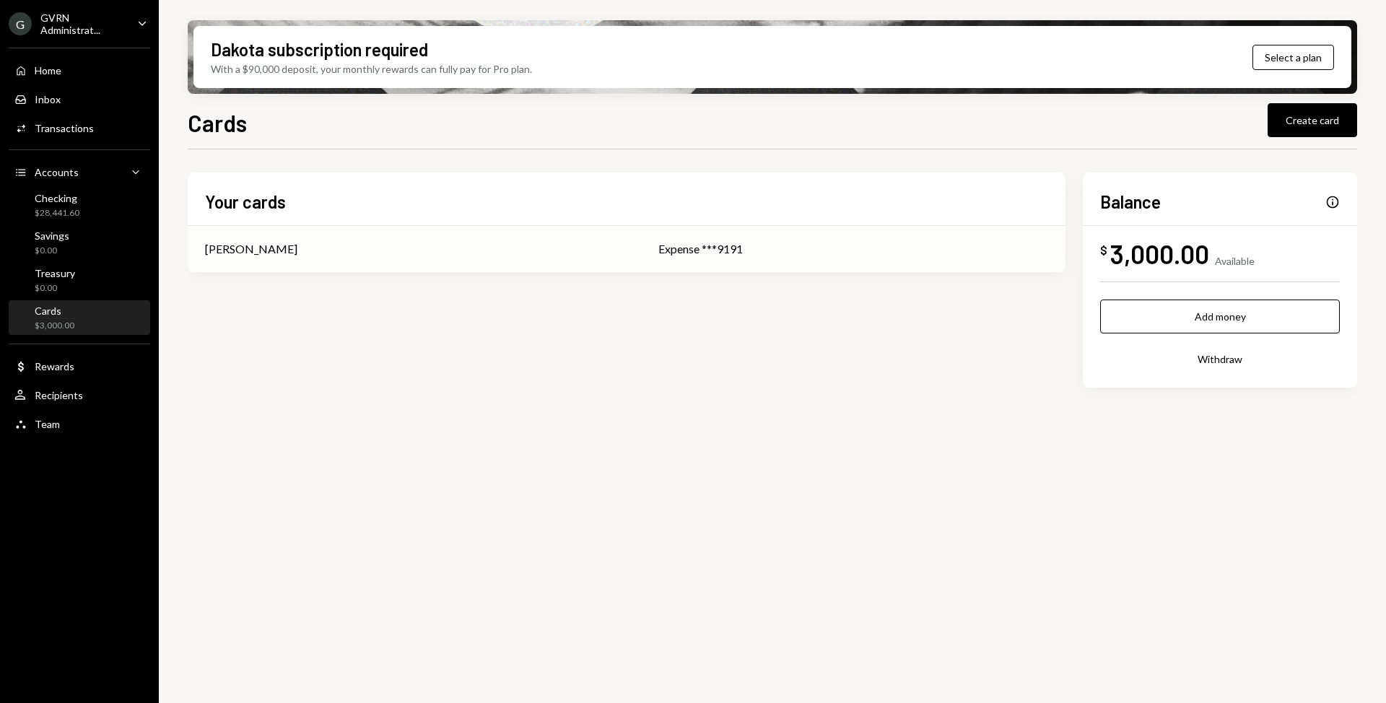
click at [310, 258] on td "[PERSON_NAME]" at bounding box center [414, 249] width 453 height 46
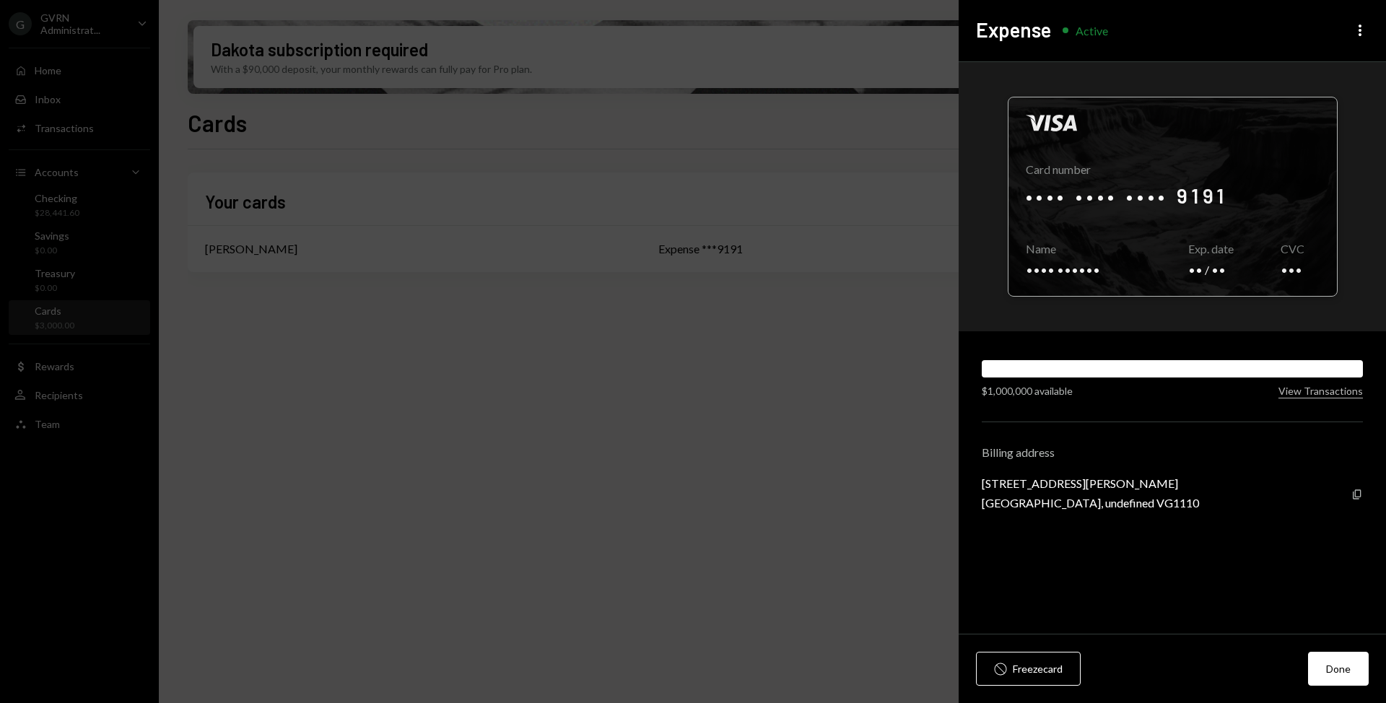
click at [1043, 269] on div at bounding box center [1173, 196] width 329 height 199
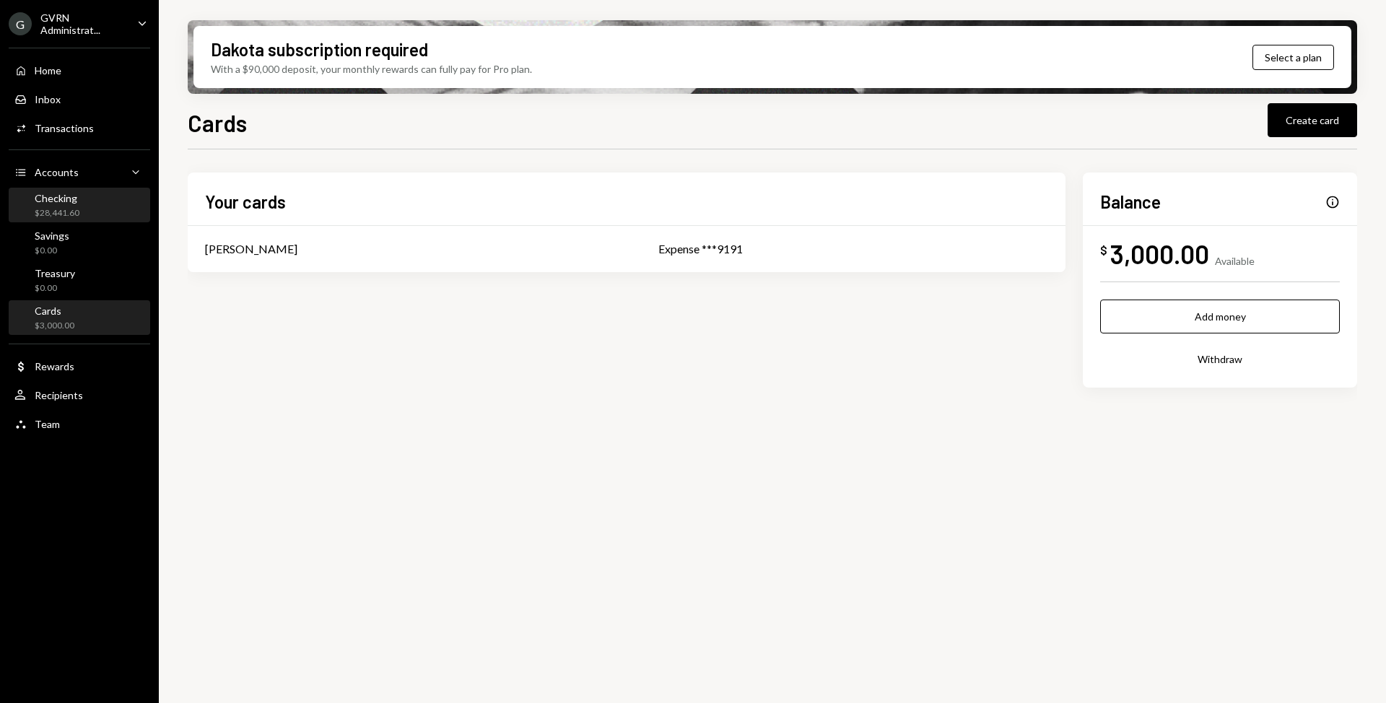
click at [79, 207] on div "Checking $28,441.60" at bounding box center [79, 205] width 130 height 27
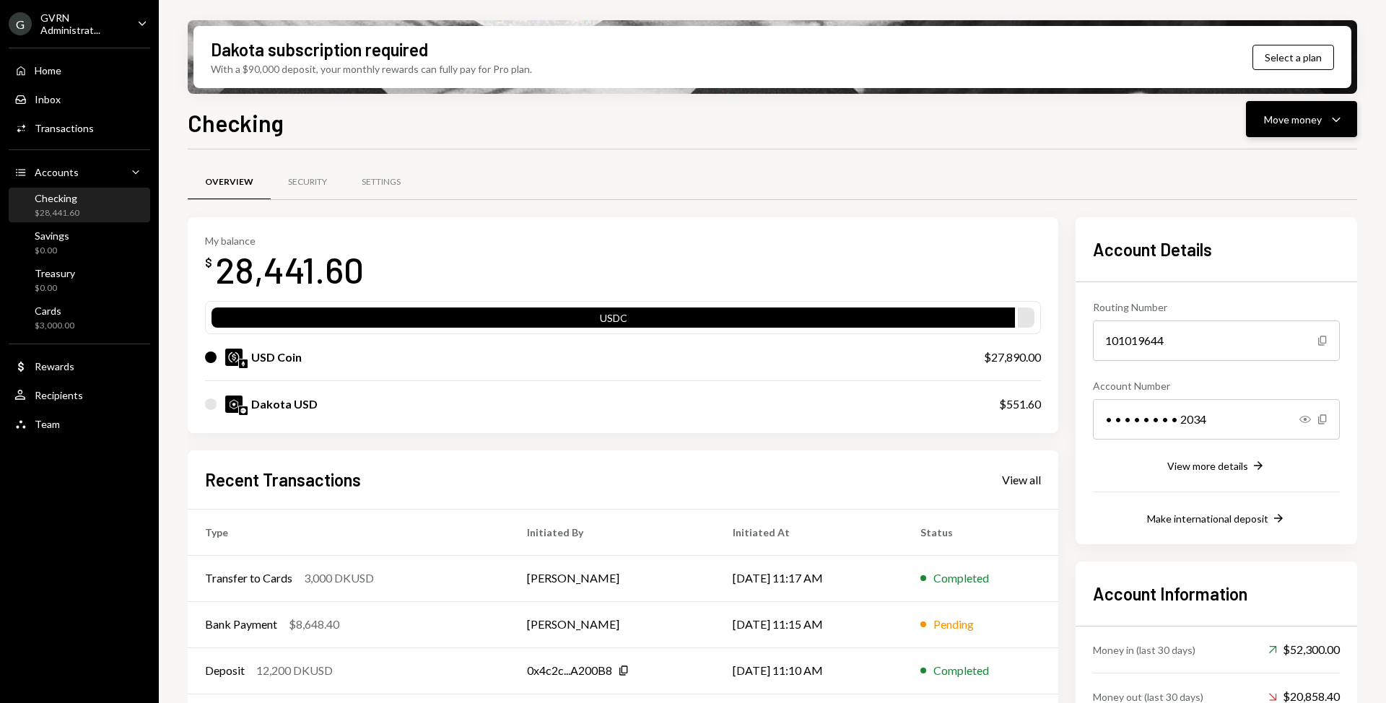
click at [1291, 129] on button "Move money Caret Down" at bounding box center [1301, 119] width 111 height 36
click at [1270, 162] on div "Send" at bounding box center [1290, 162] width 105 height 15
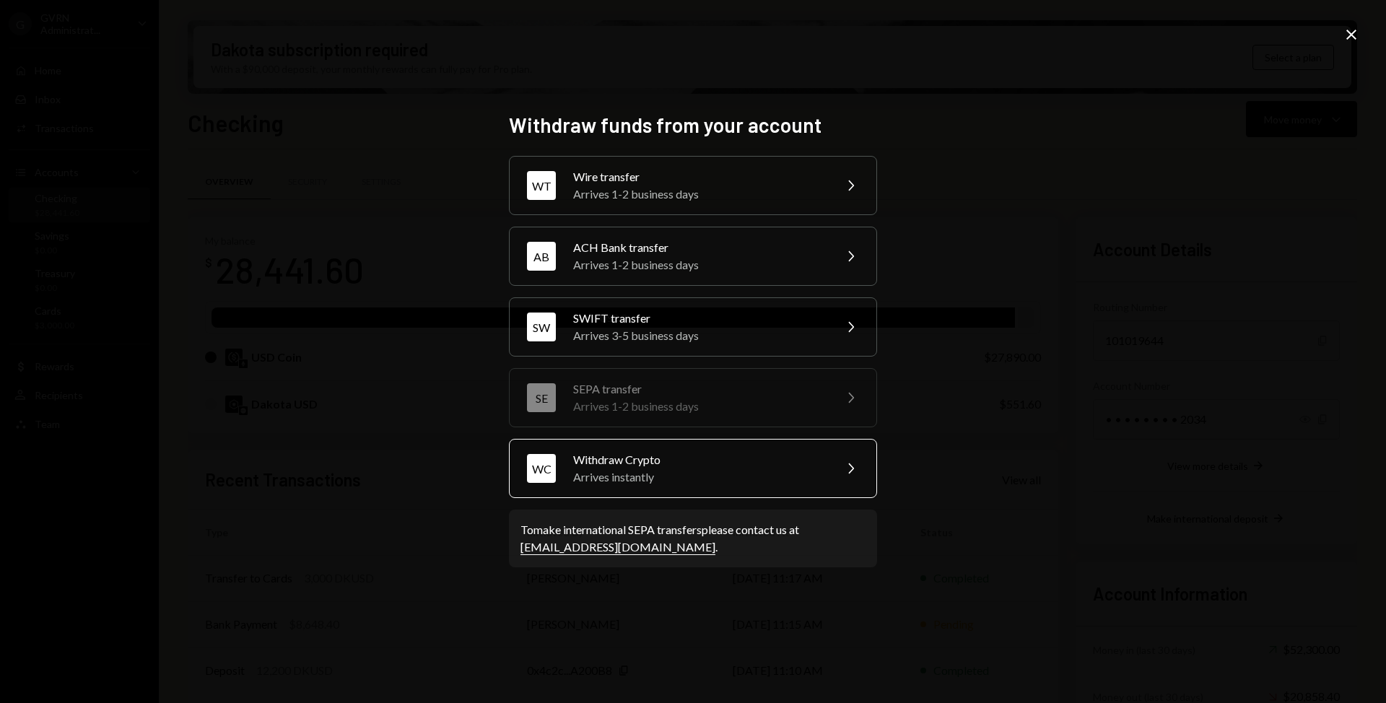
click at [701, 477] on div "Arrives instantly" at bounding box center [698, 477] width 251 height 17
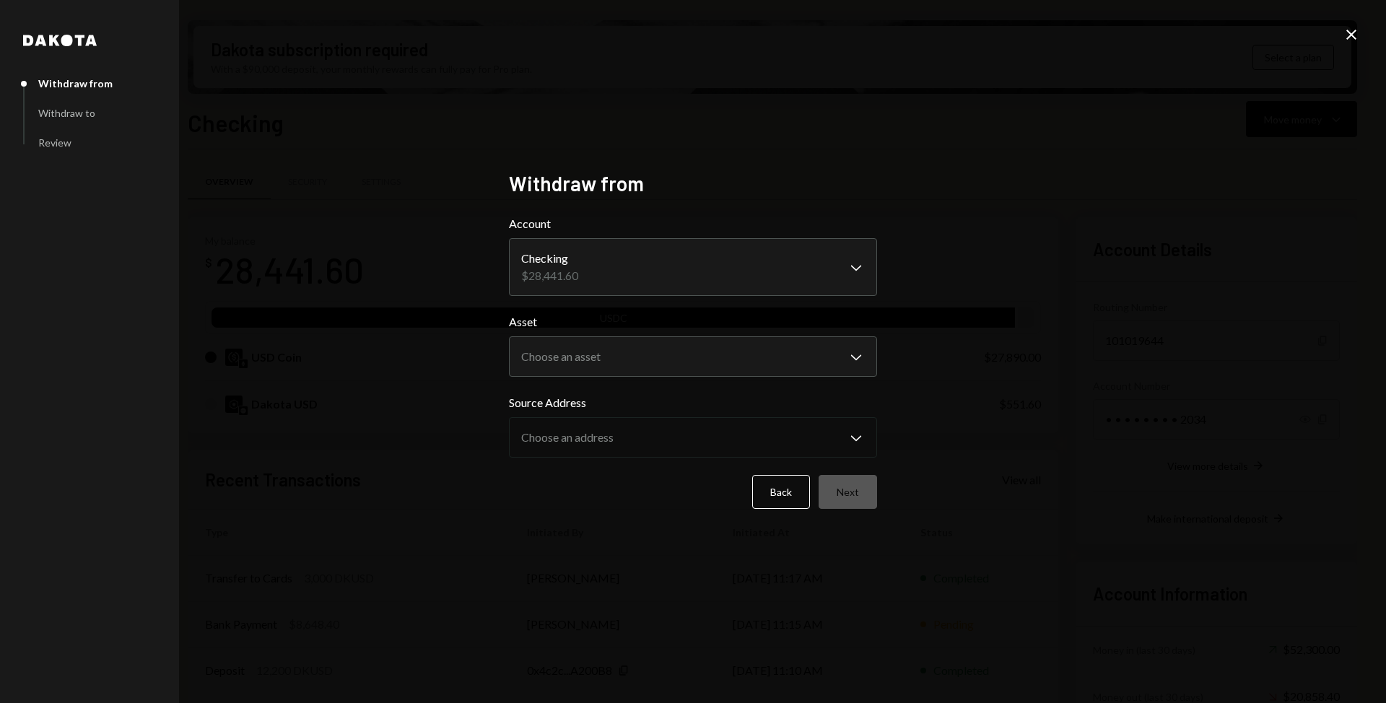
click at [999, 271] on div "**********" at bounding box center [693, 351] width 1386 height 703
click at [795, 352] on body "G GVRN Administrat... Caret Down Home Home Inbox Inbox Activities Transactions …" at bounding box center [693, 351] width 1386 height 703
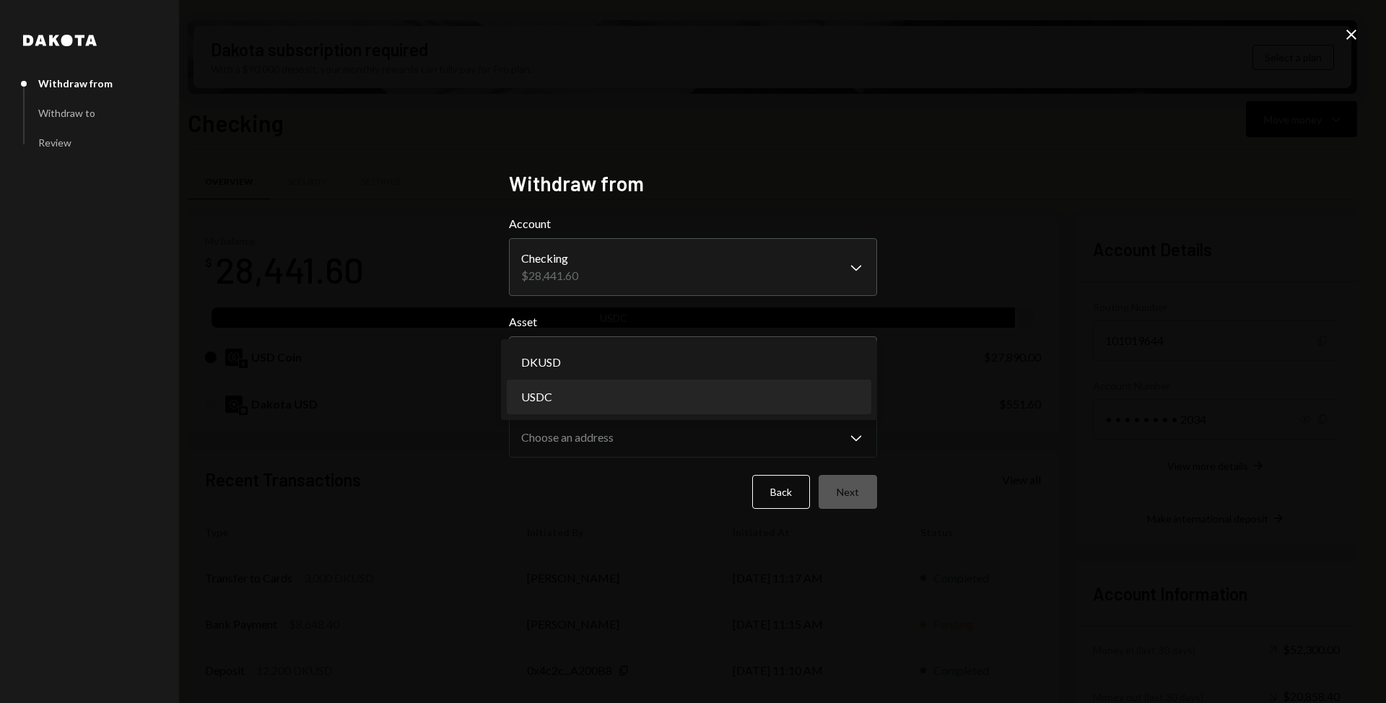
select select "****"
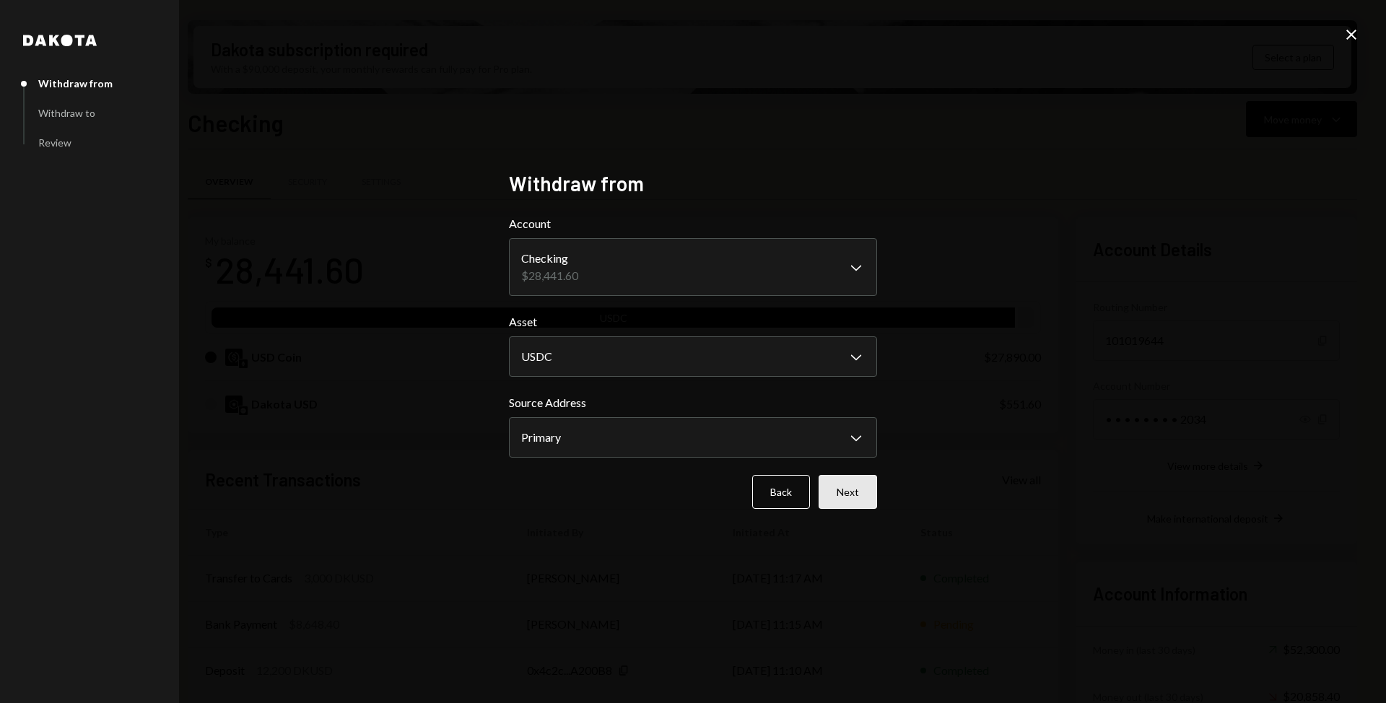
click at [854, 503] on button "Next" at bounding box center [848, 492] width 58 height 34
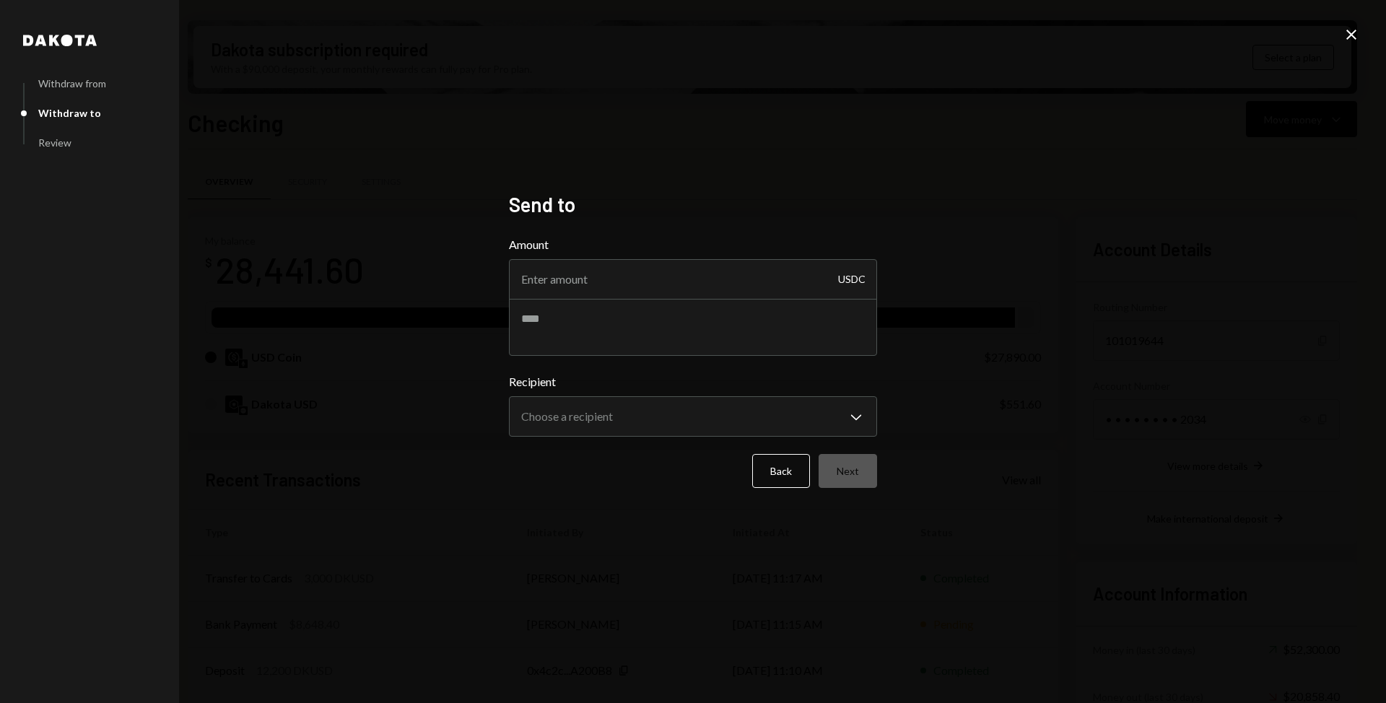
drag, startPoint x: 596, startPoint y: 274, endPoint x: 328, endPoint y: 593, distance: 416.6
click at [596, 274] on input "Amount" at bounding box center [693, 279] width 368 height 40
type input "27754"
click at [660, 414] on body "G GVRN Administrat... Caret Down Home Home Inbox Inbox Activities Transactions …" at bounding box center [693, 351] width 1386 height 703
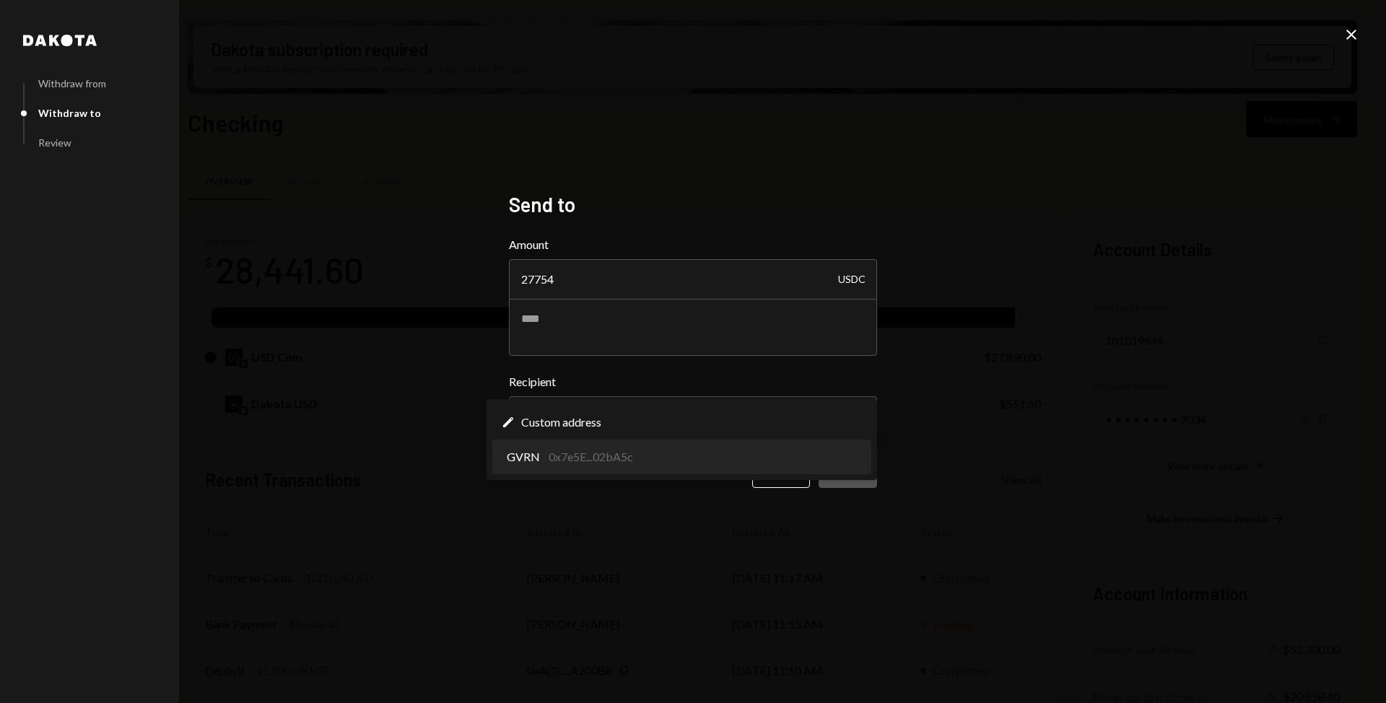
select select "**********"
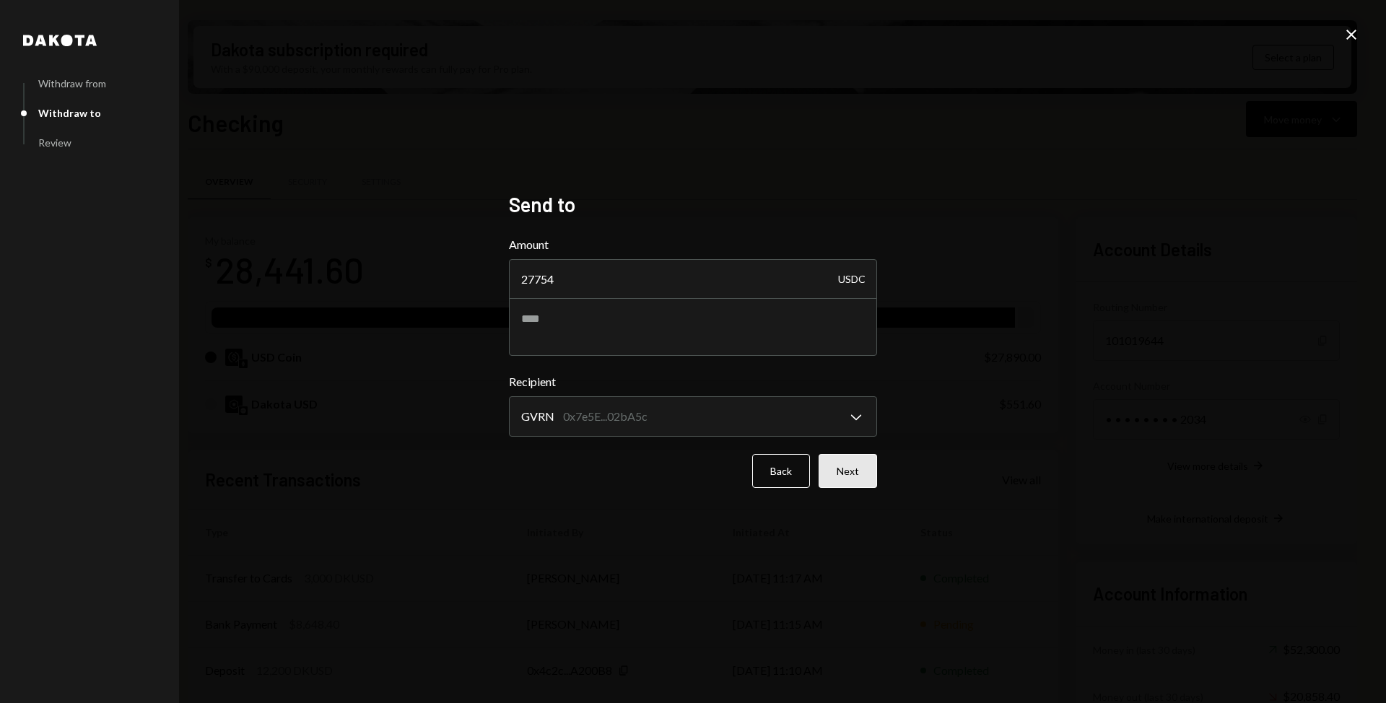
click at [861, 472] on button "Next" at bounding box center [848, 471] width 58 height 34
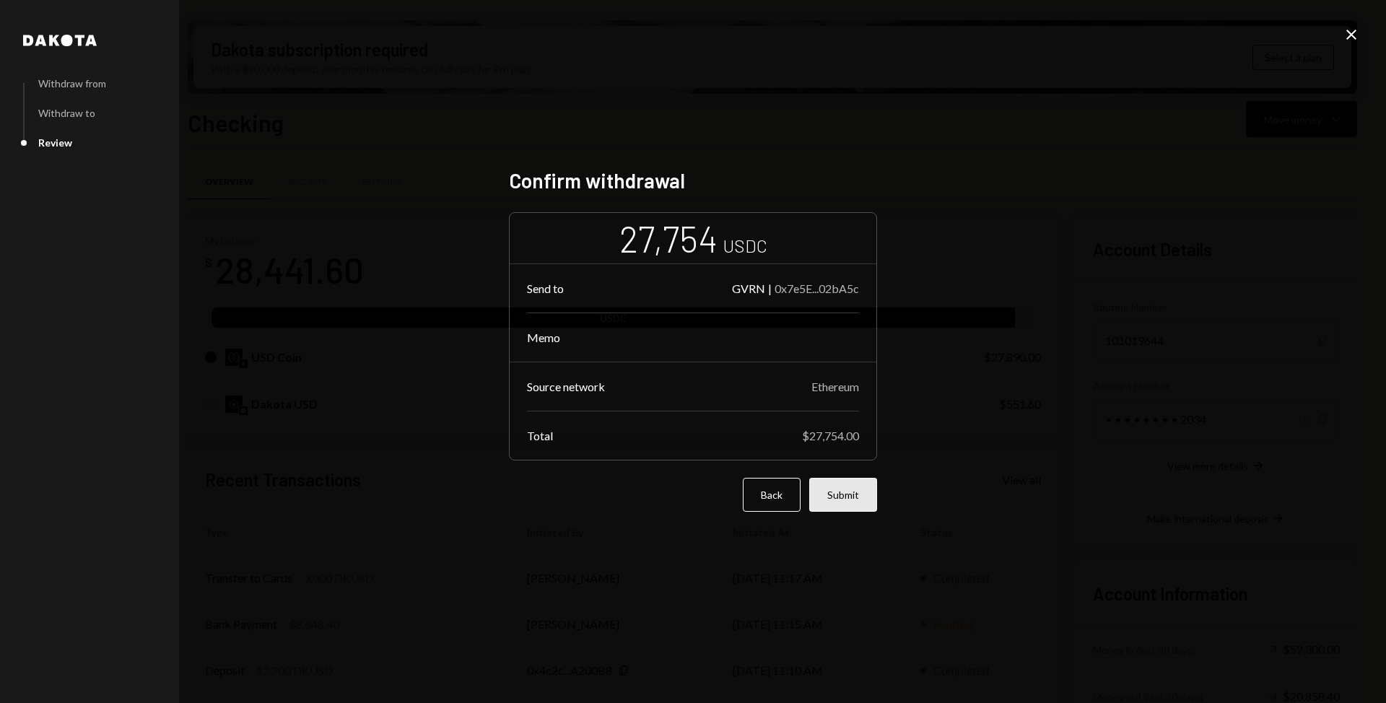
click at [849, 488] on button "Submit" at bounding box center [843, 495] width 68 height 34
click at [849, 488] on div "Back Submit" at bounding box center [693, 495] width 368 height 34
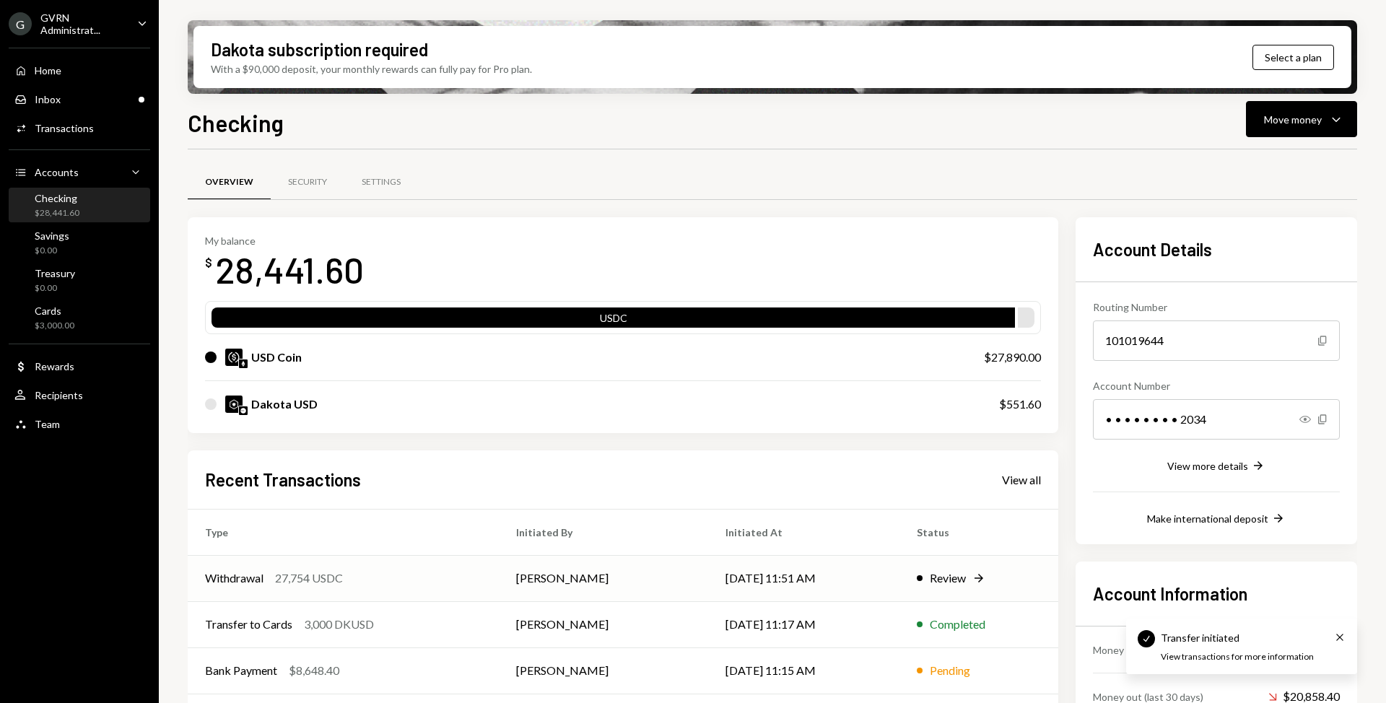
click at [439, 578] on div "Withdrawal 27,754 USDC" at bounding box center [343, 578] width 277 height 17
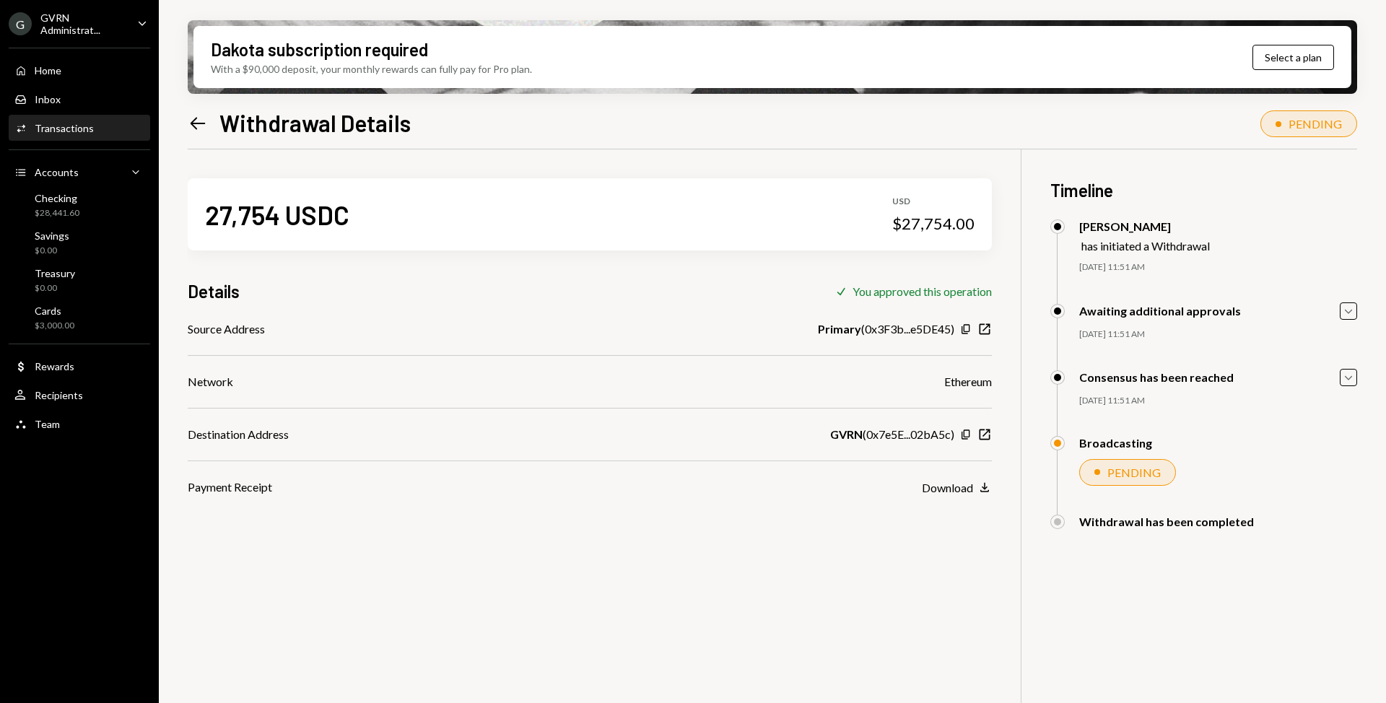
click at [405, 654] on div "27,754 USDC USD $27,754.00 Details Check You approved this operation Source Add…" at bounding box center [773, 500] width 1170 height 703
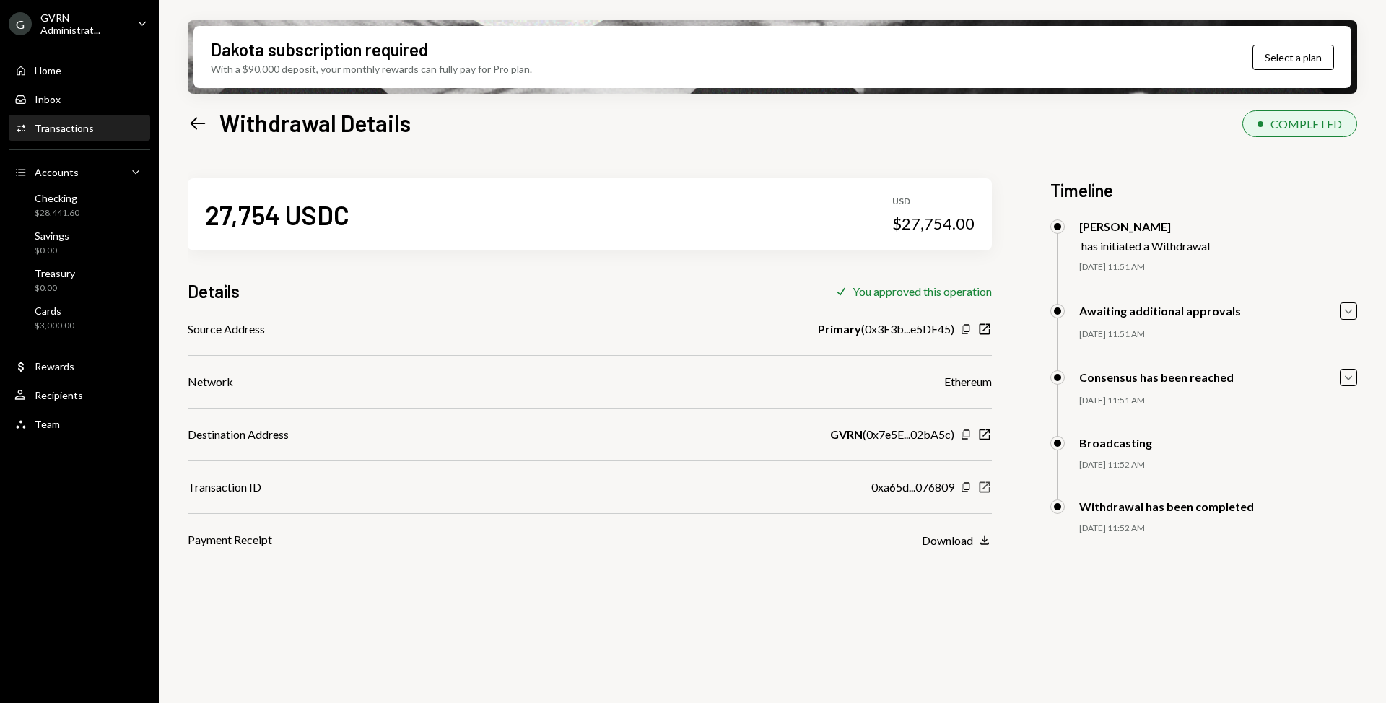
click at [986, 491] on icon "New Window" at bounding box center [985, 487] width 14 height 14
click at [69, 201] on div "Checking" at bounding box center [57, 198] width 45 height 12
